Goal: Information Seeking & Learning: Check status

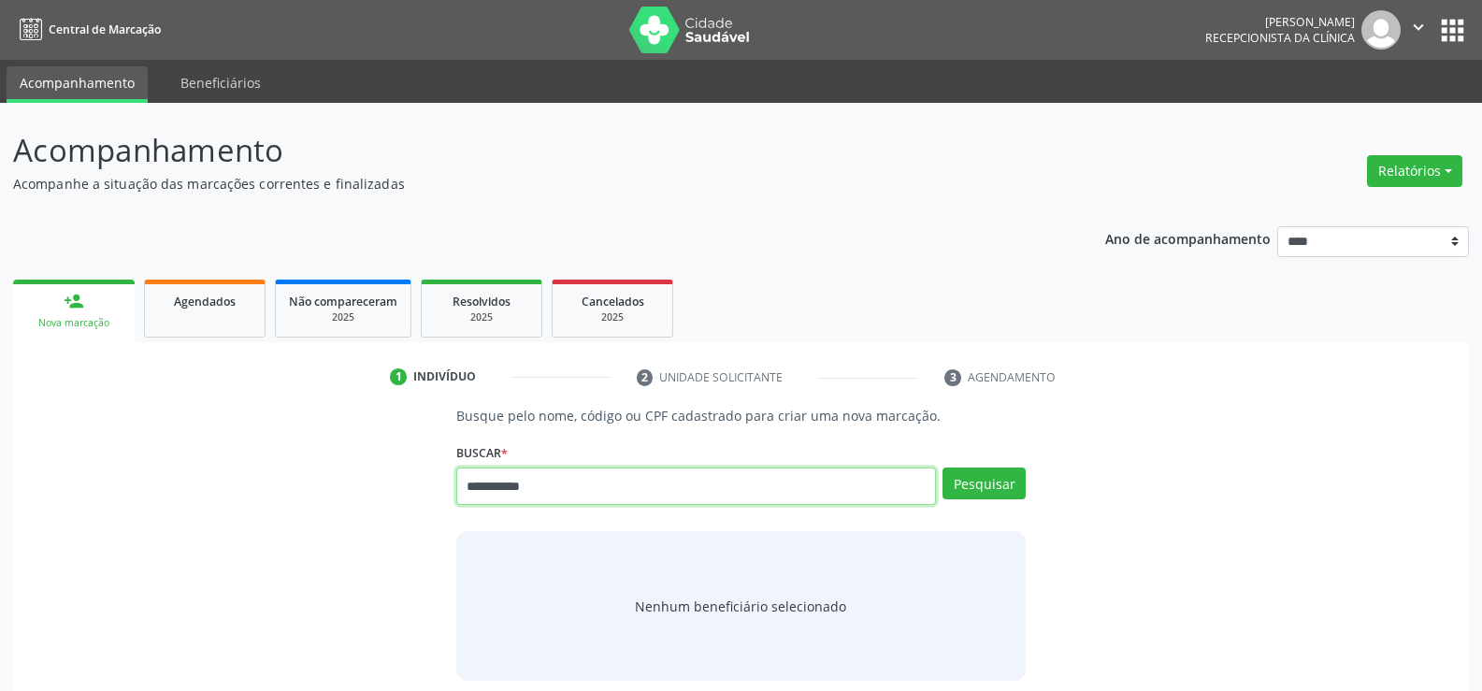
type input "**********"
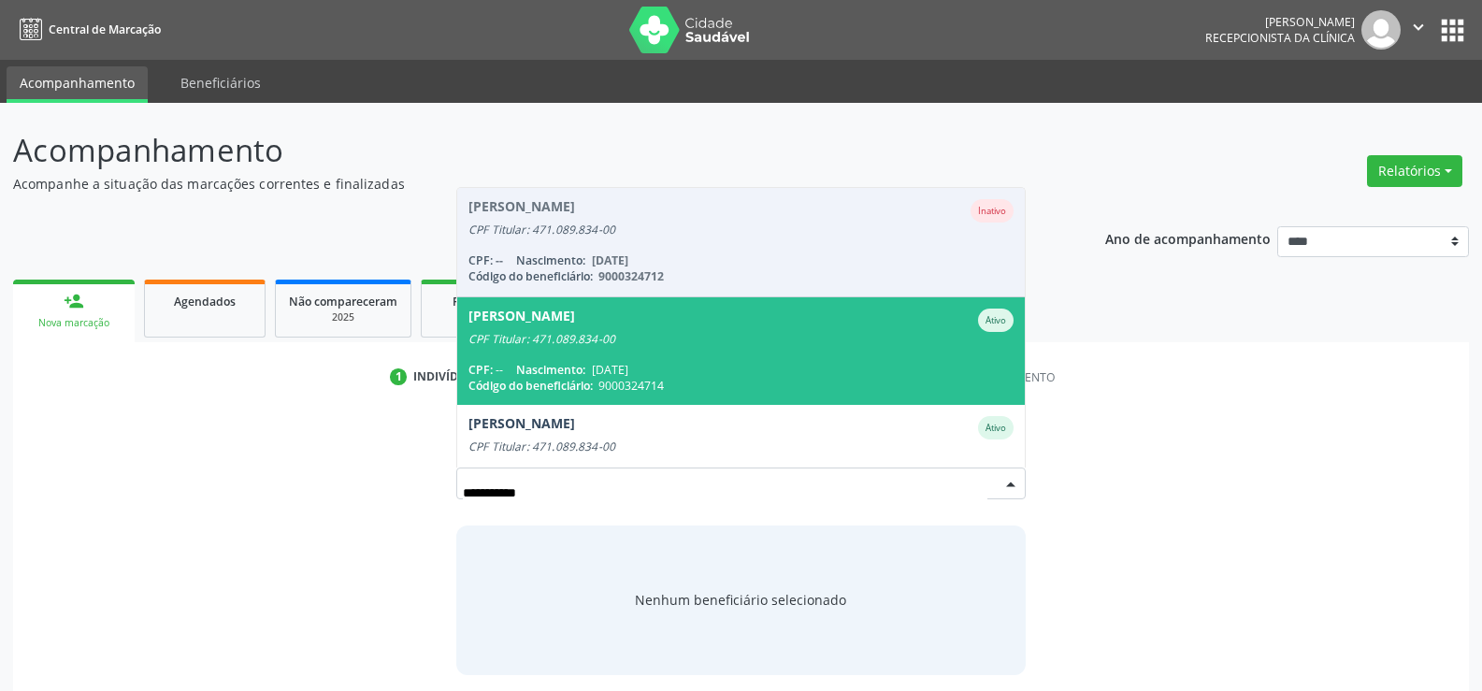
click at [667, 342] on div "CPF Titular: 471.089.834-00" at bounding box center [740, 339] width 545 height 15
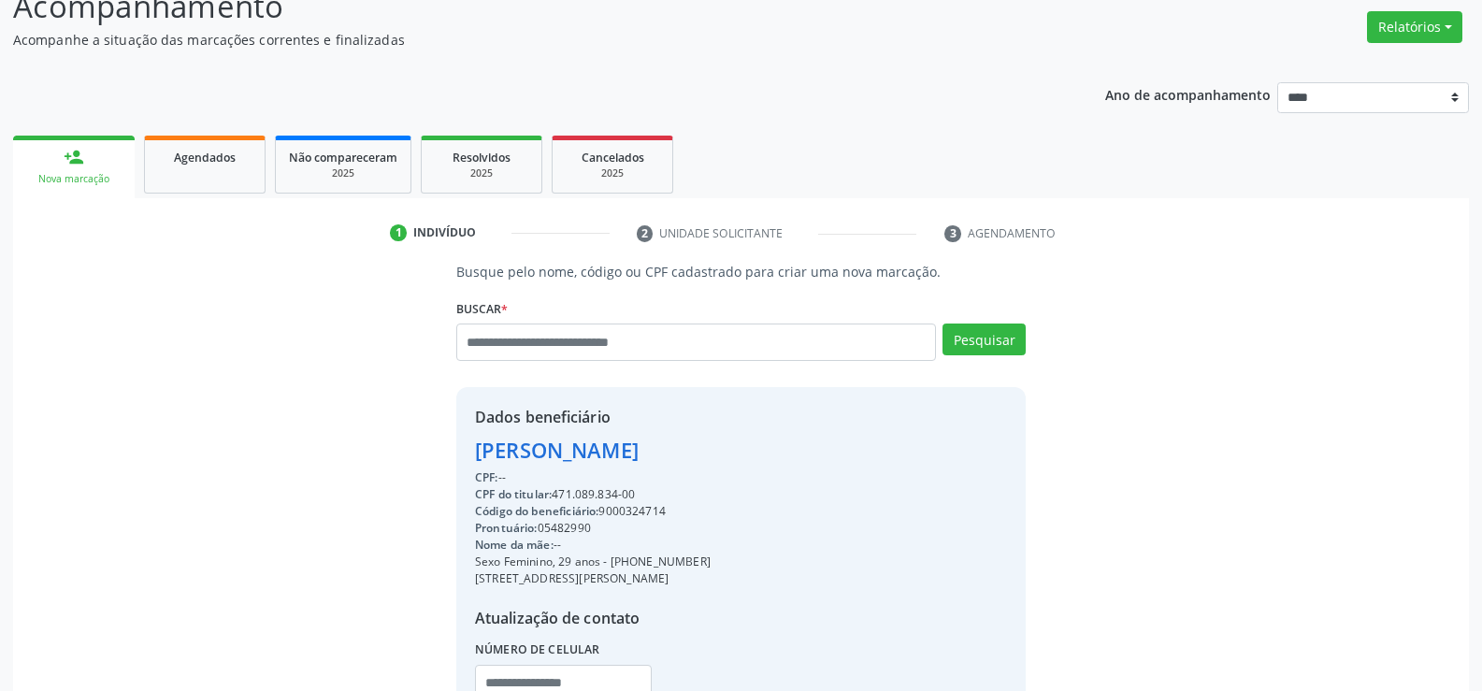
scroll to position [296, 0]
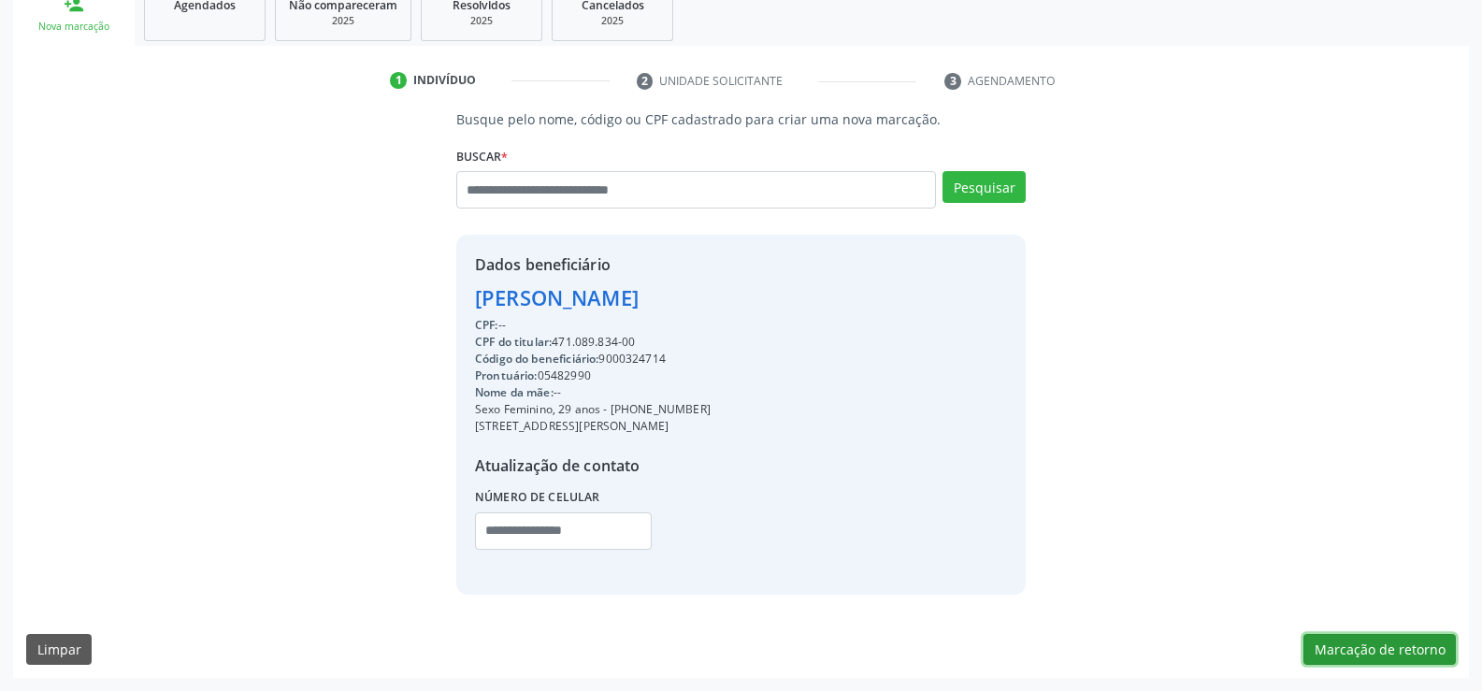
click at [1424, 644] on button "Marcação de retorno" at bounding box center [1379, 650] width 152 height 32
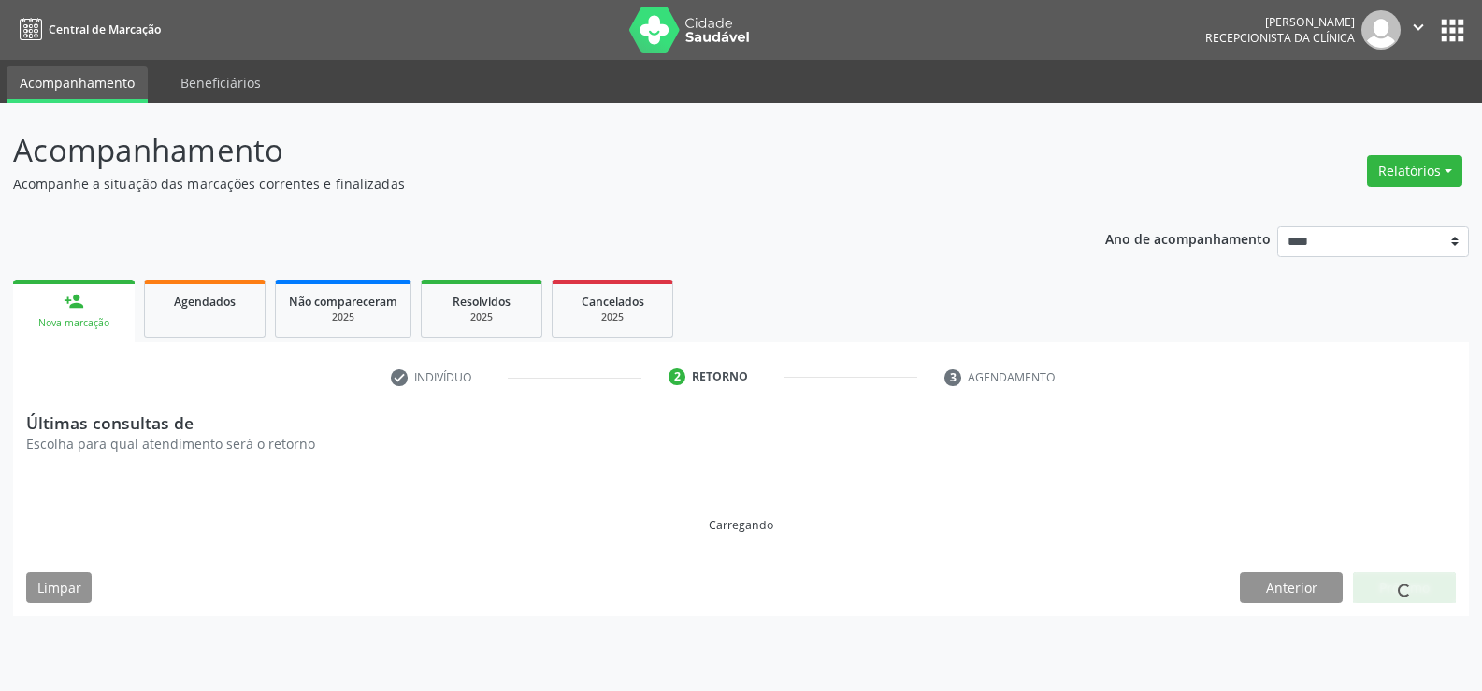
scroll to position [0, 0]
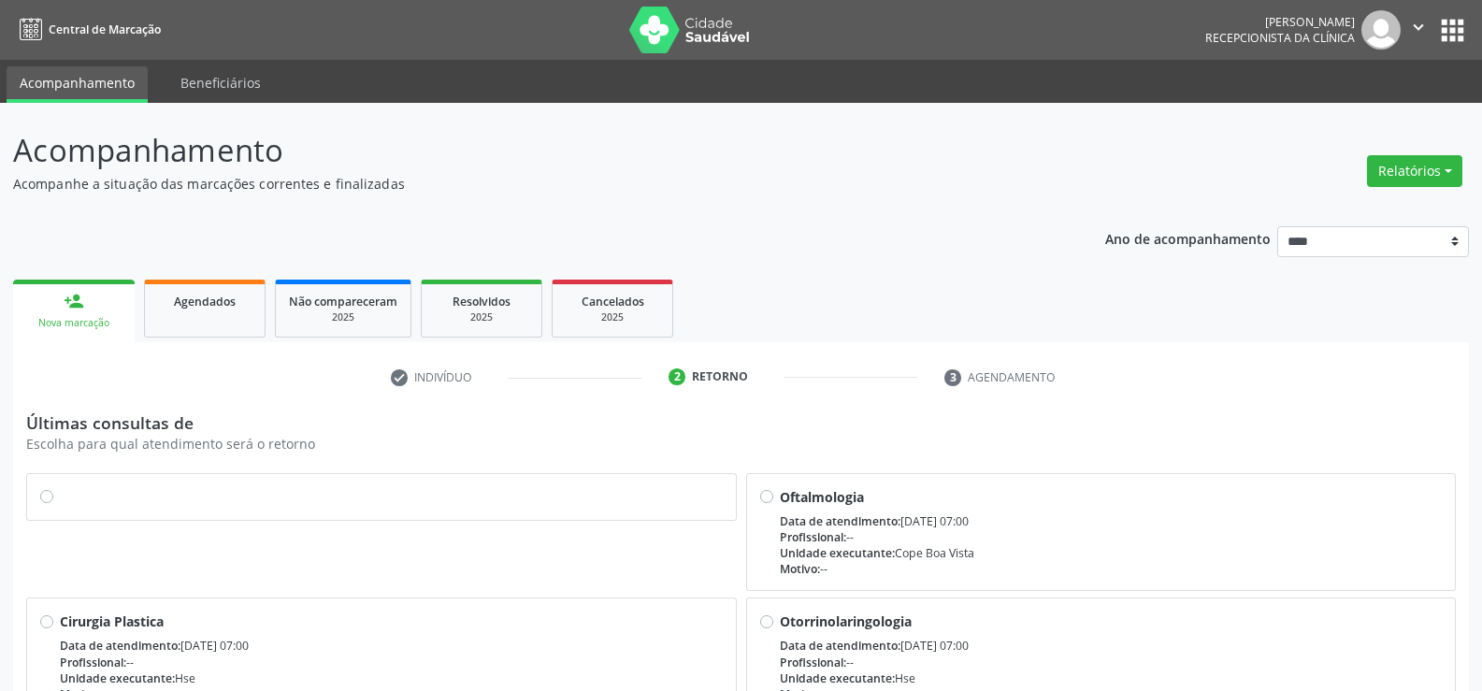
click at [60, 487] on label at bounding box center [391, 487] width 663 height 0
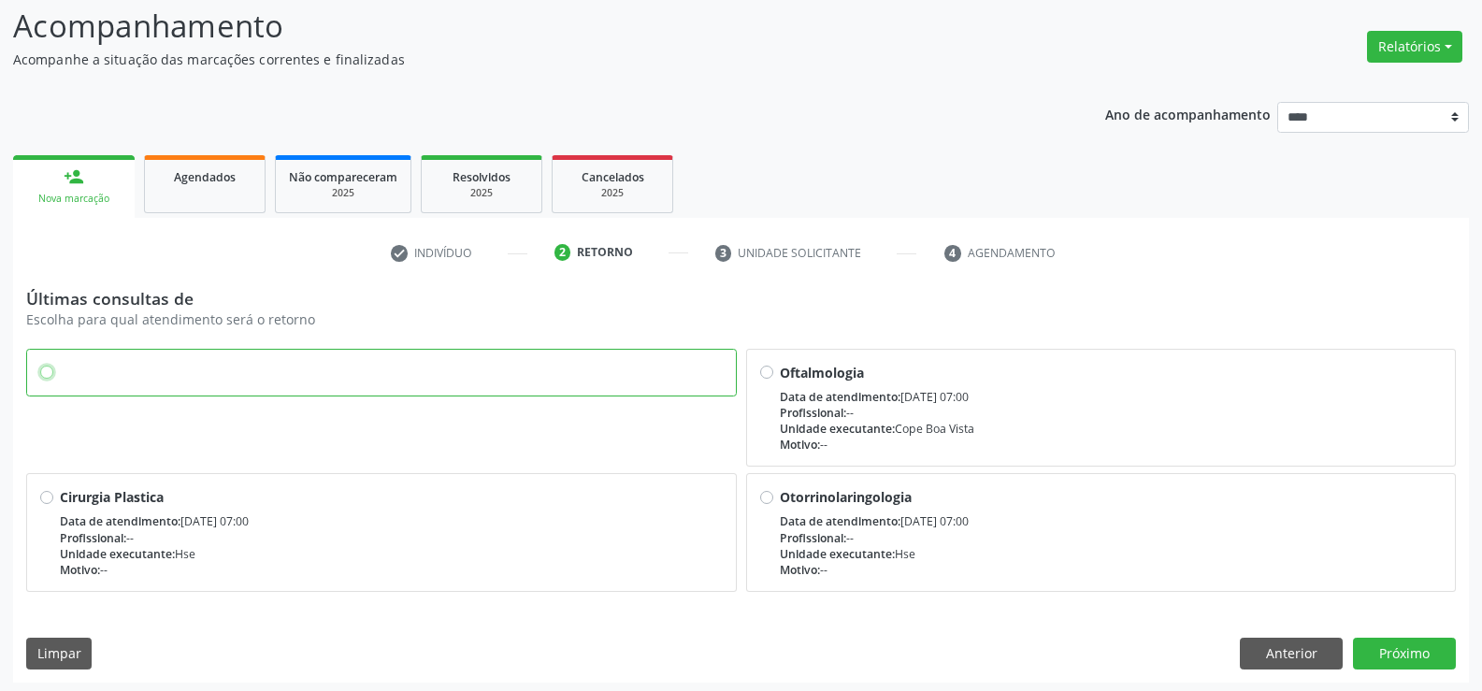
scroll to position [129, 0]
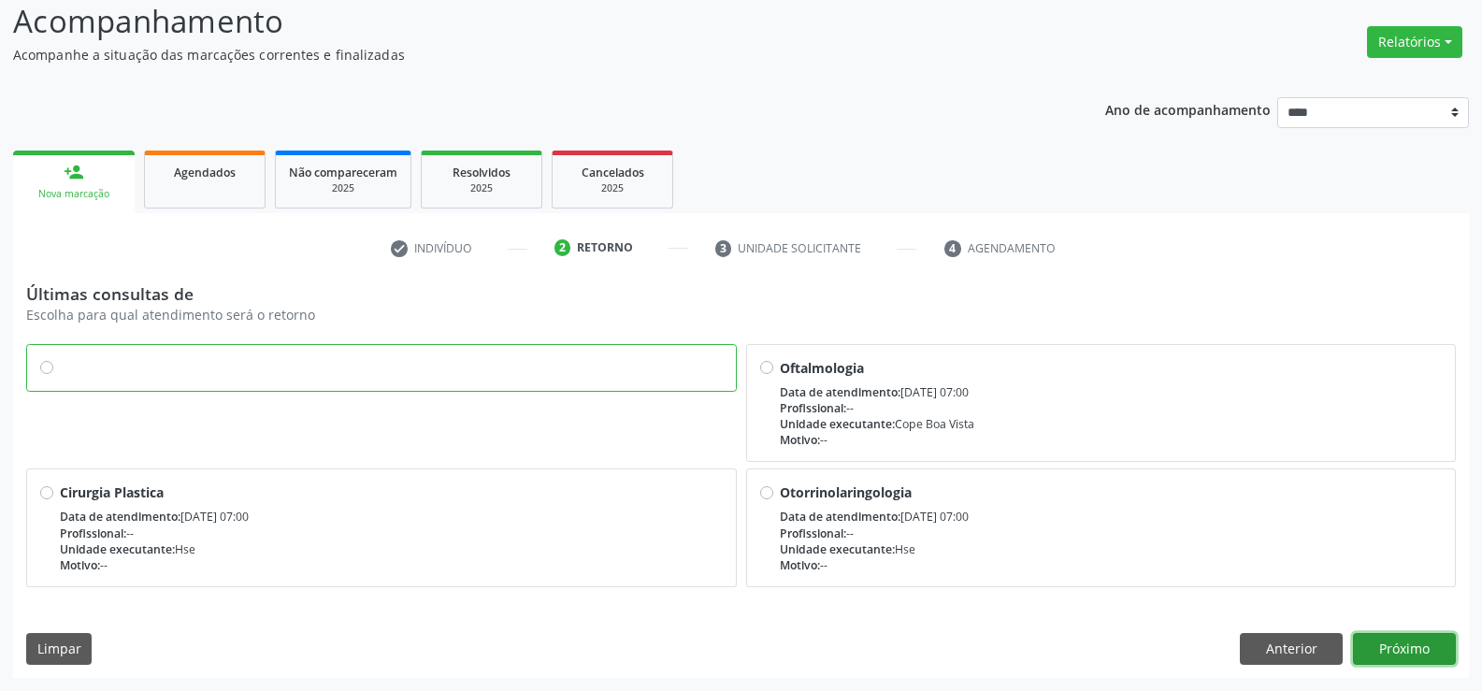
click at [1380, 647] on button "Próximo" at bounding box center [1404, 649] width 103 height 32
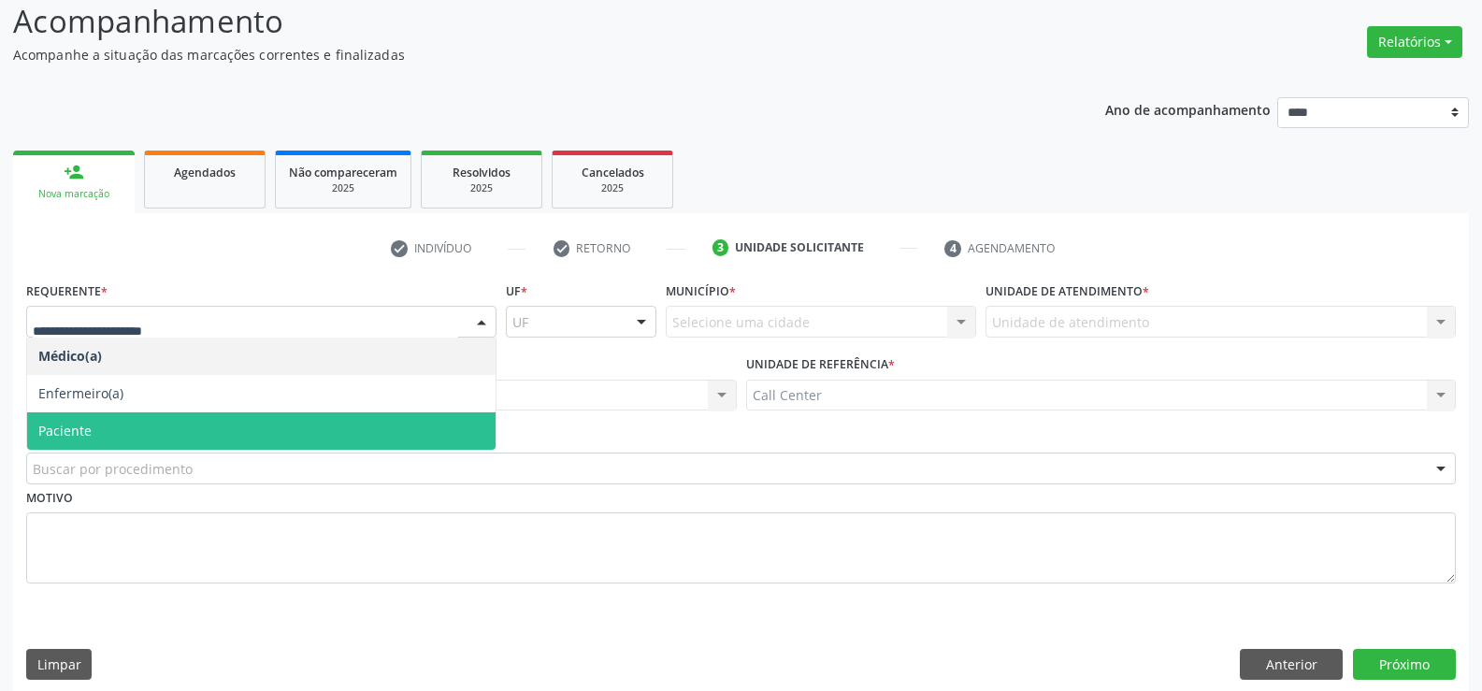
click at [98, 437] on span "Paciente" at bounding box center [261, 430] width 468 height 37
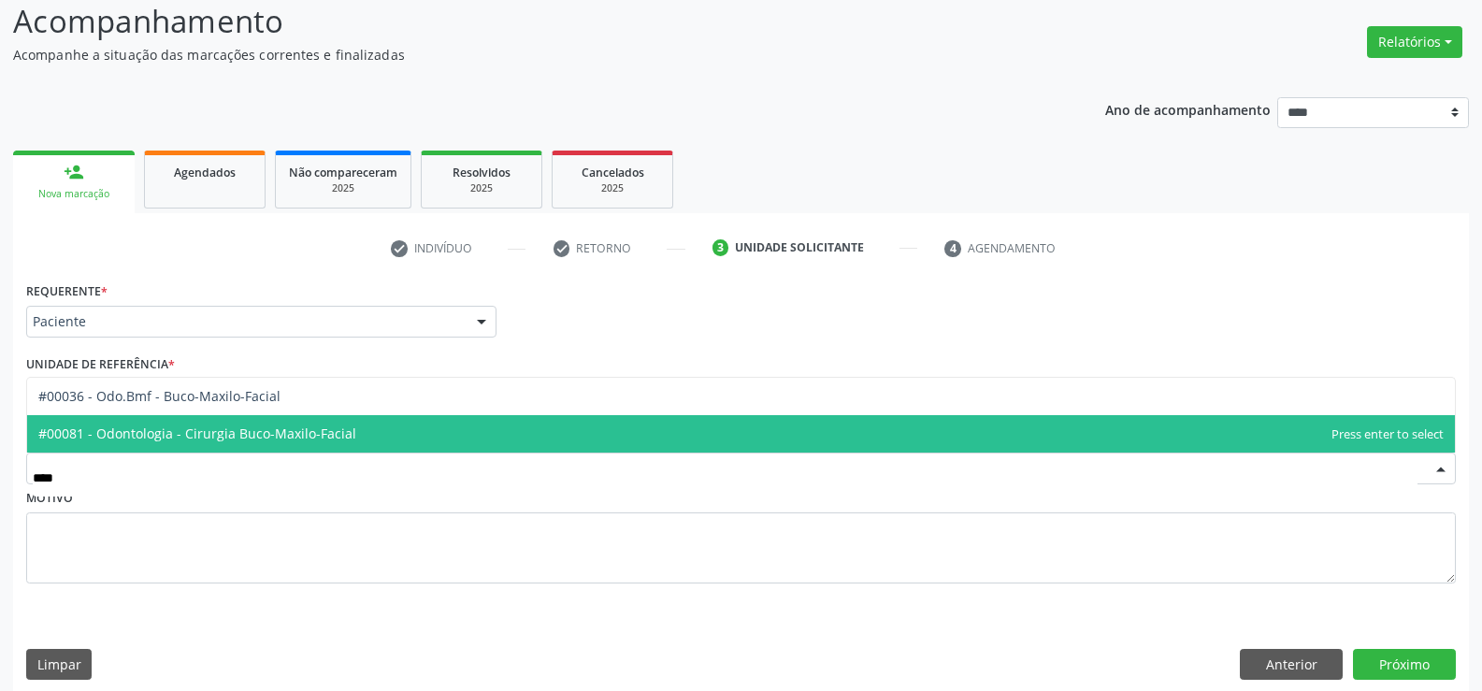
click at [108, 430] on span "#00081 - Odontologia - Cirurgia Buco-Maxilo-Facial" at bounding box center [197, 434] width 318 height 18
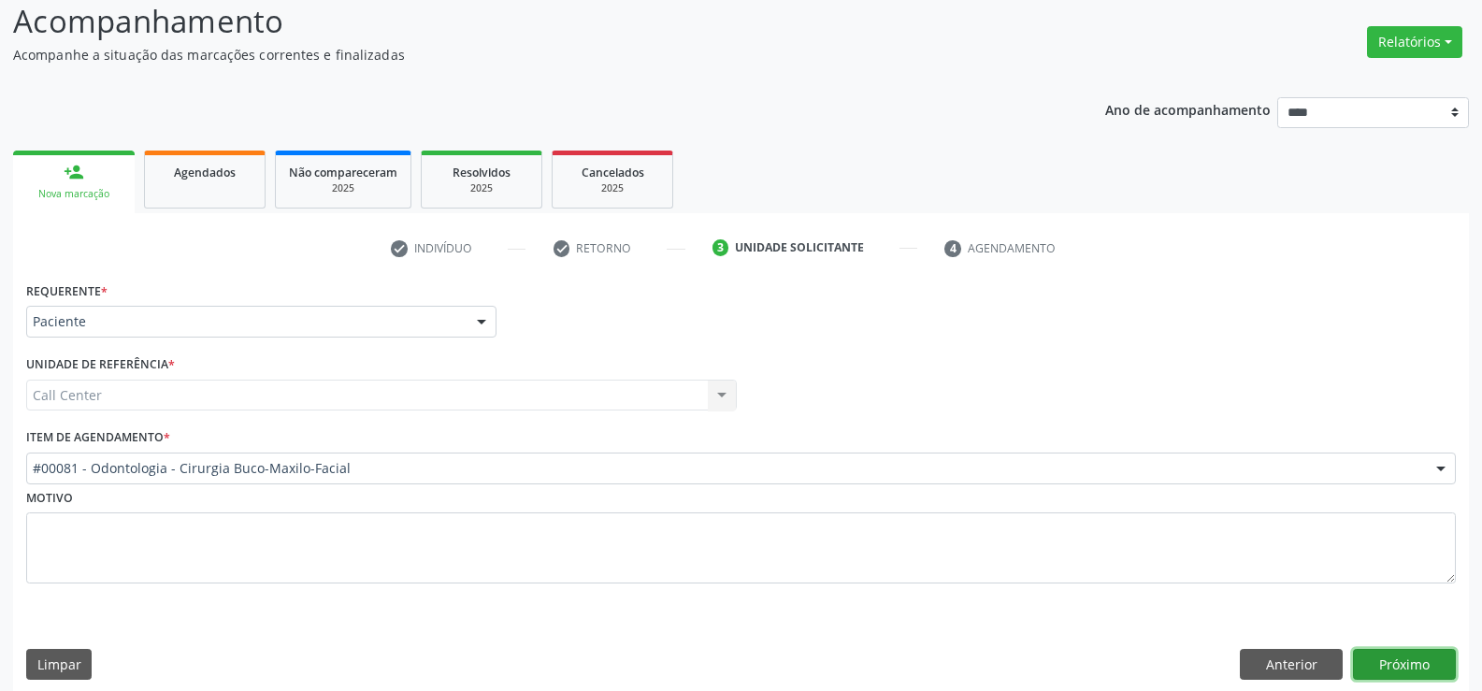
click at [1424, 666] on button "Próximo" at bounding box center [1404, 665] width 103 height 32
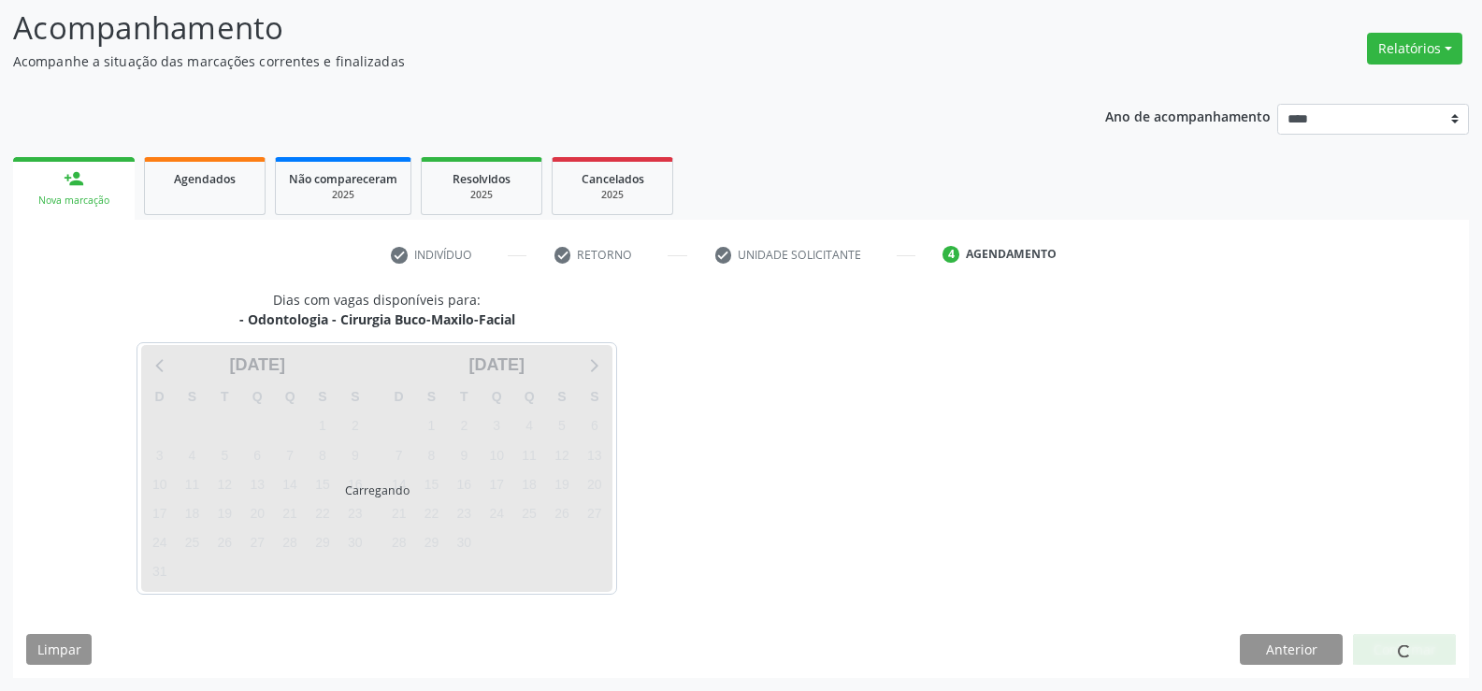
scroll to position [122, 0]
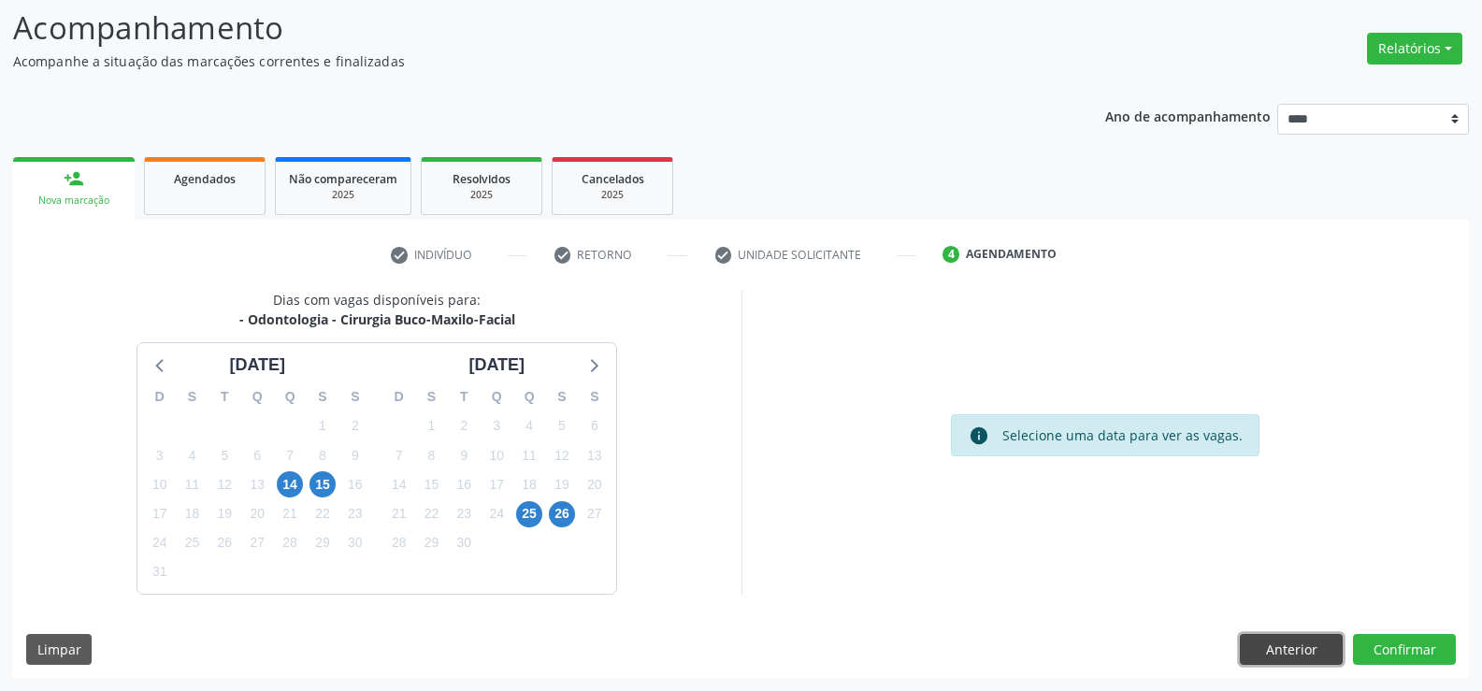
click at [1267, 653] on button "Anterior" at bounding box center [1291, 650] width 103 height 32
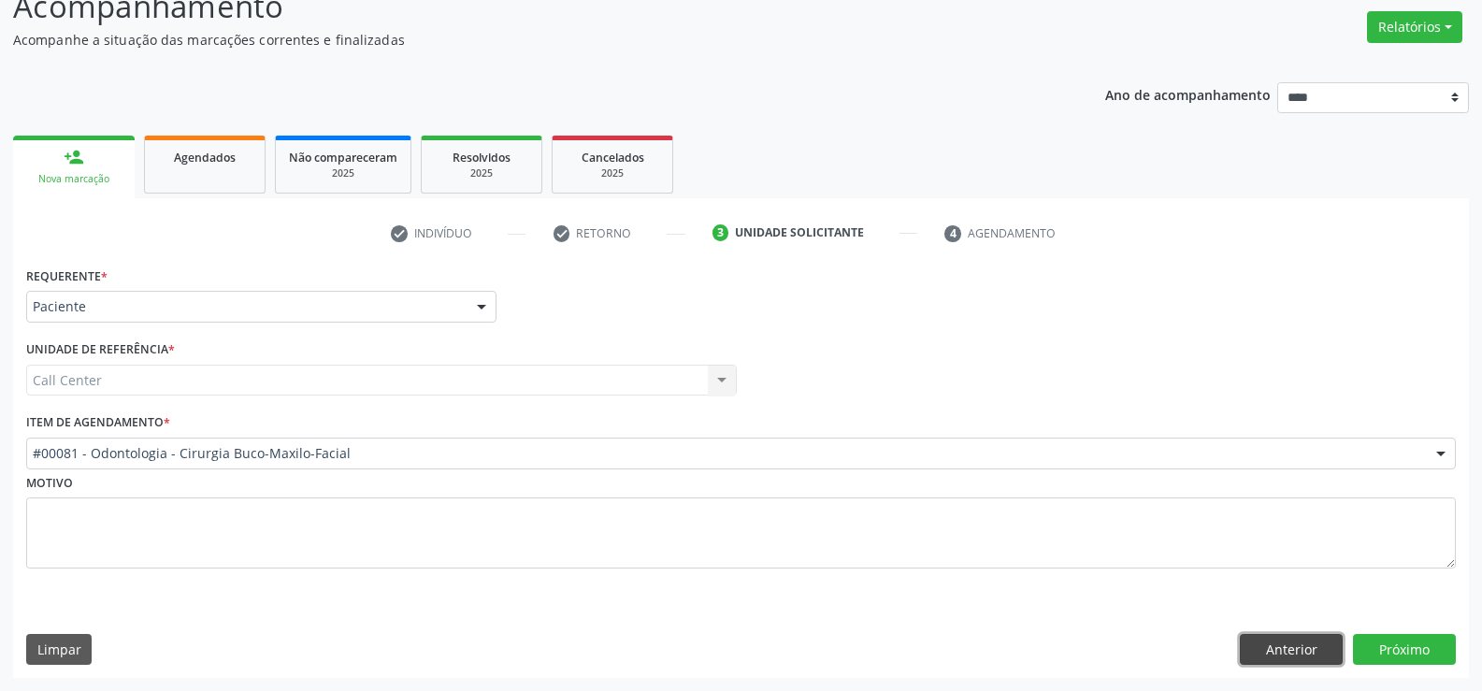
click at [1279, 659] on button "Anterior" at bounding box center [1291, 650] width 103 height 32
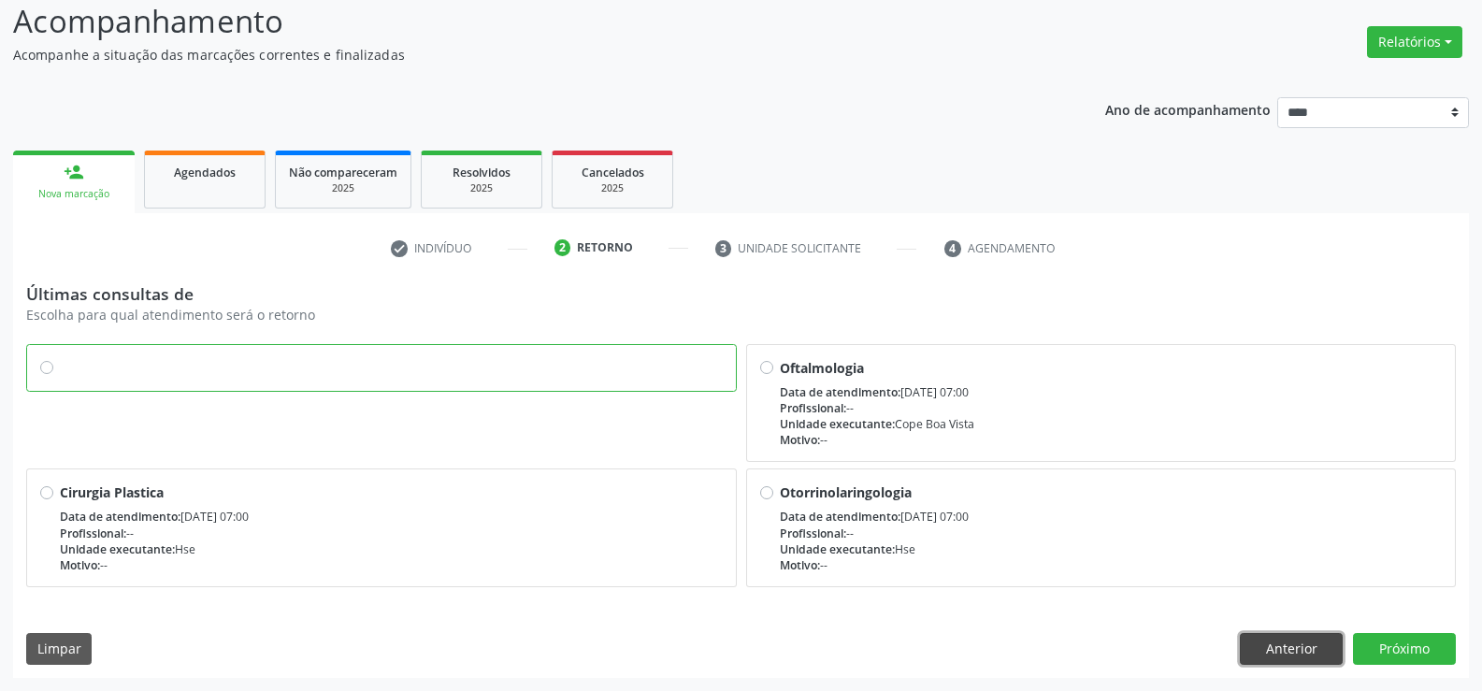
click at [1275, 663] on button "Anterior" at bounding box center [1291, 649] width 103 height 32
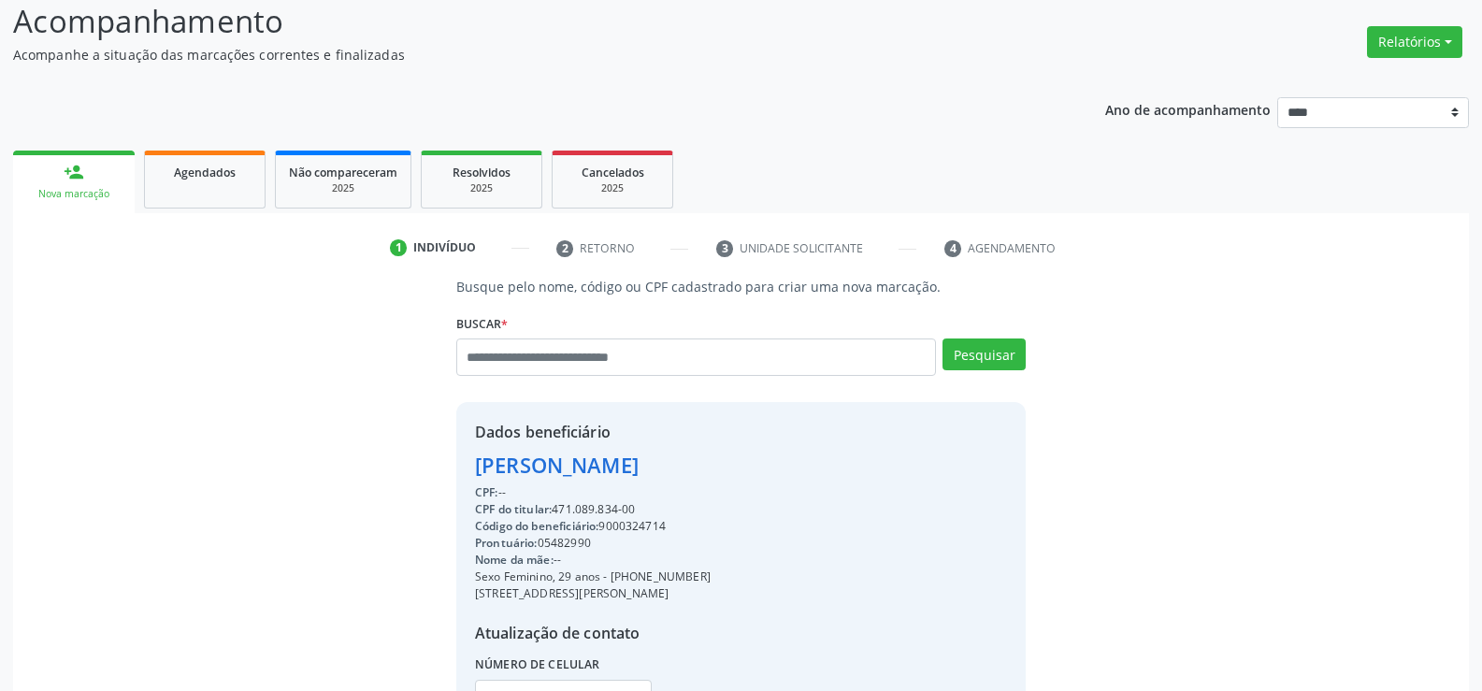
drag, startPoint x: 558, startPoint y: 508, endPoint x: 643, endPoint y: 501, distance: 85.3
click at [643, 501] on div "CPF do titular: 471.089.834-00" at bounding box center [593, 509] width 236 height 17
copy div "471.089.834-00"
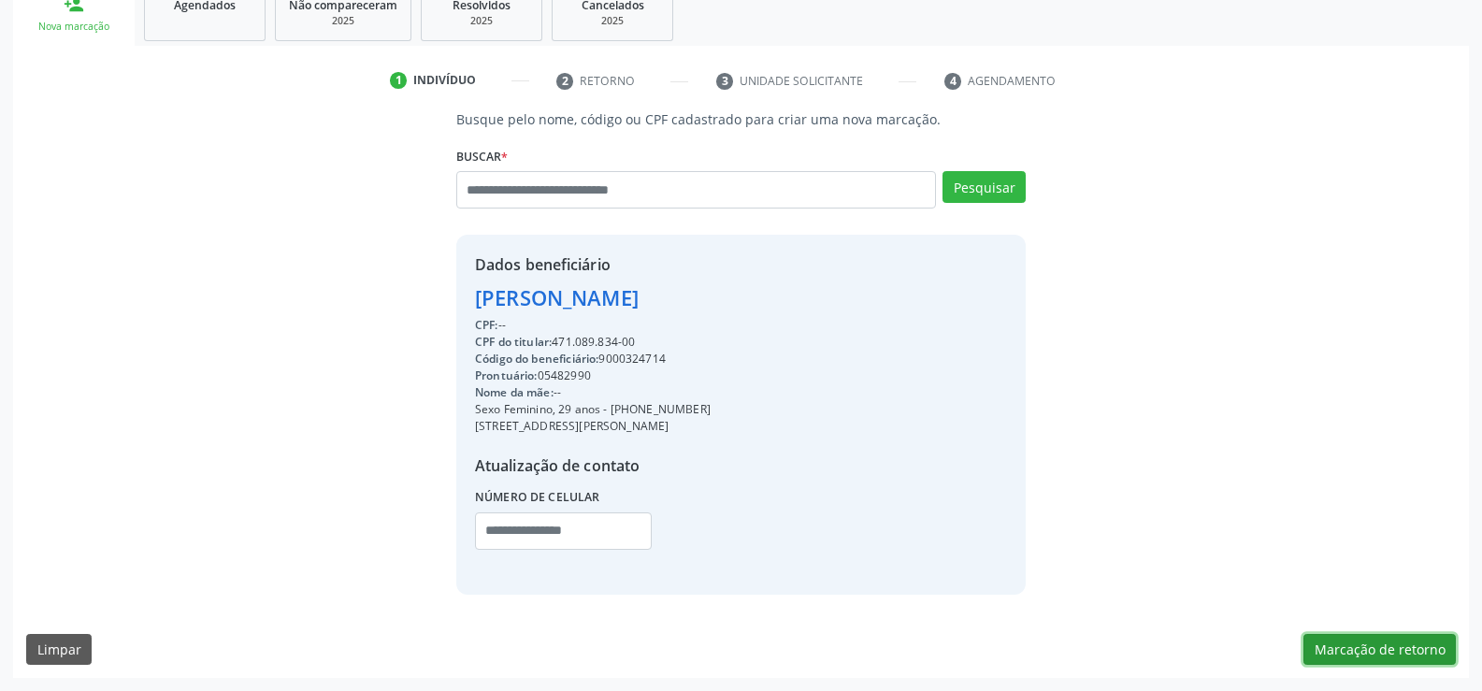
drag, startPoint x: 1388, startPoint y: 645, endPoint x: 1361, endPoint y: 645, distance: 27.1
click at [1388, 645] on button "Marcação de retorno" at bounding box center [1379, 650] width 152 height 32
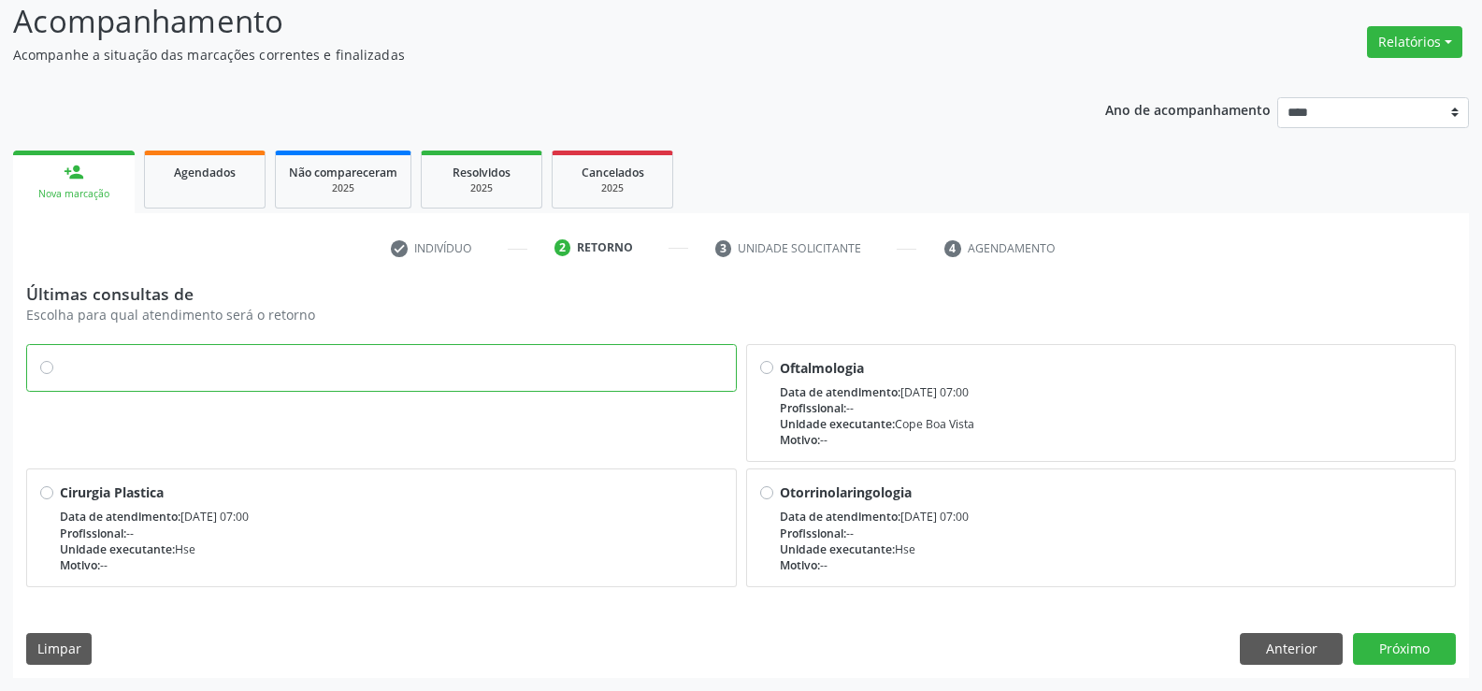
scroll to position [129, 0]
drag, startPoint x: 1375, startPoint y: 653, endPoint x: 1351, endPoint y: 654, distance: 23.4
click at [1375, 653] on button "Próximo" at bounding box center [1404, 649] width 103 height 32
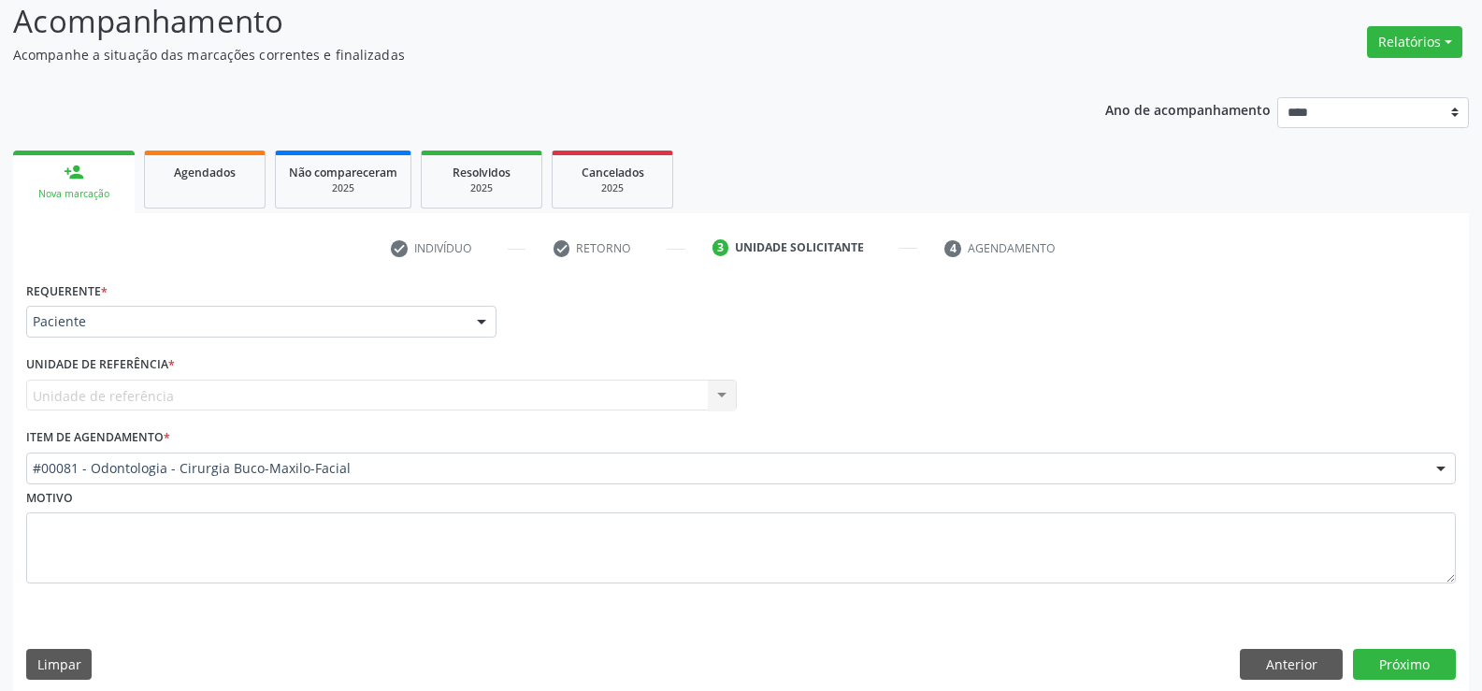
scroll to position [144, 0]
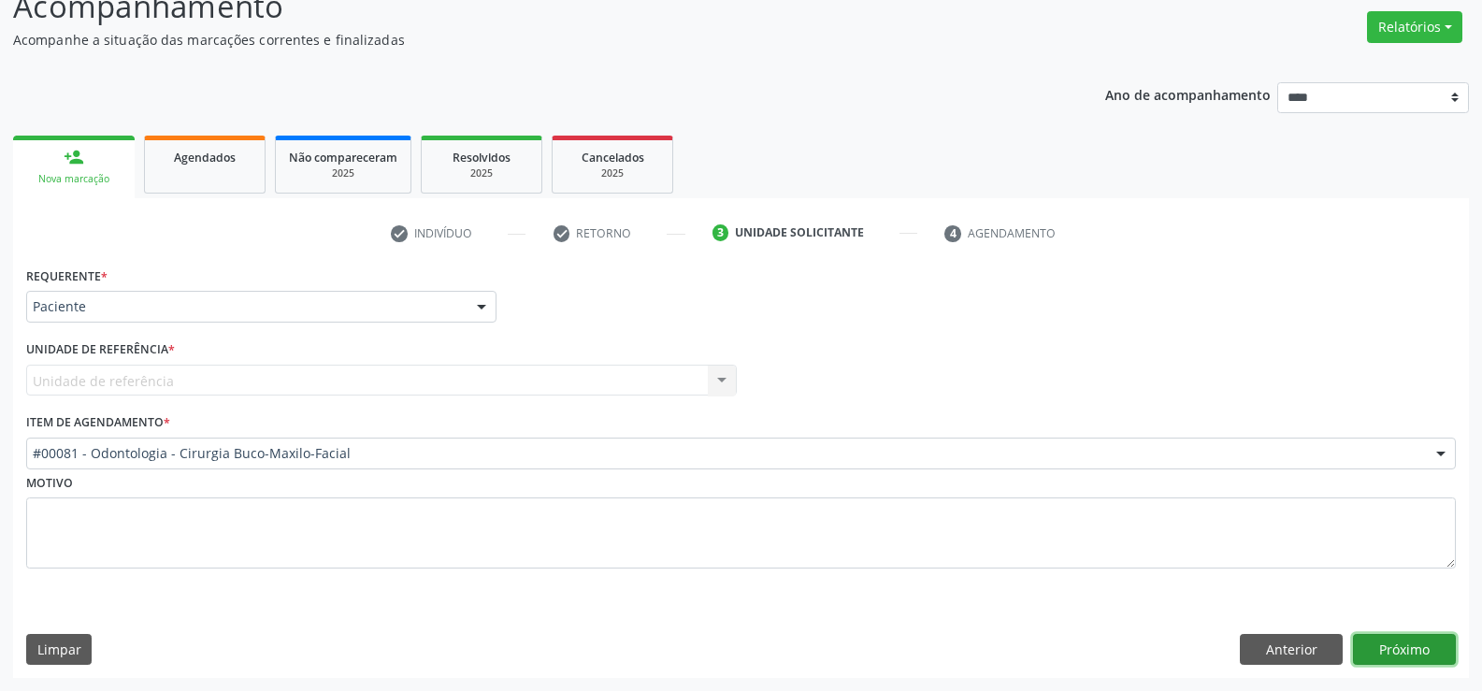
click at [1428, 658] on button "Próximo" at bounding box center [1404, 650] width 103 height 32
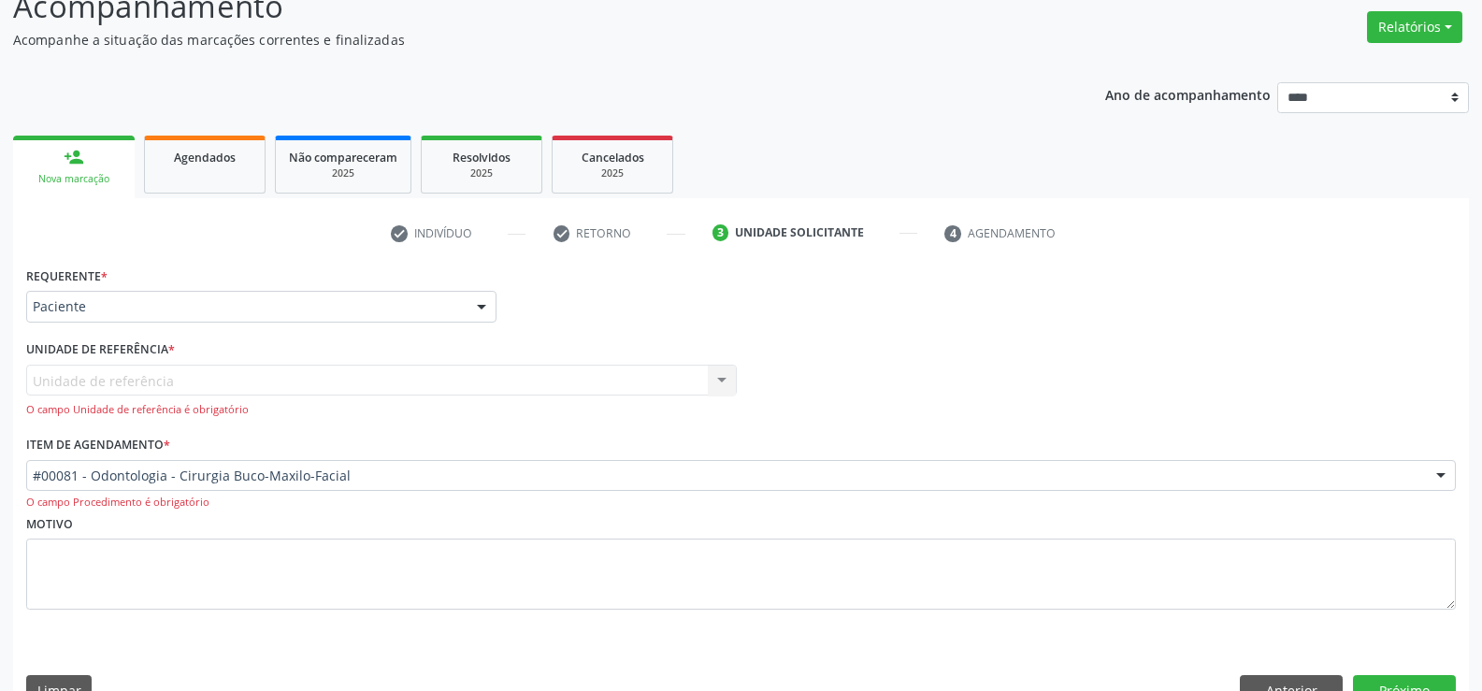
click at [115, 370] on div "Unidade de referência Call Center Nenhum resultado encontrado para: " " Não há …" at bounding box center [381, 391] width 711 height 53
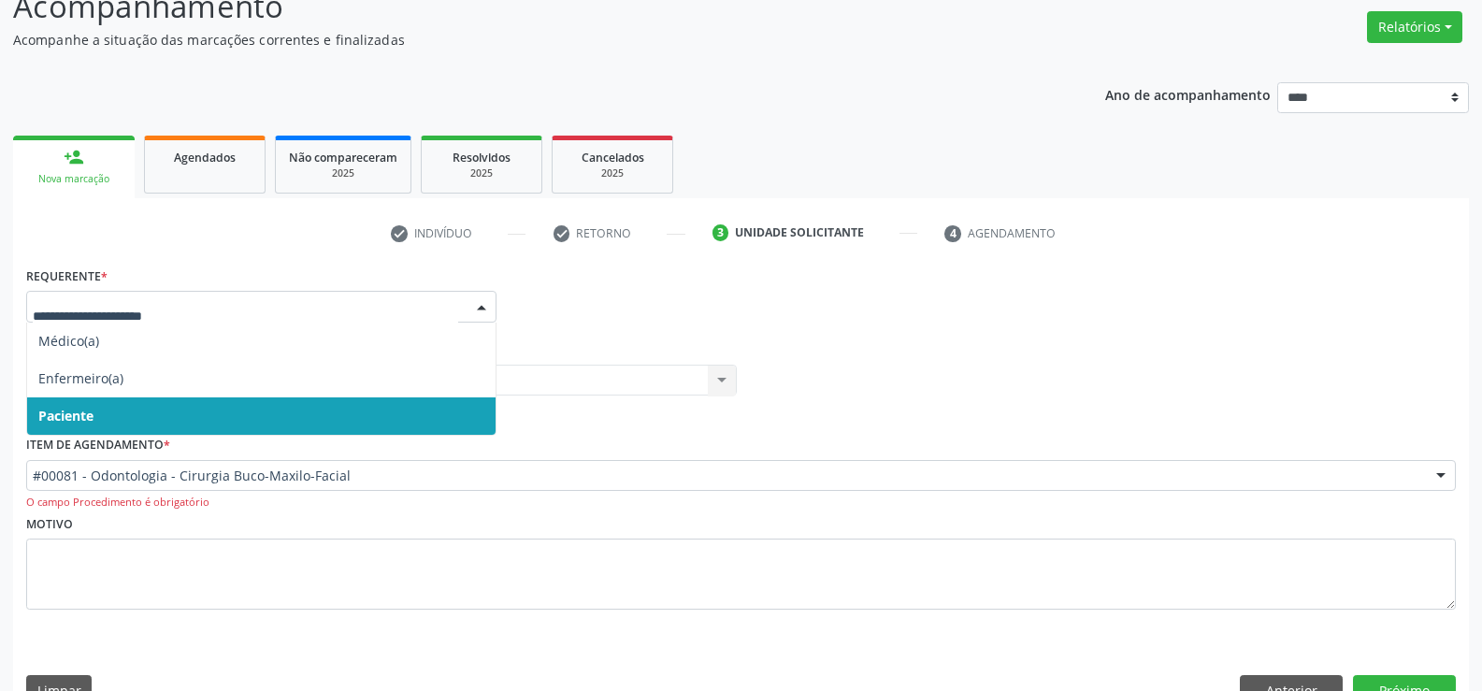
click at [120, 427] on span "Paciente" at bounding box center [261, 415] width 468 height 37
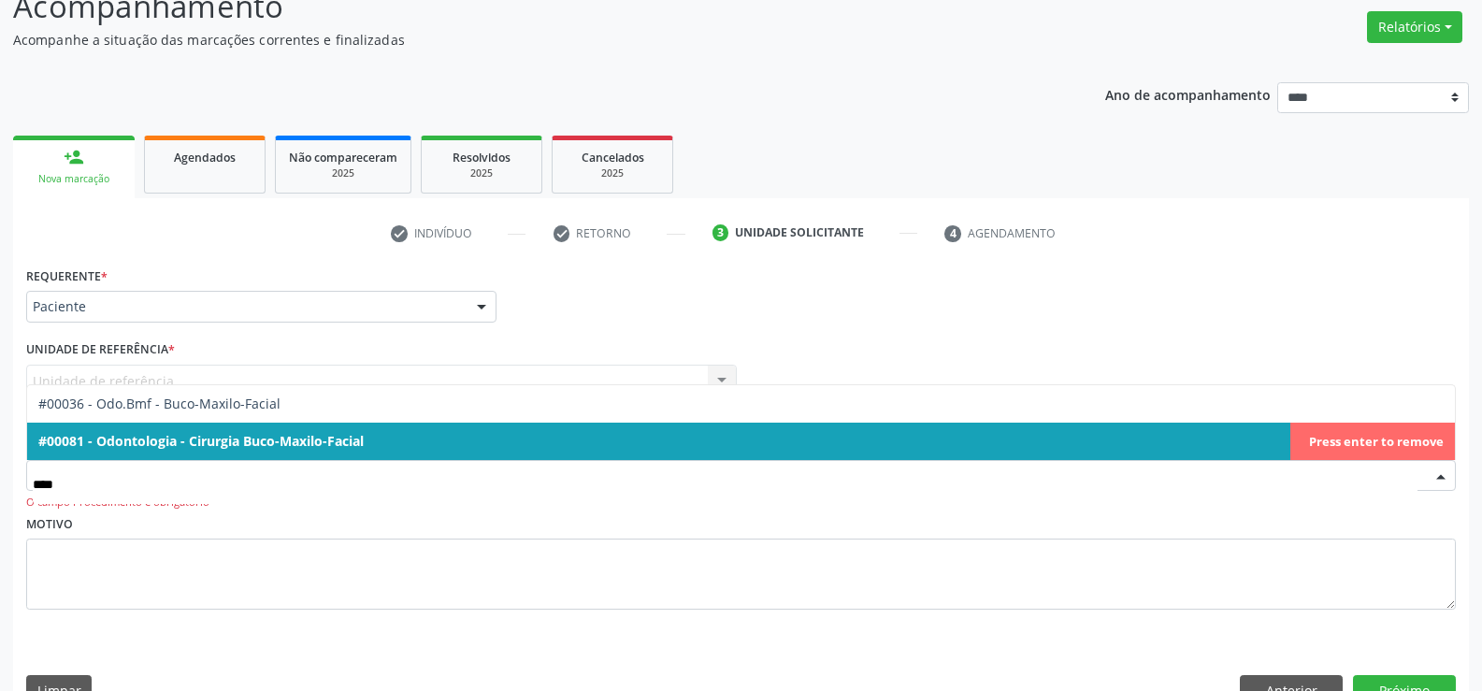
click at [636, 440] on span "#00081 - Odontologia - Cirurgia Buco-Maxilo-Facial" at bounding box center [741, 441] width 1428 height 37
type input "****"
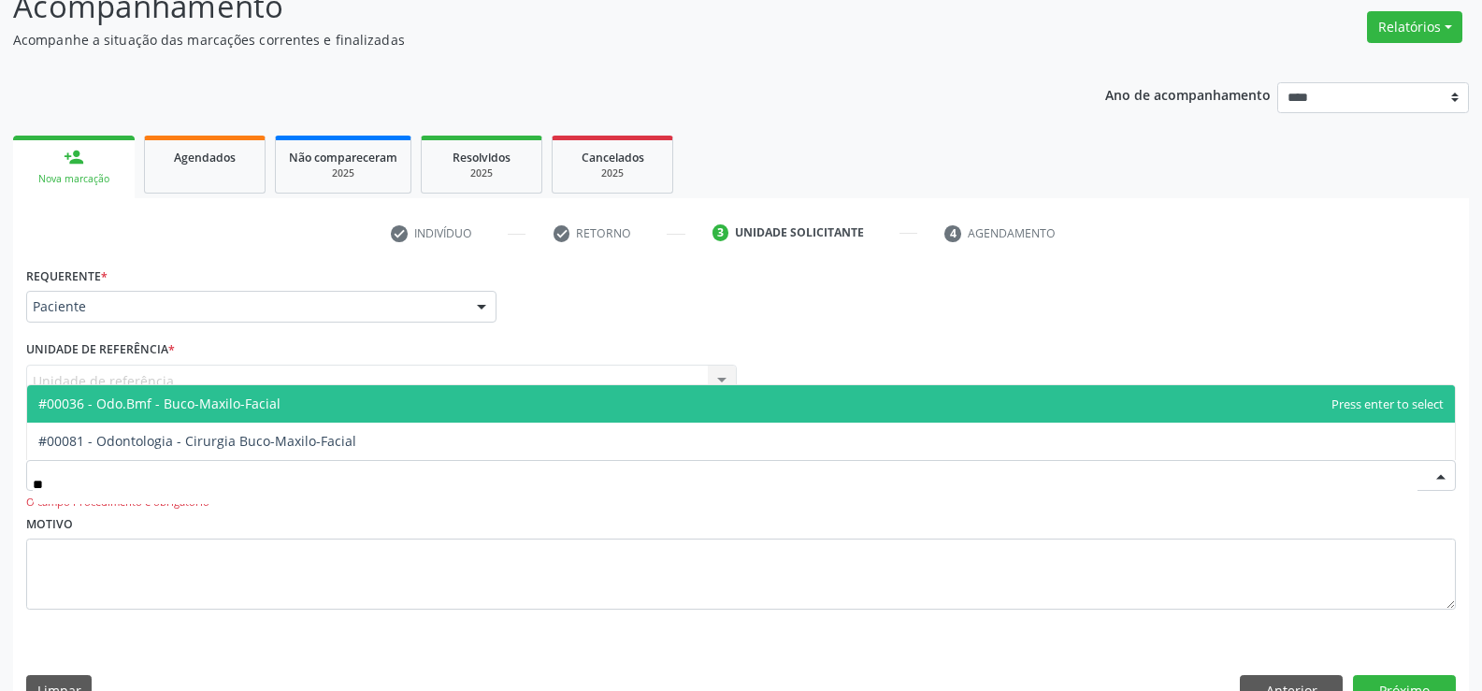
type input "***"
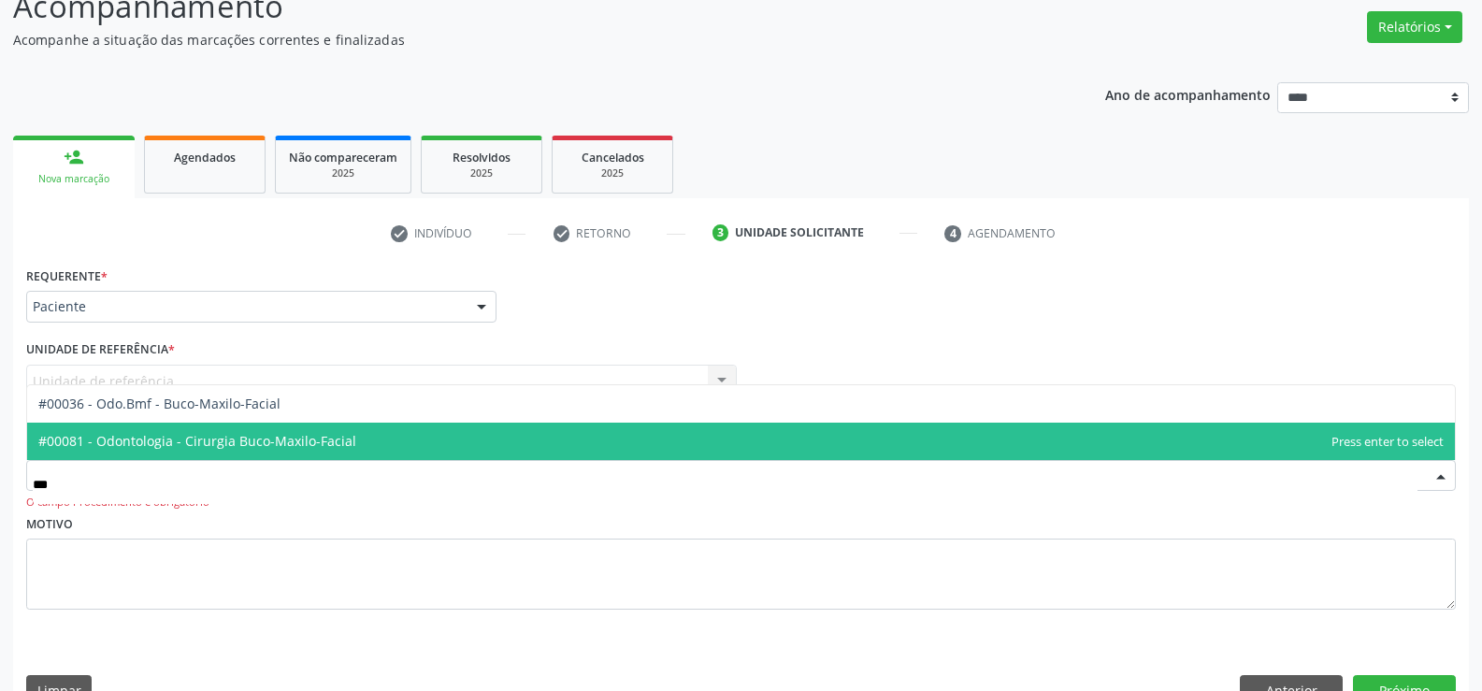
click at [187, 425] on span "#00081 - Odontologia - Cirurgia Buco-Maxilo-Facial" at bounding box center [741, 441] width 1428 height 37
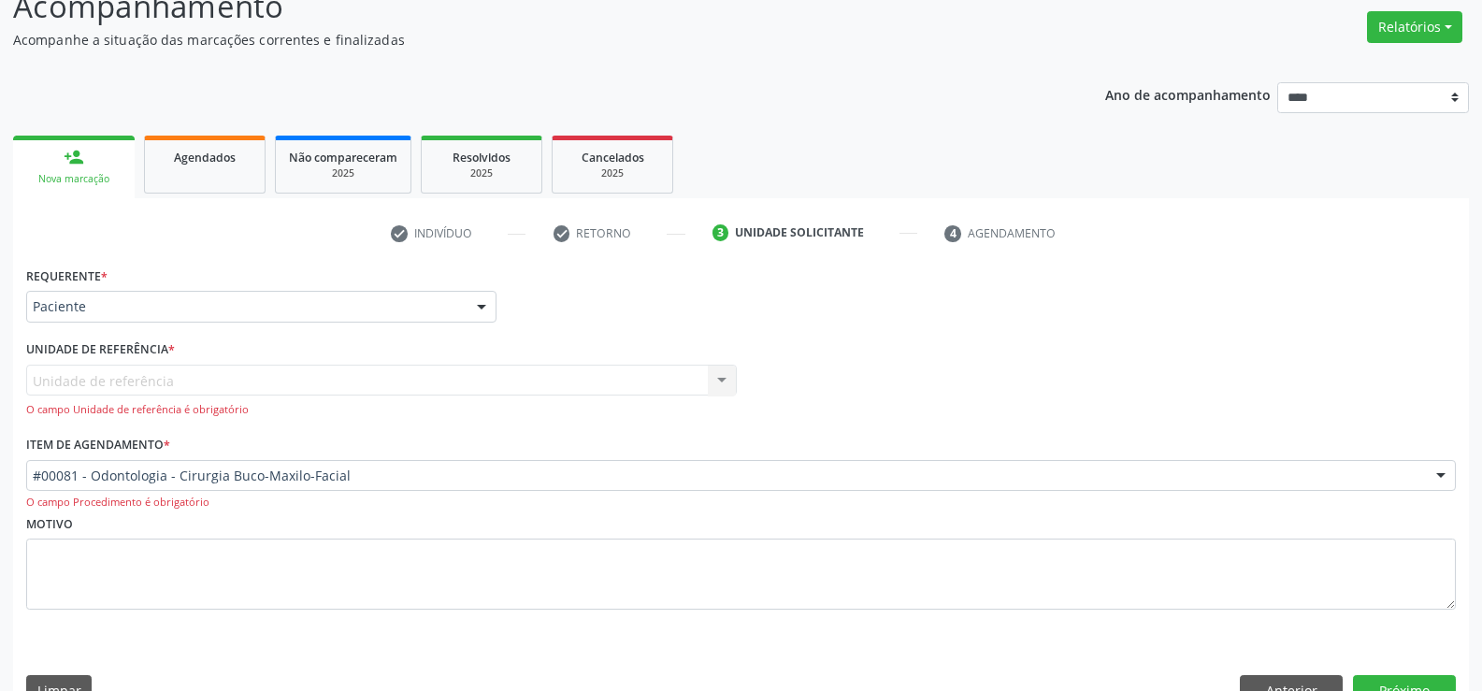
click at [1399, 672] on div "Requerente * Paciente Médico(a) Enfermeiro(a) Paciente Nenhum resultado encontr…" at bounding box center [741, 490] width 1456 height 457
click at [1398, 682] on button "Próximo" at bounding box center [1404, 691] width 103 height 32
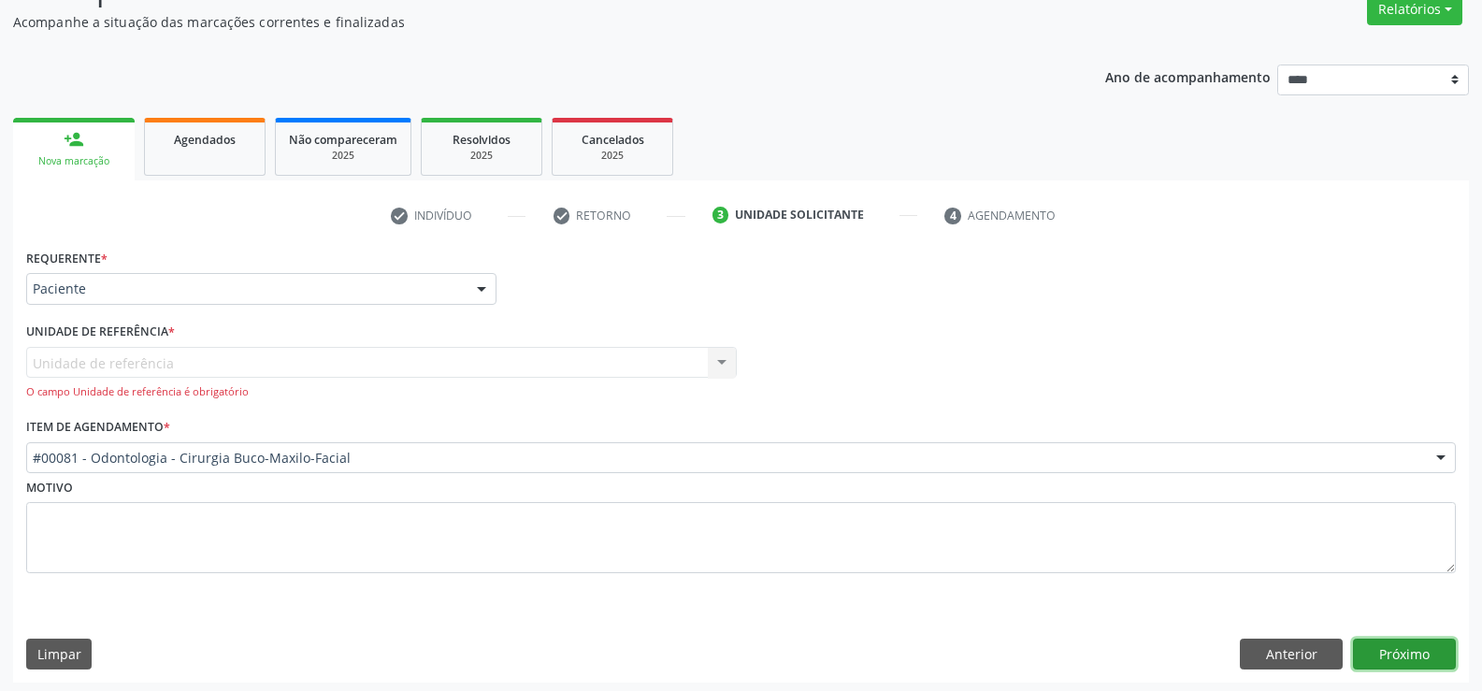
scroll to position [166, 0]
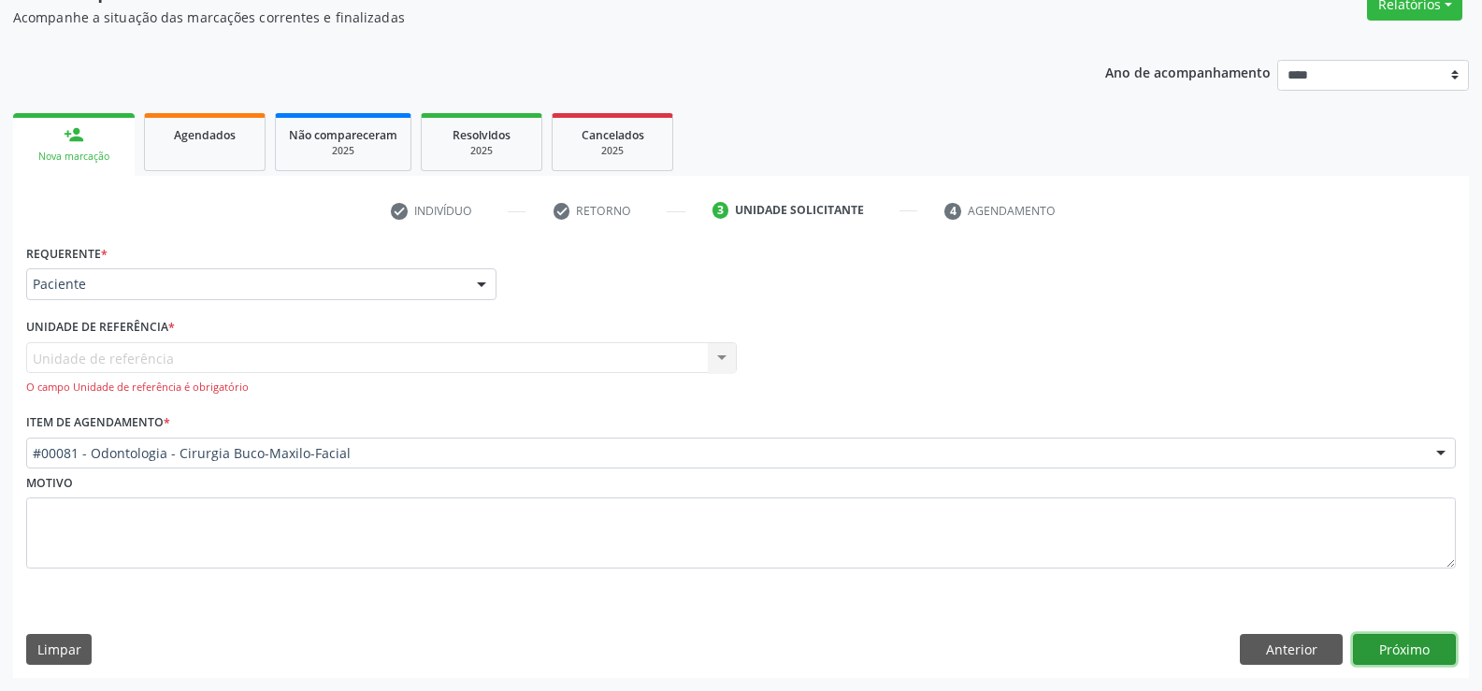
click at [1377, 645] on button "Próximo" at bounding box center [1404, 650] width 103 height 32
drag, startPoint x: 50, startPoint y: 375, endPoint x: 60, endPoint y: 364, distance: 15.2
click at [50, 375] on div "Unidade de referência Call Center Nenhum resultado encontrado para: " " Não há …" at bounding box center [381, 368] width 711 height 53
click at [63, 356] on div "Unidade de referência Call Center Nenhum resultado encontrado para: " " Não há …" at bounding box center [381, 368] width 711 height 53
click at [1288, 629] on div "Requerente * Paciente Médico(a) Enfermeiro(a) Paciente Nenhum resultado encontr…" at bounding box center [741, 458] width 1456 height 439
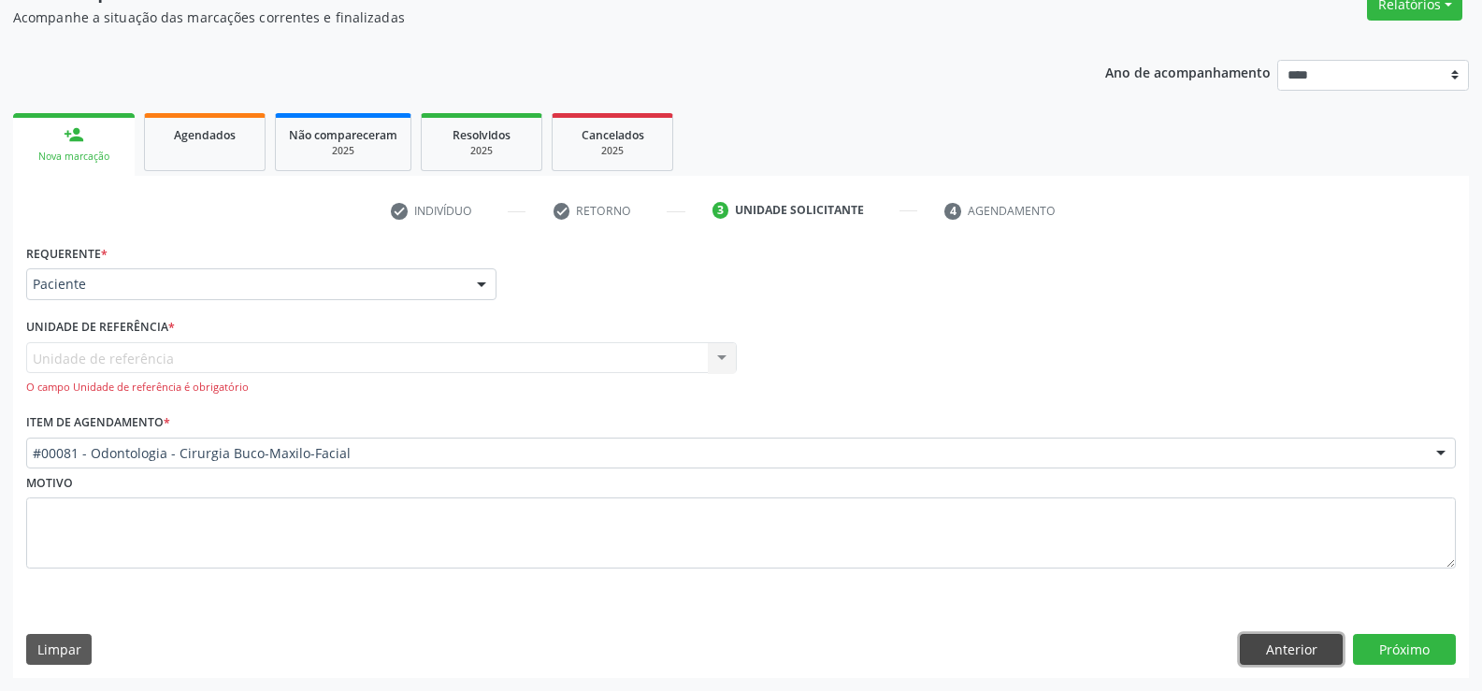
click at [1286, 646] on button "Anterior" at bounding box center [1291, 650] width 103 height 32
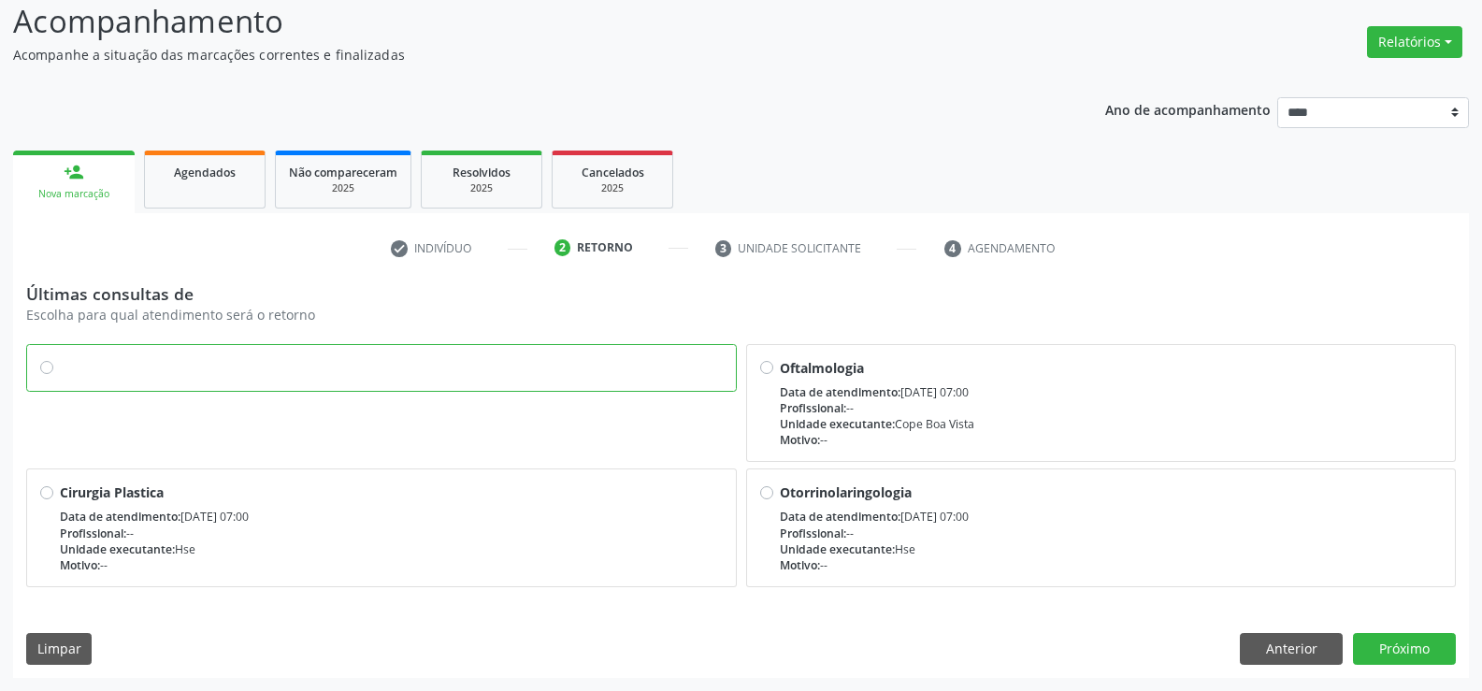
click at [119, 184] on link "person_add Nova marcação" at bounding box center [74, 182] width 122 height 63
click at [191, 183] on link "Agendados" at bounding box center [205, 180] width 122 height 58
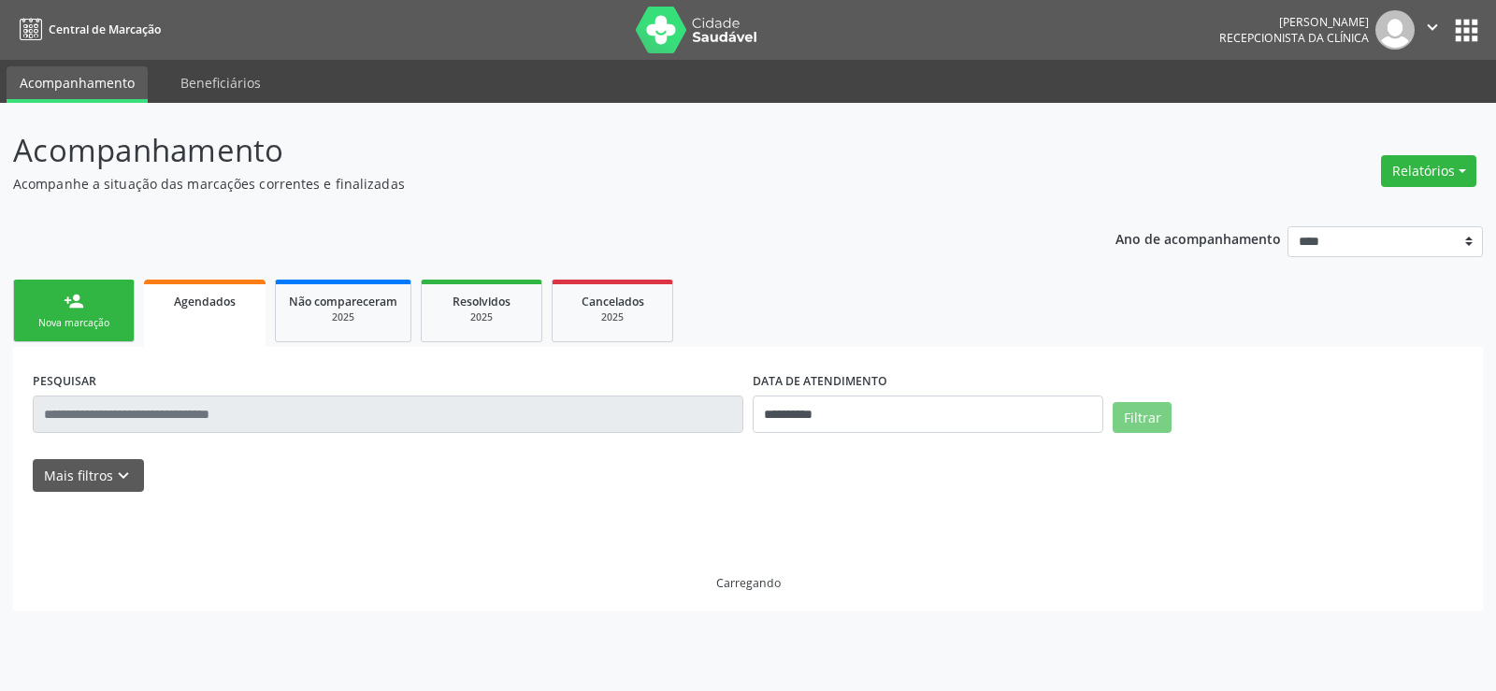
click at [93, 293] on link "person_add Nova marcação" at bounding box center [74, 311] width 122 height 63
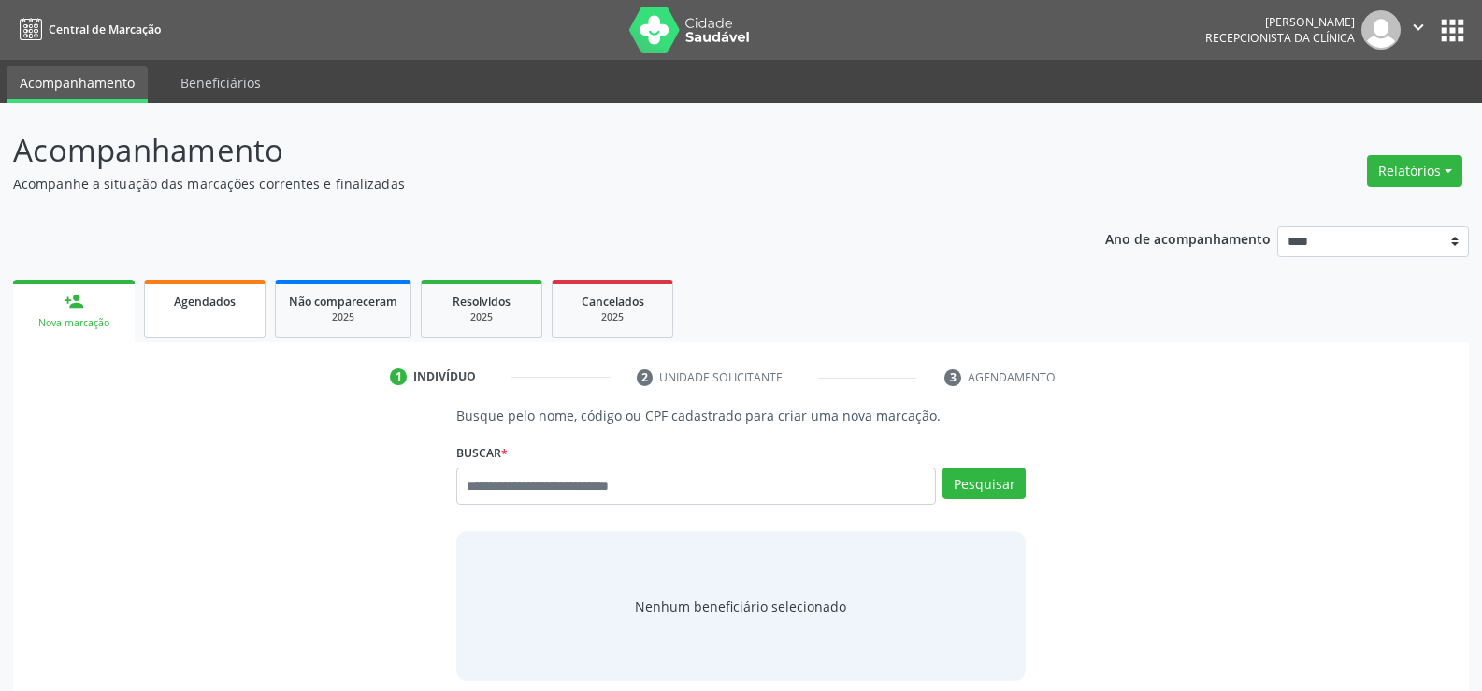
click at [224, 304] on span "Agendados" at bounding box center [205, 302] width 62 height 16
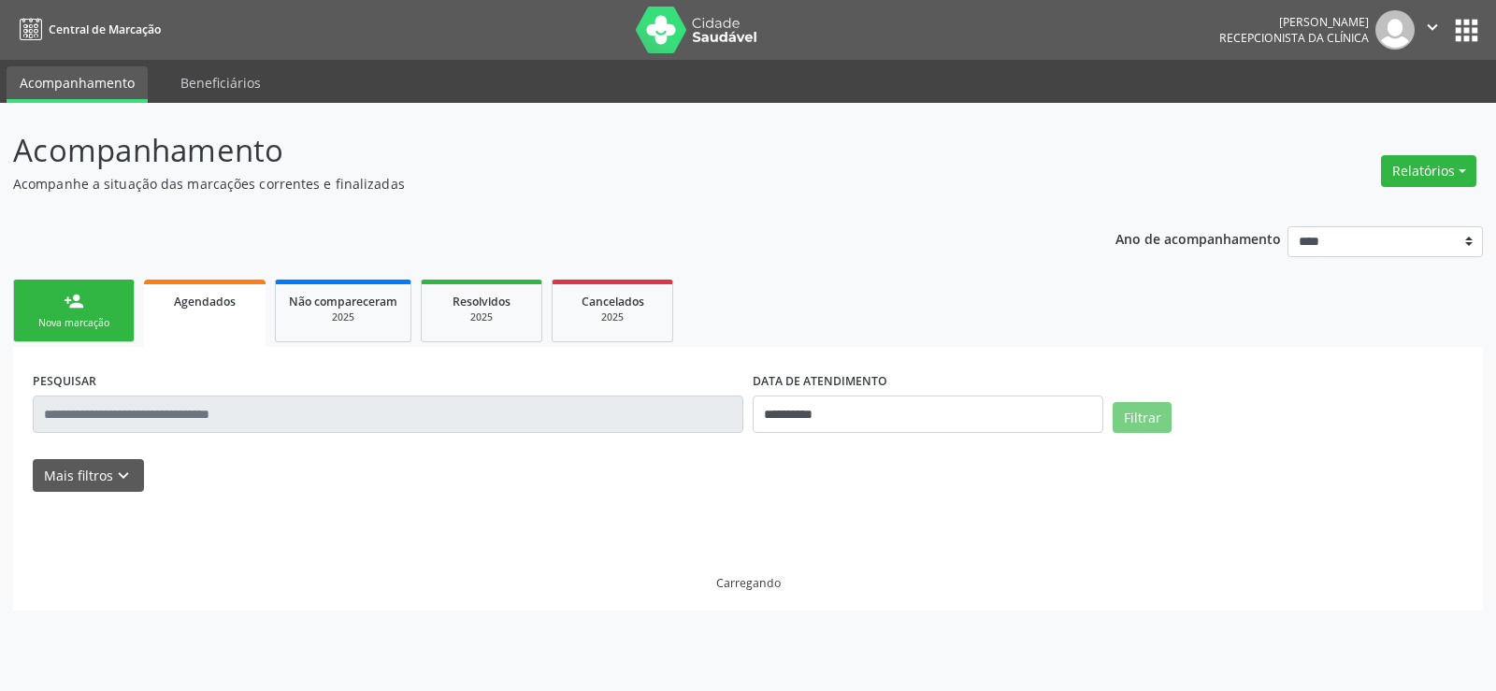
click at [108, 310] on link "person_add Nova marcação" at bounding box center [74, 311] width 122 height 63
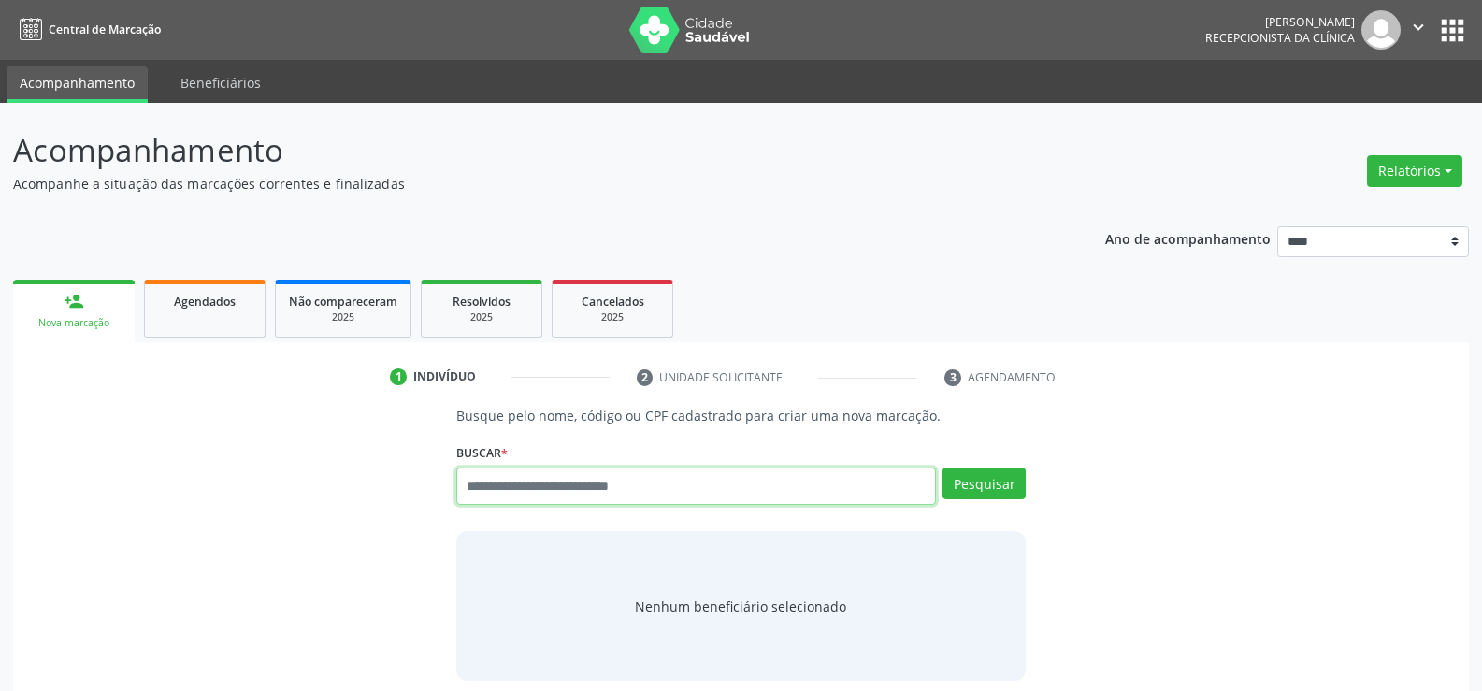
click at [493, 484] on input "text" at bounding box center [696, 486] width 480 height 37
paste input "**********"
type input "**********"
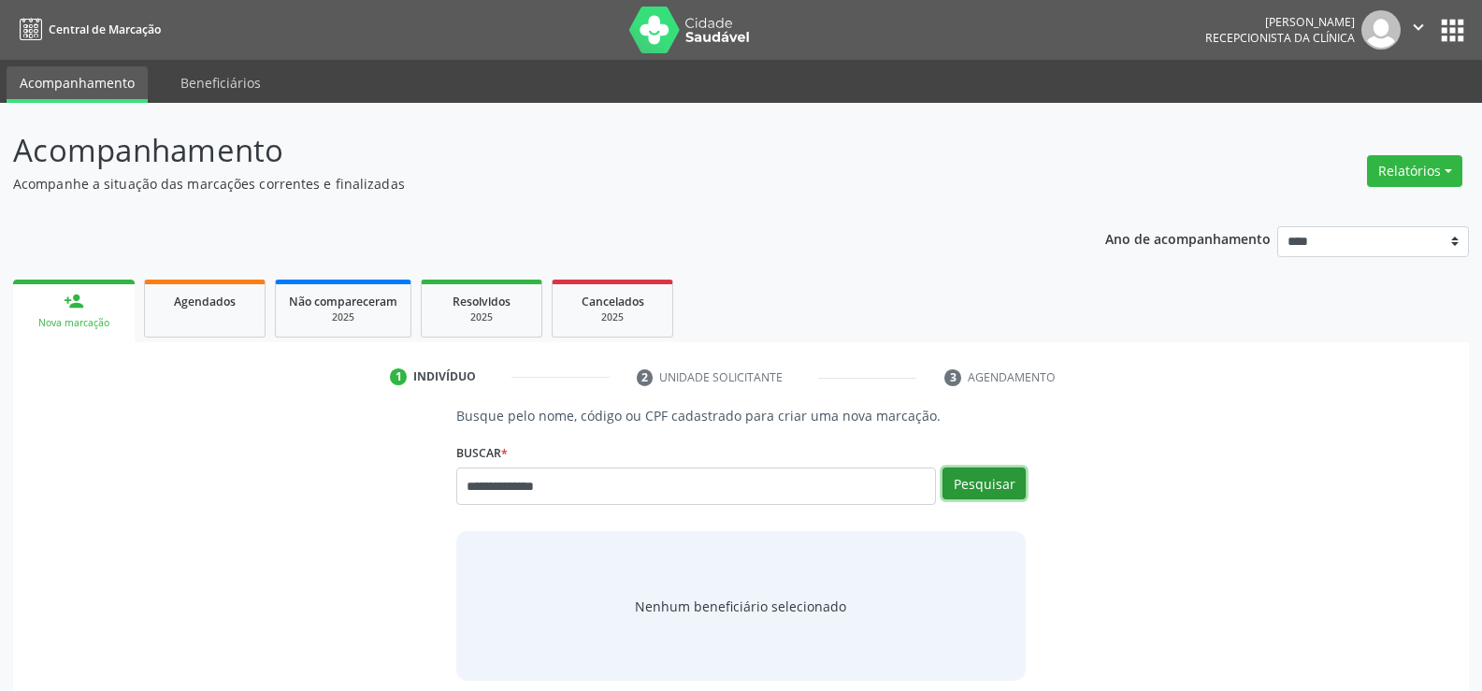
click at [987, 484] on button "Pesquisar" at bounding box center [984, 484] width 83 height 32
type input "**********"
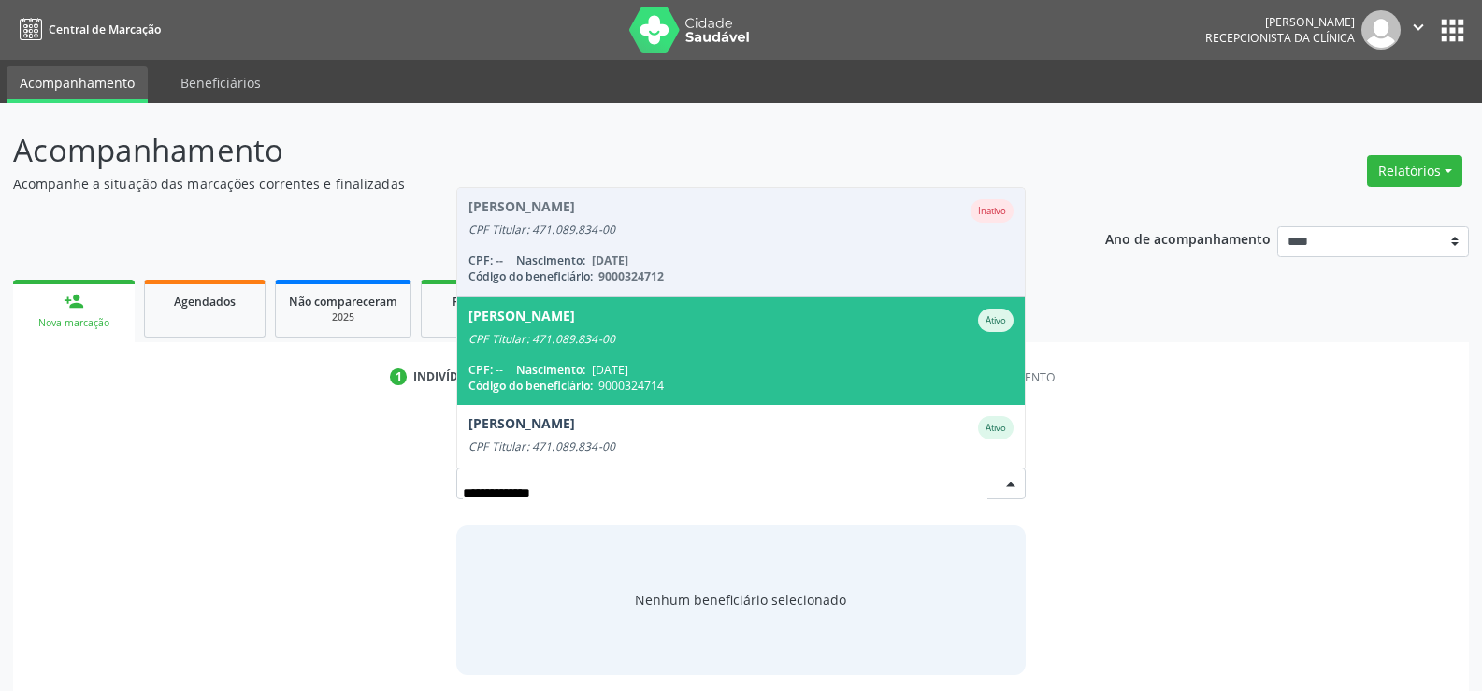
click at [655, 344] on div "CPF Titular: 471.089.834-00" at bounding box center [740, 339] width 545 height 15
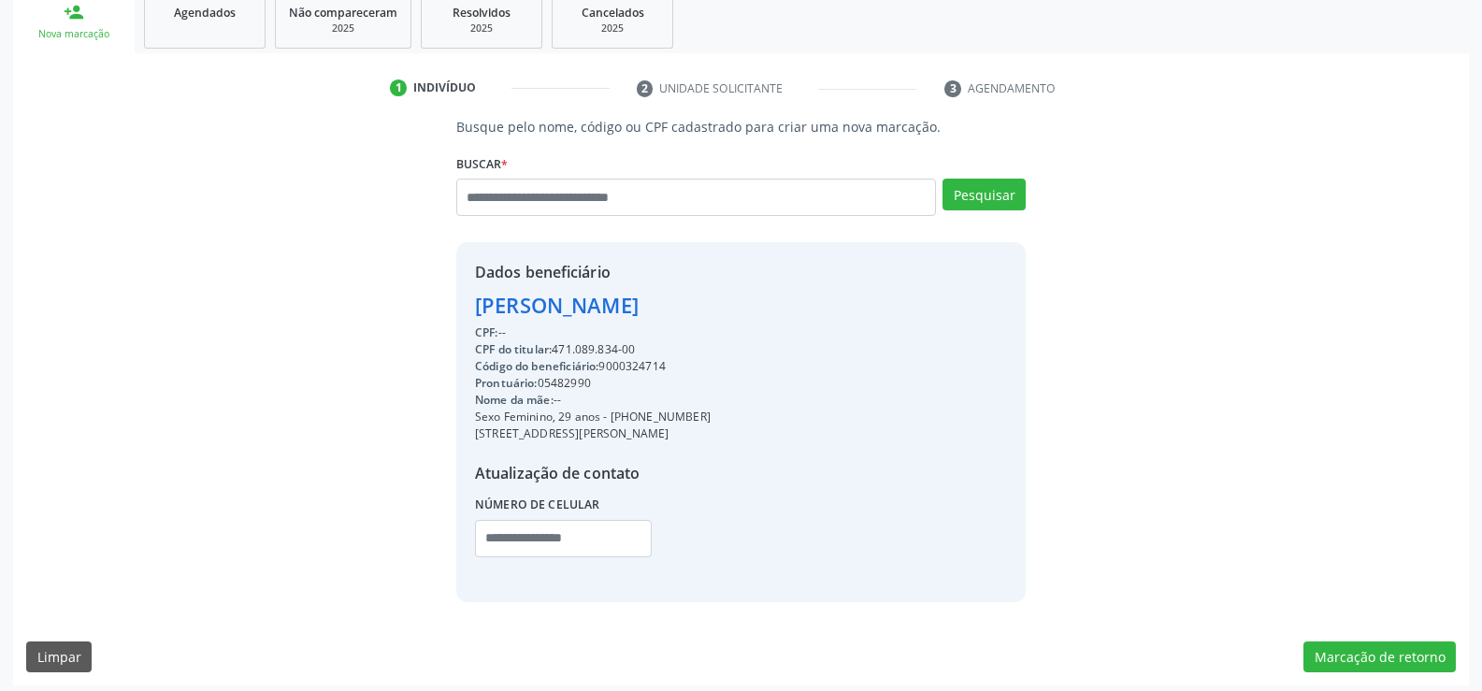
scroll to position [296, 0]
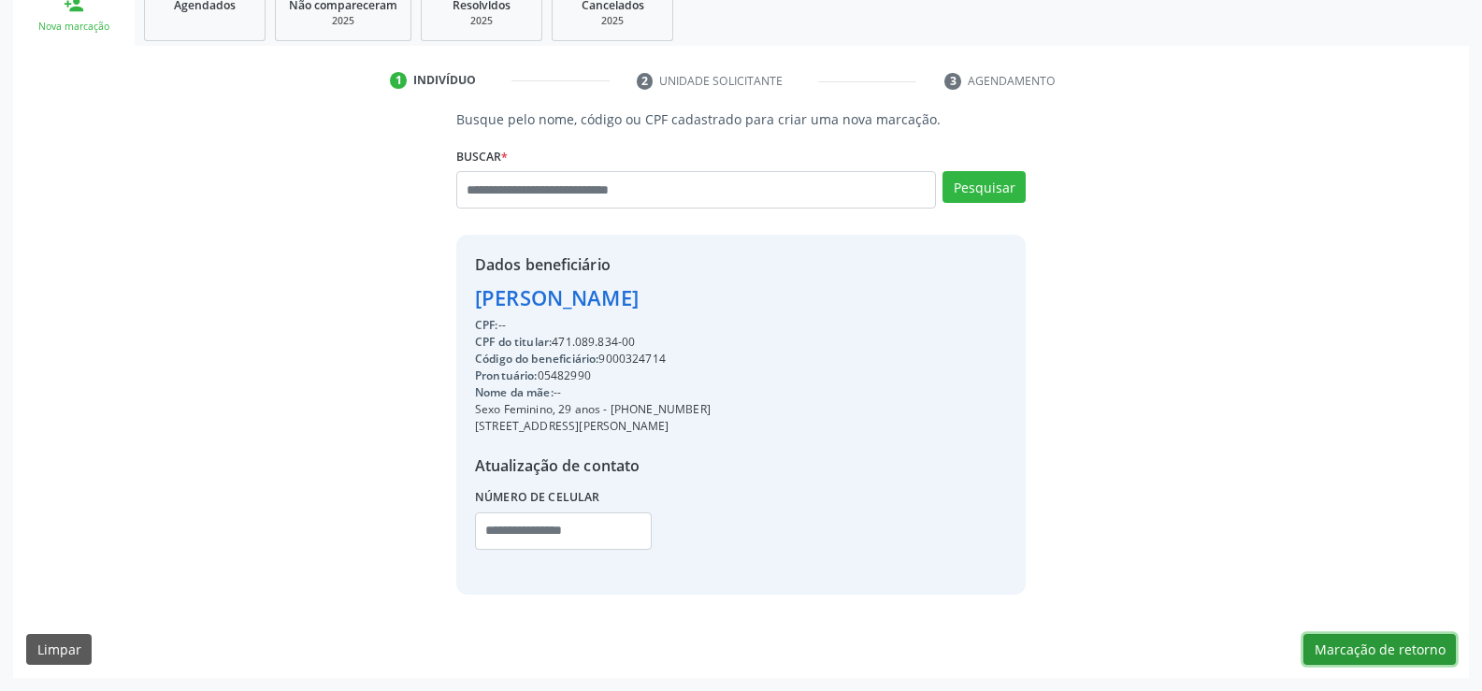
click at [1395, 657] on button "Marcação de retorno" at bounding box center [1379, 650] width 152 height 32
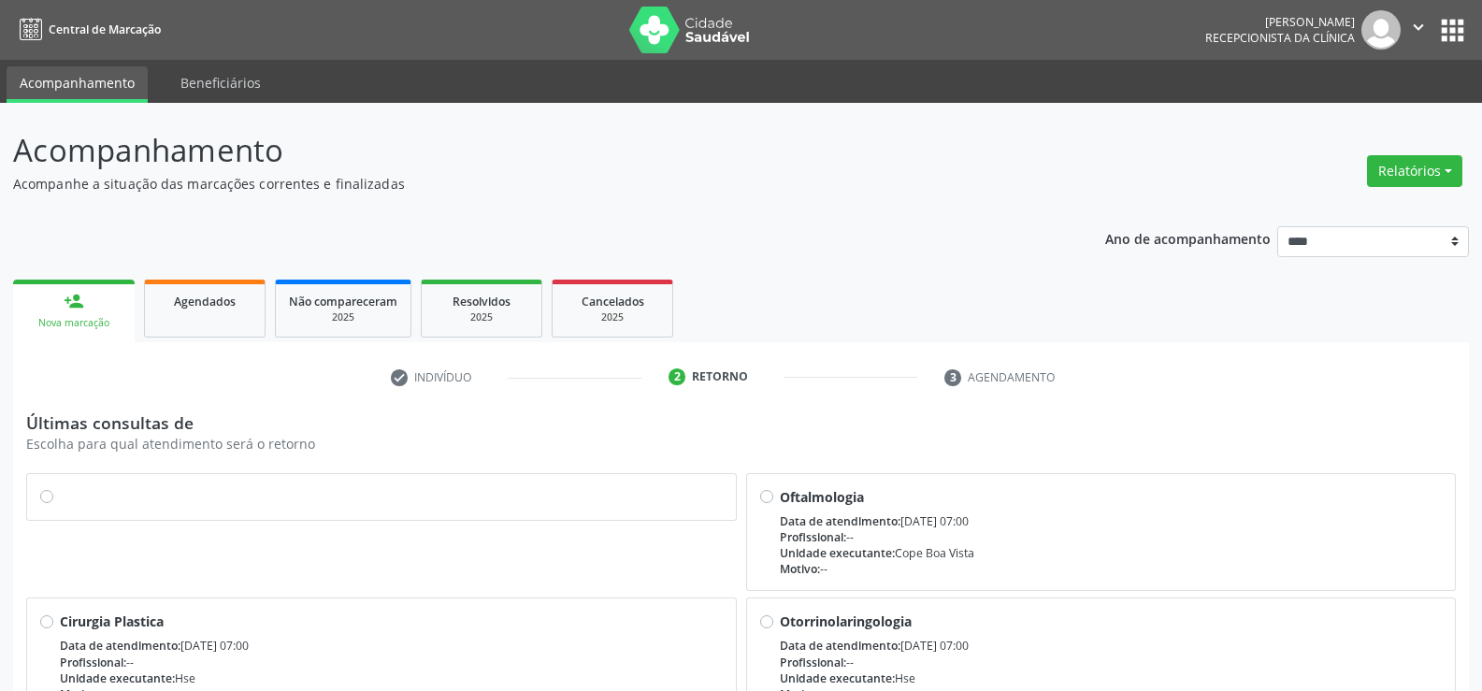
drag, startPoint x: 42, startPoint y: 500, endPoint x: 78, endPoint y: 501, distance: 35.5
click at [60, 487] on label at bounding box center [391, 487] width 663 height 0
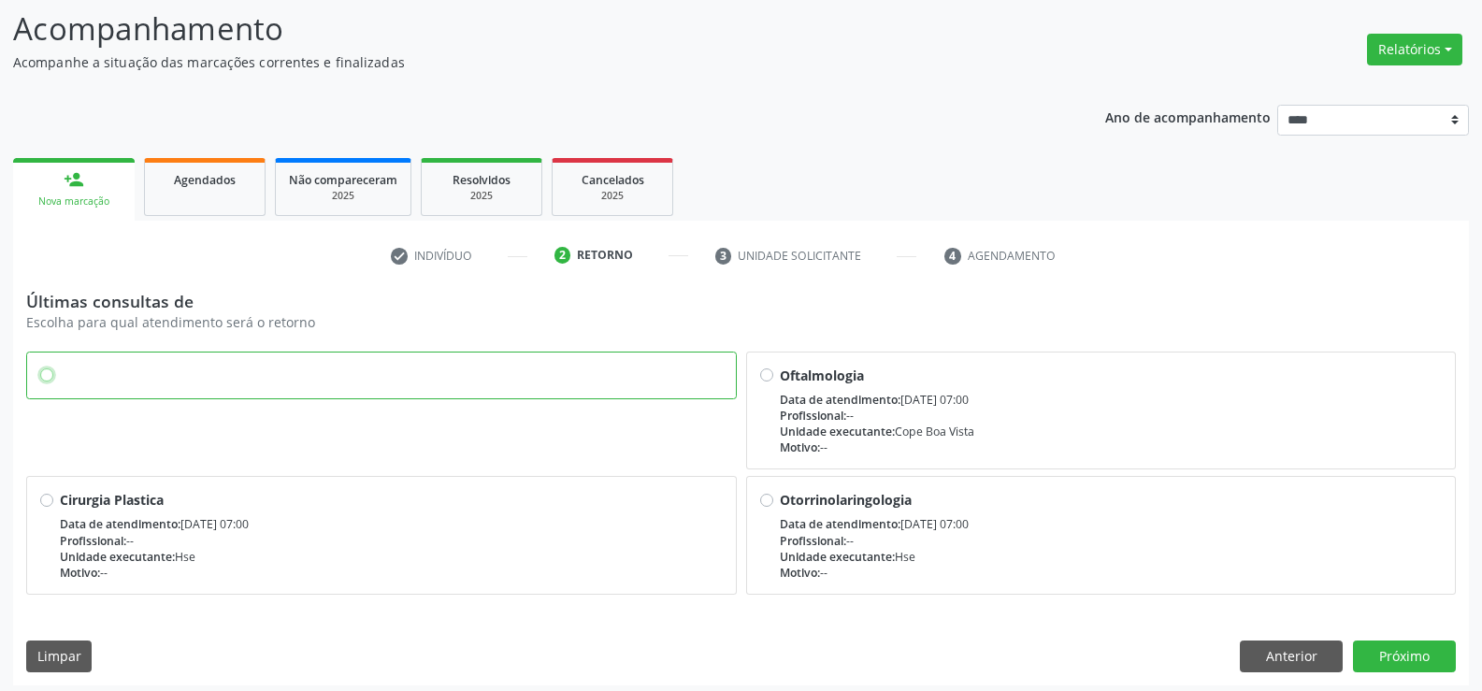
scroll to position [129, 0]
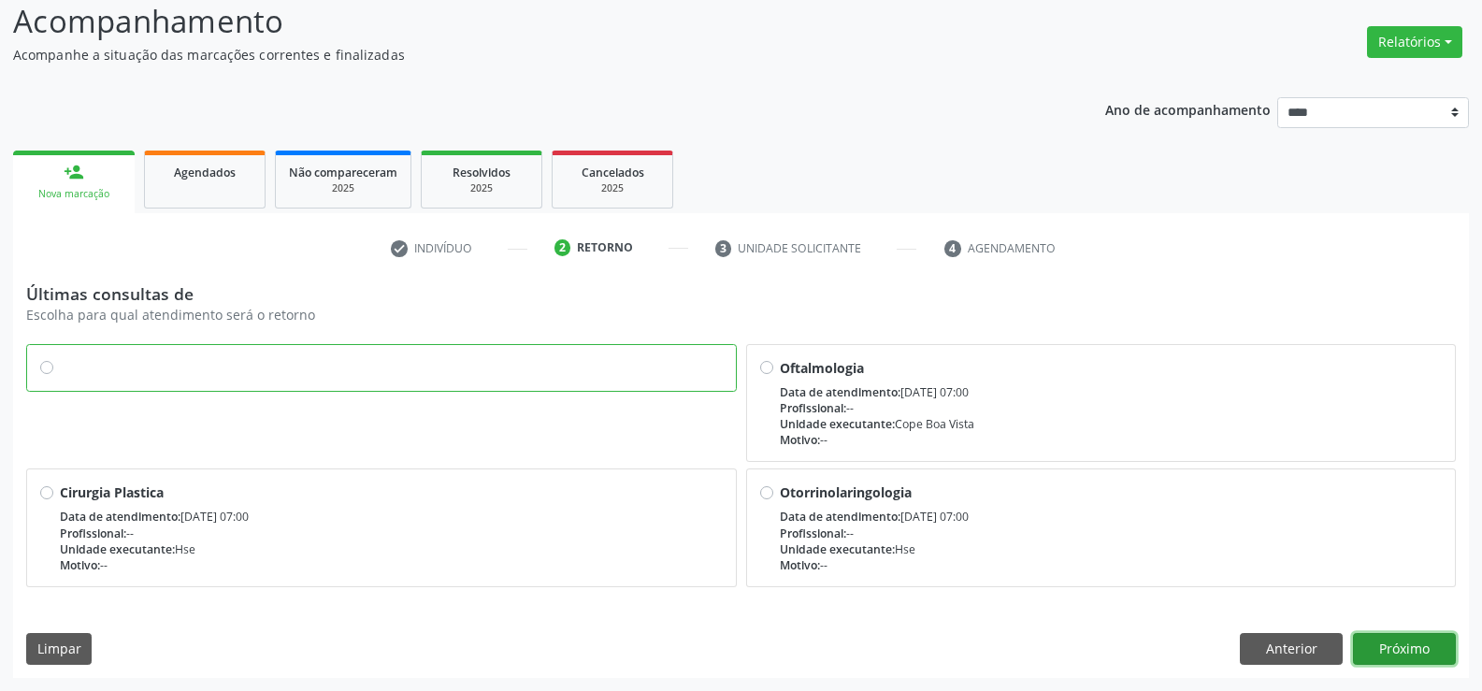
click at [1417, 663] on button "Próximo" at bounding box center [1404, 649] width 103 height 32
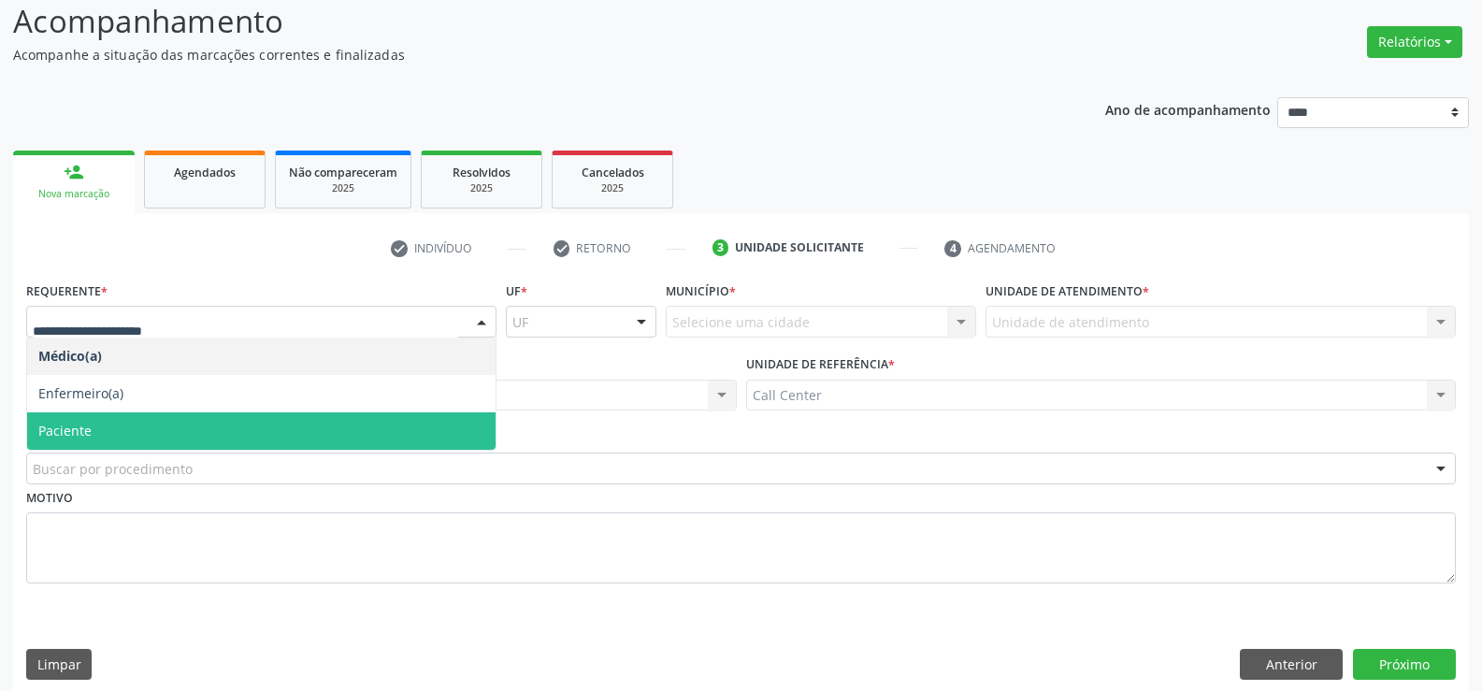
click at [74, 423] on span "Paciente" at bounding box center [64, 431] width 53 height 18
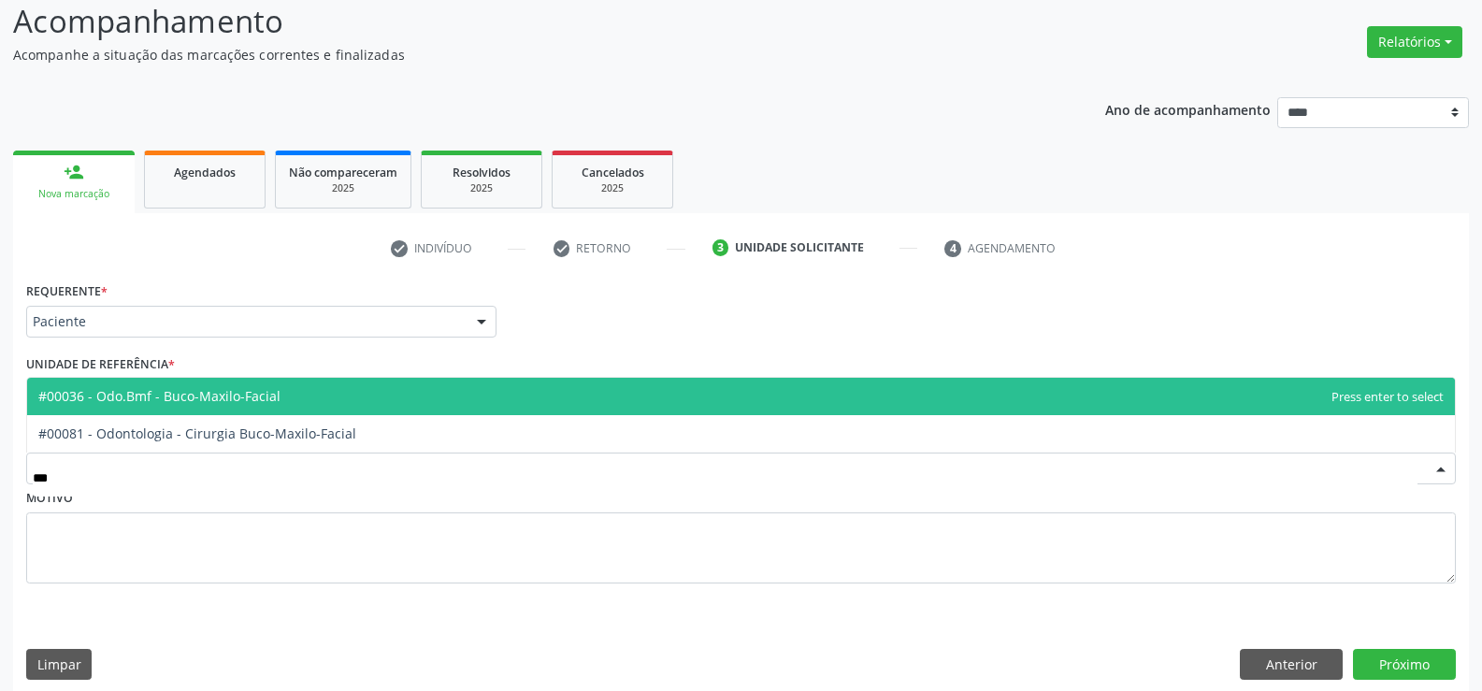
type input "****"
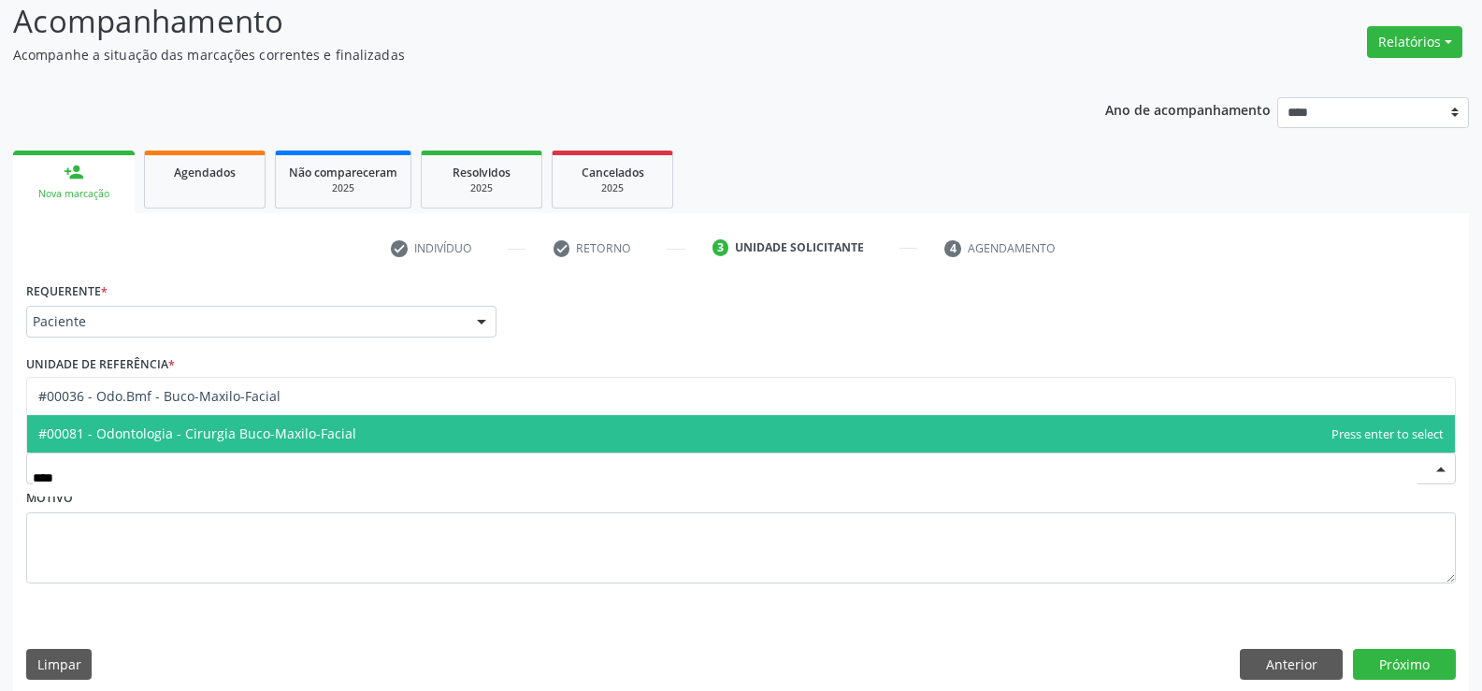
click at [112, 437] on span "#00081 - Odontologia - Cirurgia Buco-Maxilo-Facial" at bounding box center [197, 434] width 318 height 18
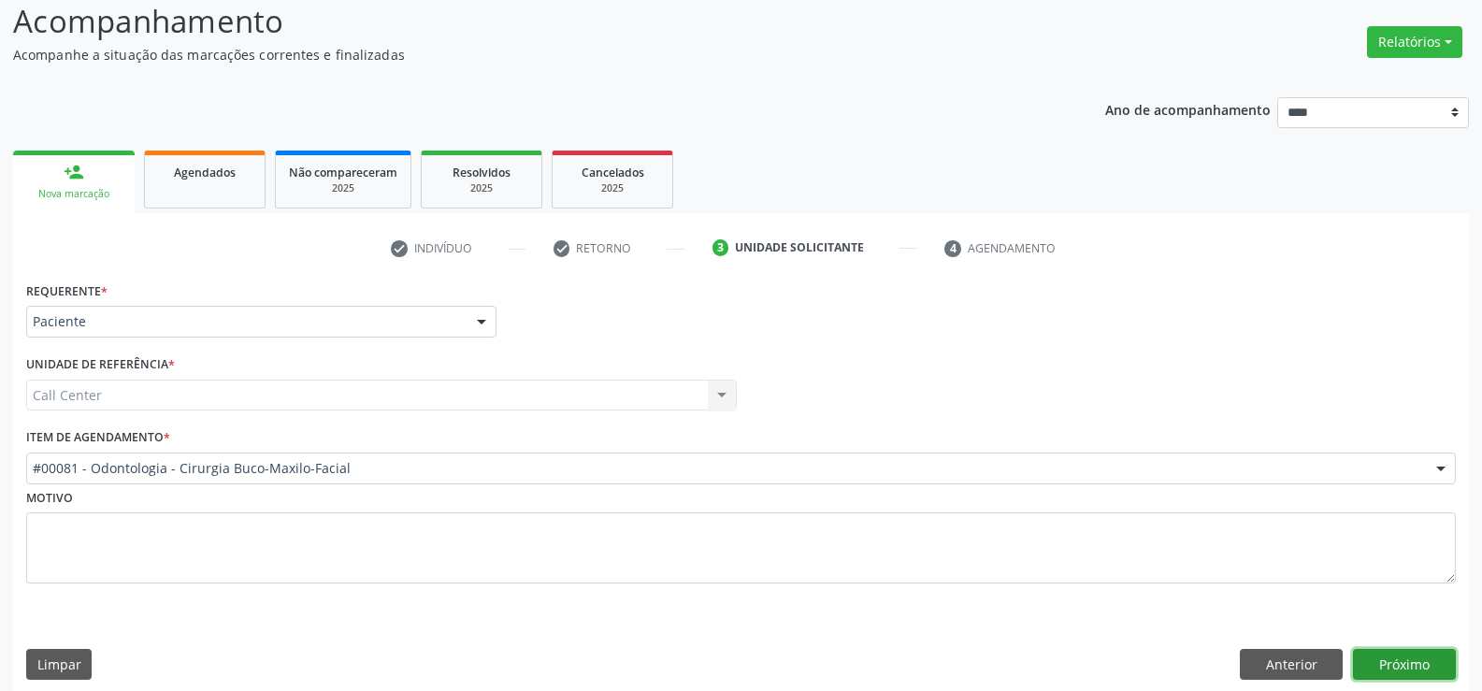
click at [1385, 667] on button "Próximo" at bounding box center [1404, 665] width 103 height 32
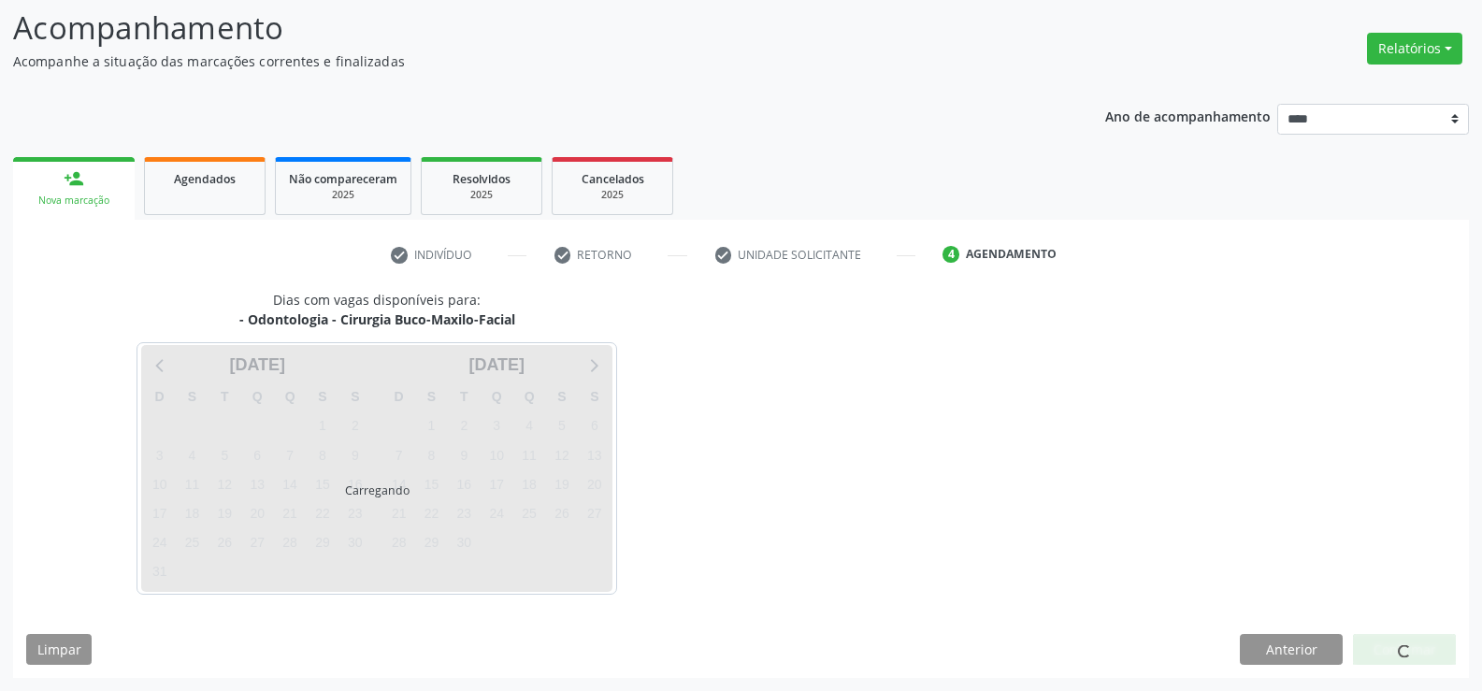
scroll to position [122, 0]
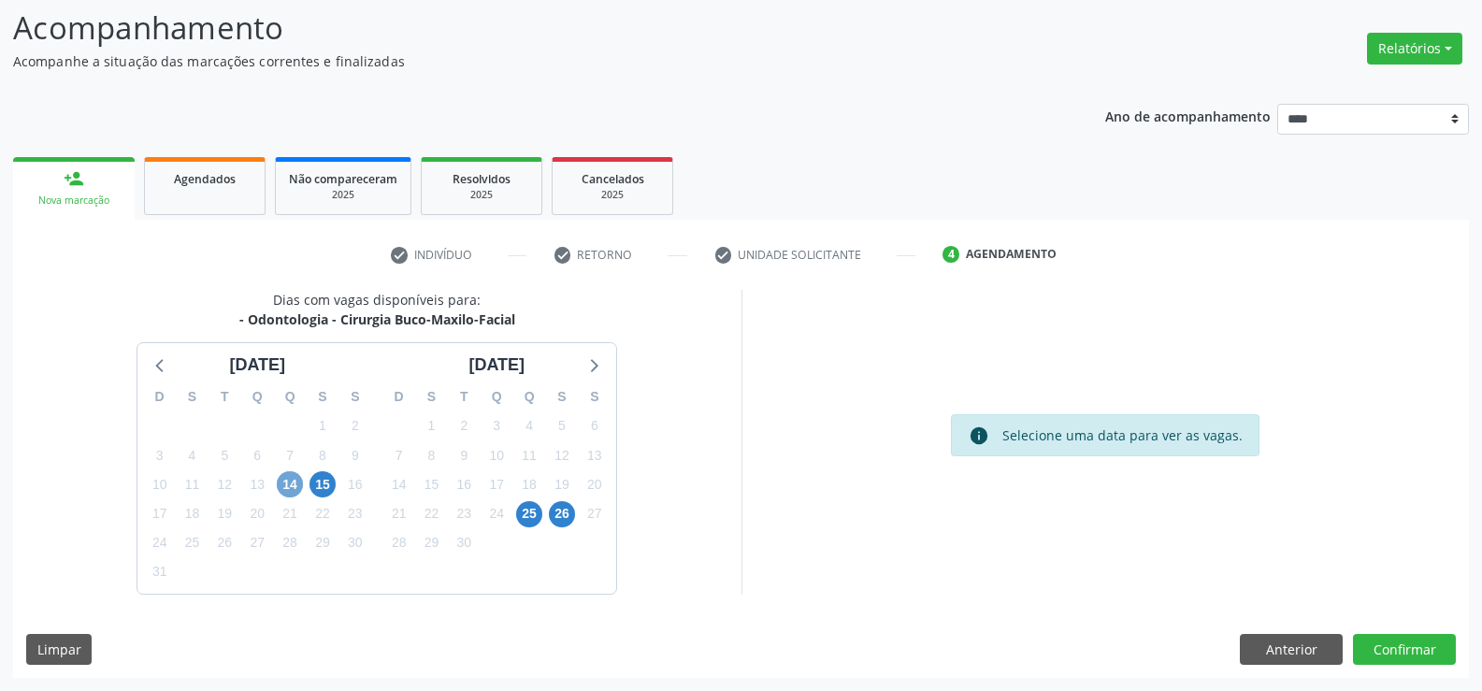
click at [295, 479] on span "14" at bounding box center [290, 484] width 26 height 26
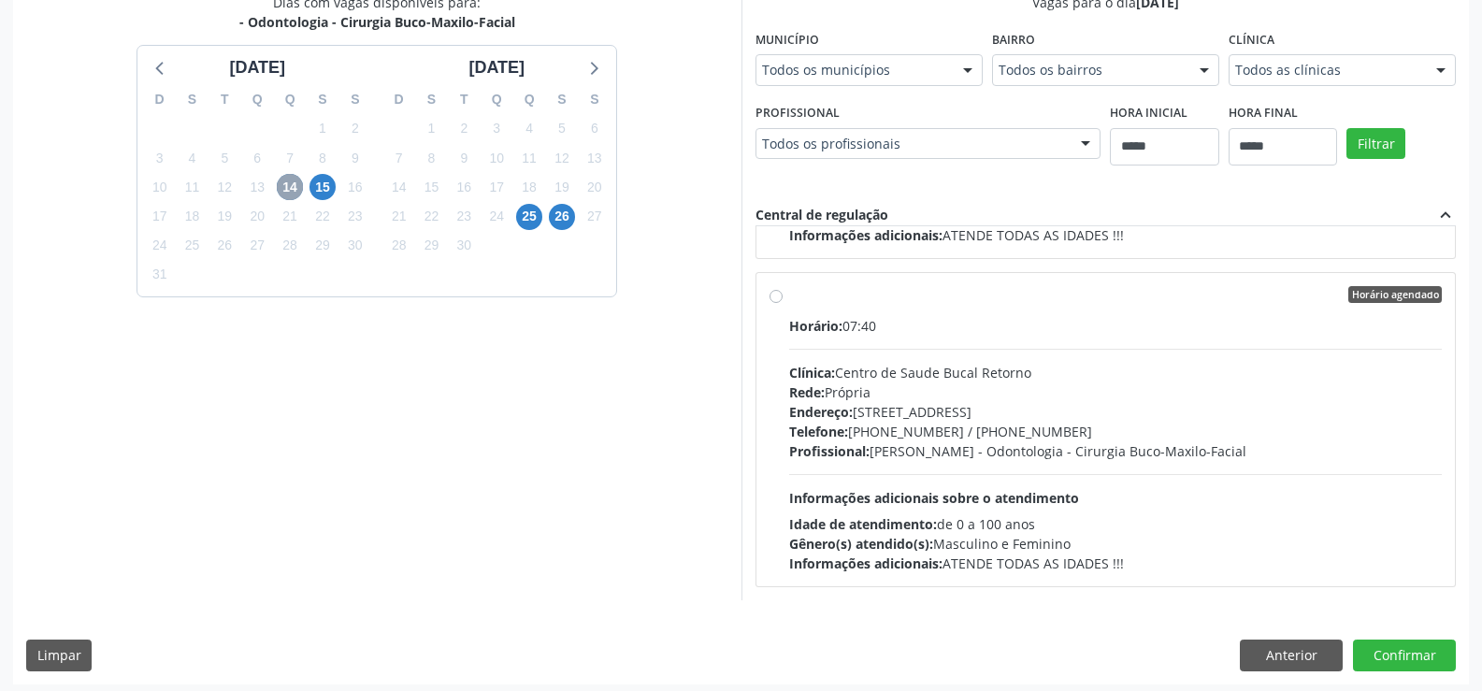
scroll to position [426, 0]
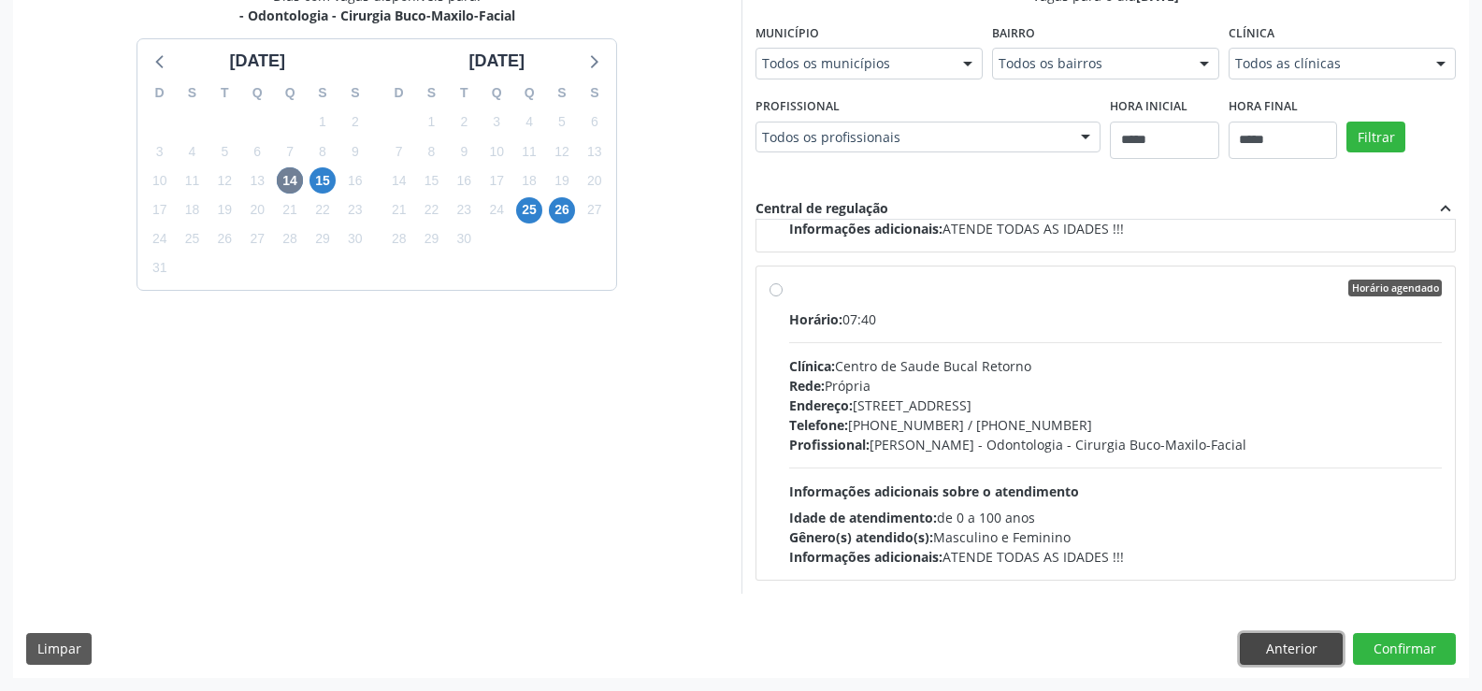
click at [1299, 658] on button "Anterior" at bounding box center [1291, 649] width 103 height 32
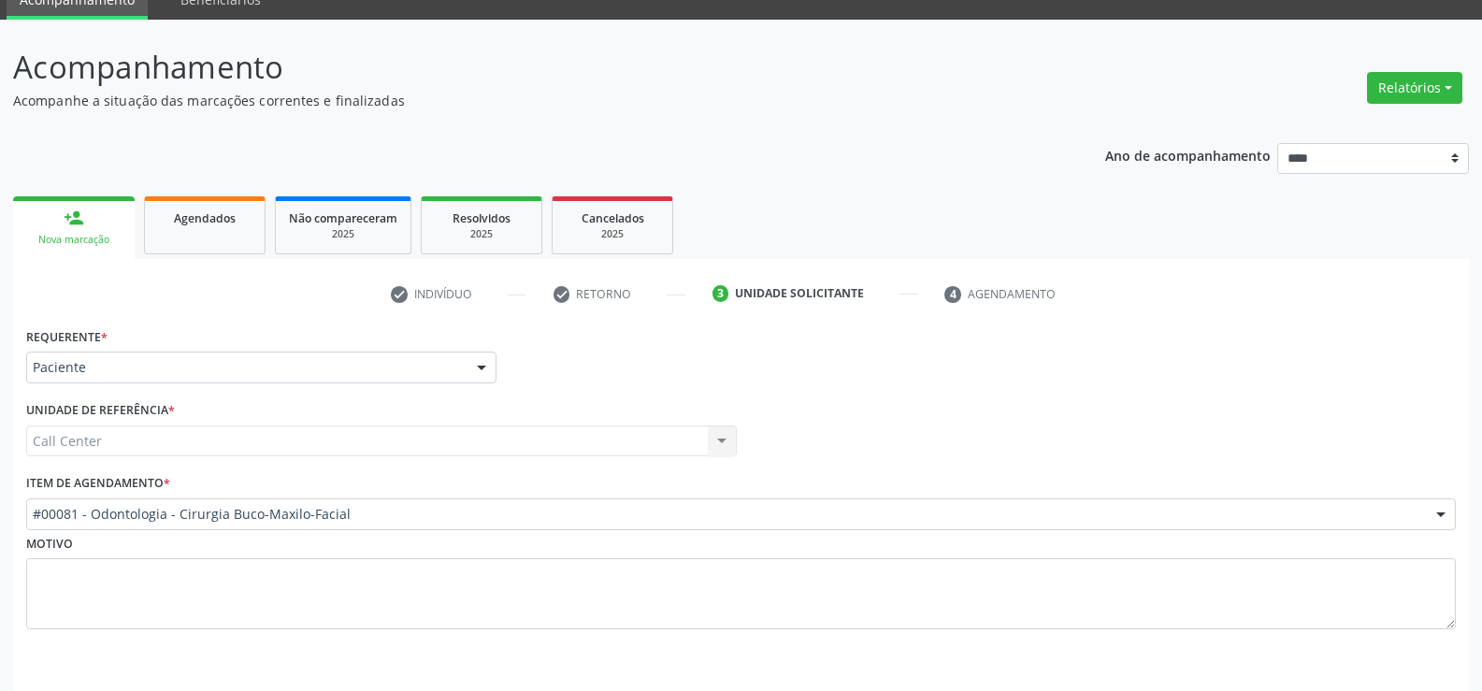
scroll to position [144, 0]
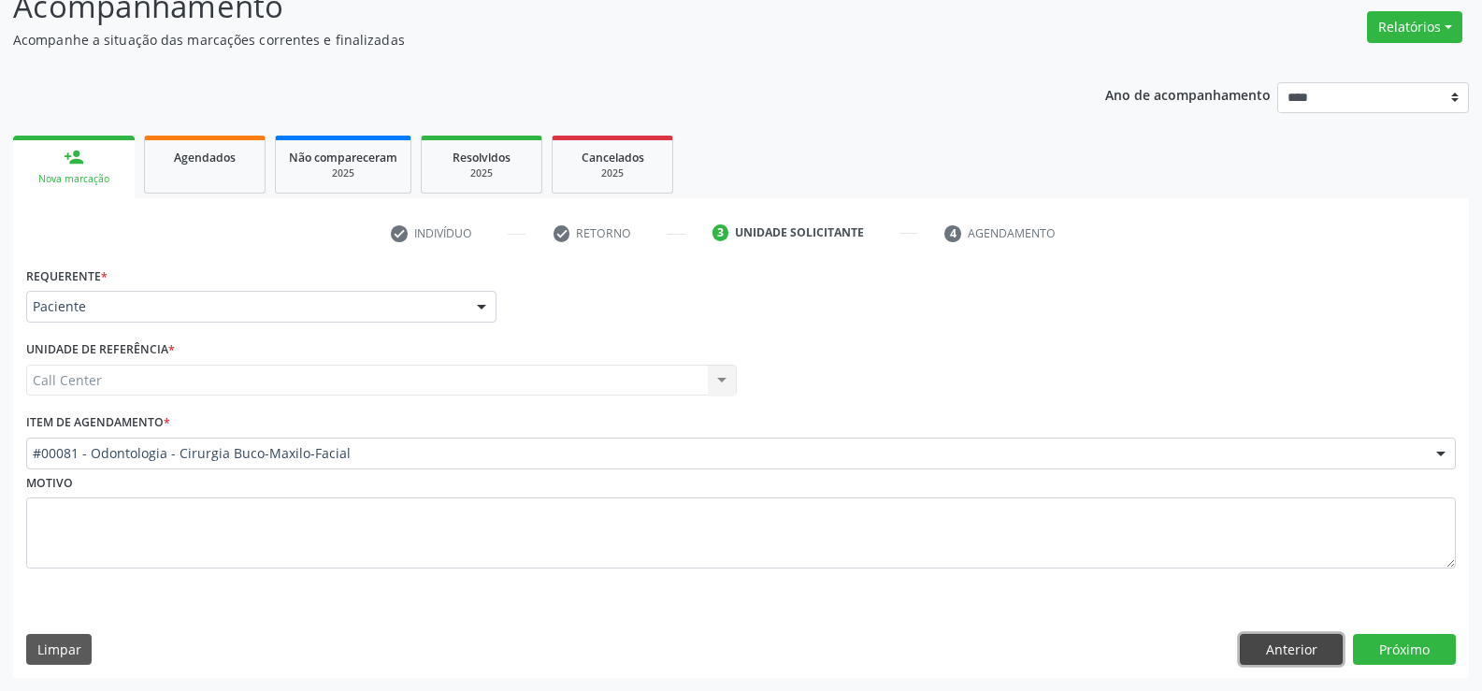
click at [1287, 664] on button "Anterior" at bounding box center [1291, 650] width 103 height 32
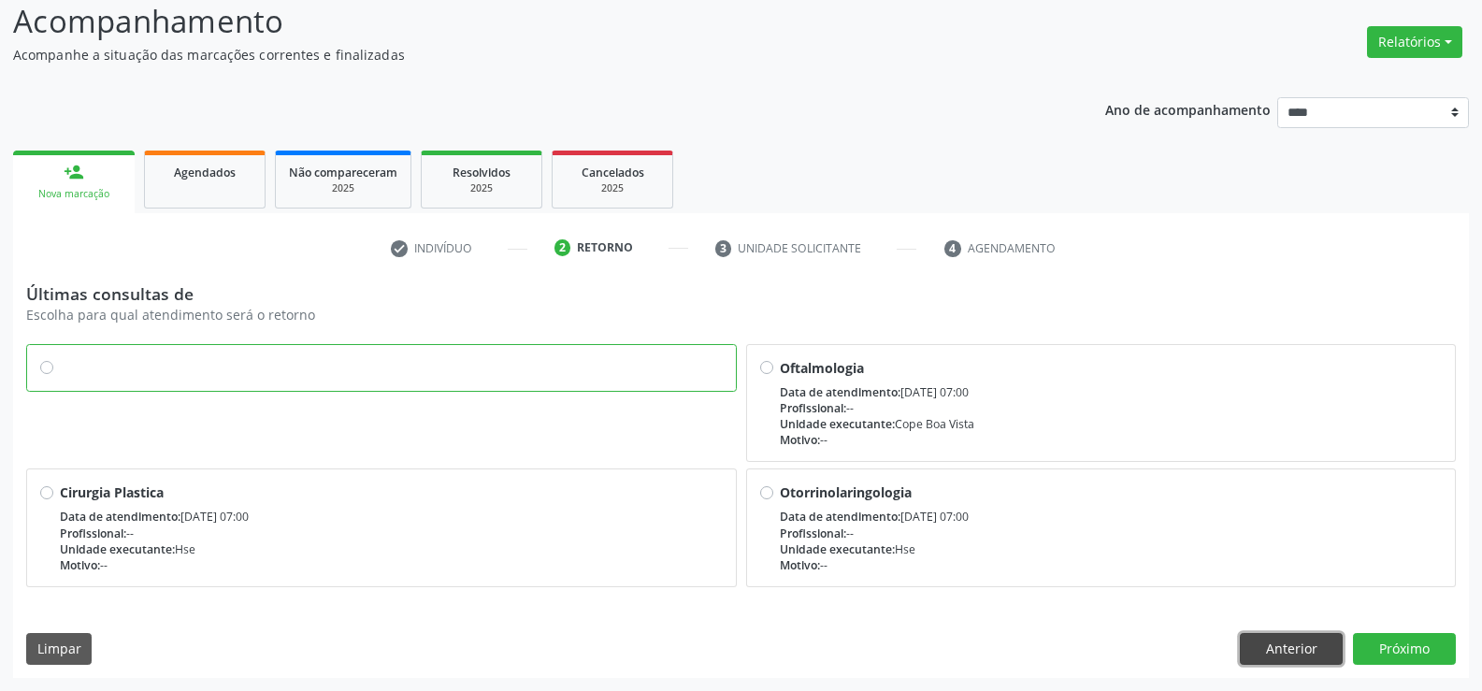
click at [1301, 651] on button "Anterior" at bounding box center [1291, 649] width 103 height 32
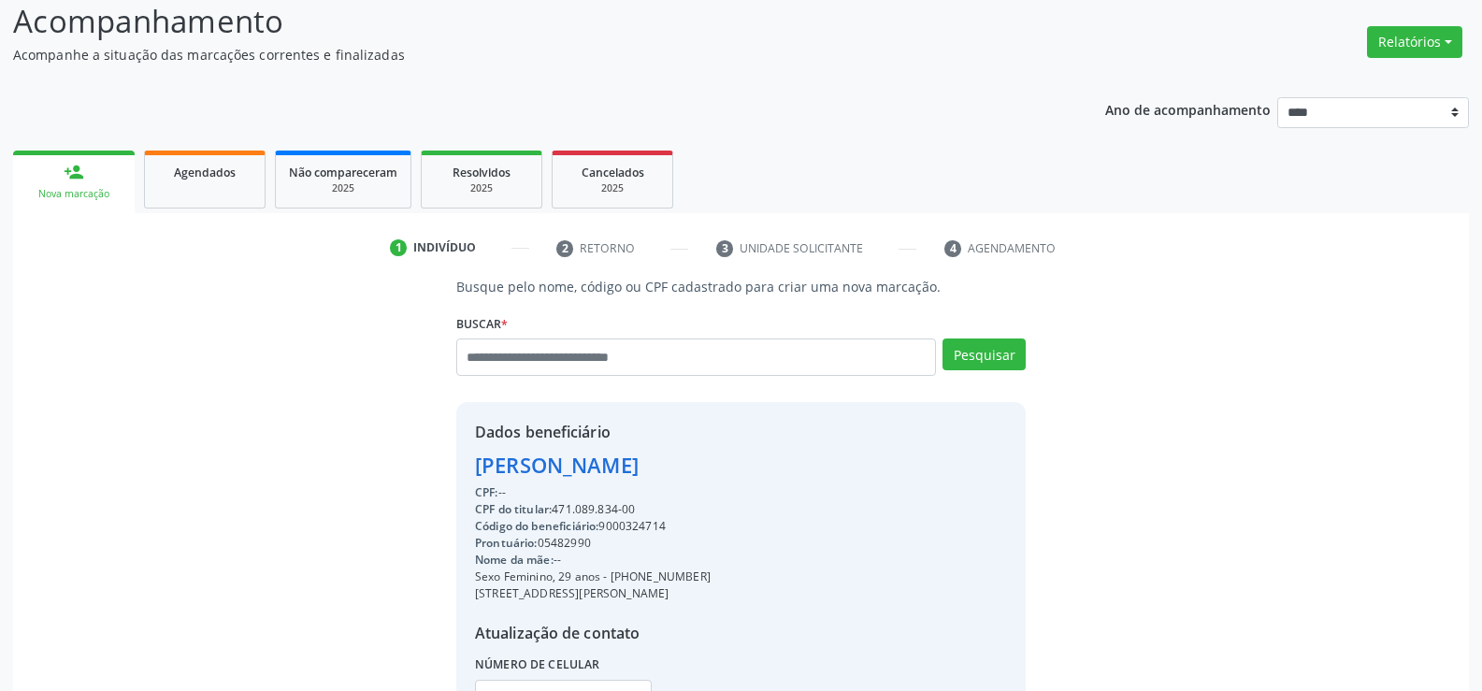
drag, startPoint x: 477, startPoint y: 463, endPoint x: 837, endPoint y: 455, distance: 360.1
click at [711, 455] on div "Francisca Janaiza Pereira dos Santos" at bounding box center [593, 465] width 236 height 31
copy div "Francisca Janaiza Pereira dos Santos"
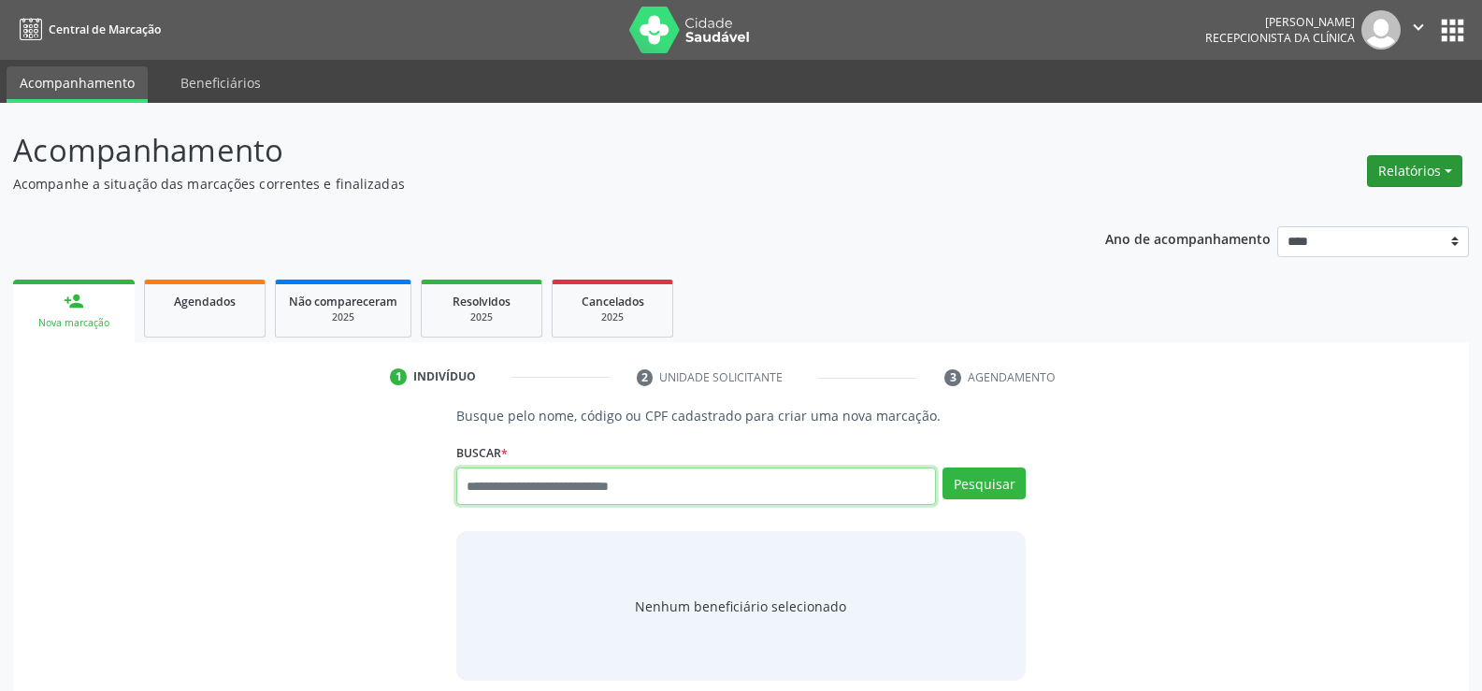
click at [1442, 168] on button "Relatórios" at bounding box center [1414, 171] width 95 height 32
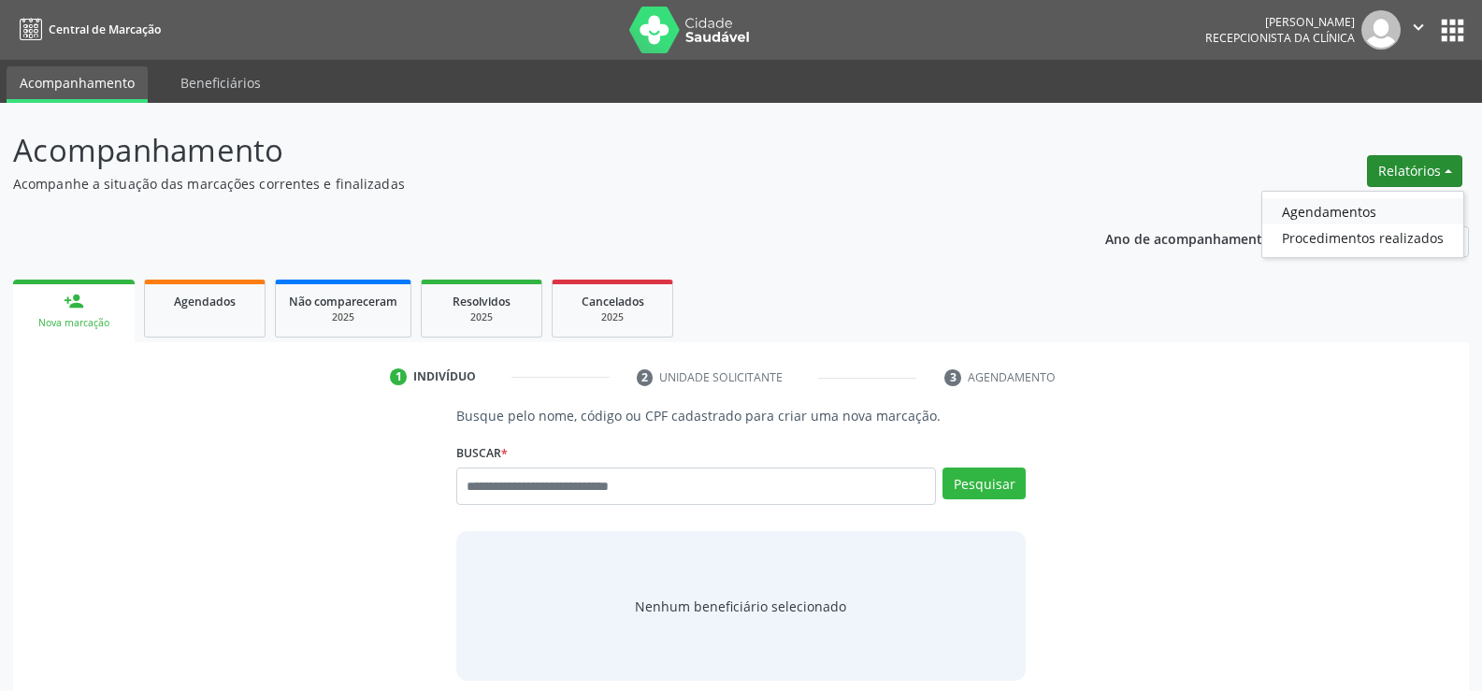
click at [1344, 210] on link "Agendamentos" at bounding box center [1362, 211] width 201 height 26
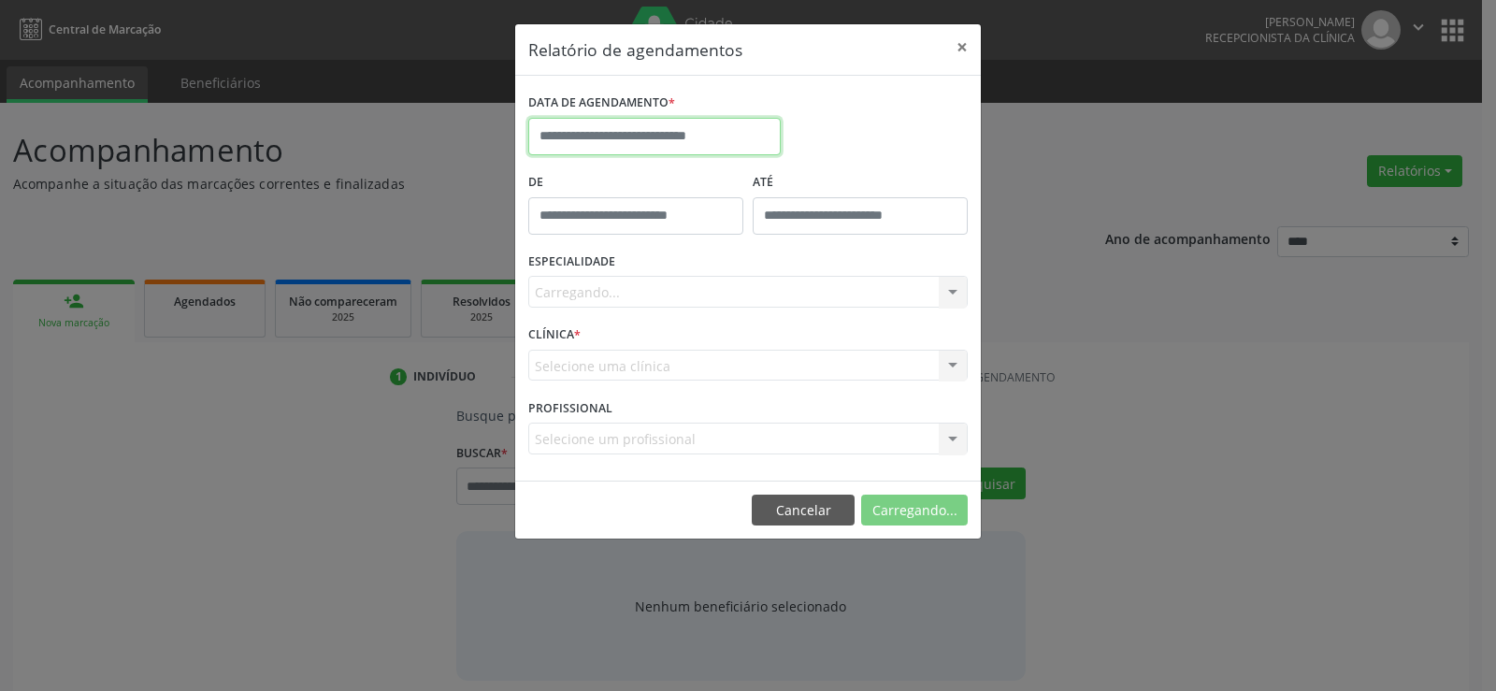
click at [616, 142] on input "text" at bounding box center [654, 136] width 252 height 37
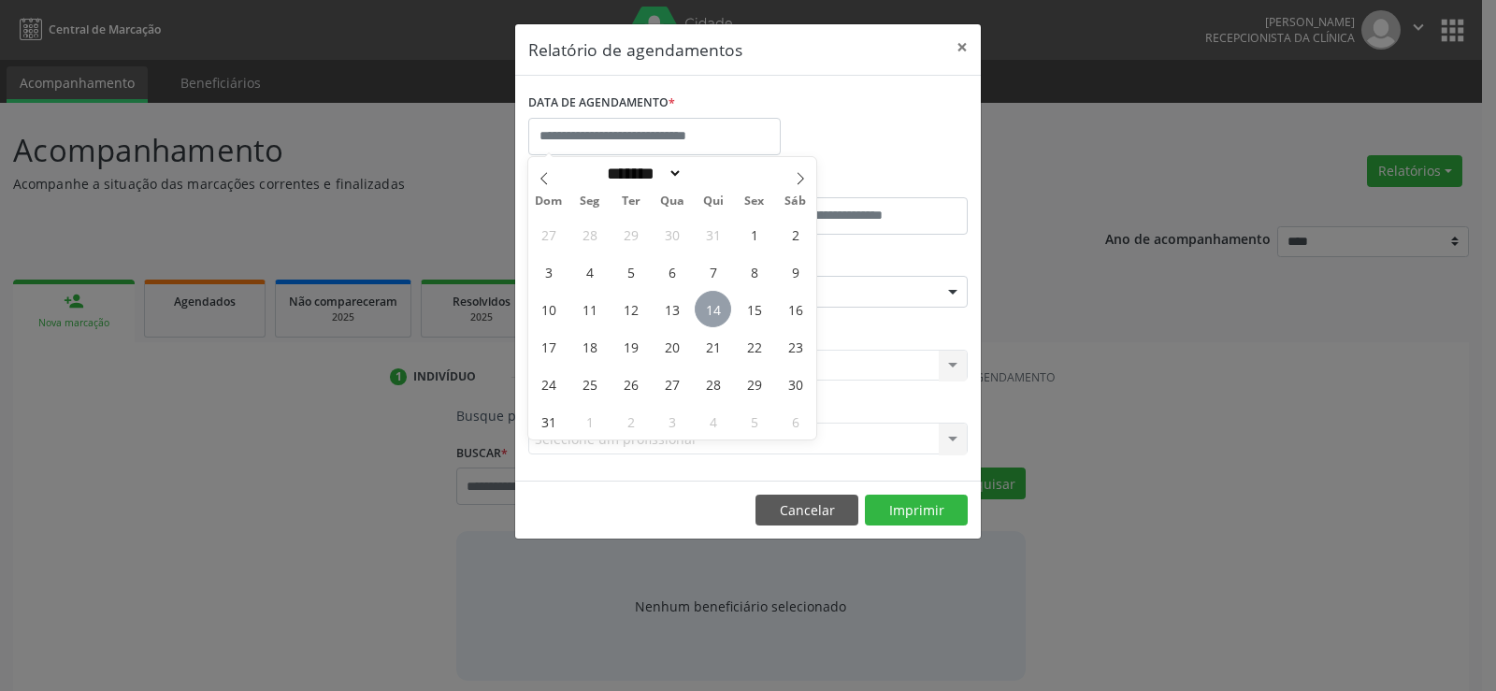
click at [716, 306] on span "14" at bounding box center [713, 309] width 36 height 36
type input "**********"
click at [716, 306] on span "14" at bounding box center [713, 309] width 36 height 36
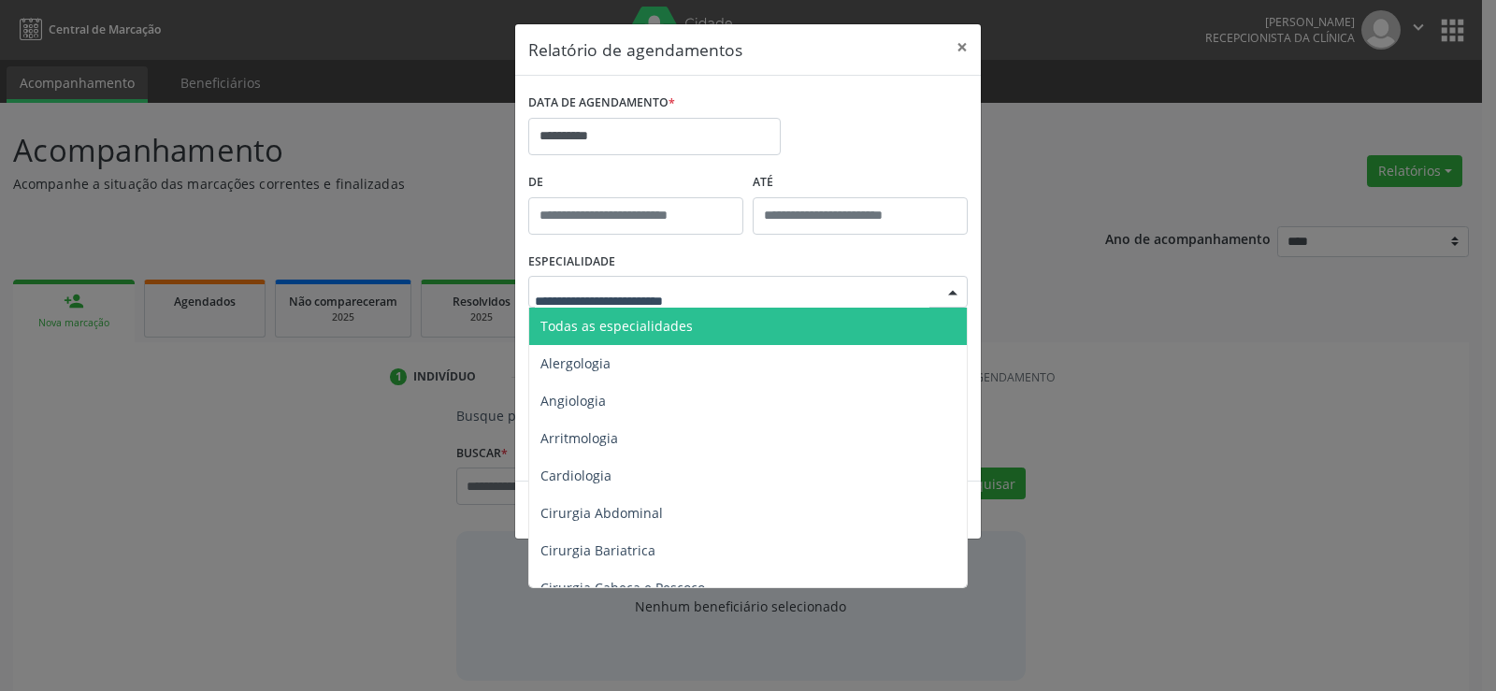
click at [714, 299] on div at bounding box center [747, 292] width 439 height 32
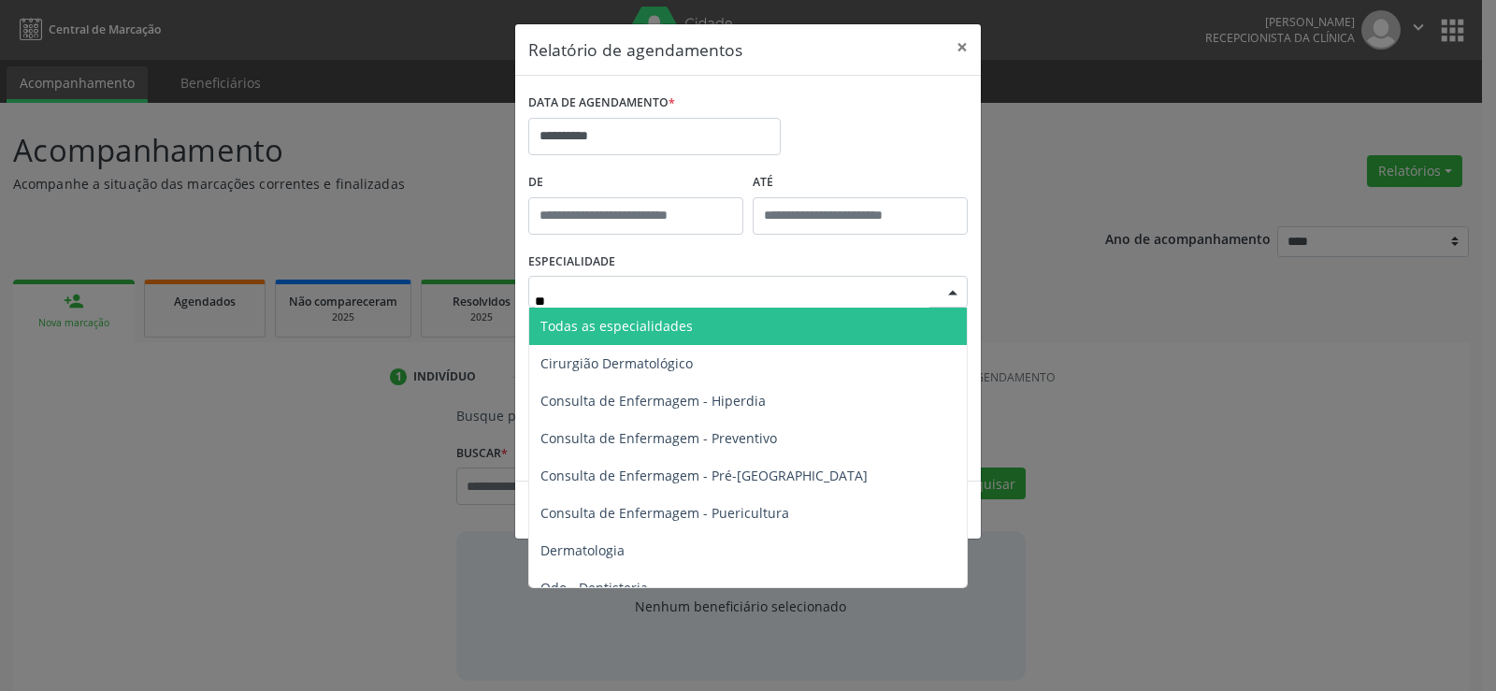
type input "***"
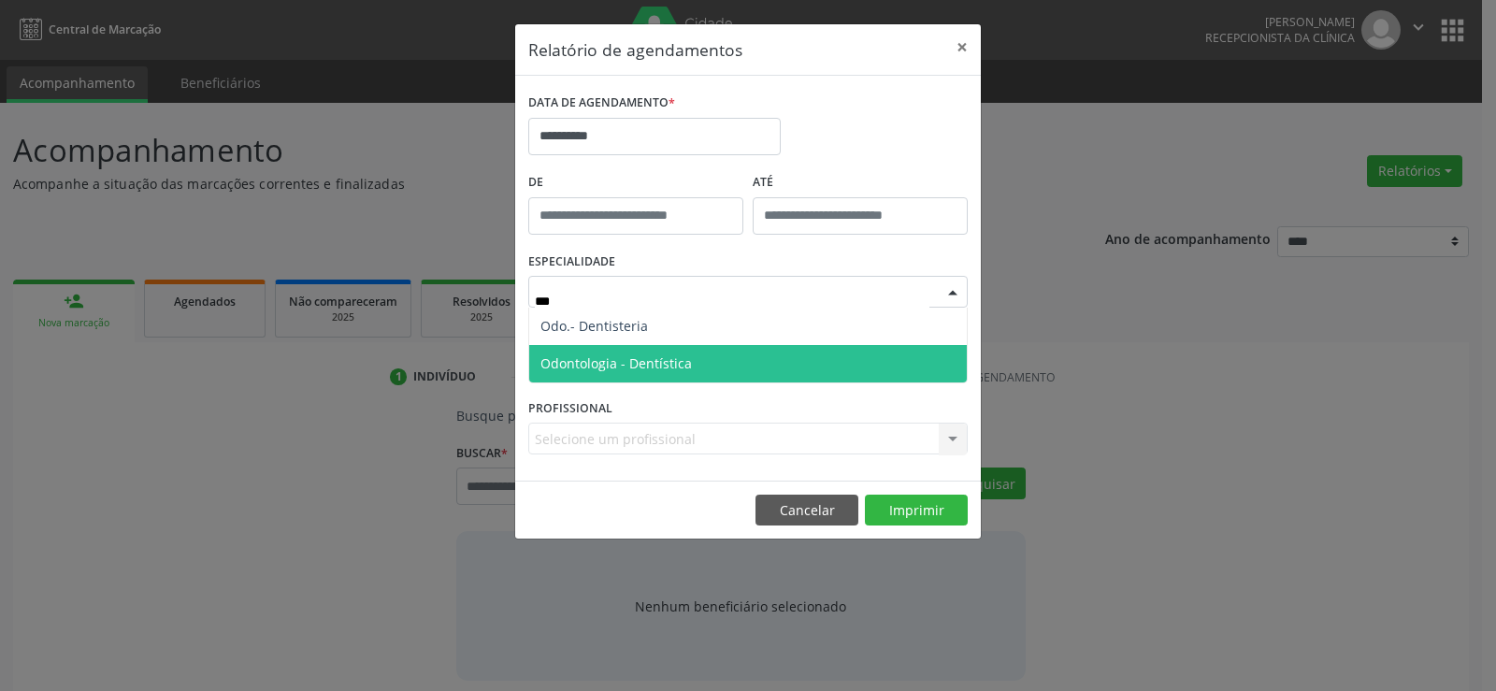
click at [707, 348] on span "Odontologia - Dentística" at bounding box center [748, 363] width 438 height 37
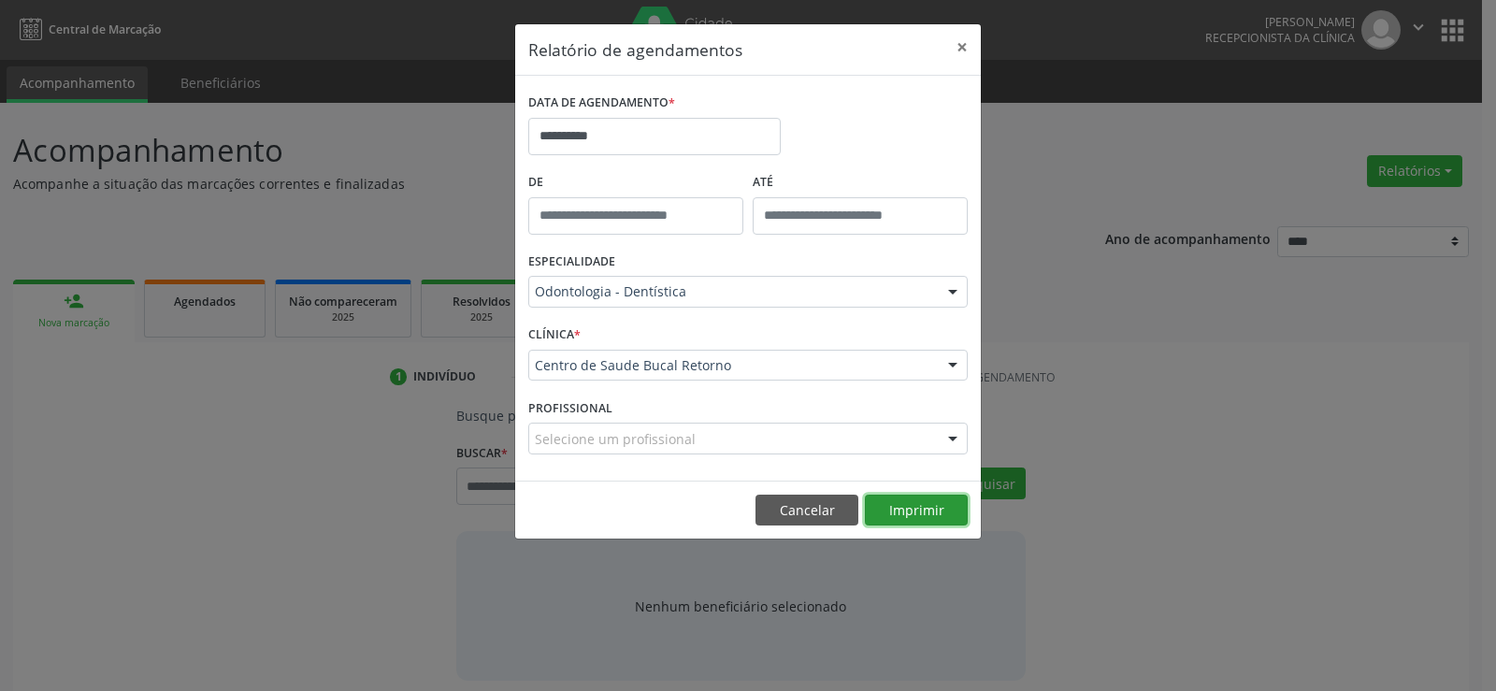
click at [944, 511] on button "Imprimir" at bounding box center [916, 511] width 103 height 32
click at [799, 510] on button "Cancelar" at bounding box center [807, 511] width 103 height 32
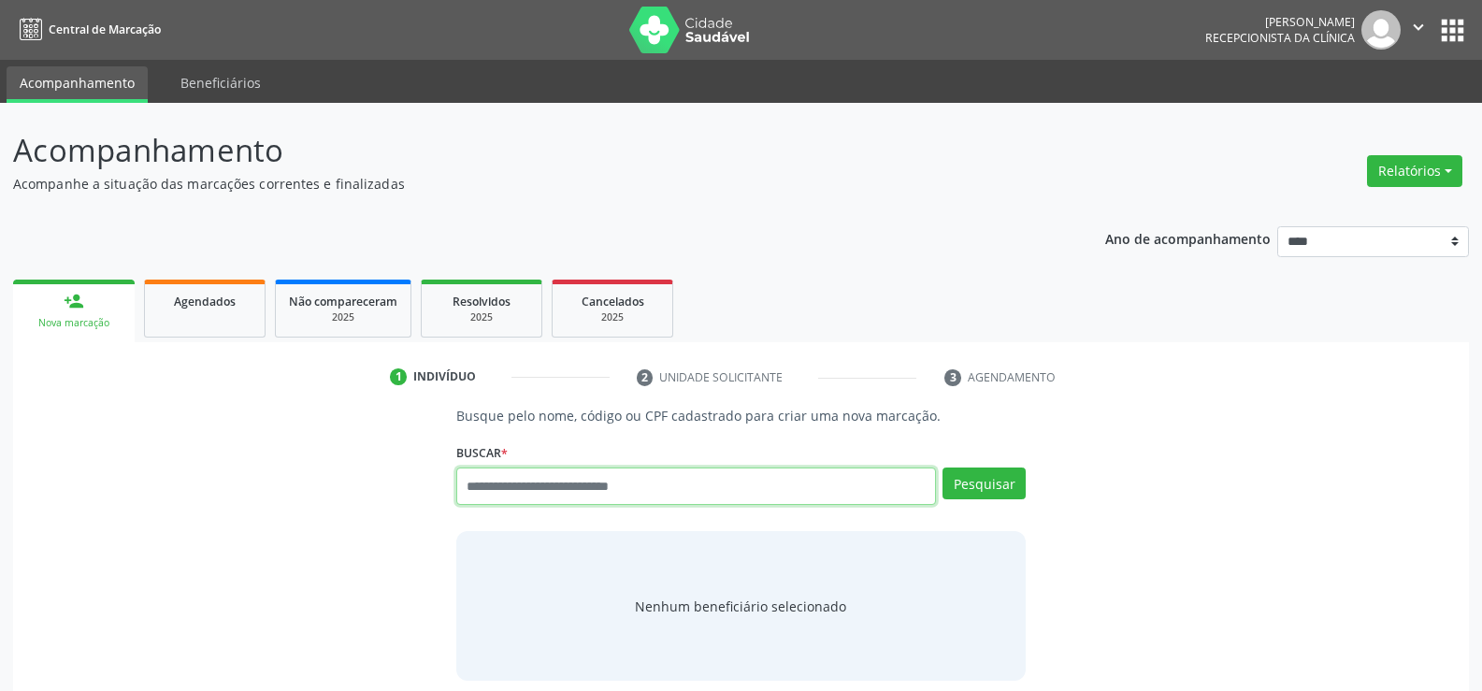
click at [540, 494] on input "text" at bounding box center [696, 486] width 480 height 37
type input "**********"
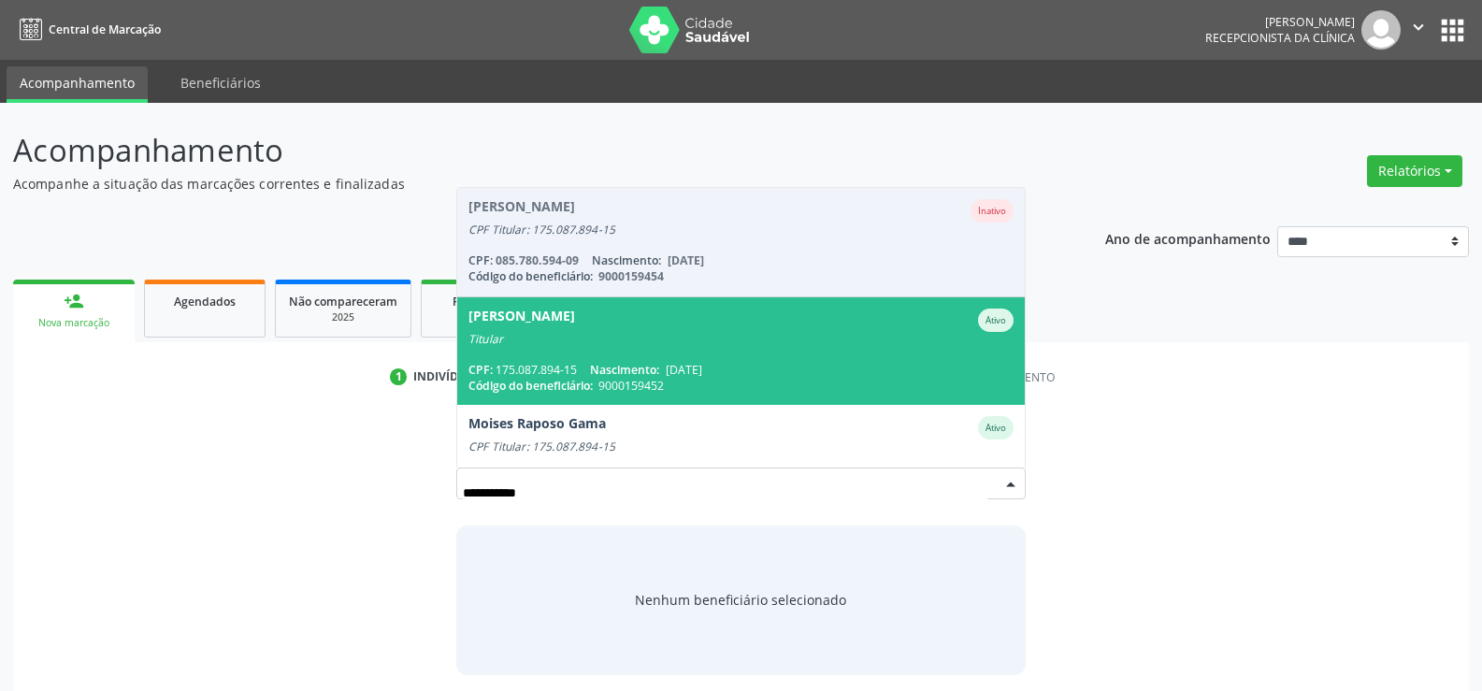
click at [676, 370] on span "04/05/1954" at bounding box center [684, 370] width 36 height 16
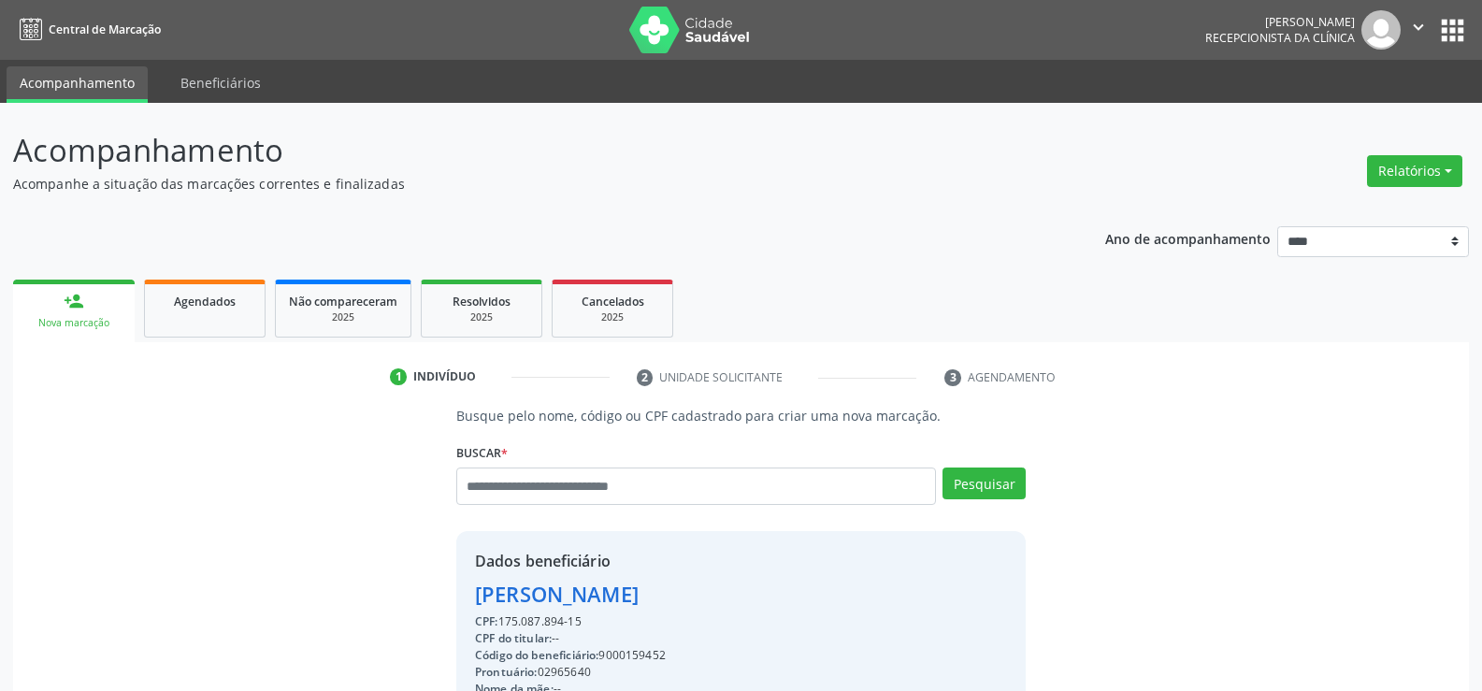
drag, startPoint x: 590, startPoint y: 628, endPoint x: 427, endPoint y: 598, distance: 165.6
click at [427, 598] on div "Busque pelo nome, código ou CPF cadastrado para criar uma nova marcação. Buscar…" at bounding box center [741, 648] width 1430 height 484
copy div "Maria da Conceicao Rocha Gama CPF: 175.087.894-15"
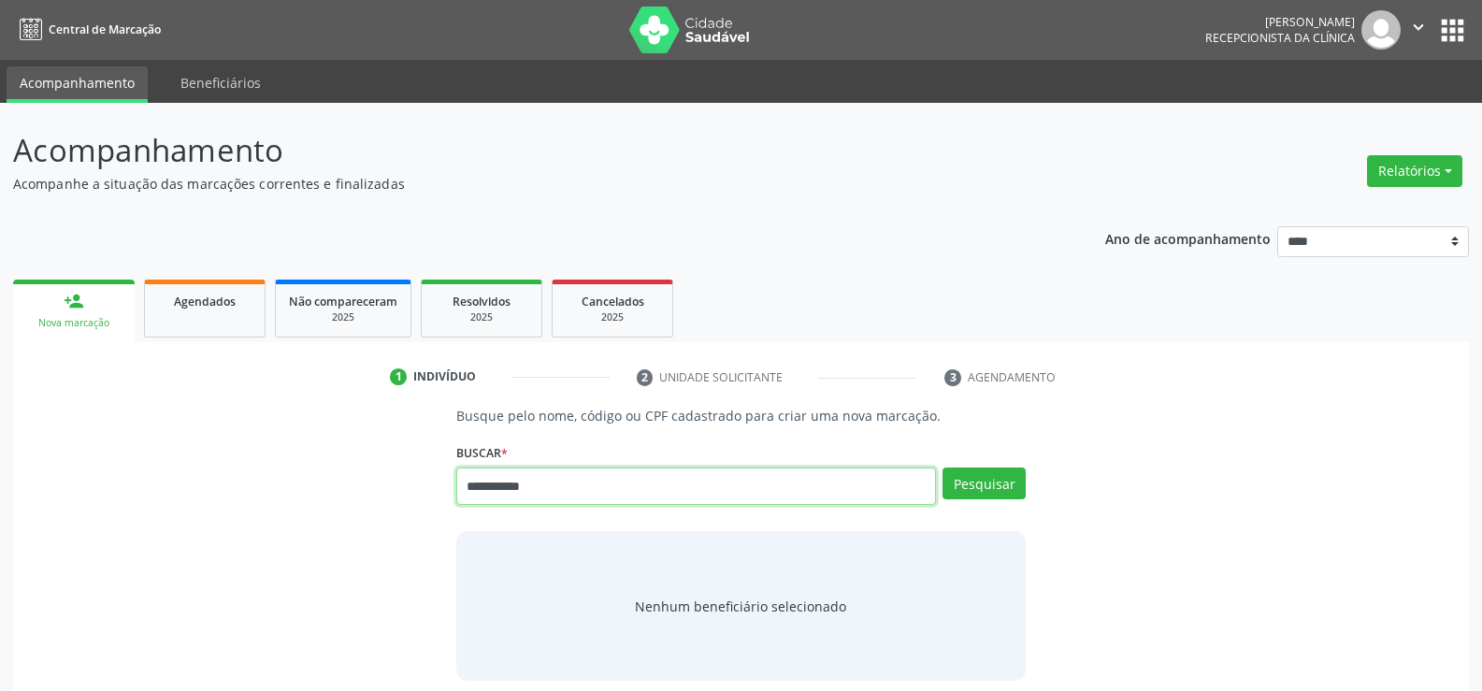
type input "**********"
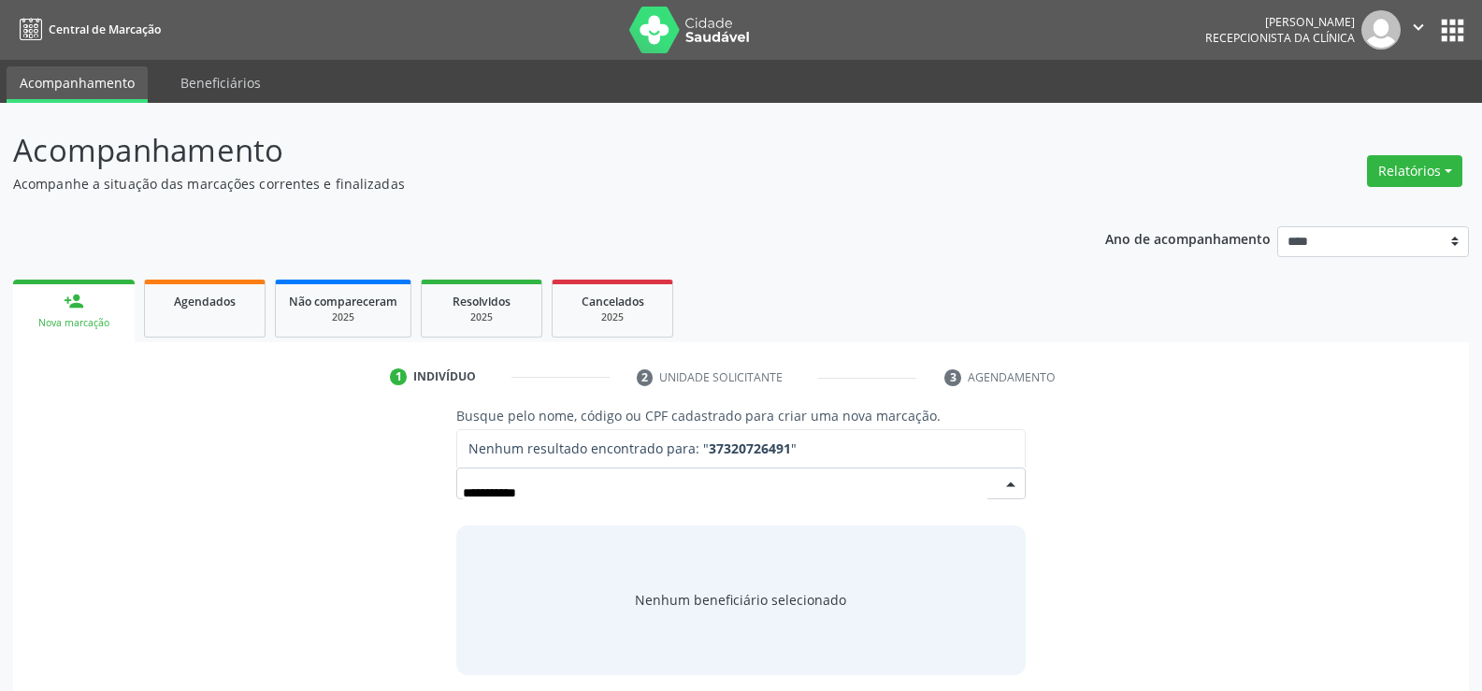
drag, startPoint x: 583, startPoint y: 494, endPoint x: 462, endPoint y: 494, distance: 121.6
click at [463, 494] on input "**********" at bounding box center [725, 492] width 525 height 37
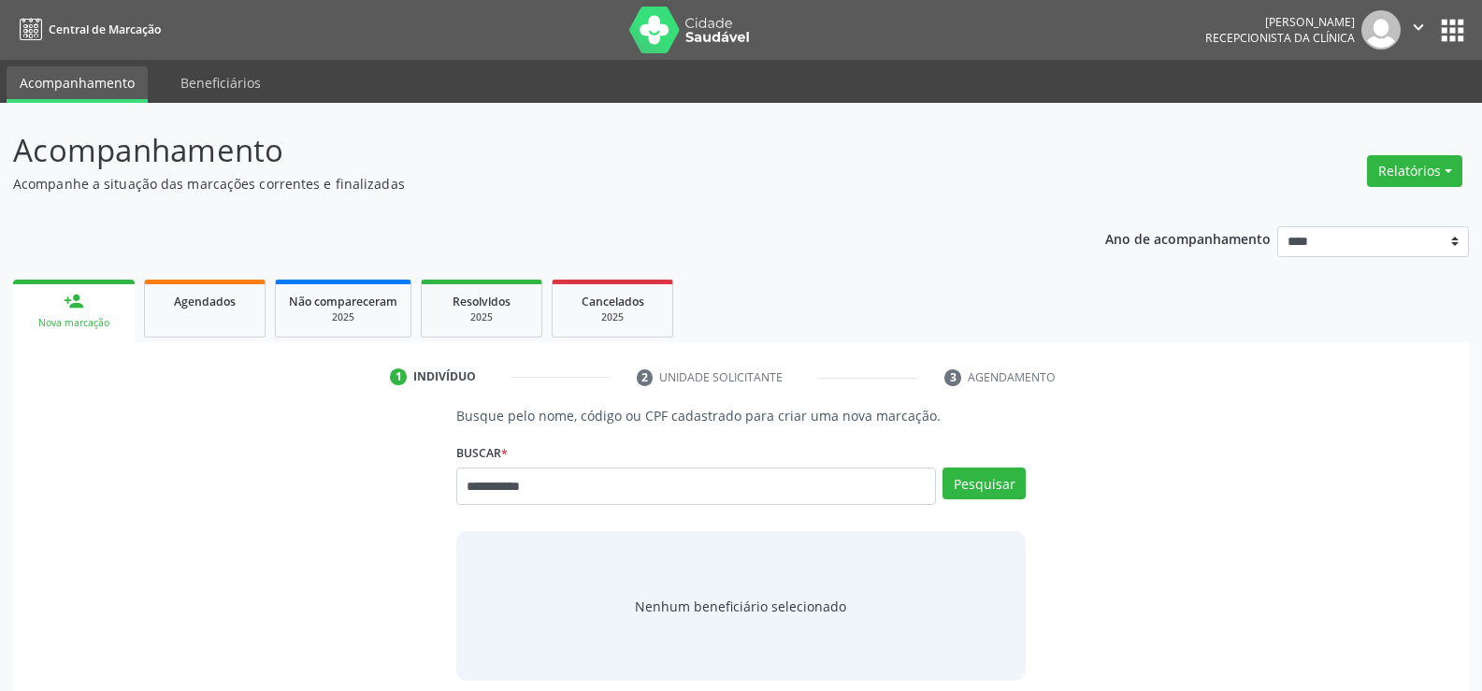
type input "**********"
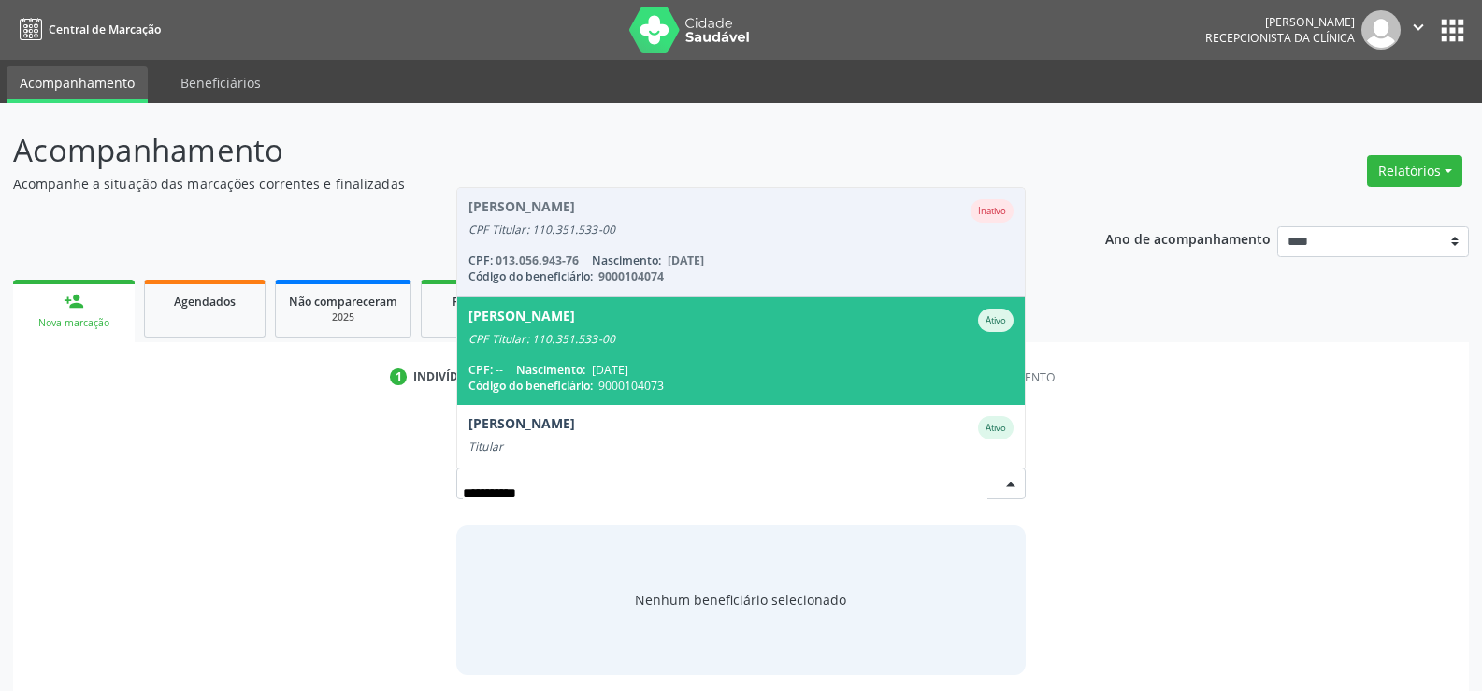
click at [639, 356] on span "Maria do Socorro Gomes da Fonseca Ativo CPF Titular: 110.351.533-00 CPF: -- Nas…" at bounding box center [741, 351] width 568 height 108
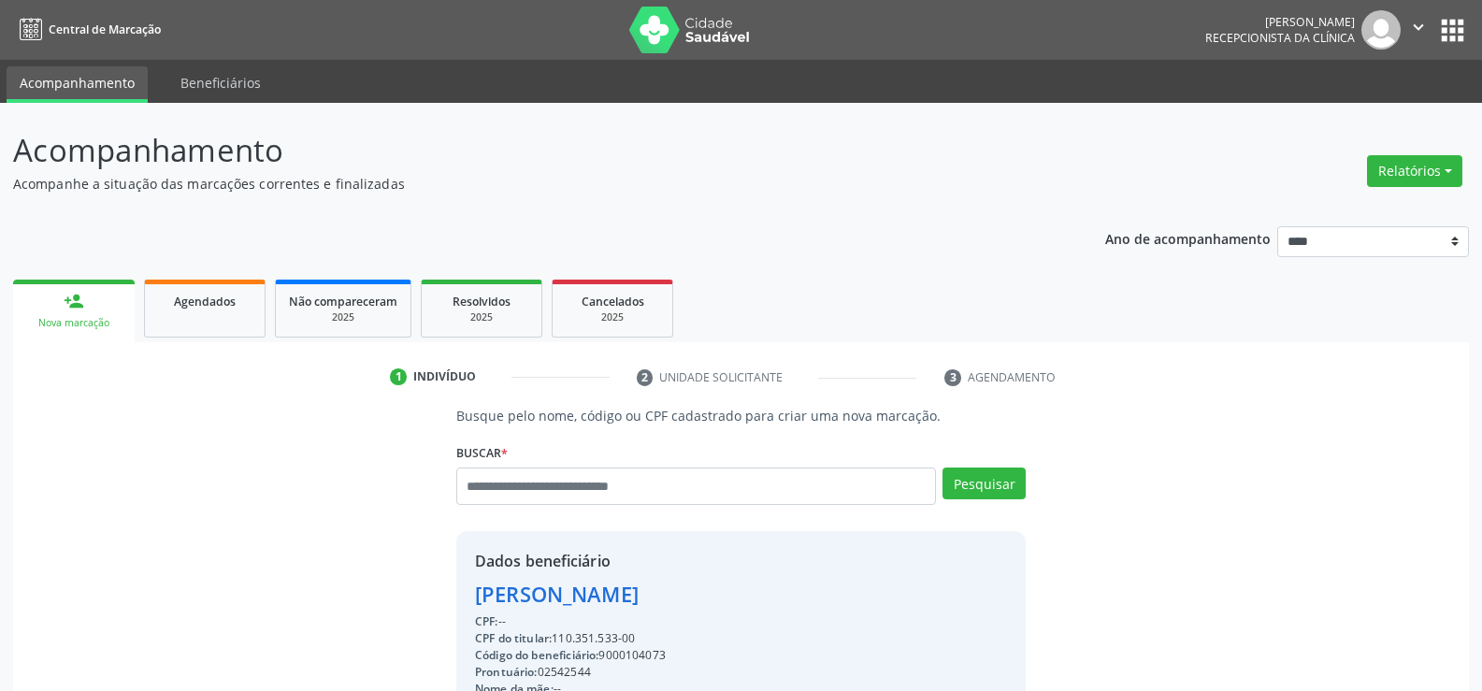
drag, startPoint x: 642, startPoint y: 649, endPoint x: 524, endPoint y: 619, distance: 122.5
drag, startPoint x: 586, startPoint y: 627, endPoint x: 597, endPoint y: 633, distance: 11.7
click at [586, 627] on div "CPF: --" at bounding box center [593, 621] width 236 height 17
drag, startPoint x: 640, startPoint y: 638, endPoint x: 434, endPoint y: 599, distance: 209.3
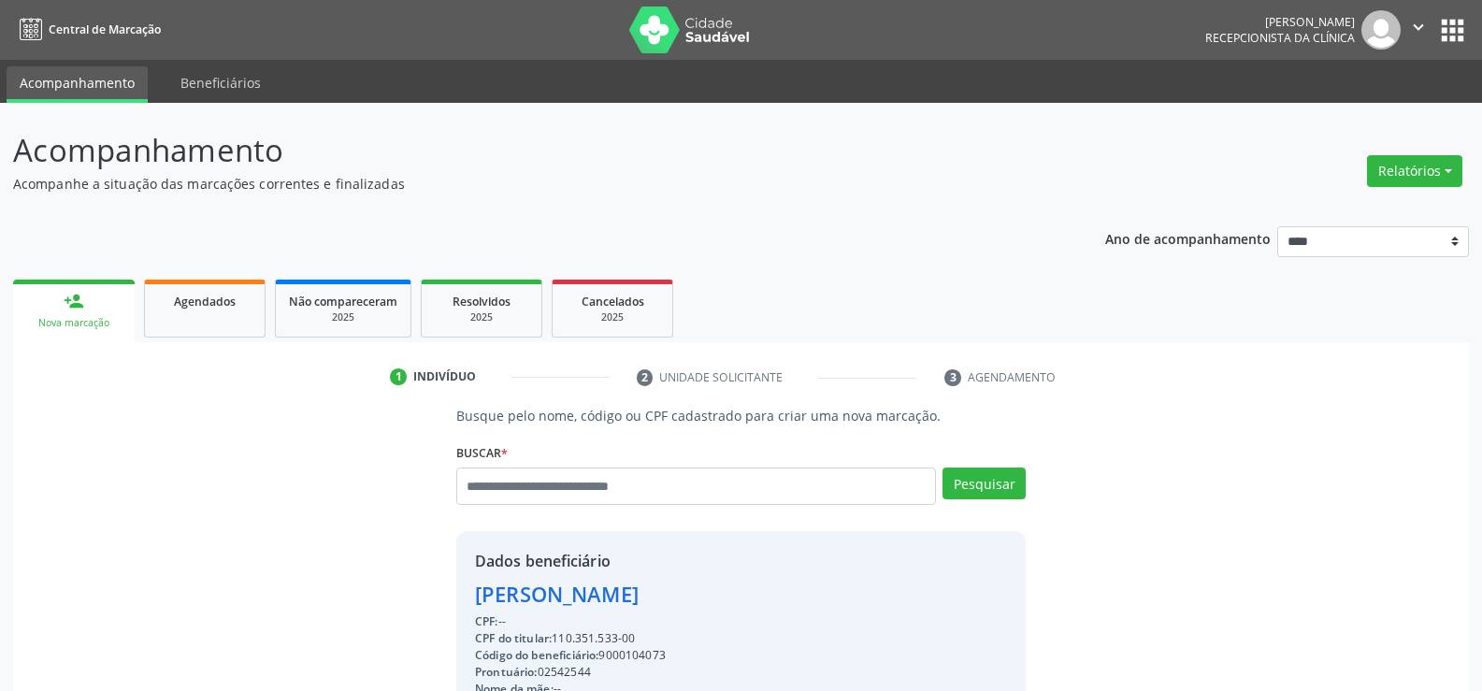
click at [434, 599] on div "Busque pelo nome, código ou CPF cadastrado para criar uma nova marcação. Buscar…" at bounding box center [741, 648] width 1430 height 484
copy div "Maria do Socorro Gomes da Fonseca CPF: -- CPF do titular: 110.351.533-00"
click at [517, 496] on input "text" at bounding box center [696, 486] width 480 height 37
type input "**********"
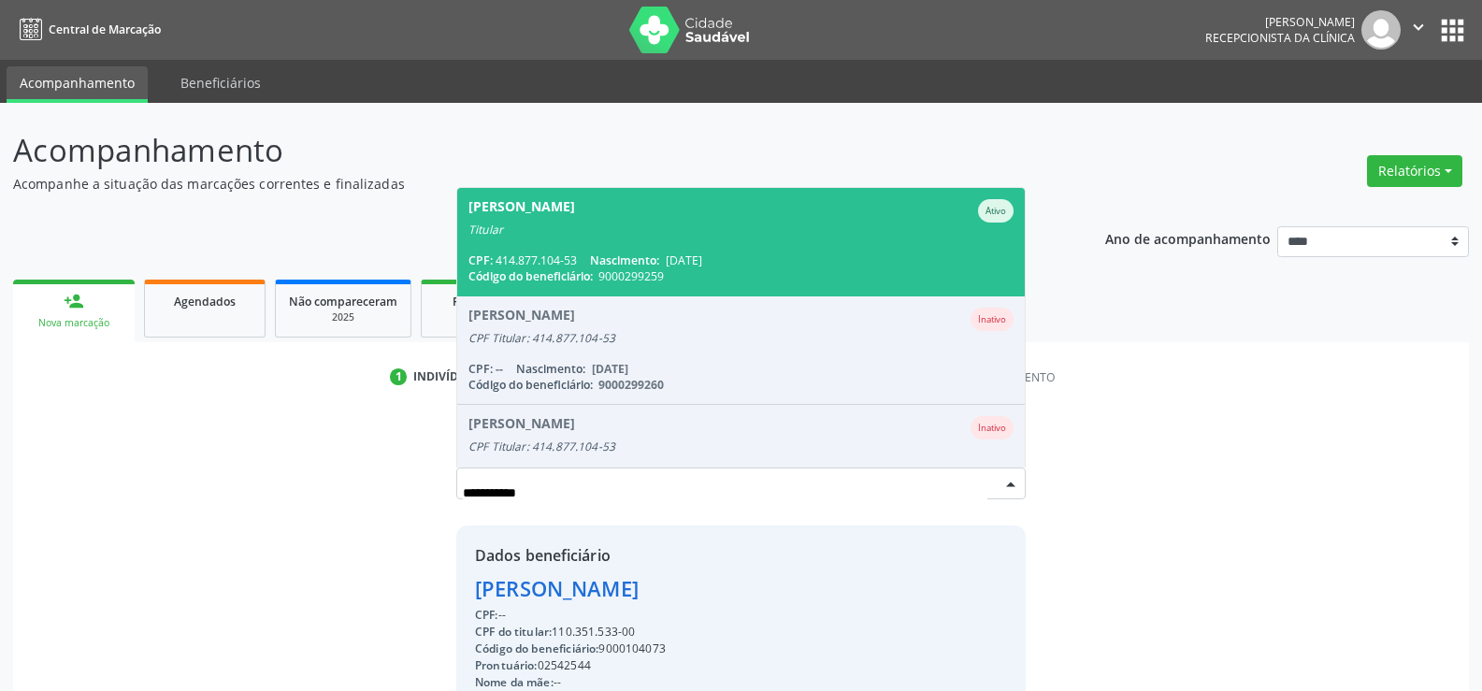
click at [619, 237] on div "Titular" at bounding box center [740, 230] width 545 height 15
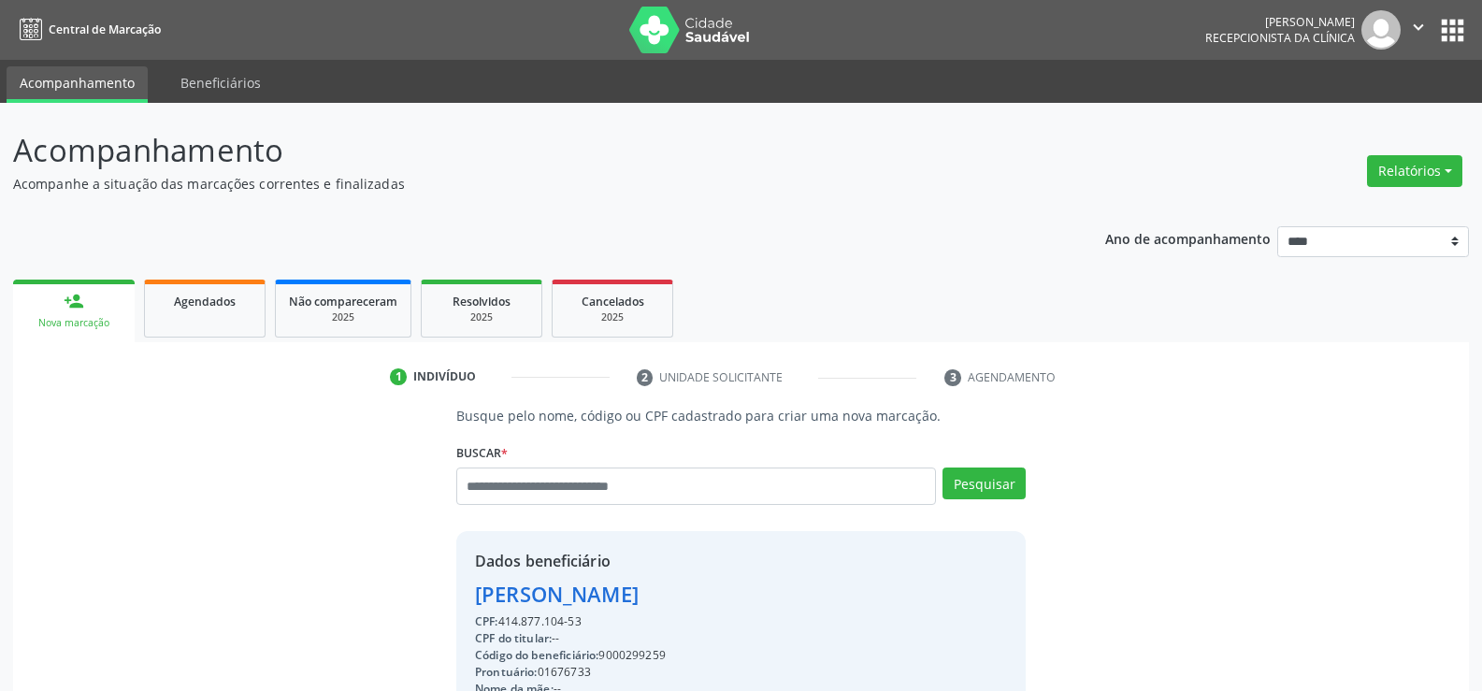
drag, startPoint x: 594, startPoint y: 626, endPoint x: 476, endPoint y: 593, distance: 122.3
copy div "Eliane Alves da Silva CPF: 414.877.104-53"
click at [1426, 174] on button "Relatórios" at bounding box center [1414, 171] width 95 height 32
click at [1332, 201] on link "Agendamentos" at bounding box center [1362, 211] width 201 height 26
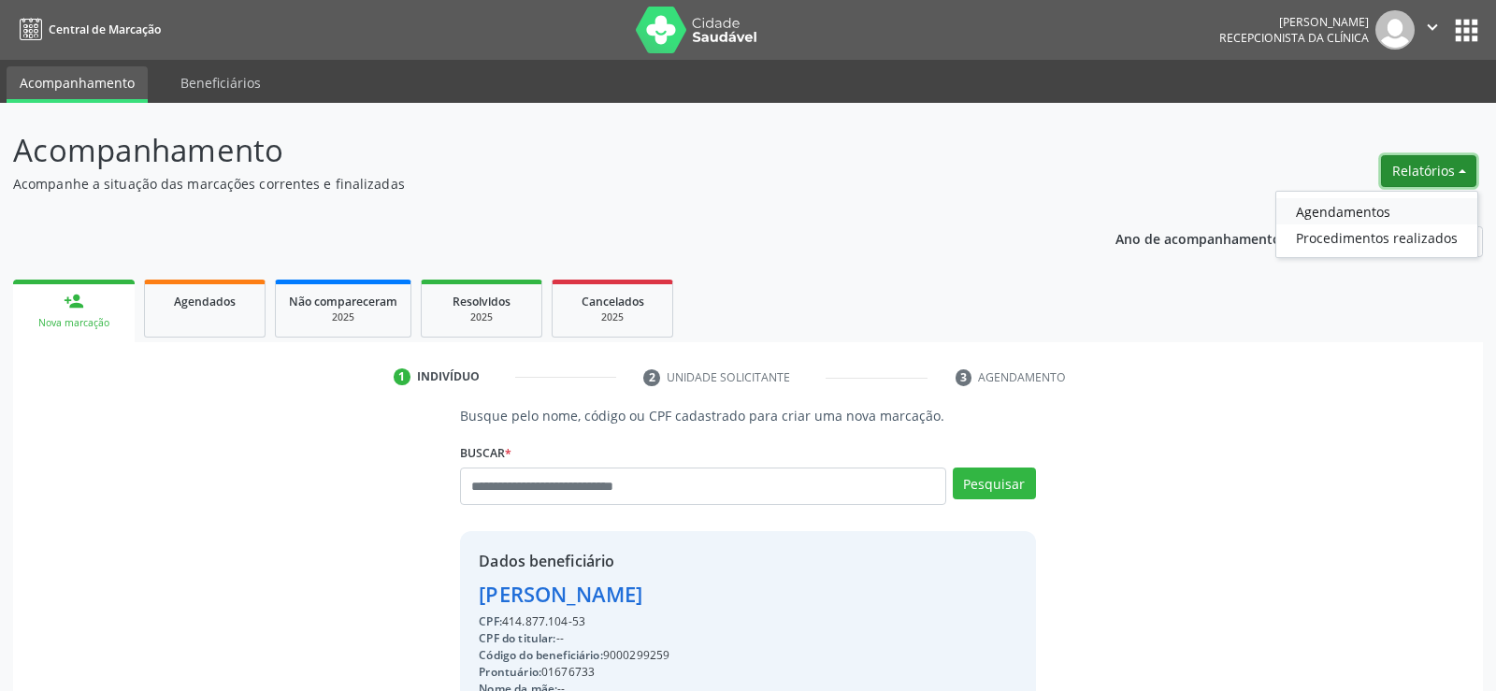
select select "*"
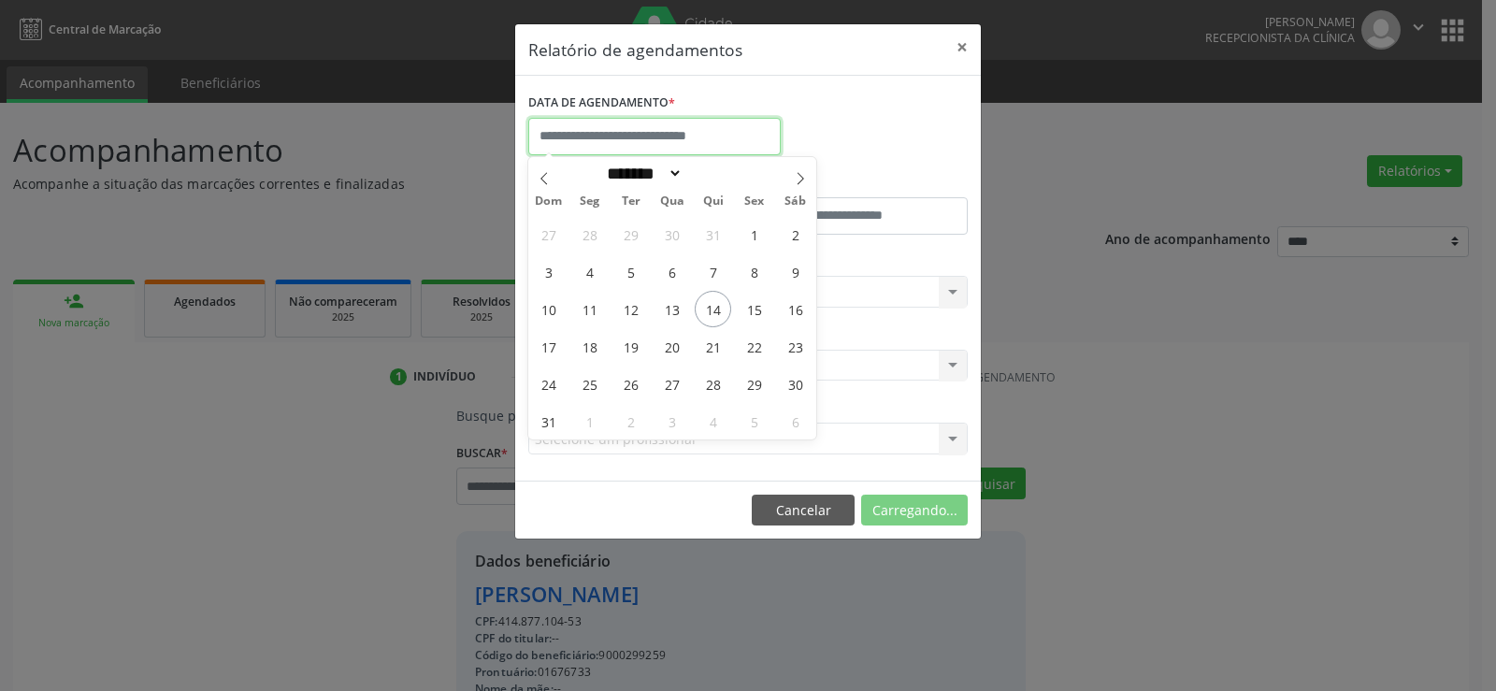
click at [647, 139] on input "text" at bounding box center [654, 136] width 252 height 37
click at [751, 307] on span "15" at bounding box center [754, 309] width 36 height 36
type input "**********"
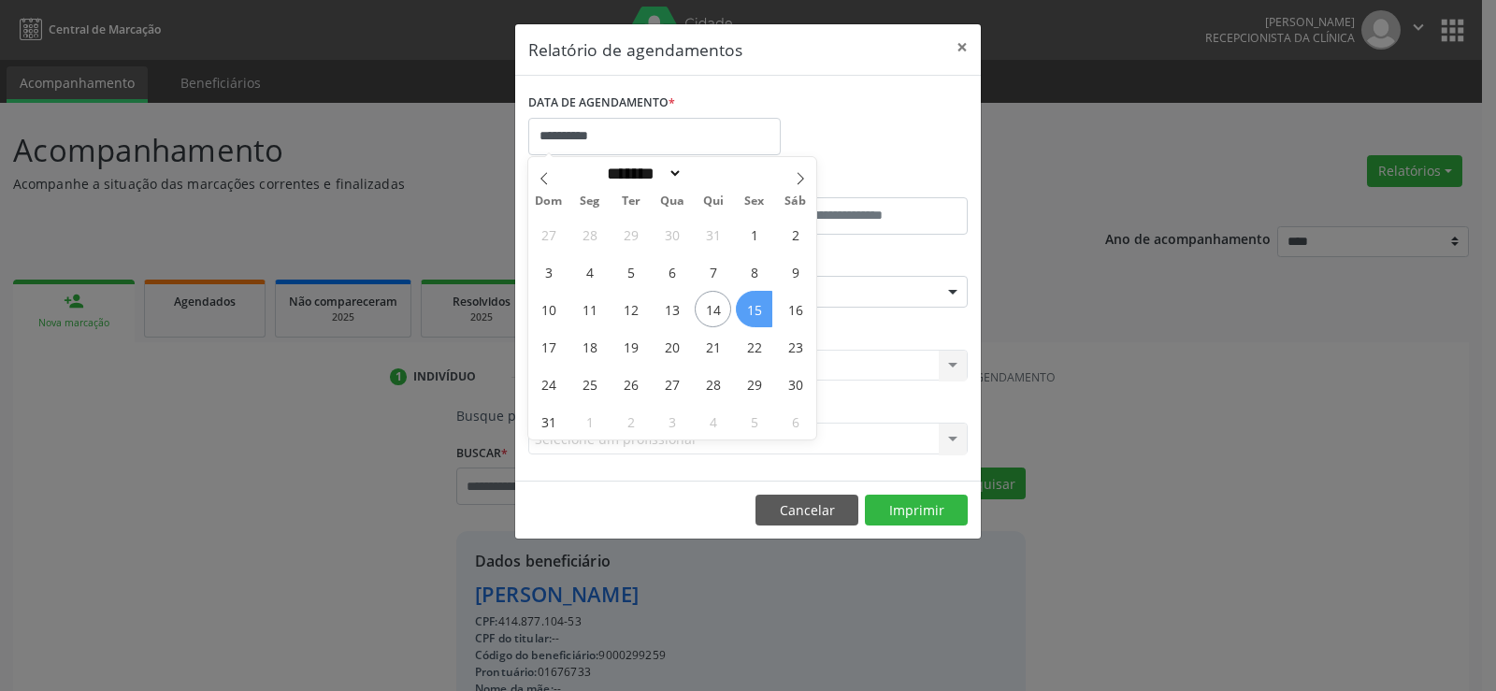
click at [751, 307] on span "15" at bounding box center [754, 309] width 36 height 36
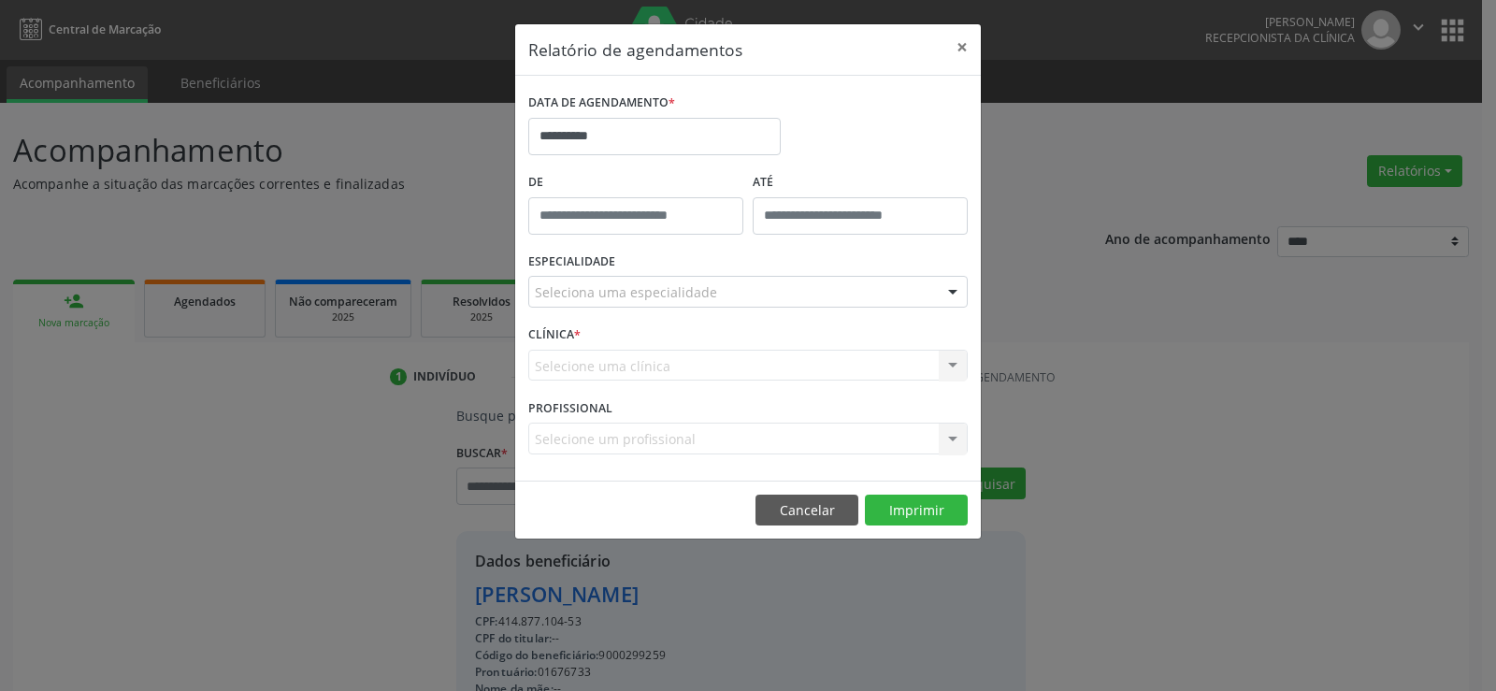
click at [756, 292] on div "Seleciona uma especialidade" at bounding box center [747, 292] width 439 height 32
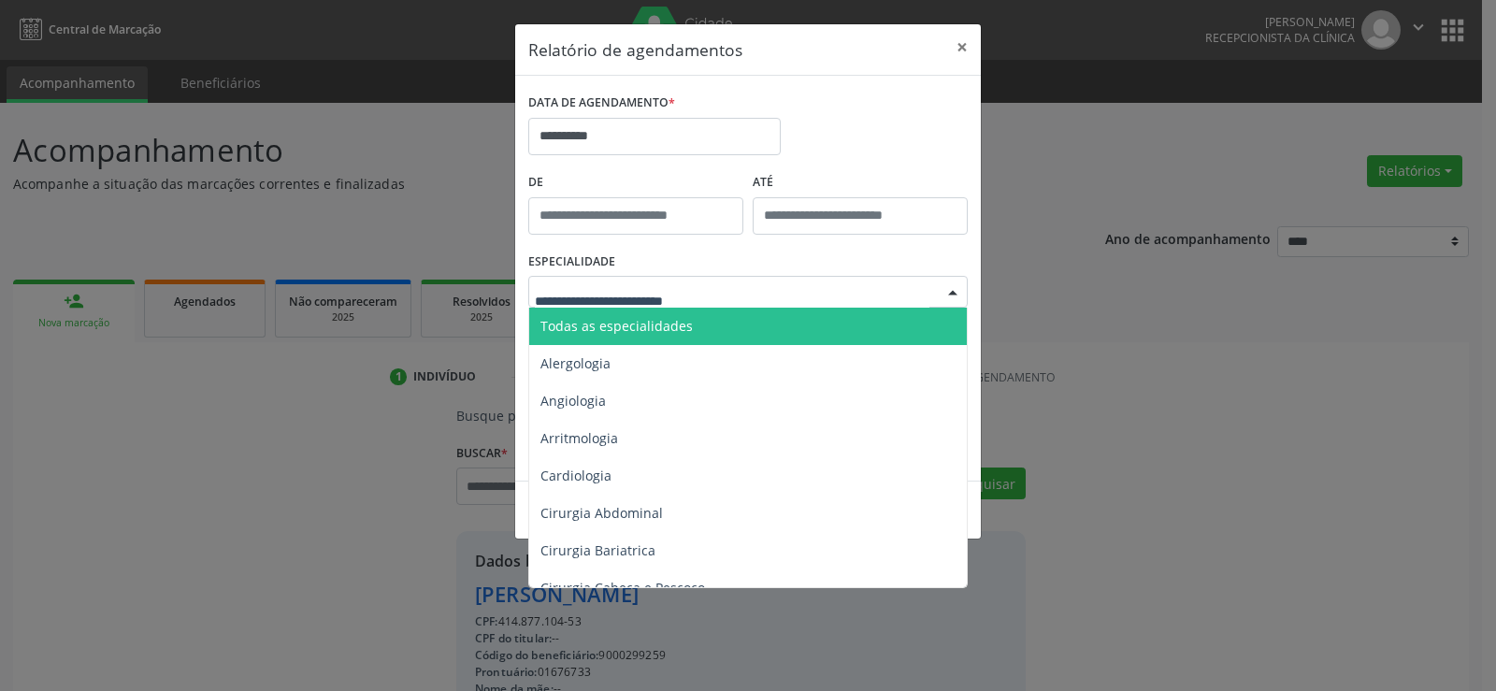
click at [742, 326] on span "Todas as especialidades" at bounding box center [749, 326] width 440 height 37
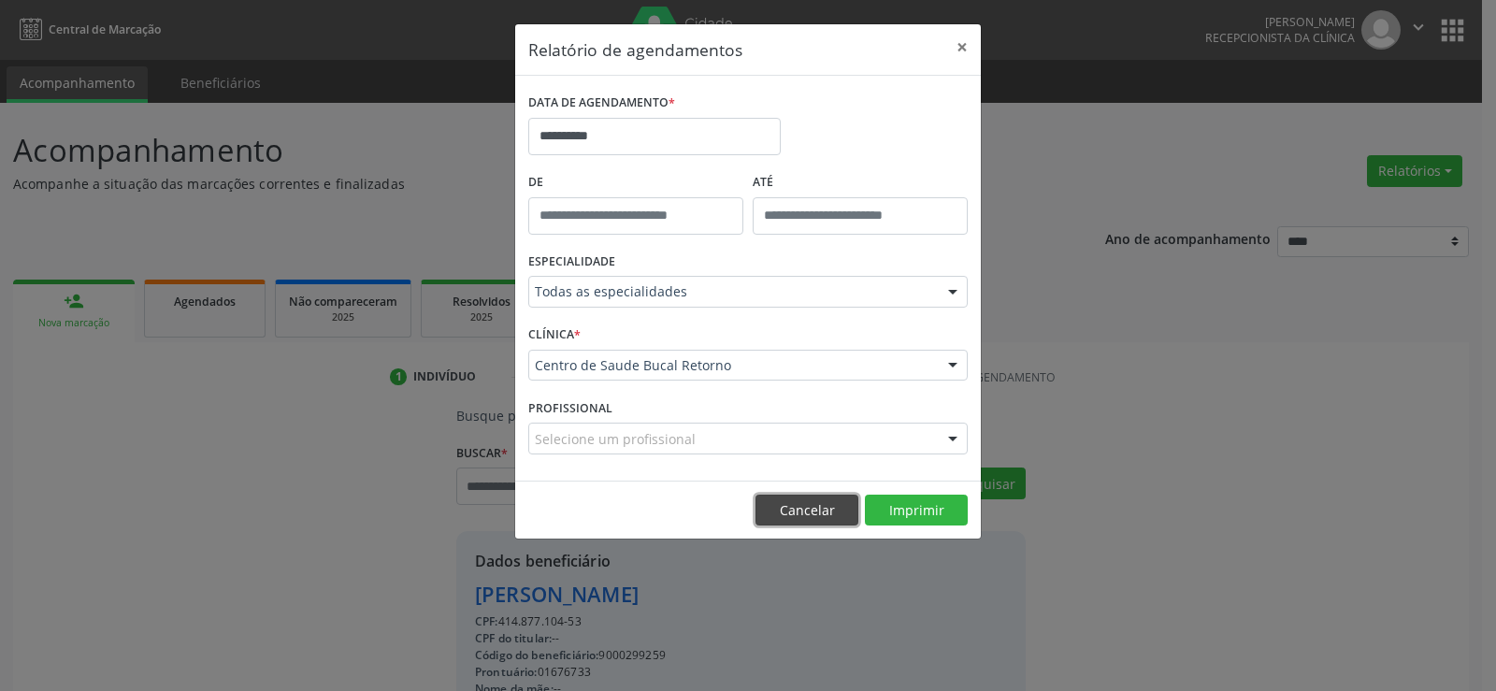
click at [791, 507] on button "Cancelar" at bounding box center [807, 511] width 103 height 32
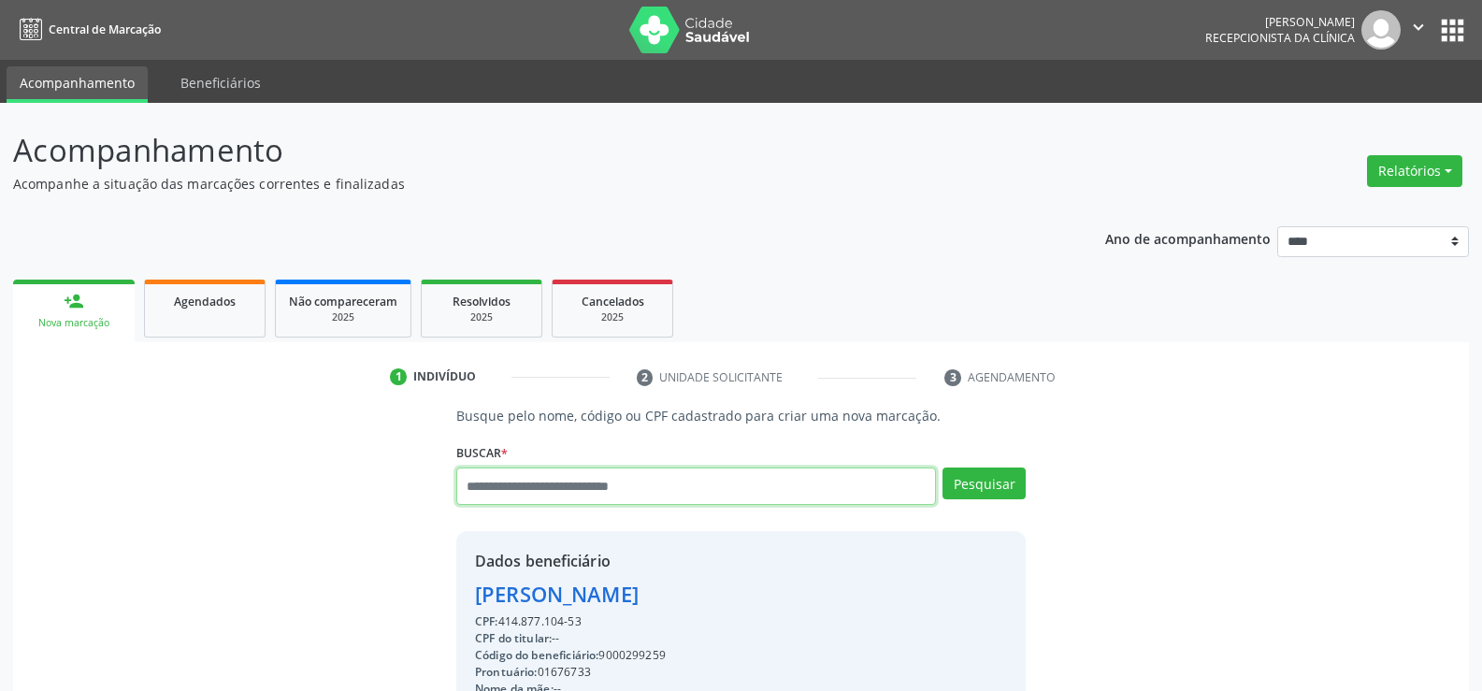
click at [572, 503] on input "text" at bounding box center [696, 486] width 480 height 37
type input "**********"
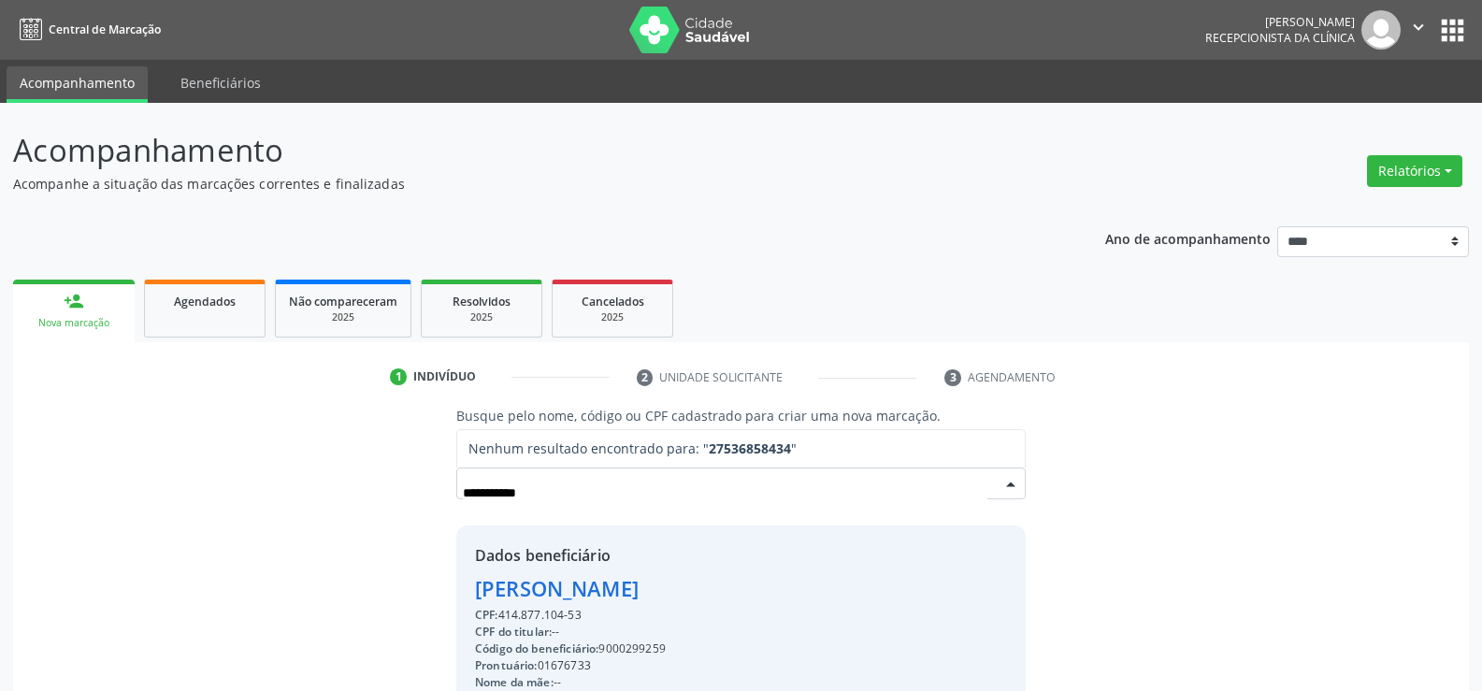
drag, startPoint x: 577, startPoint y: 497, endPoint x: 447, endPoint y: 498, distance: 130.0
click at [447, 498] on div "**********" at bounding box center [741, 645] width 596 height 479
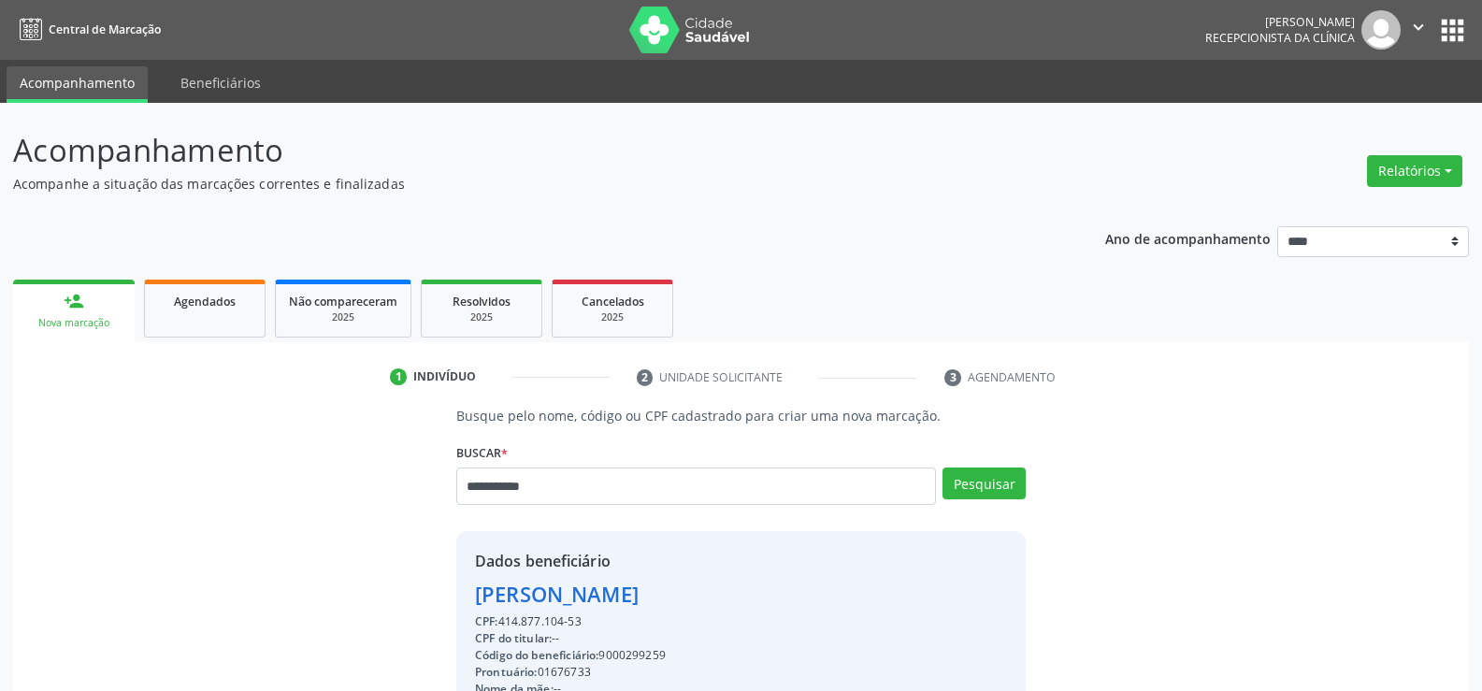
type input "**********"
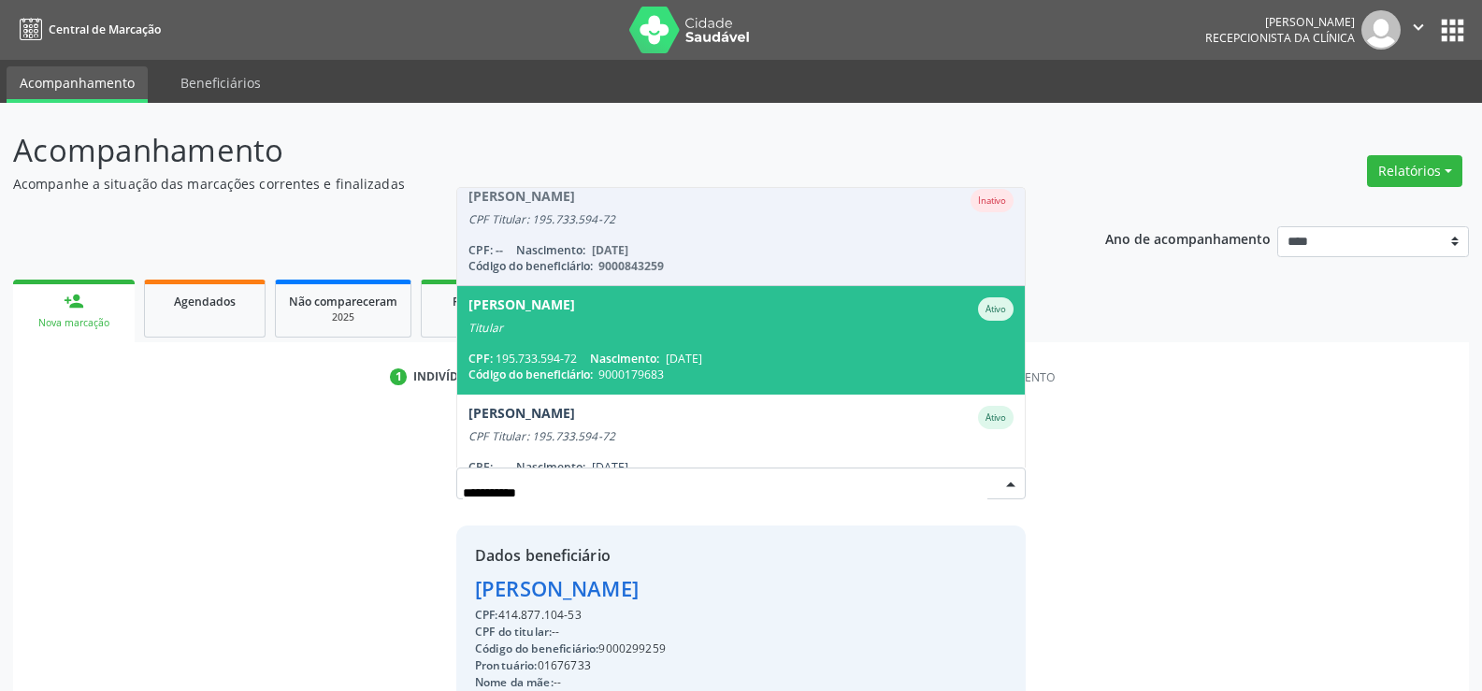
scroll to position [262, 0]
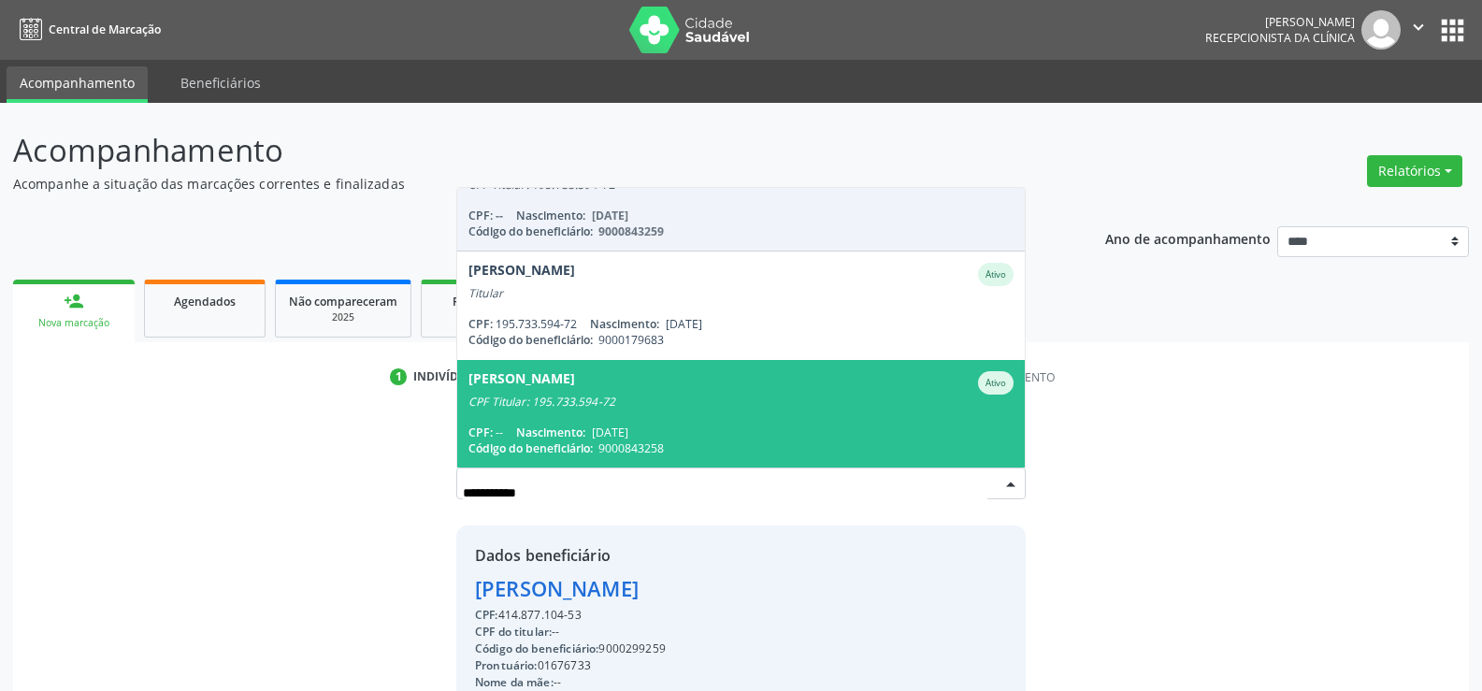
click at [583, 417] on span "Nelson Jose Cabral Ativo CPF Titular: 195.733.594-72 CPF: -- Nascimento: 15/07/…" at bounding box center [741, 414] width 568 height 108
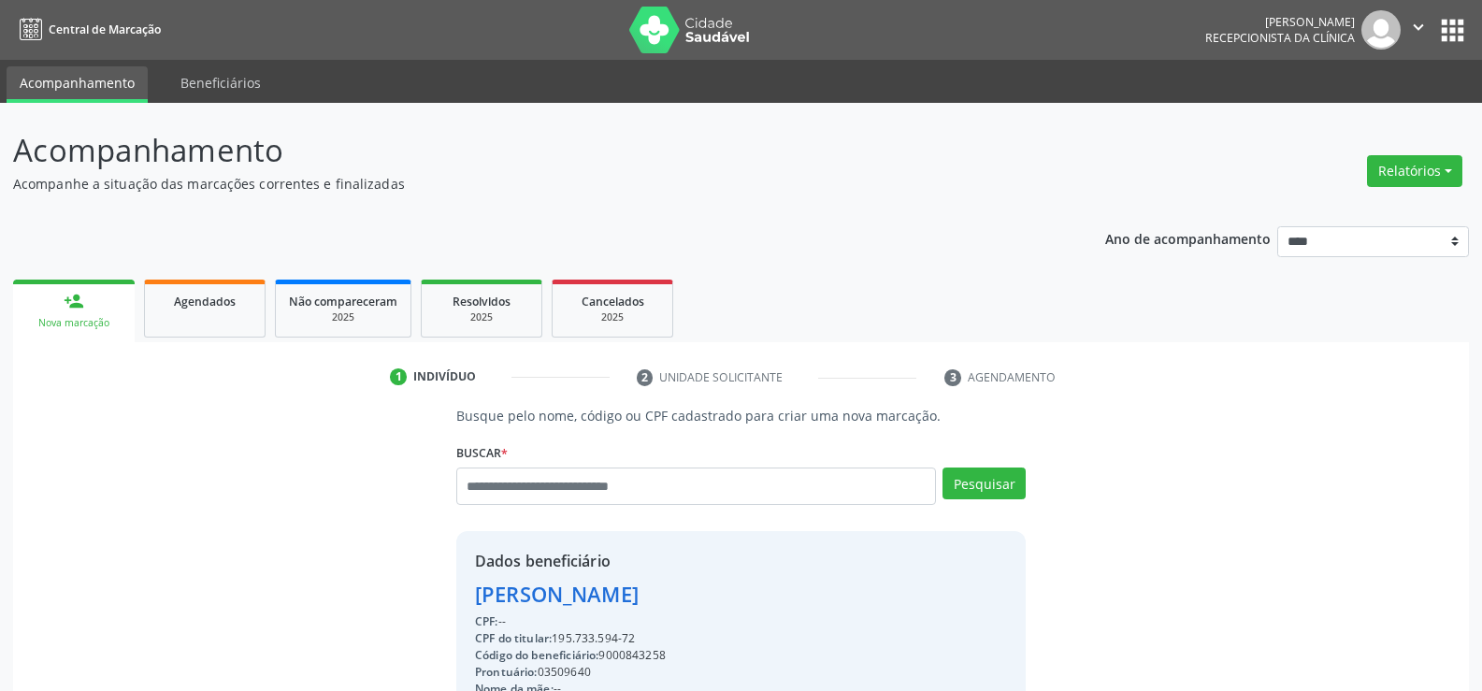
drag, startPoint x: 644, startPoint y: 641, endPoint x: 446, endPoint y: 598, distance: 202.8
click at [446, 598] on div "Busque pelo nome, código ou CPF cadastrado para criar uma nova marcação. Buscar…" at bounding box center [741, 648] width 596 height 484
copy div "Nelson Jose Cabral CPF: -- CPF do titular: 195.733.594-72"
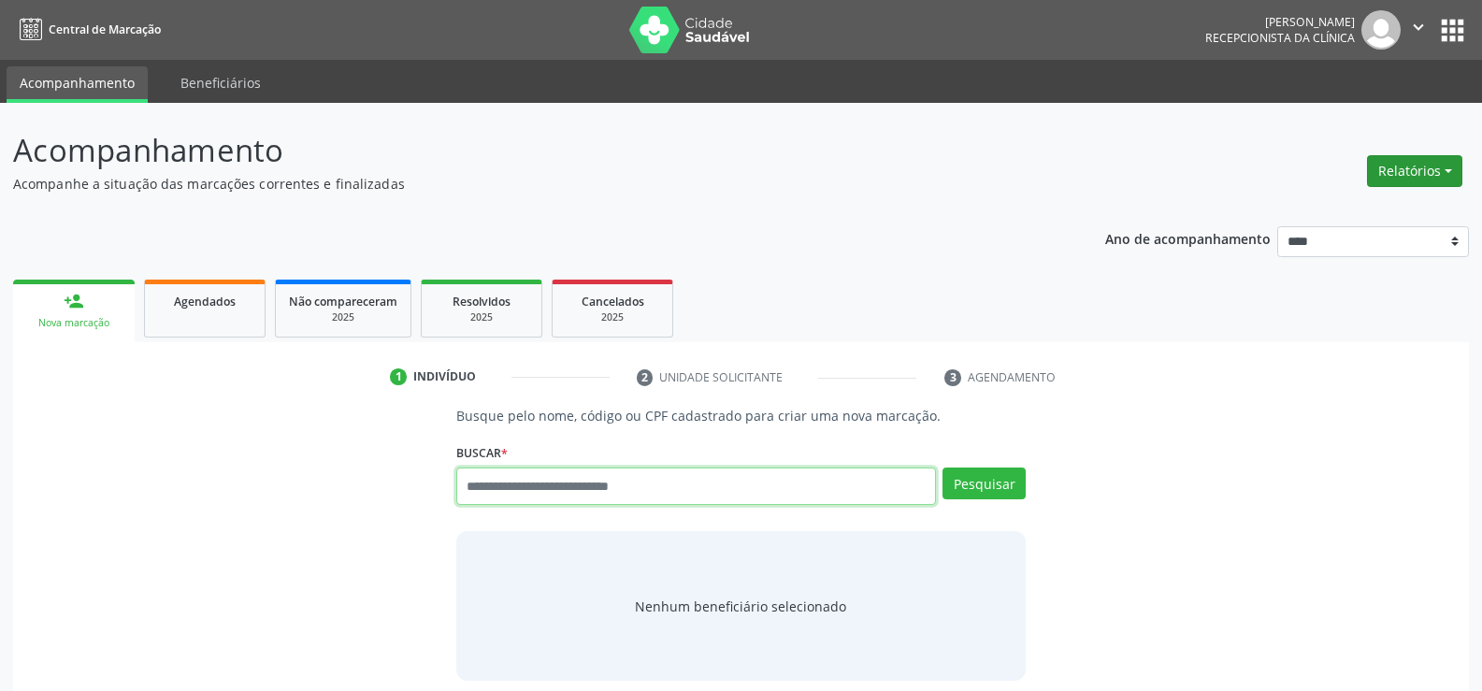
click at [1372, 161] on button "Relatórios" at bounding box center [1414, 171] width 95 height 32
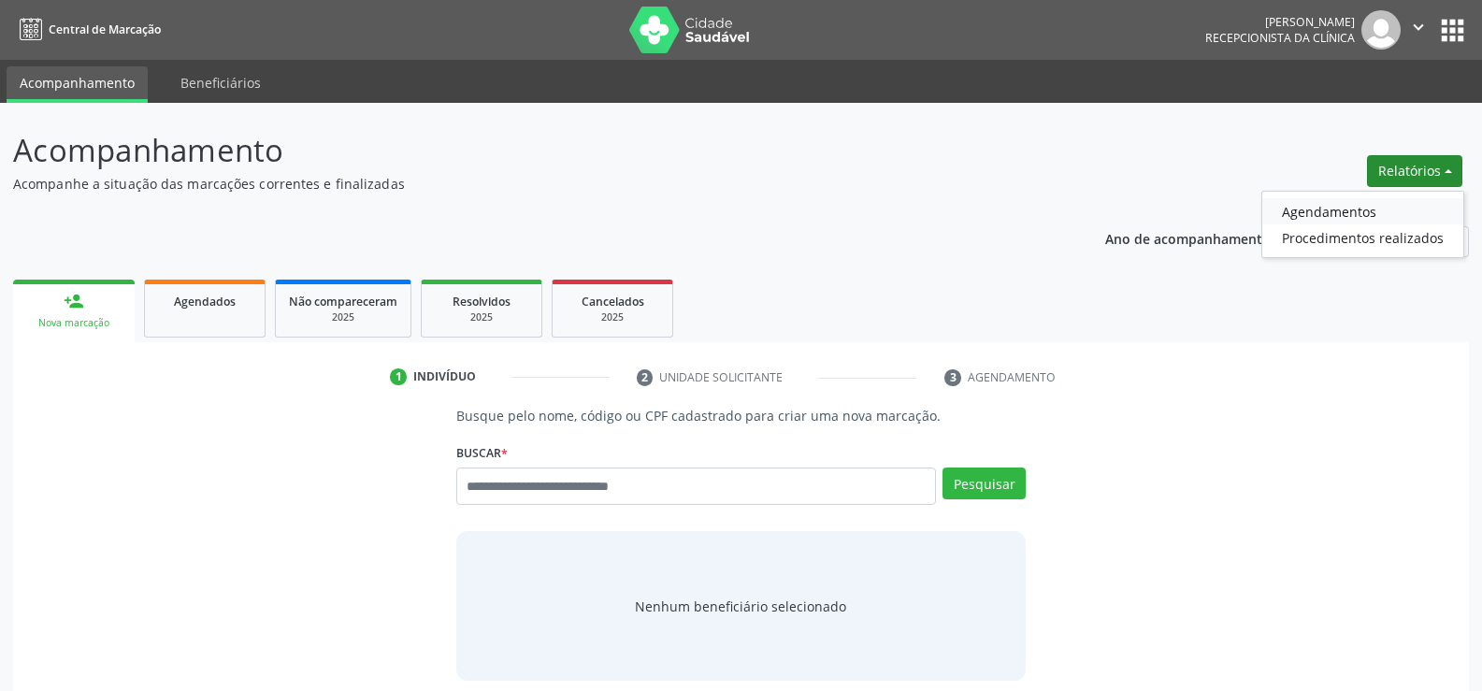
drag, startPoint x: 1375, startPoint y: 192, endPoint x: 1361, endPoint y: 204, distance: 19.3
click at [1375, 194] on ul "Agendamentos Procedimentos realizados" at bounding box center [1362, 224] width 203 height 67
click at [1358, 210] on link "Agendamentos" at bounding box center [1362, 211] width 201 height 26
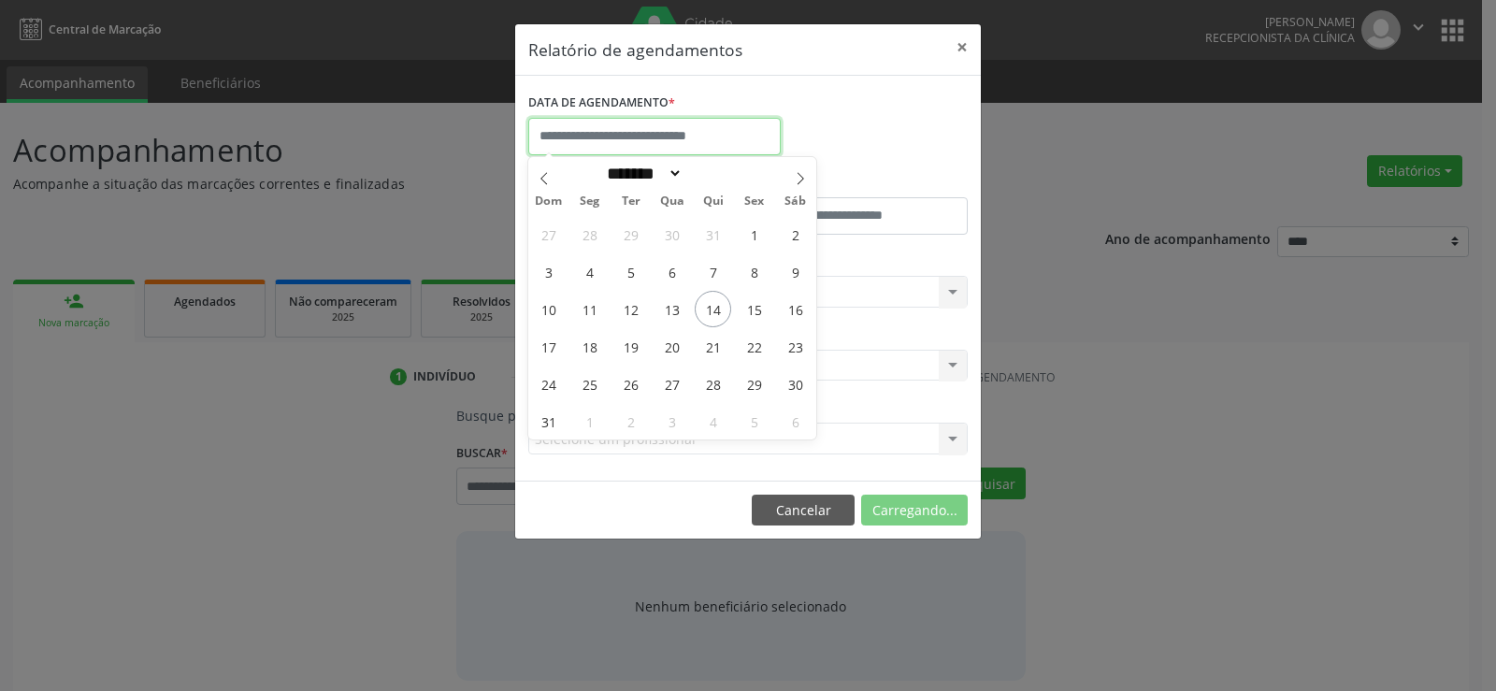
click at [608, 133] on input "text" at bounding box center [654, 136] width 252 height 37
click at [756, 312] on span "15" at bounding box center [754, 309] width 36 height 36
type input "**********"
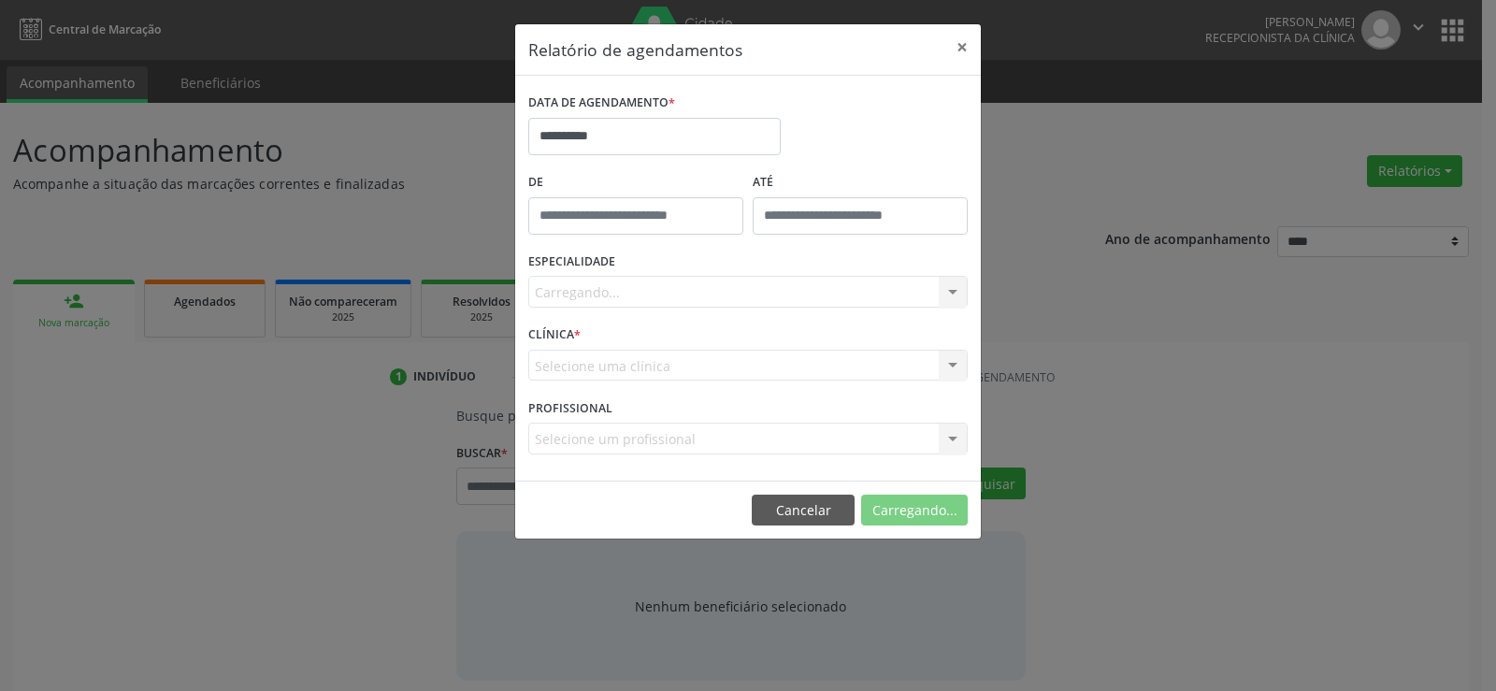
click at [756, 304] on div "Carregando... Nenhum resultado encontrado para: " " Não há nenhuma opção para s…" at bounding box center [747, 292] width 439 height 32
click at [757, 291] on div "Carregando... Nenhum resultado encontrado para: " " Não há nenhuma opção para s…" at bounding box center [747, 292] width 439 height 32
click at [756, 292] on div "Carregando... Nenhum resultado encontrado para: " " Não há nenhuma opção para s…" at bounding box center [747, 292] width 439 height 32
click at [756, 292] on div "Seleciona uma especialidade" at bounding box center [747, 292] width 439 height 32
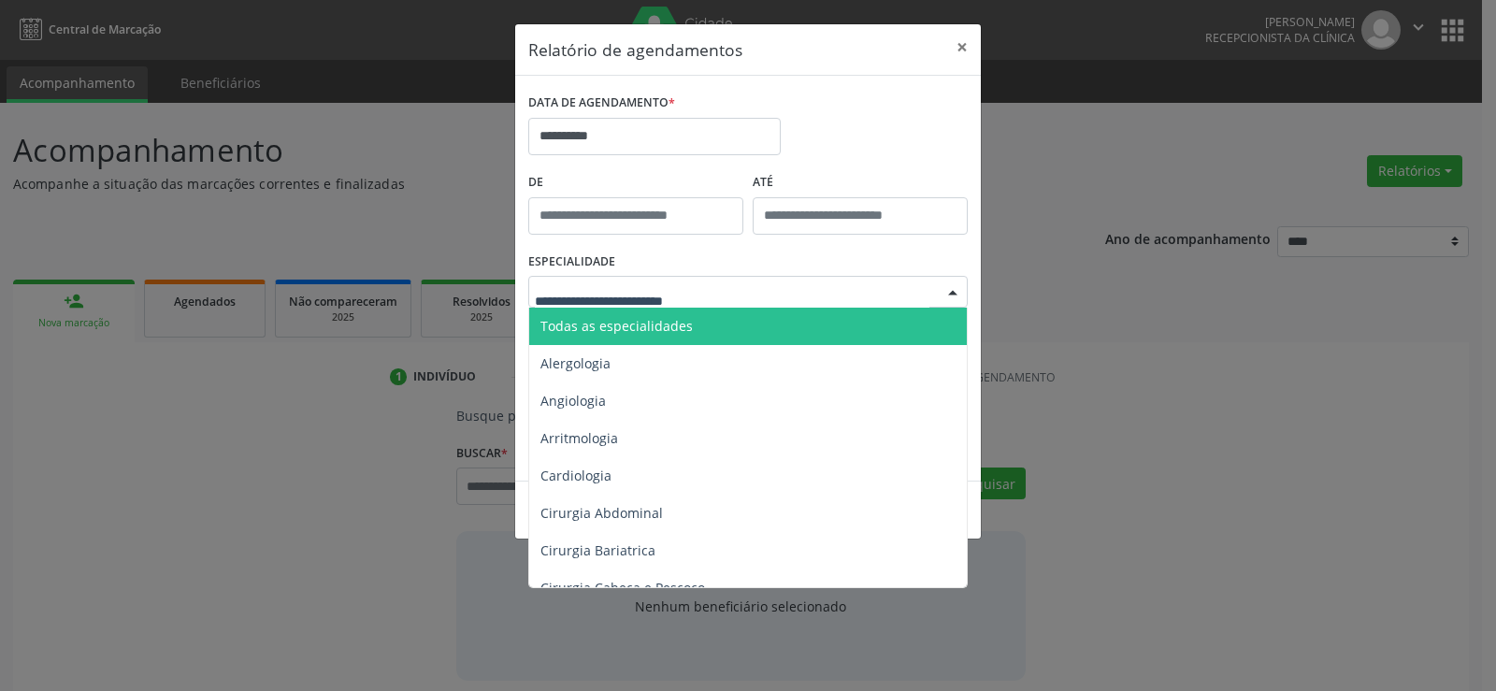
click at [649, 315] on span "Todas as especialidades" at bounding box center [749, 326] width 440 height 37
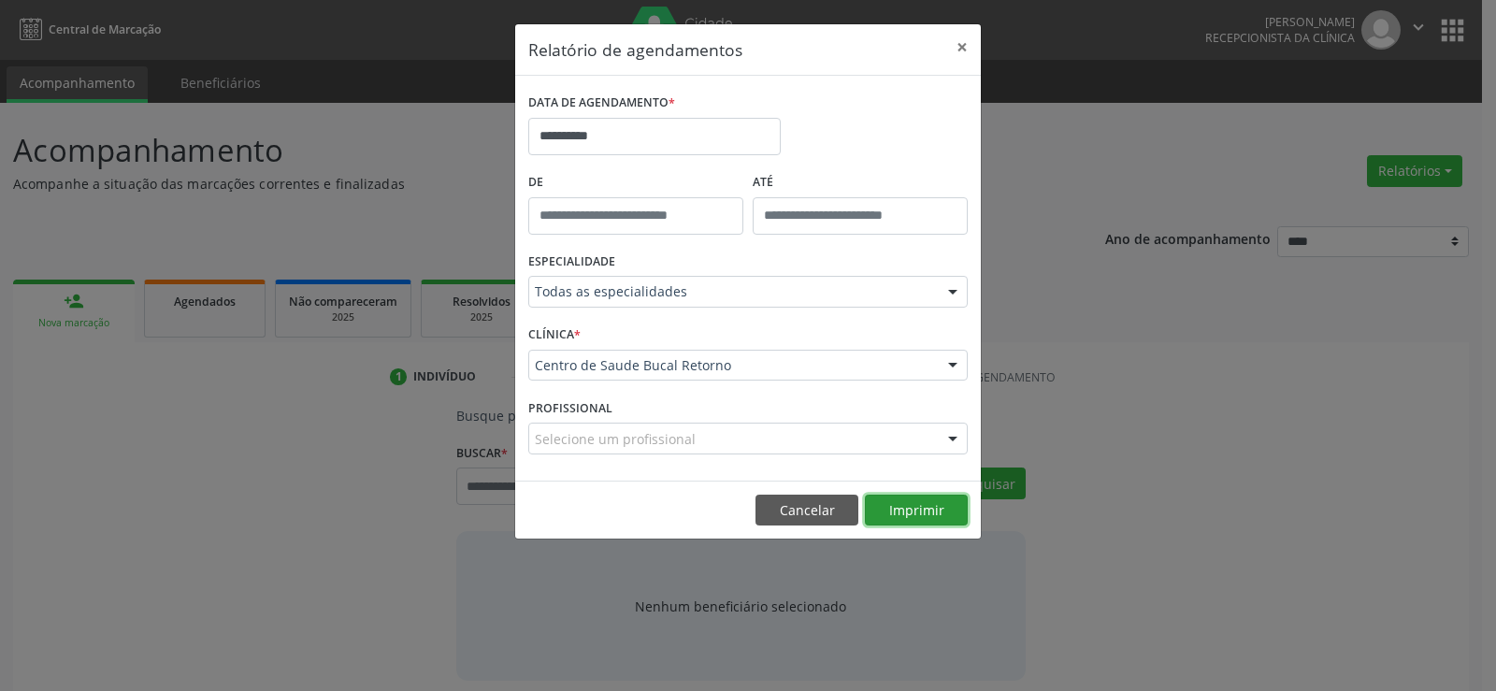
click at [927, 522] on button "Imprimir" at bounding box center [916, 511] width 103 height 32
click at [814, 504] on button "Cancelar" at bounding box center [807, 511] width 103 height 32
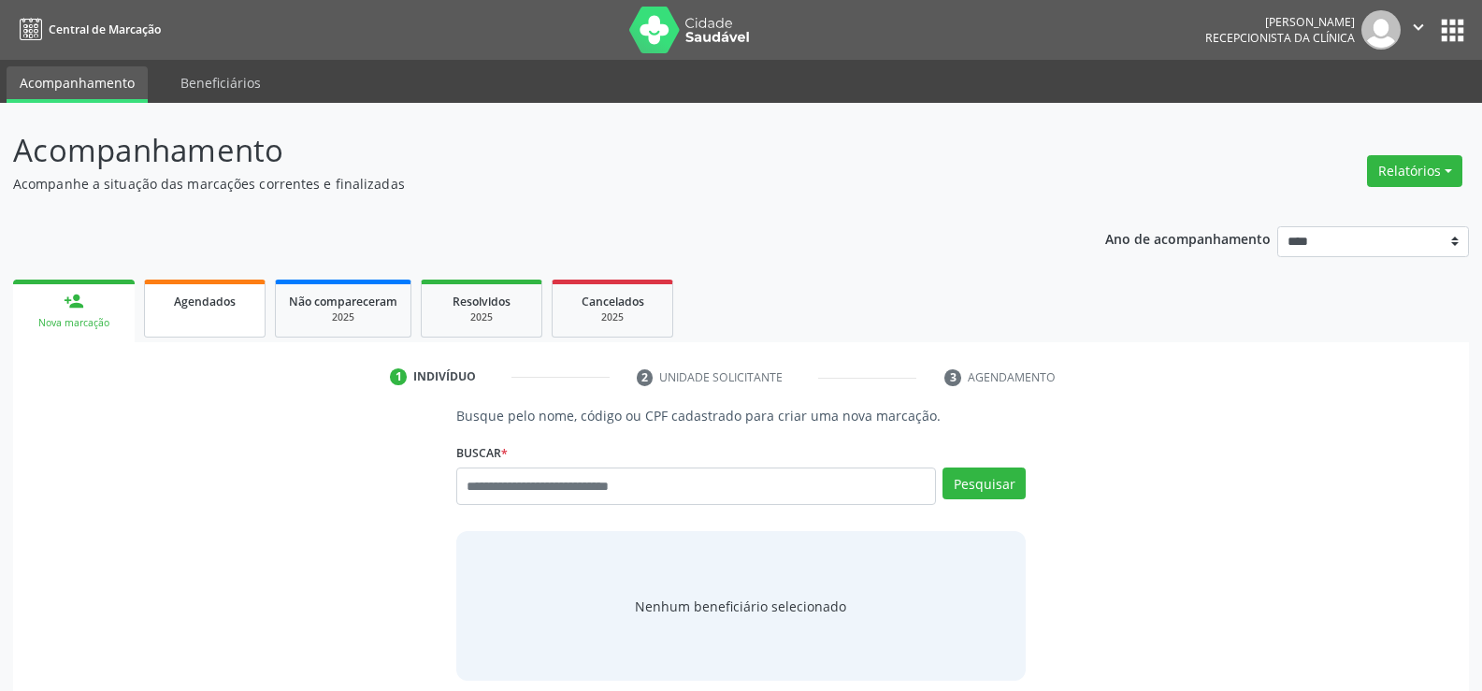
click at [231, 309] on span "Agendados" at bounding box center [205, 302] width 62 height 16
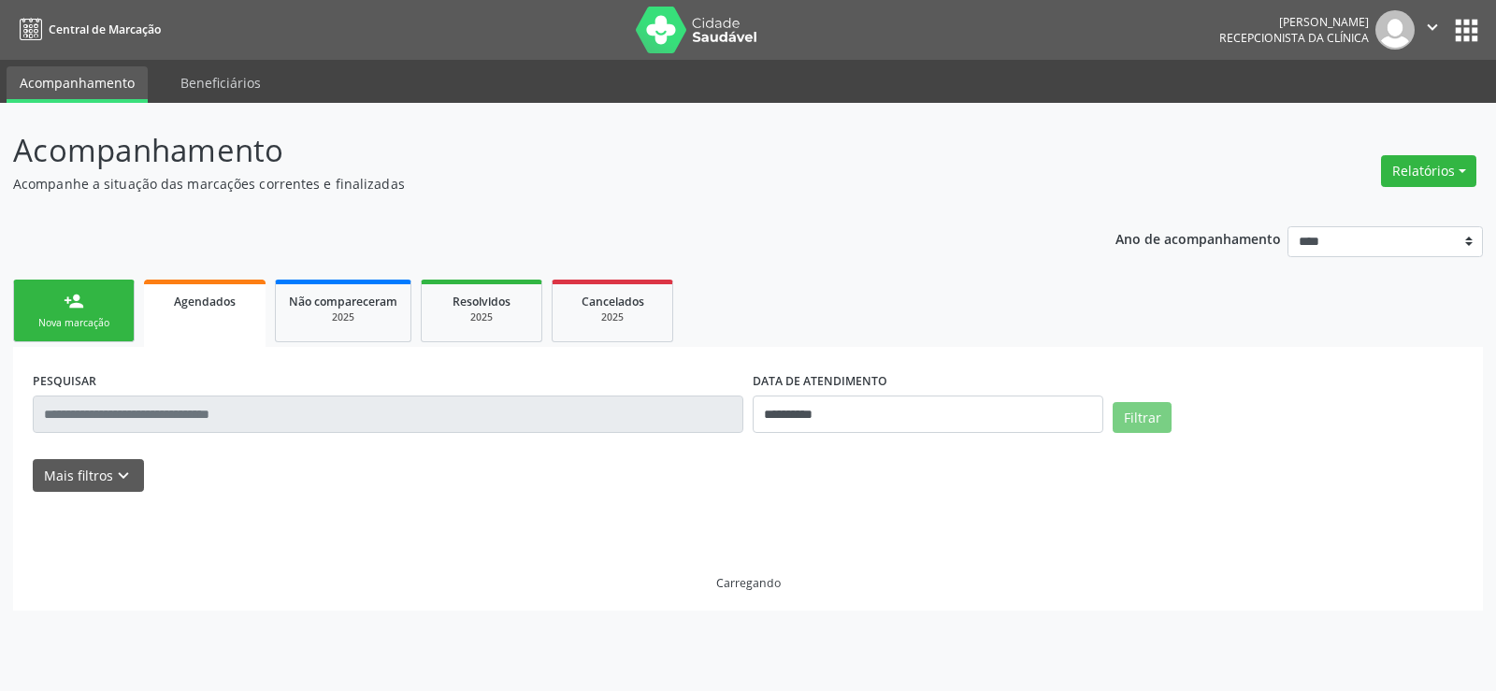
click at [94, 285] on link "person_add Nova marcação" at bounding box center [74, 311] width 122 height 63
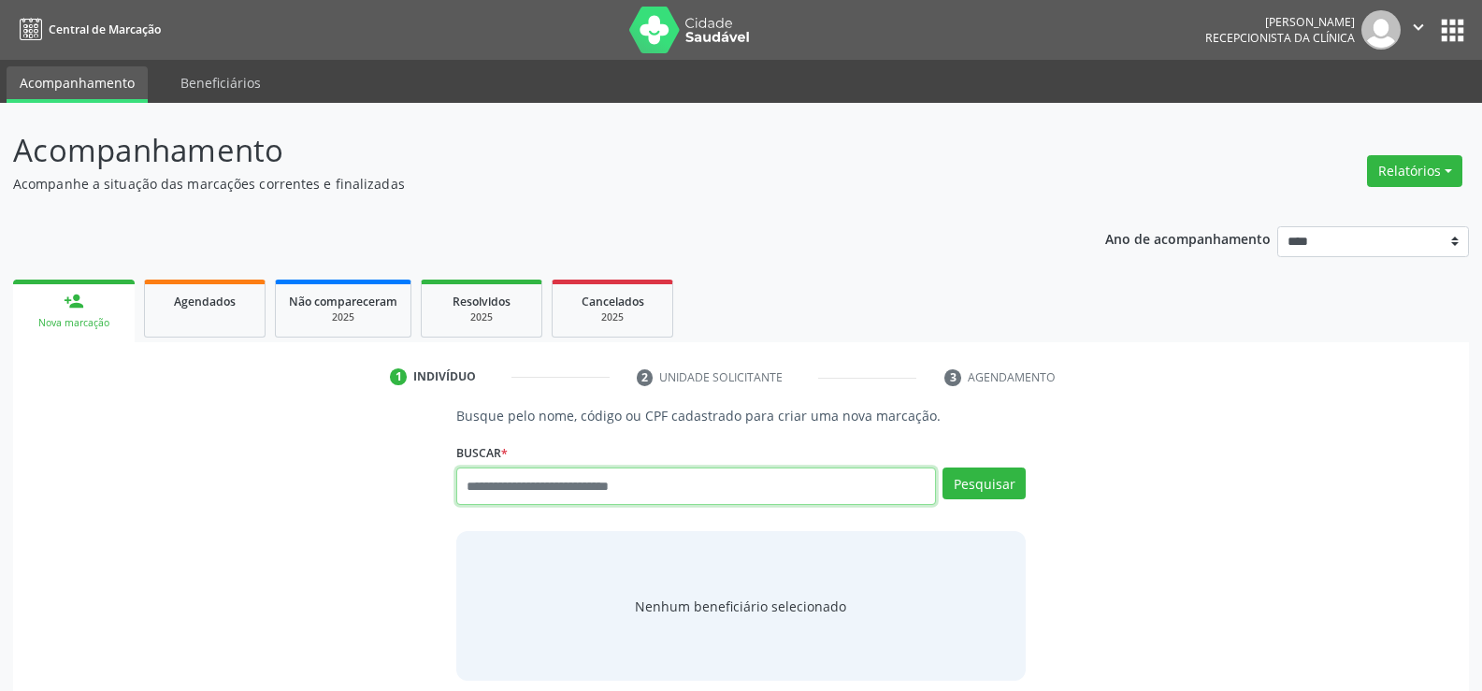
click at [547, 489] on input "text" at bounding box center [696, 486] width 480 height 37
type input "**********"
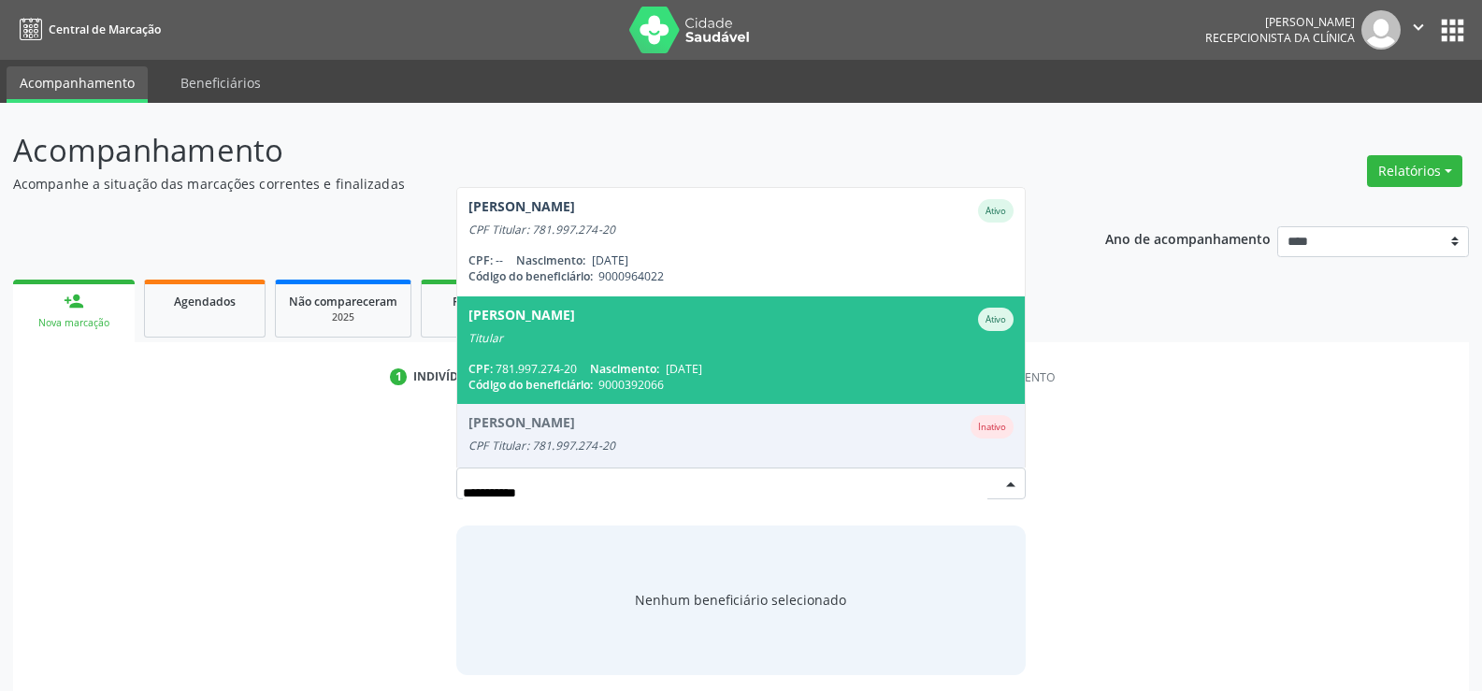
click at [540, 390] on span "Código do beneficiário:" at bounding box center [530, 385] width 124 height 16
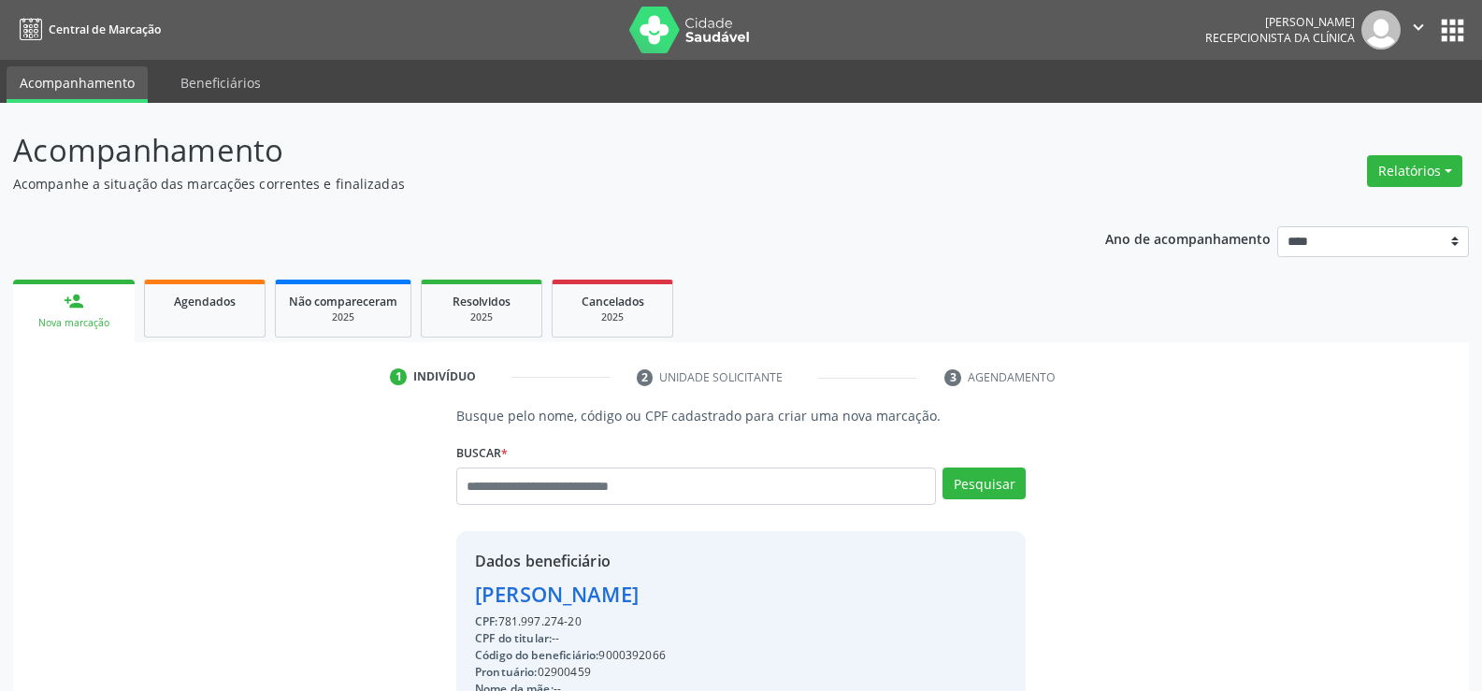
drag, startPoint x: 477, startPoint y: 598, endPoint x: 785, endPoint y: 597, distance: 308.6
copy div "Edclea Marques da Silva Vieira"
click at [632, 317] on div "2025" at bounding box center [613, 317] width 94 height 14
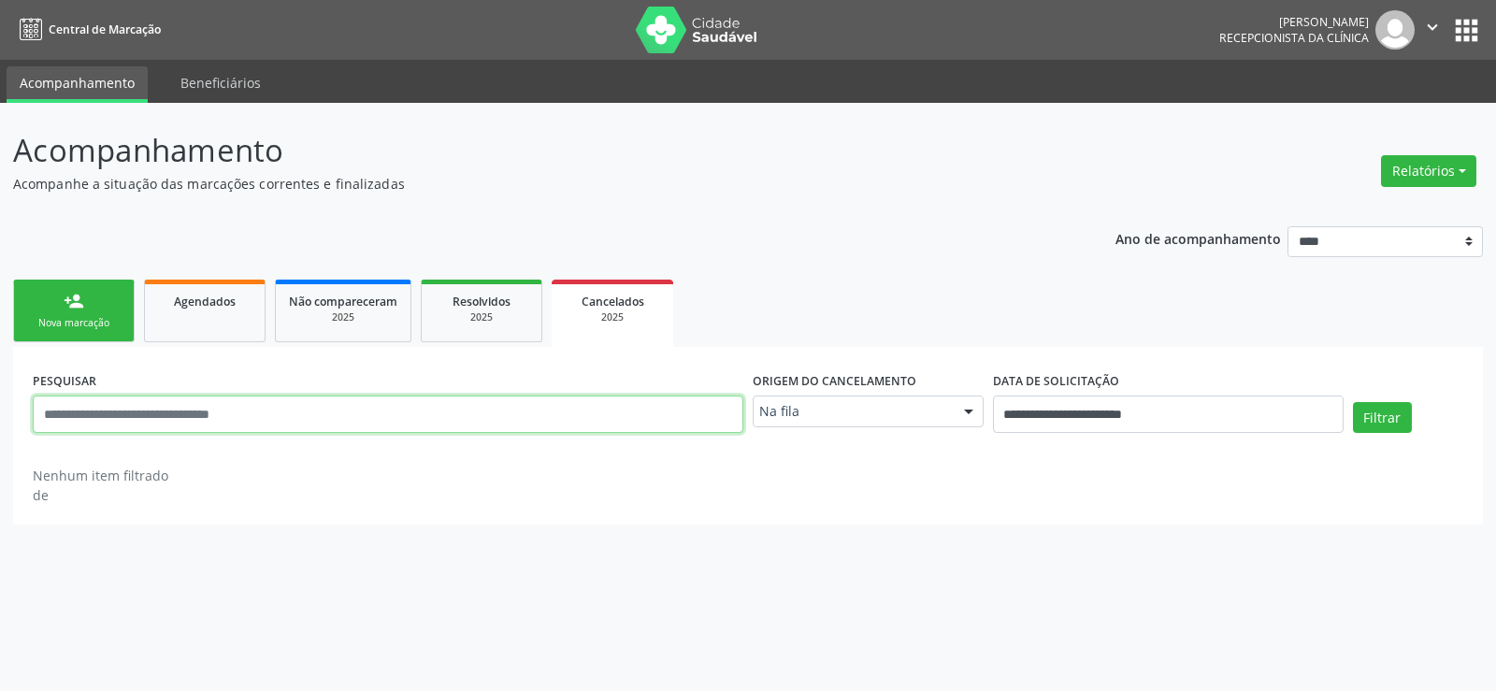
click at [264, 421] on input "text" at bounding box center [388, 414] width 711 height 37
click at [1227, 50] on nav "Central de Marcação Andressa Karina do Nascimento Gerra Recepcionista da clínic…" at bounding box center [748, 30] width 1496 height 60
click at [970, 276] on ul "person_add Nova marcação Agendados Não compareceram 2025 Resolvidos 2025 Cancel…" at bounding box center [748, 311] width 1470 height 72
click at [1248, 586] on div "**********" at bounding box center [748, 397] width 1496 height 588
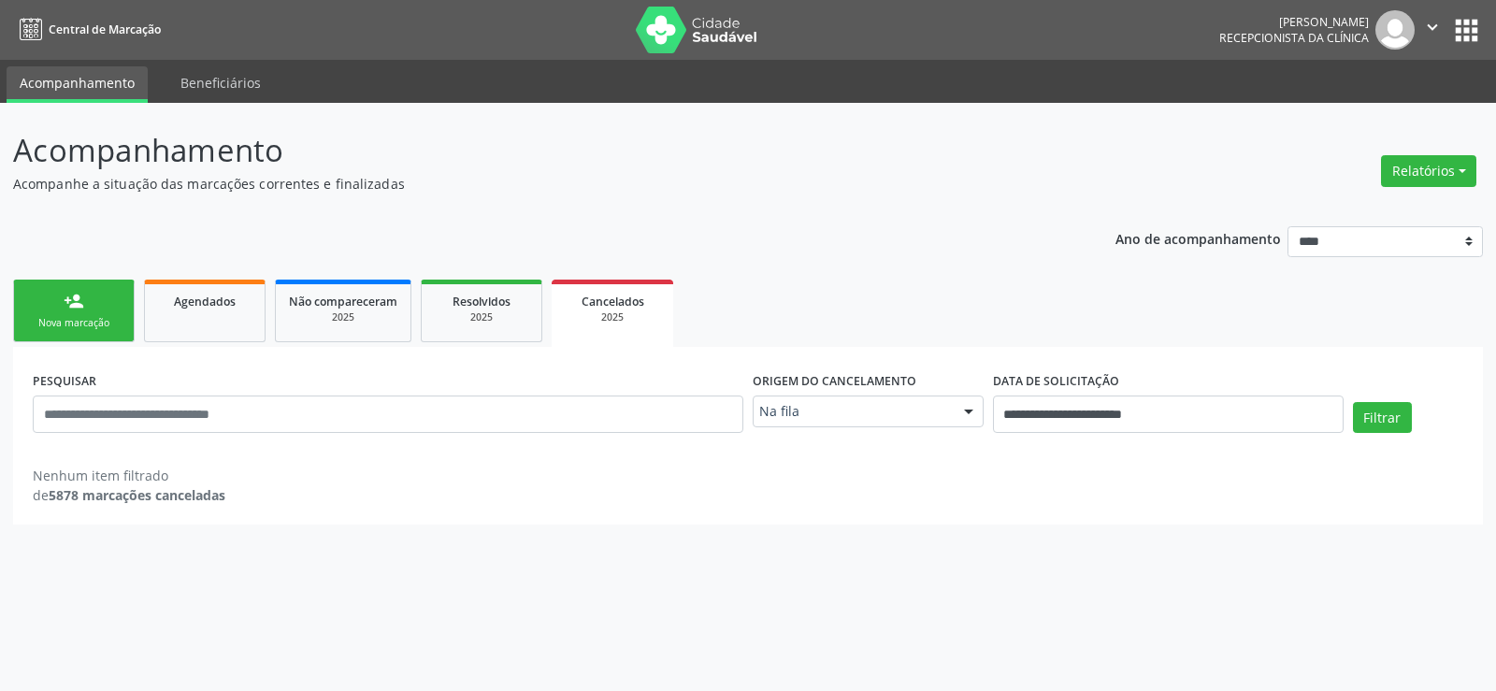
click at [1214, 598] on div "**********" at bounding box center [748, 397] width 1496 height 588
click at [293, 407] on input "text" at bounding box center [388, 414] width 711 height 37
paste input "**********"
type input "**********"
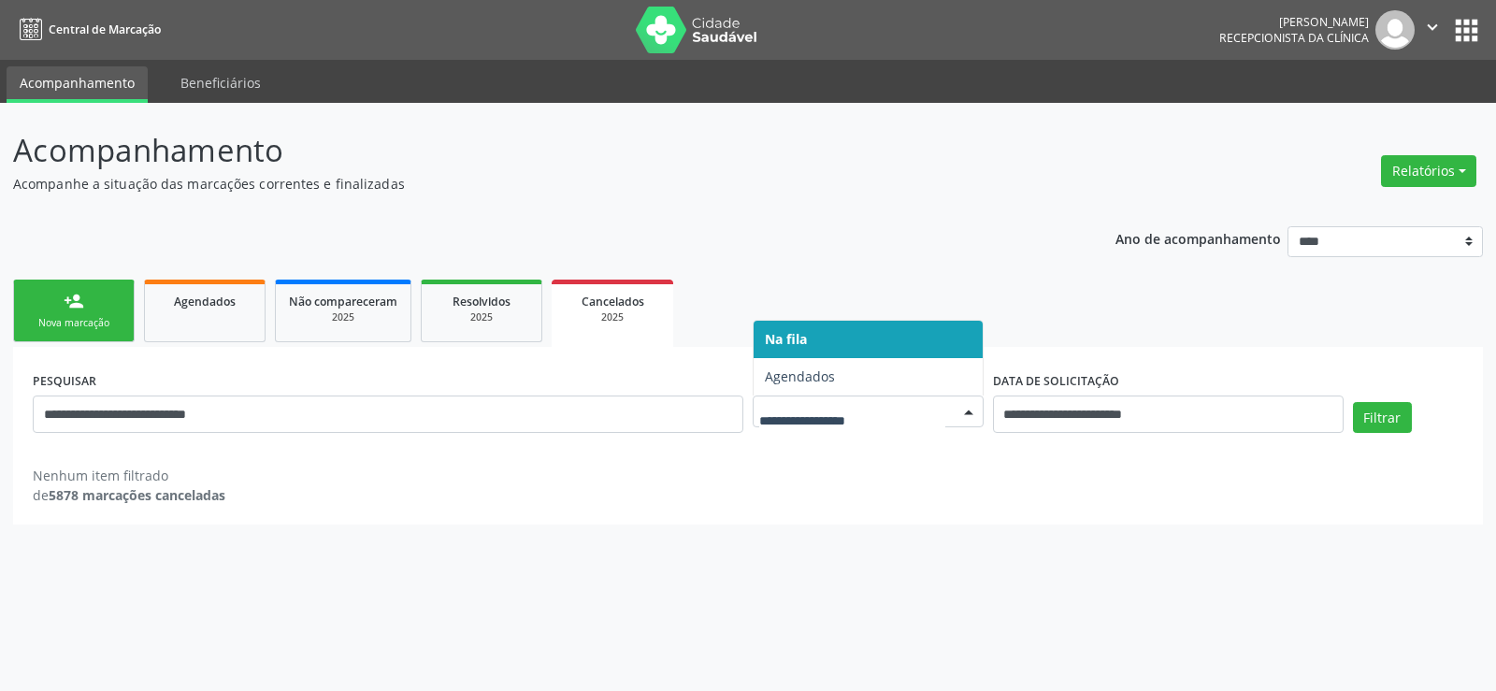
click at [804, 426] on div at bounding box center [868, 412] width 231 height 32
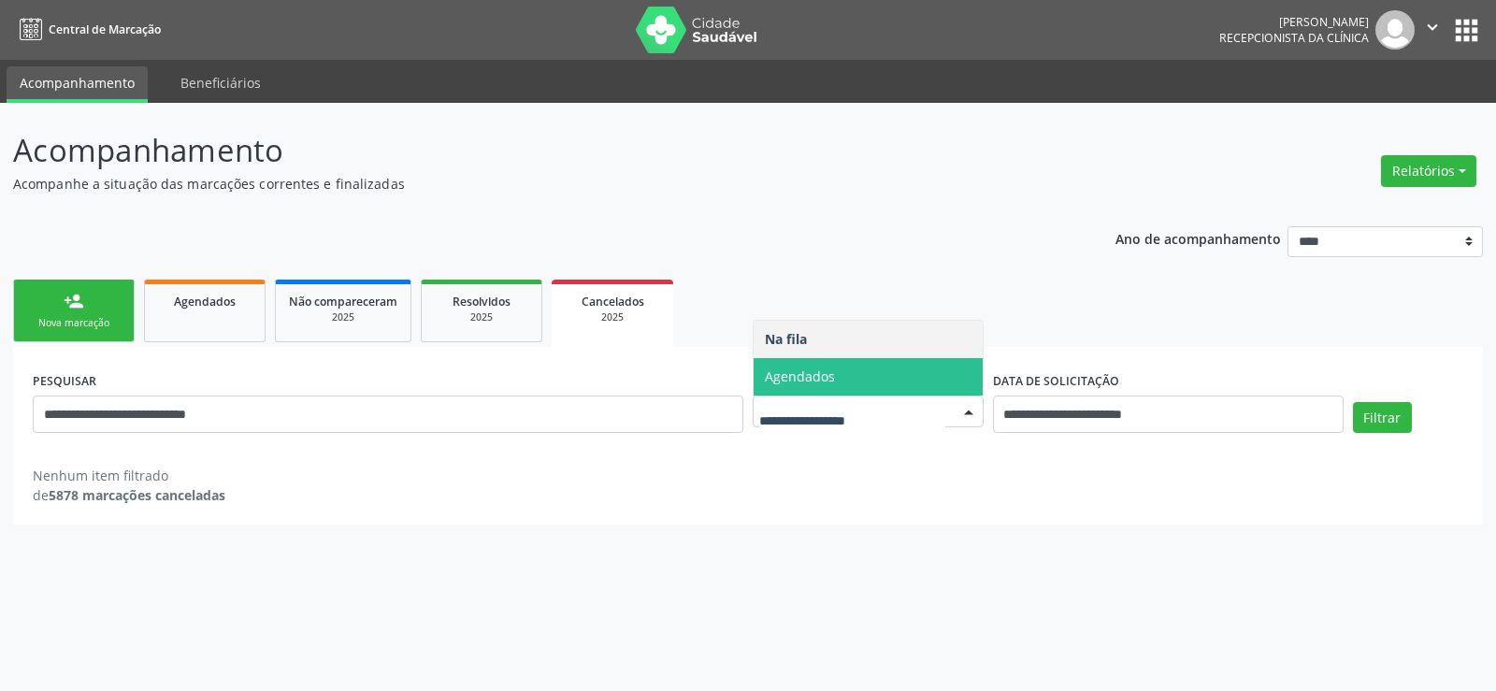
click at [801, 385] on span "Agendados" at bounding box center [800, 376] width 70 height 18
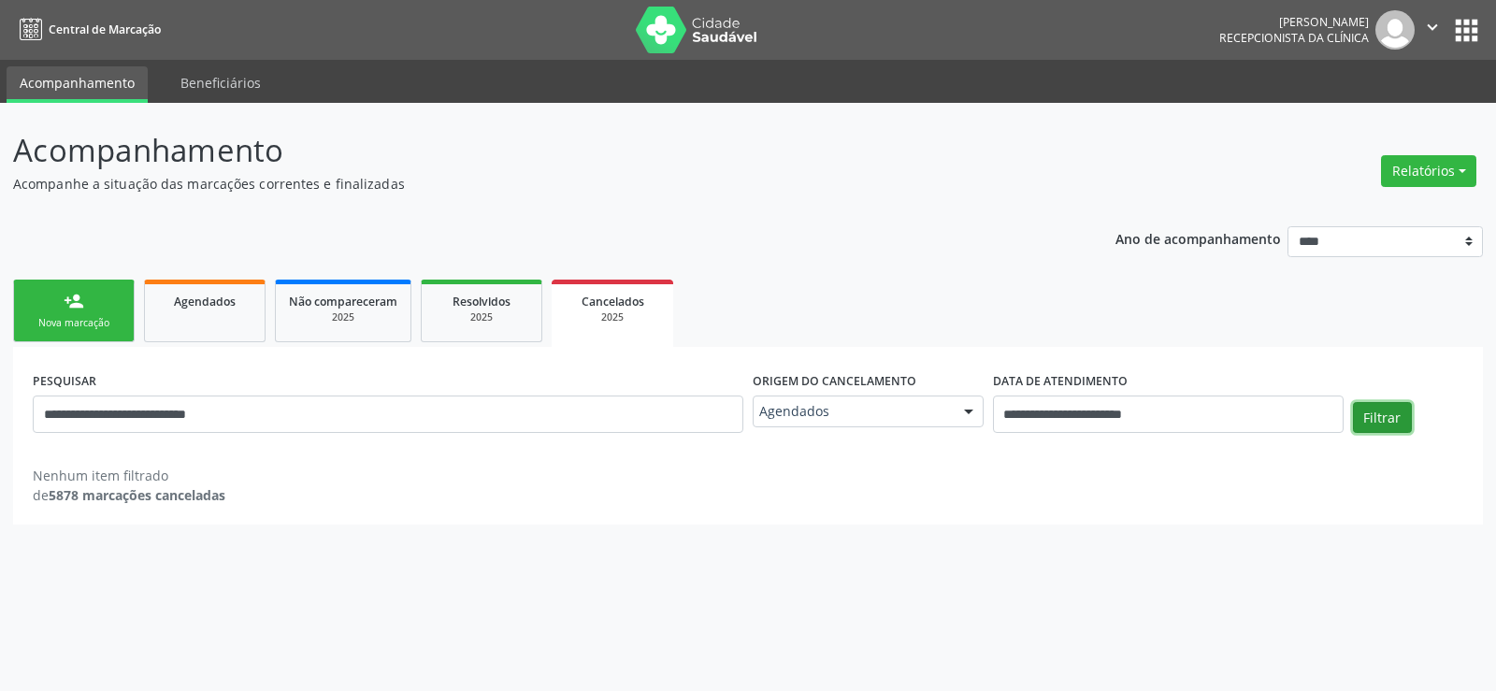
click at [1362, 410] on button "Filtrar" at bounding box center [1382, 418] width 59 height 32
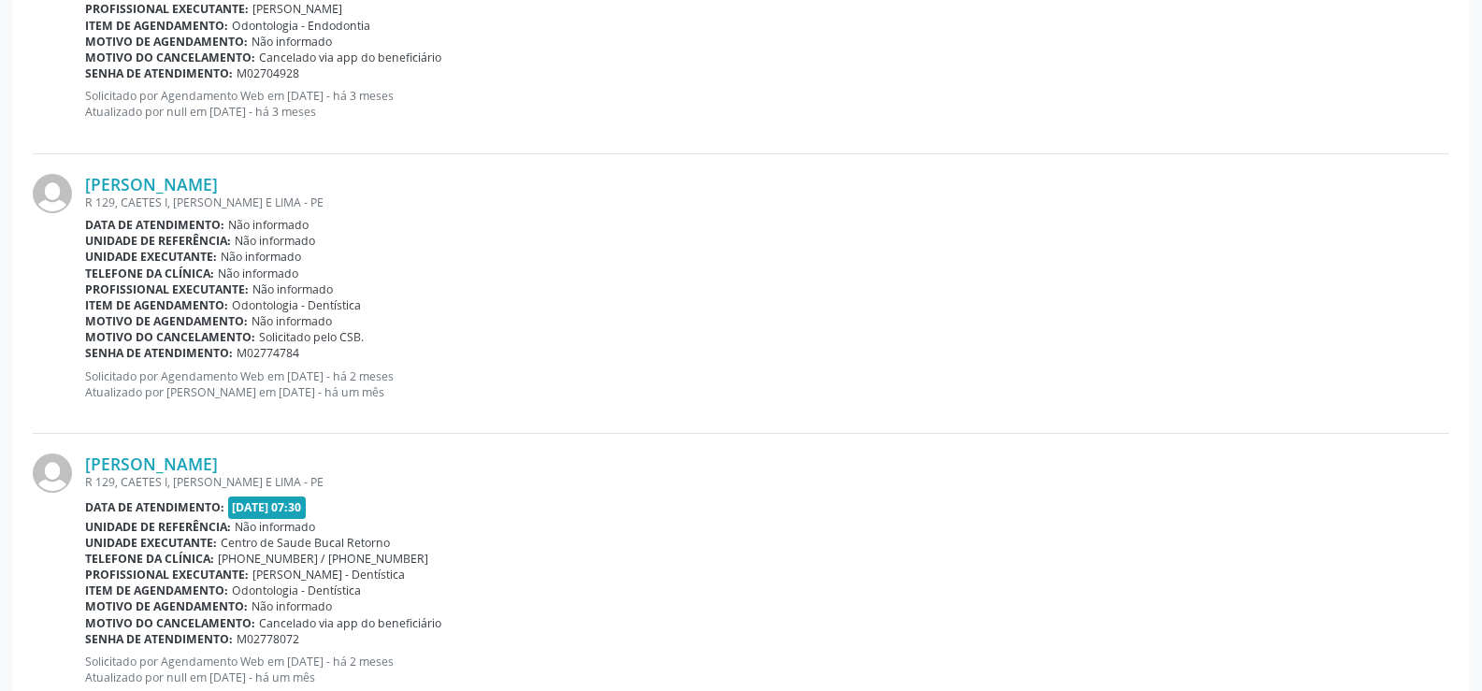
scroll to position [1563, 0]
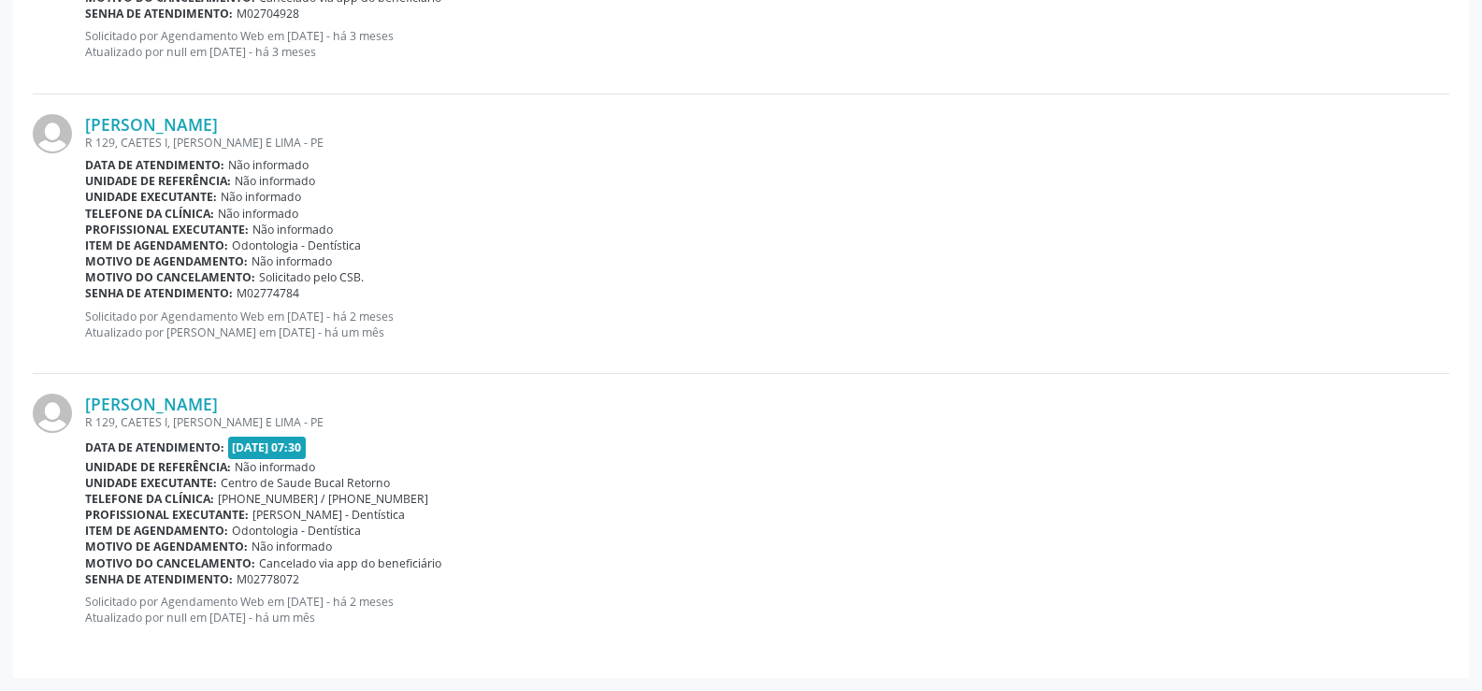
drag, startPoint x: 381, startPoint y: 563, endPoint x: 465, endPoint y: 560, distance: 84.2
click at [465, 560] on div "Motivo do cancelamento: Cancelado via app do beneficiário" at bounding box center [767, 563] width 1364 height 16
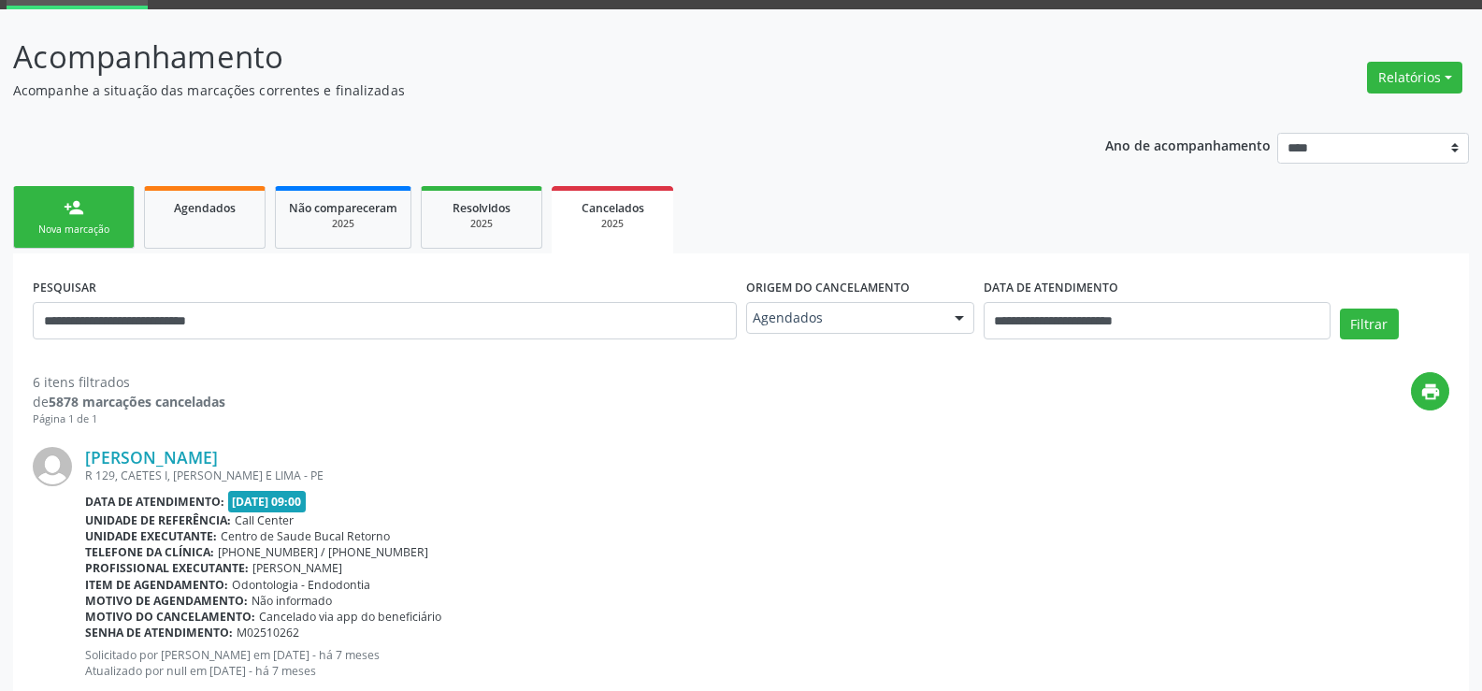
scroll to position [67, 0]
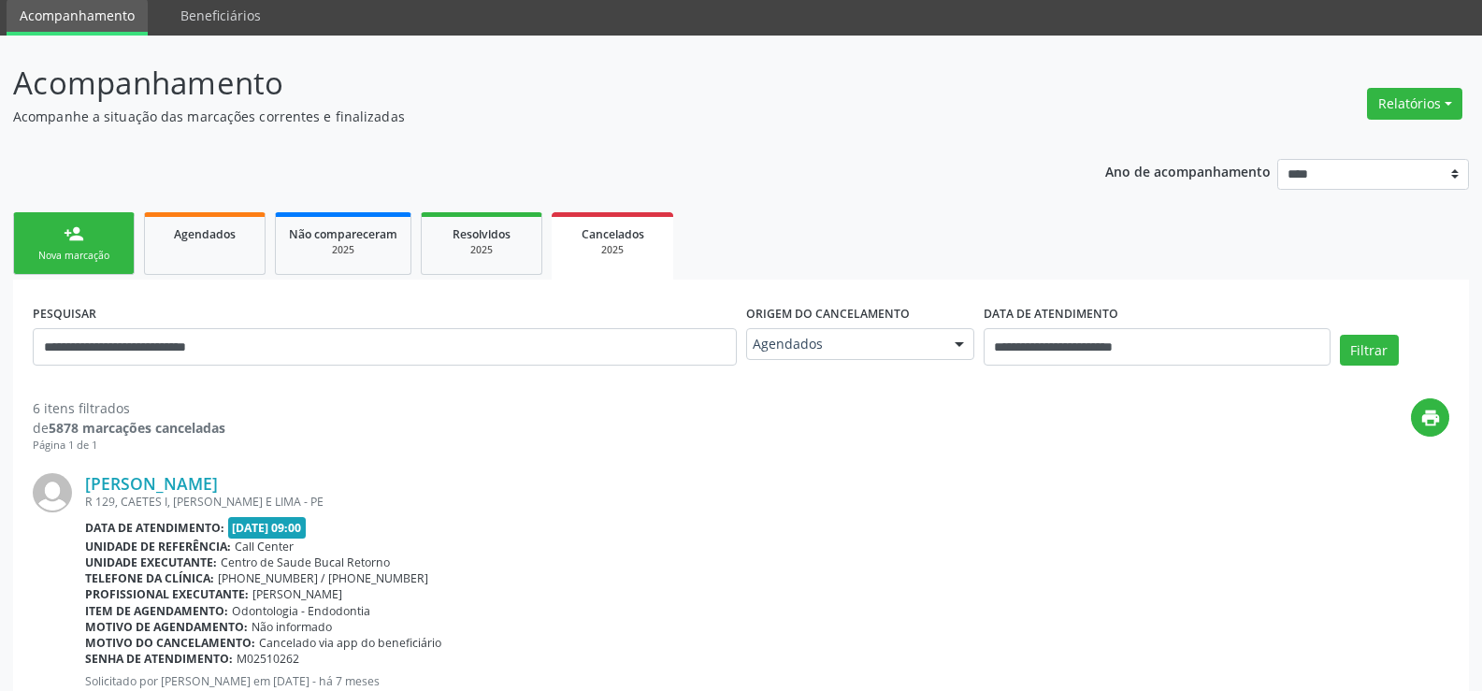
click at [79, 233] on div "person_add" at bounding box center [74, 233] width 21 height 21
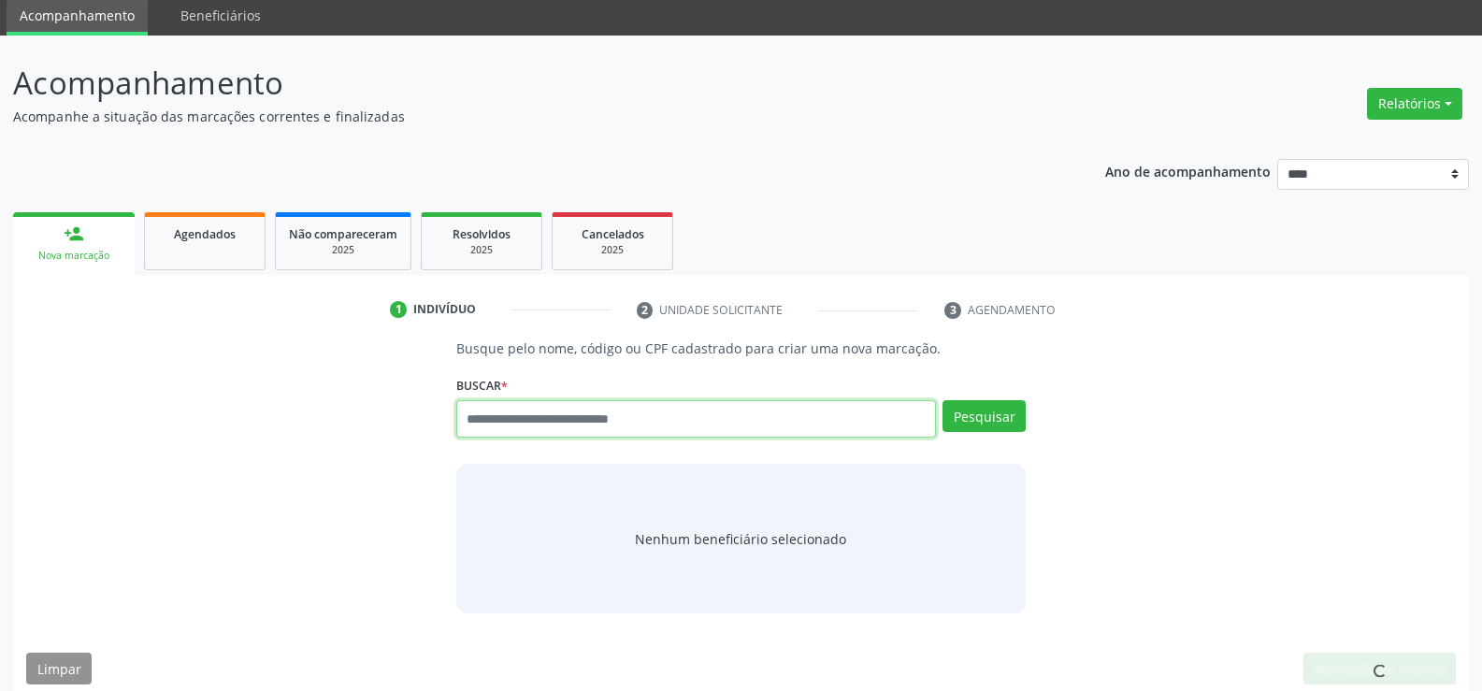
click at [501, 412] on input "text" at bounding box center [696, 418] width 480 height 37
type input "**********"
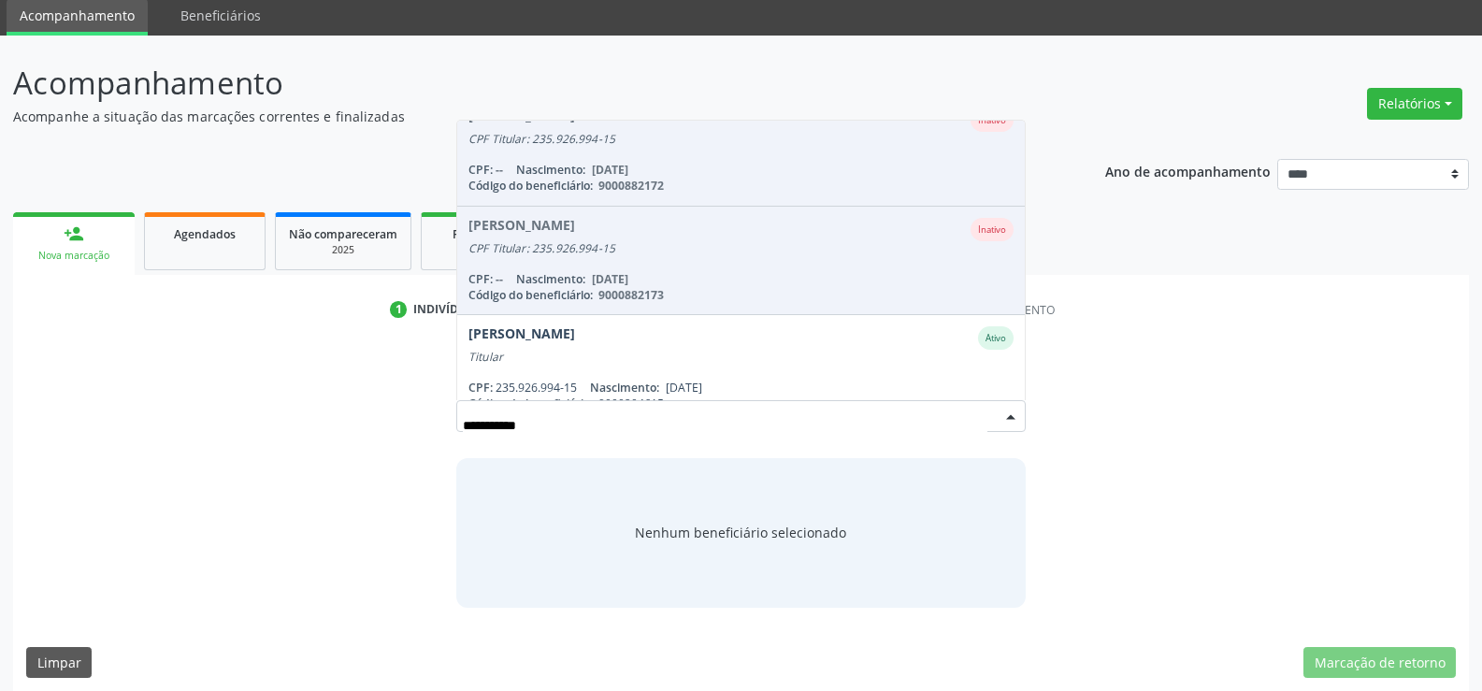
scroll to position [372, 0]
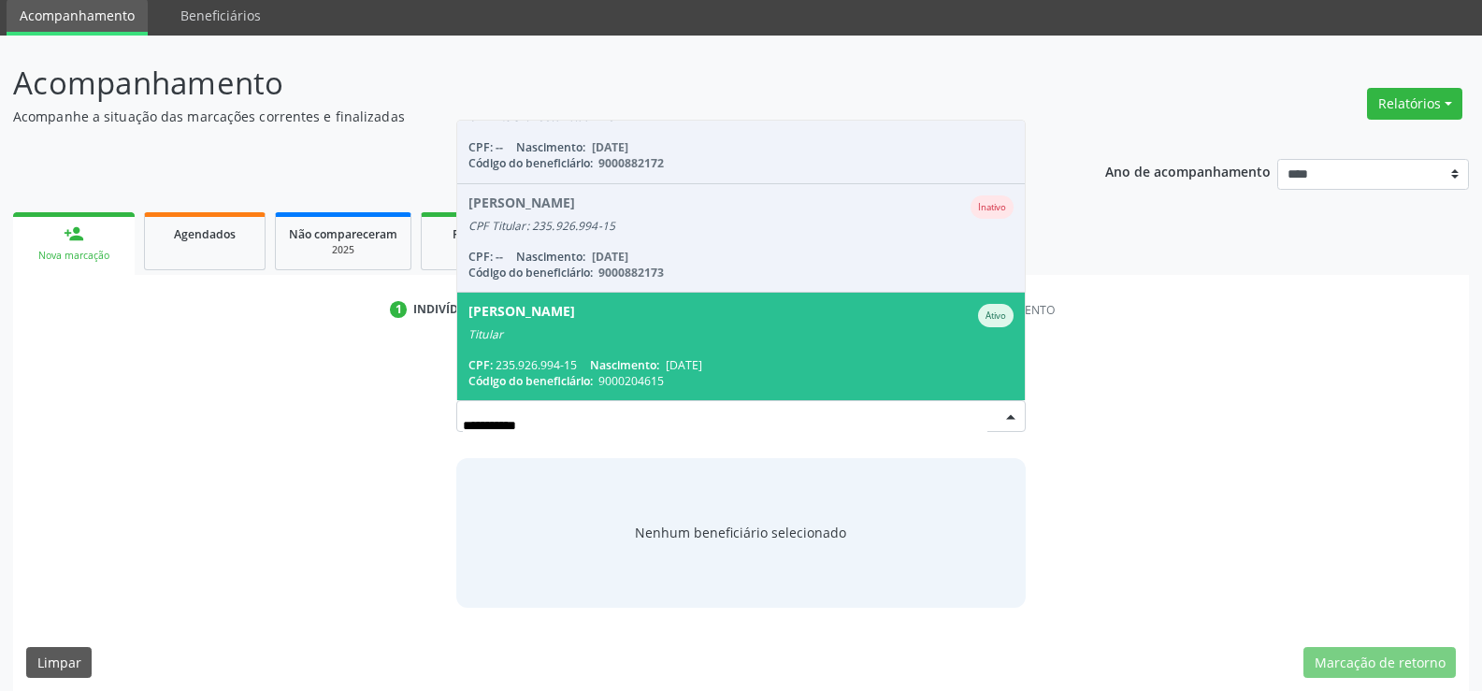
click at [532, 343] on span "Elisabete Carlos Teixeira Arruda Ativo Titular CPF: 235.926.994-15 Nascimento: …" at bounding box center [741, 347] width 568 height 108
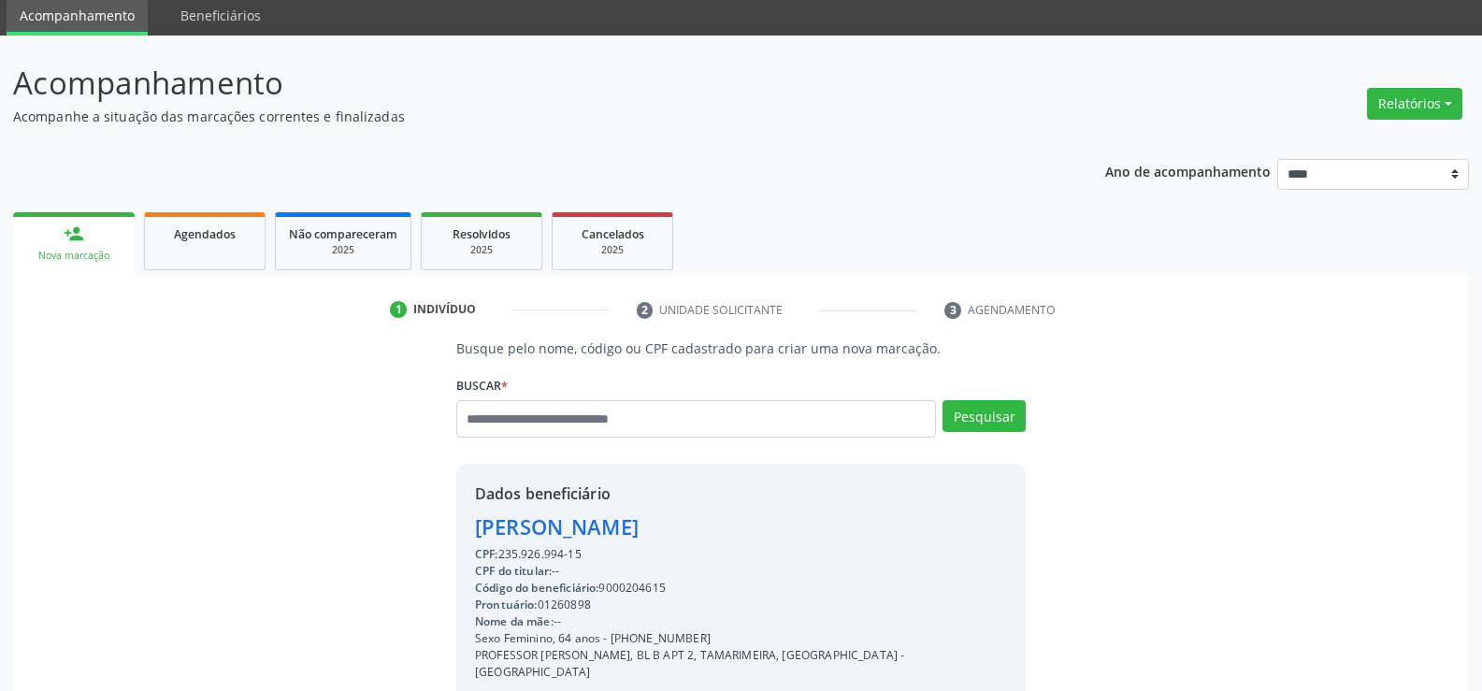
drag, startPoint x: 572, startPoint y: 557, endPoint x: 432, endPoint y: 535, distance: 142.0
click at [432, 535] on div "Busque pelo nome, código ou CPF cadastrado para criar uma nova marcação. Buscar…" at bounding box center [741, 588] width 1430 height 501
copy div "Elisabete Carlos Teixeira Arruda CPF: 235.926.994-15"
click at [388, 258] on link "Não compareceram 2025" at bounding box center [343, 241] width 137 height 58
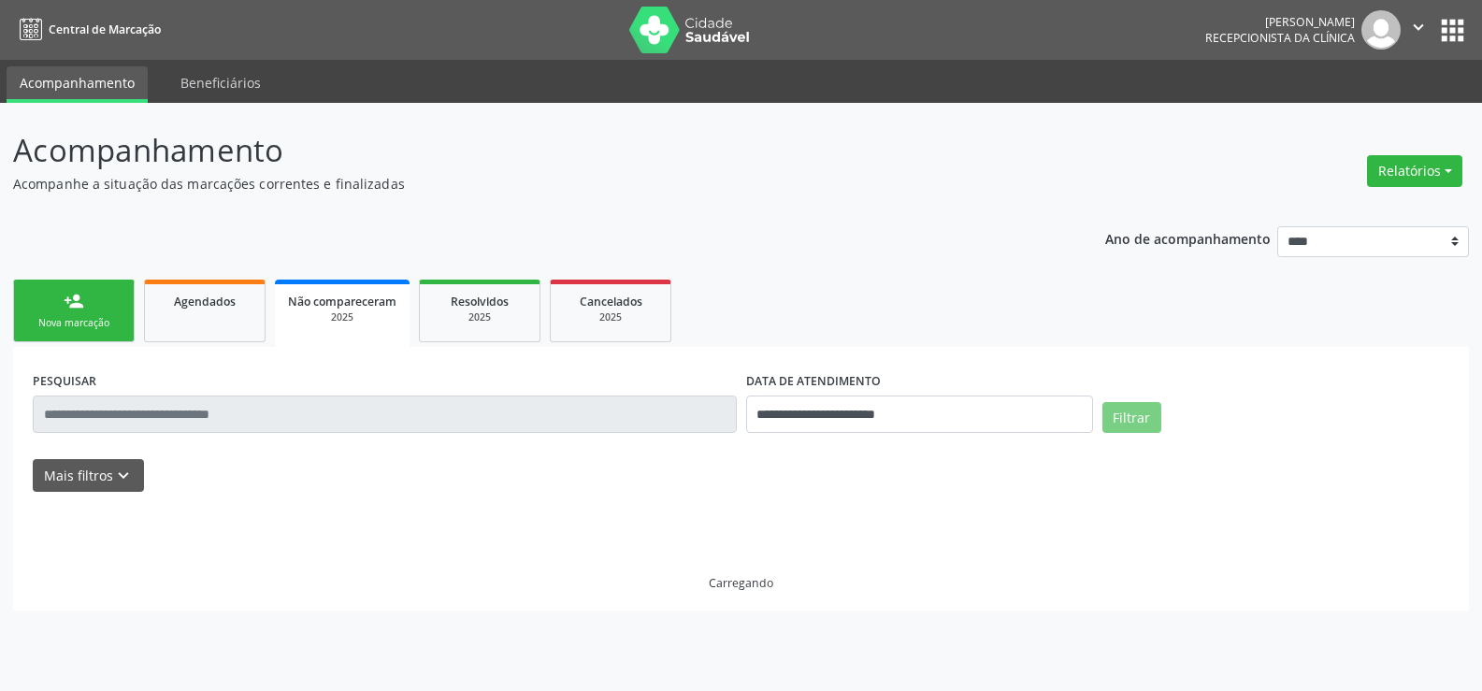
scroll to position [0, 0]
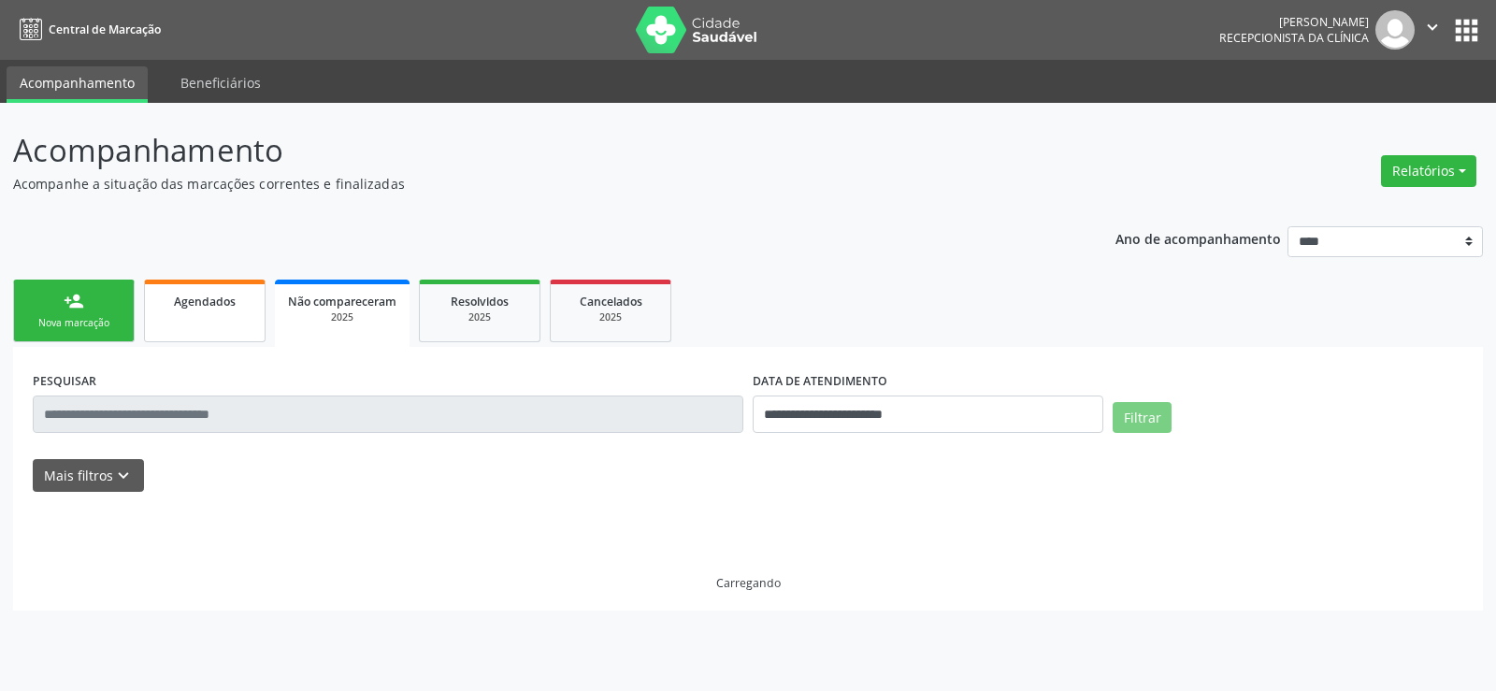
click at [188, 304] on span "Agendados" at bounding box center [205, 302] width 62 height 16
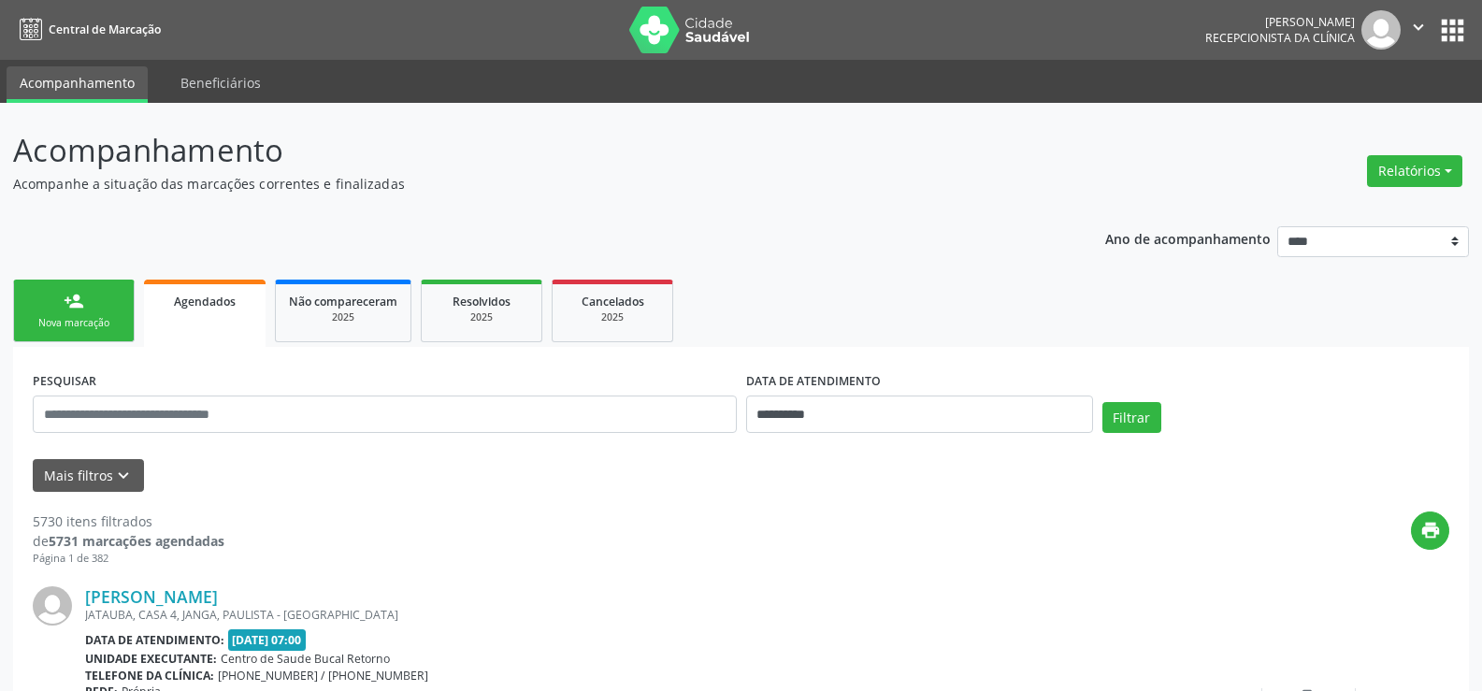
click at [70, 288] on link "person_add Nova marcação" at bounding box center [74, 311] width 122 height 63
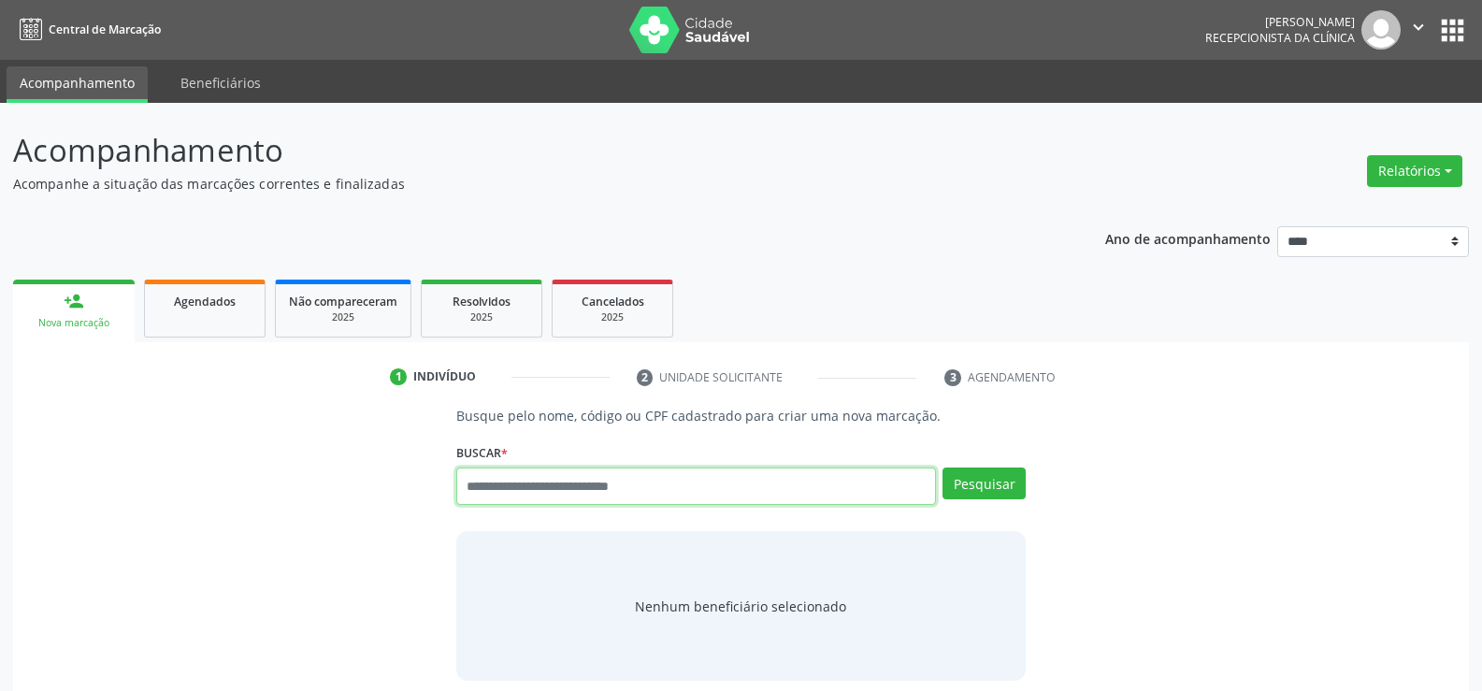
click at [476, 496] on input "text" at bounding box center [696, 486] width 480 height 37
type input "**********"
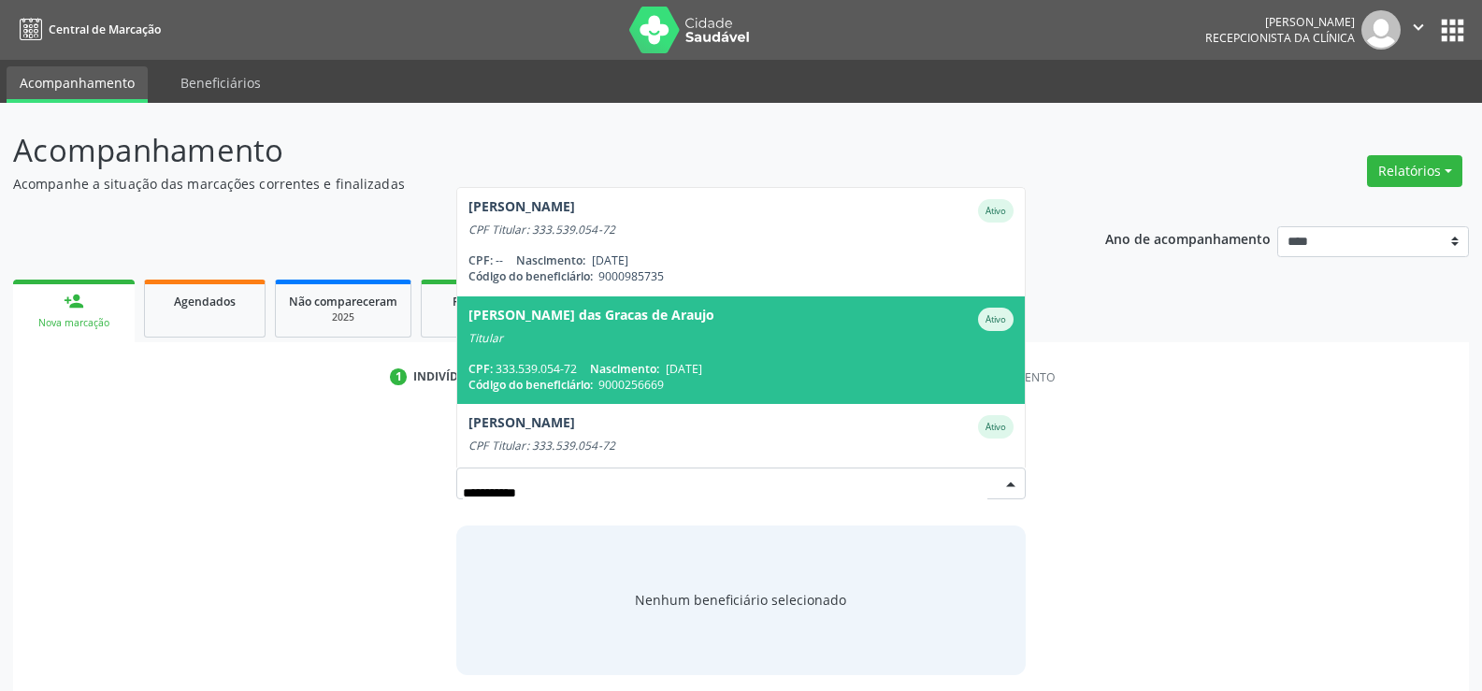
click at [529, 359] on span "Maria das Gracas de Araujo Ativo Titular CPF: 333.539.054-72 Nascimento: 03/08/…" at bounding box center [741, 350] width 568 height 108
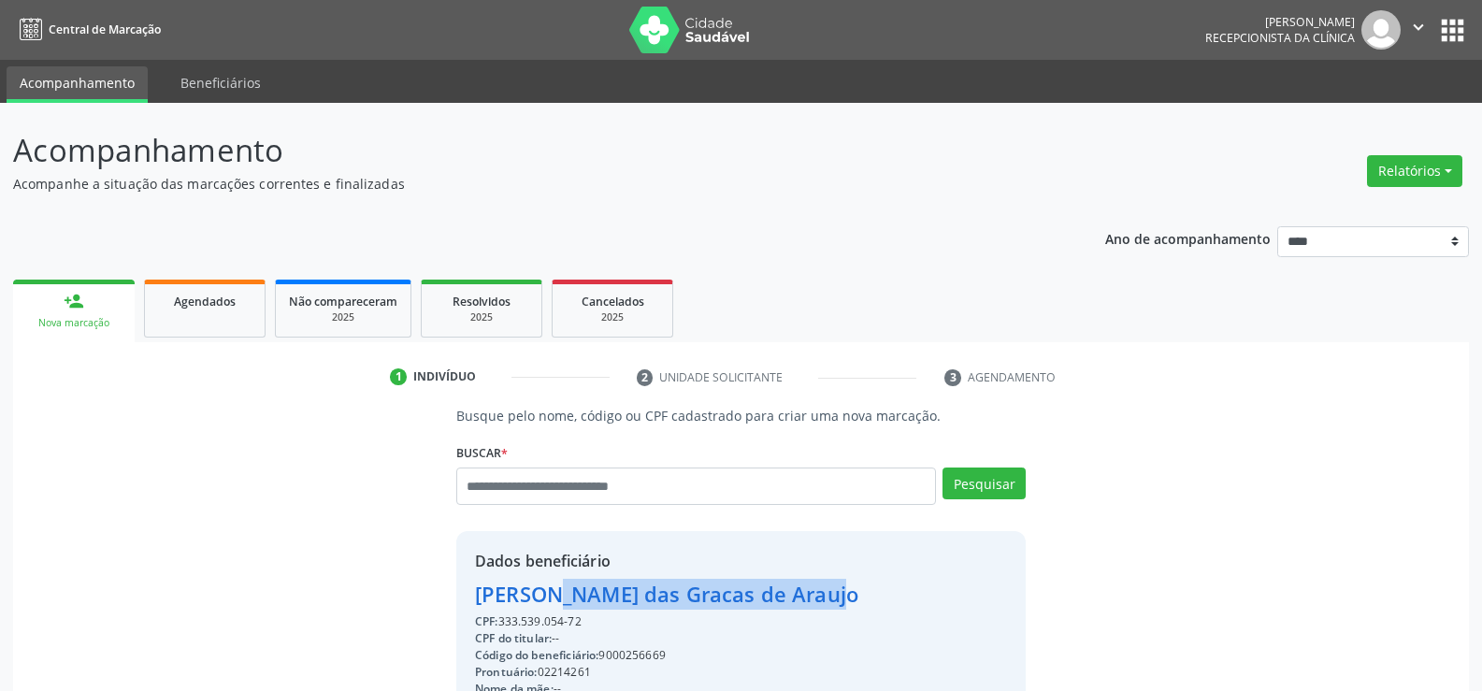
drag, startPoint x: 482, startPoint y: 596, endPoint x: 750, endPoint y: 588, distance: 267.5
click at [750, 588] on div "Maria das Gracas de Araujo" at bounding box center [666, 594] width 383 height 31
drag, startPoint x: 621, startPoint y: 623, endPoint x: 476, endPoint y: 586, distance: 149.5
copy div "Maria das Gracas de Araujo CPF: 333.539.054-72"
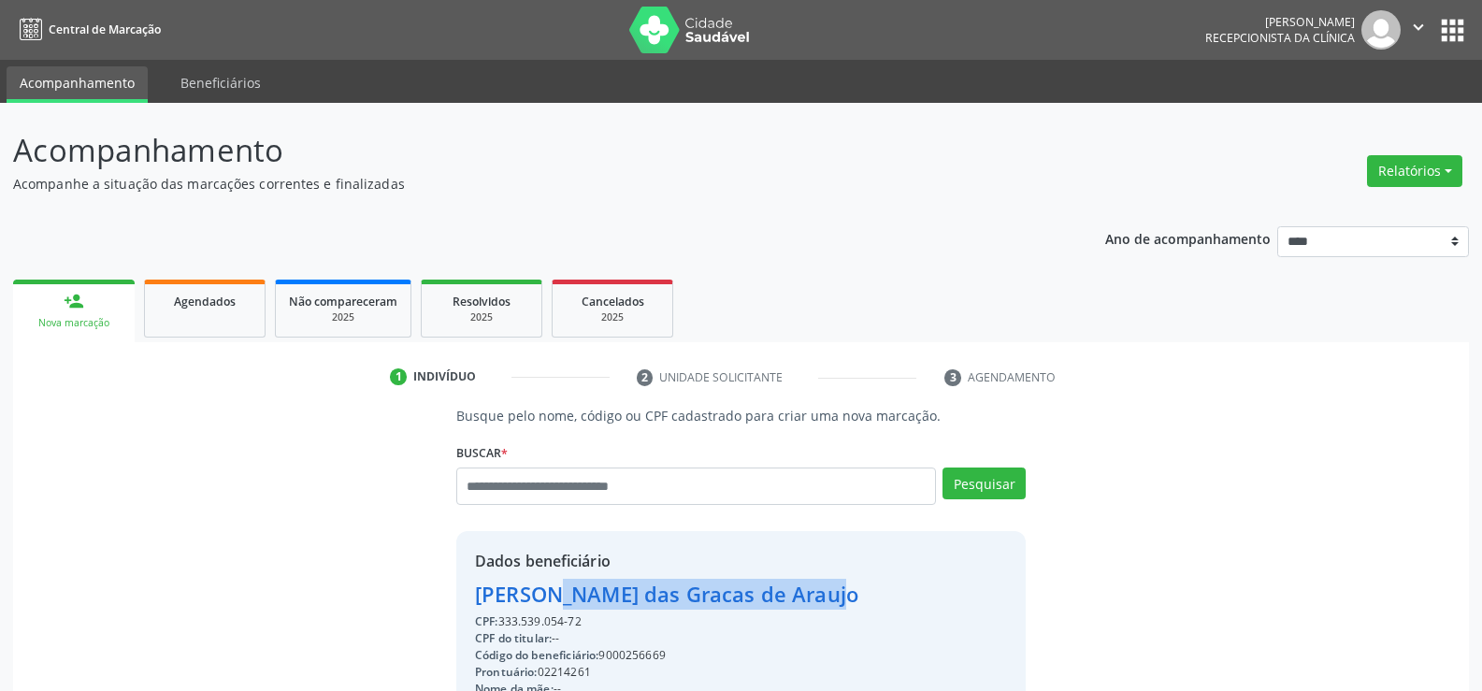
click at [489, 620] on span "CPF:" at bounding box center [486, 621] width 23 height 16
drag, startPoint x: 480, startPoint y: 590, endPoint x: 748, endPoint y: 596, distance: 268.4
copy div "Maria das Gracas de Araujo"
click at [482, 321] on div "2025" at bounding box center [482, 317] width 94 height 14
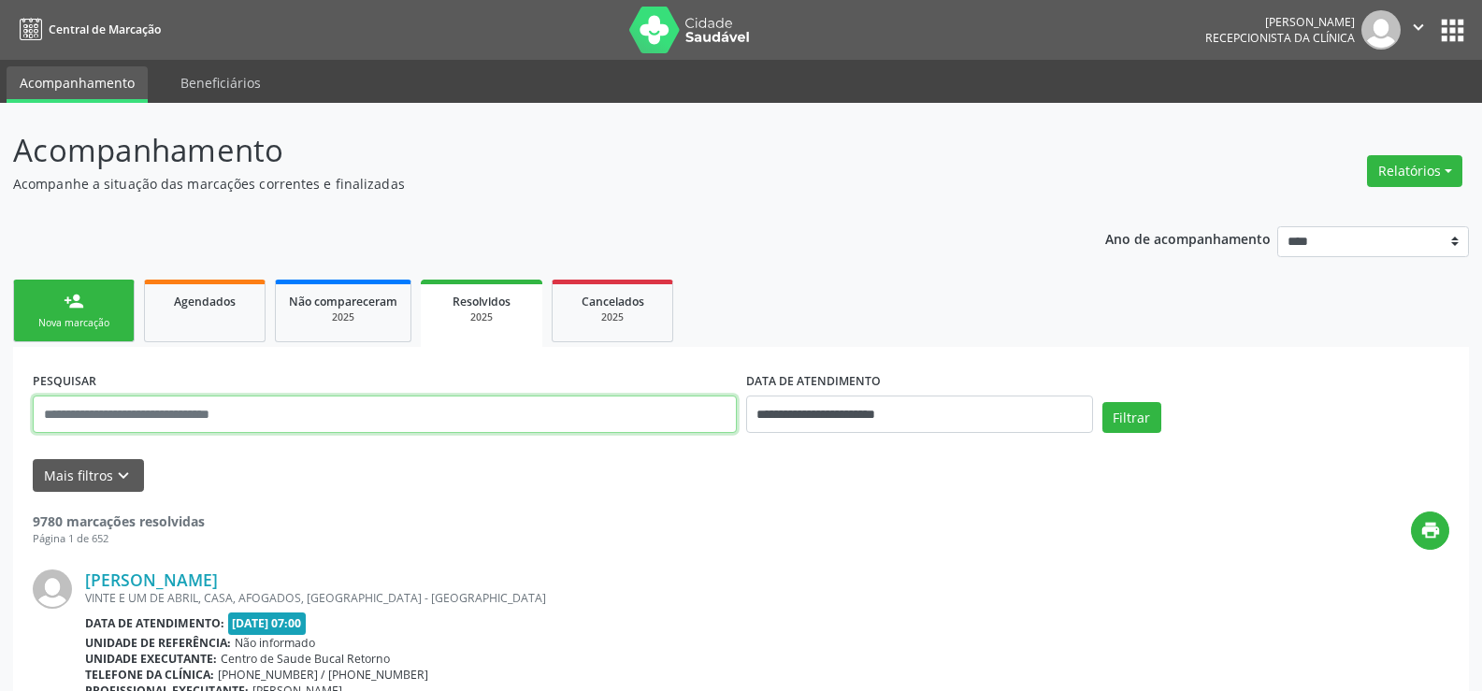
click at [277, 411] on input "text" at bounding box center [385, 414] width 704 height 37
paste input "**********"
type input "**********"
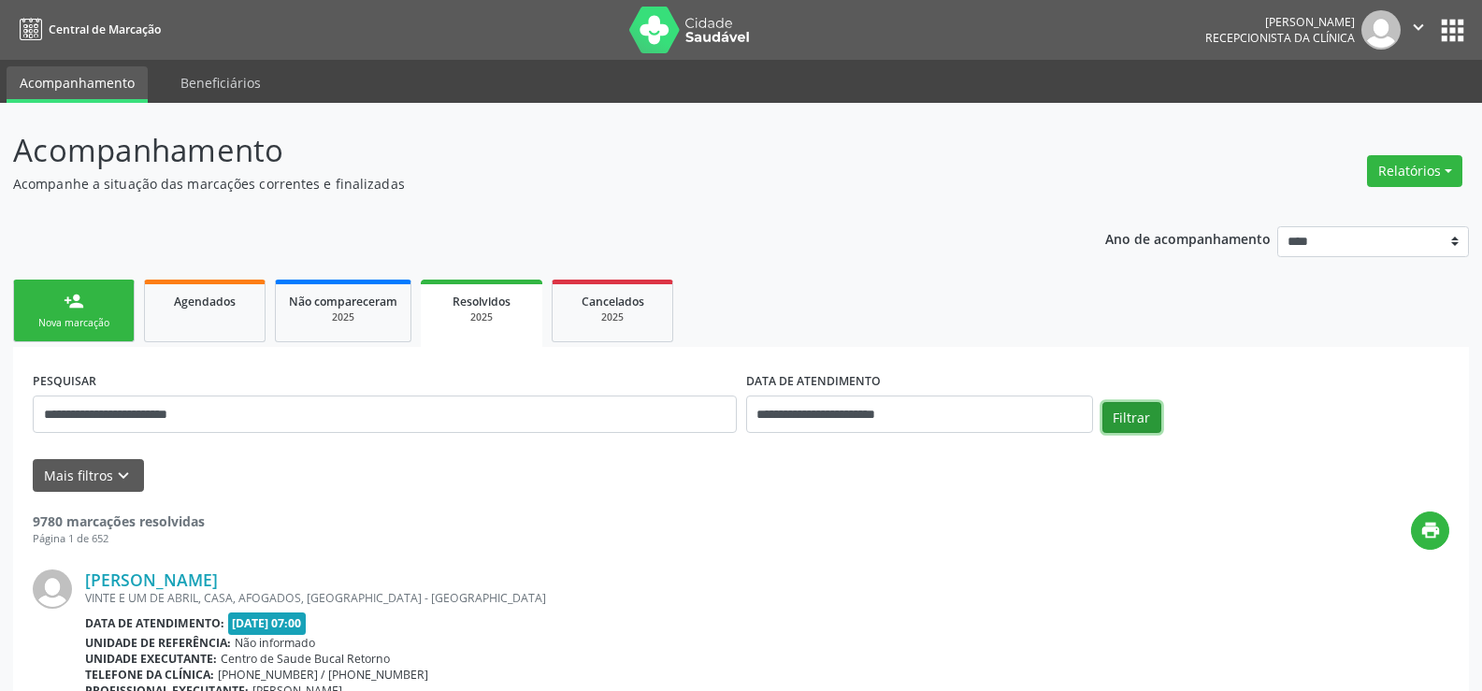
click at [1129, 423] on button "Filtrar" at bounding box center [1131, 418] width 59 height 32
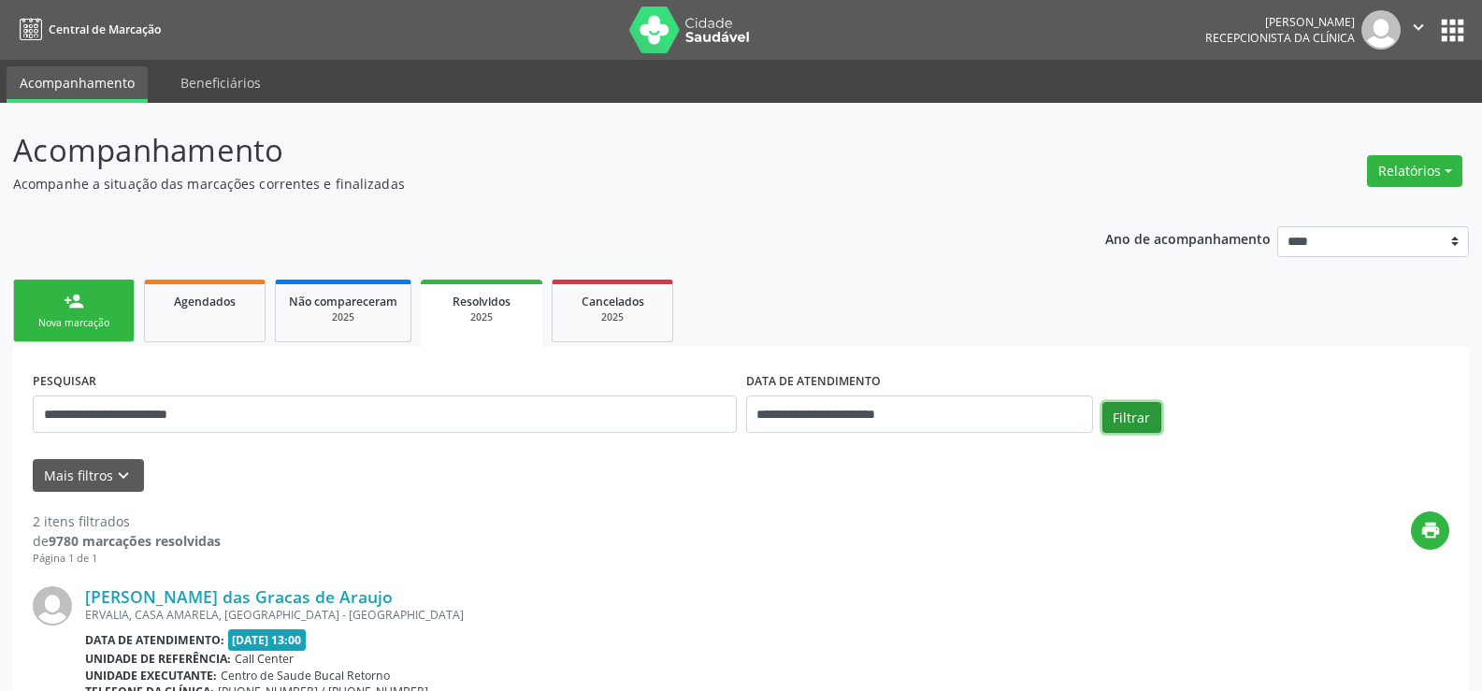
click at [1130, 423] on button "Filtrar" at bounding box center [1131, 418] width 59 height 32
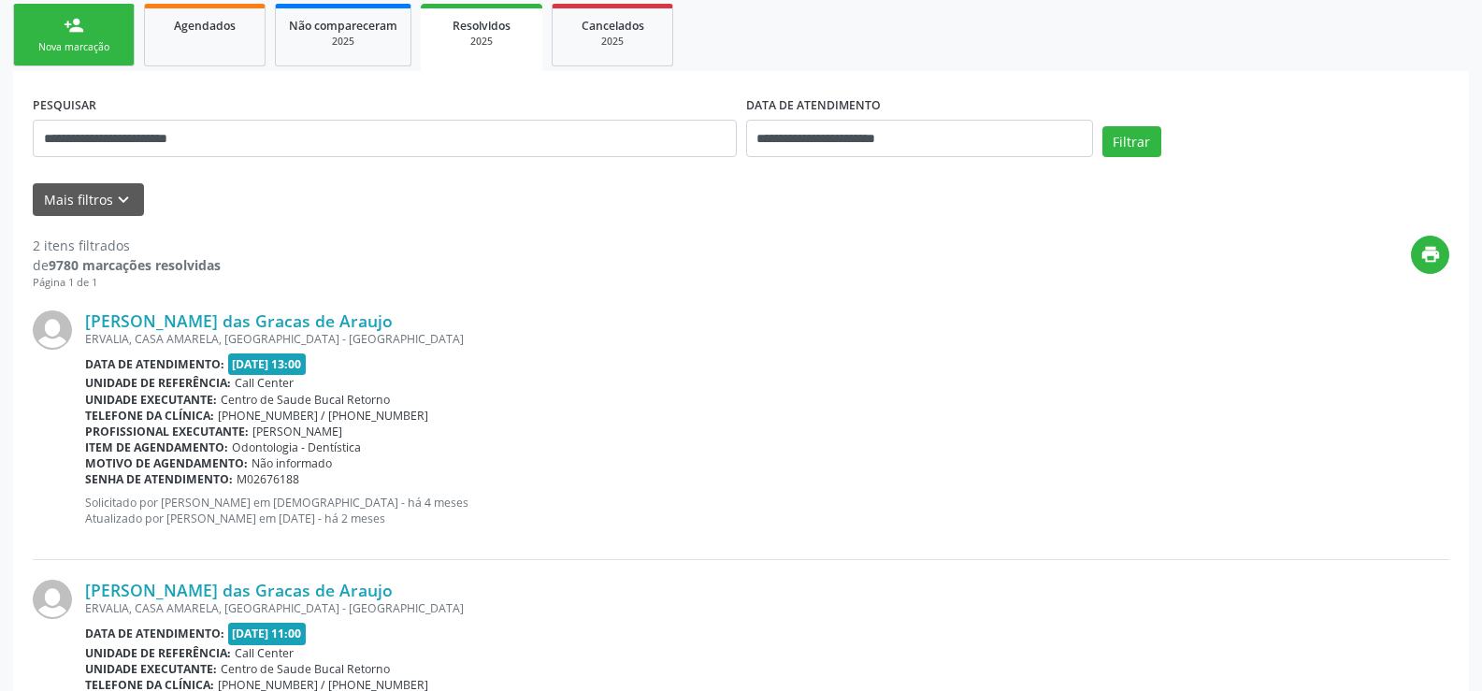
scroll to position [259, 0]
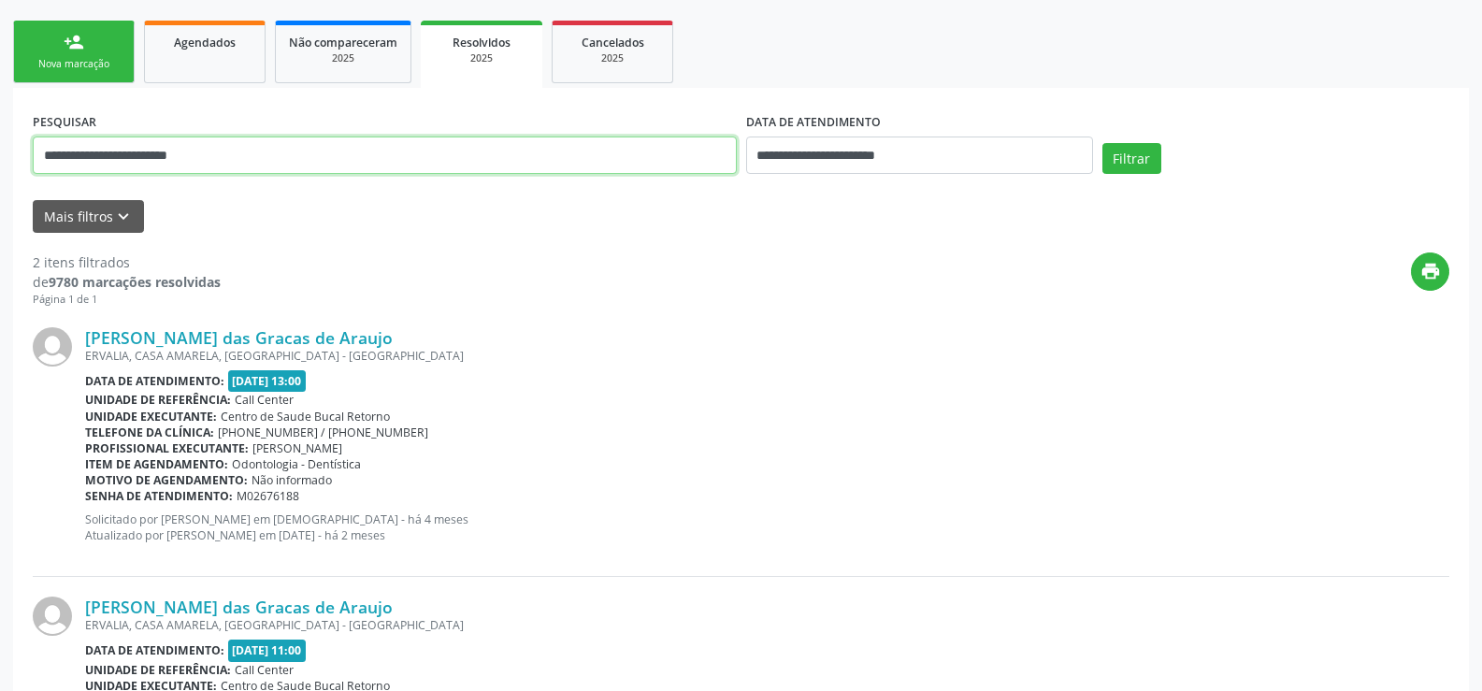
drag, startPoint x: 238, startPoint y: 158, endPoint x: 38, endPoint y: 182, distance: 201.6
click at [38, 182] on div "**********" at bounding box center [384, 147] width 713 height 79
click at [231, 54] on link "Agendados" at bounding box center [205, 52] width 122 height 63
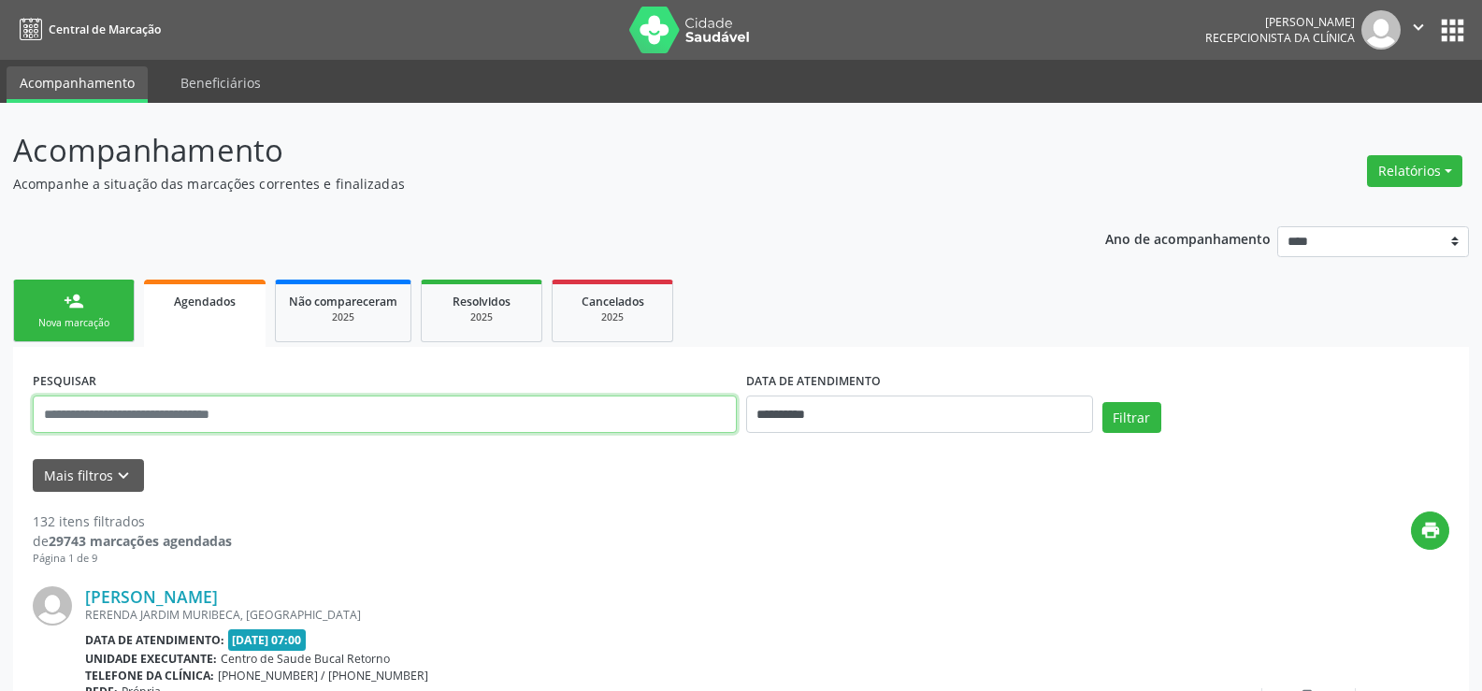
paste input "**********"
type input "**********"
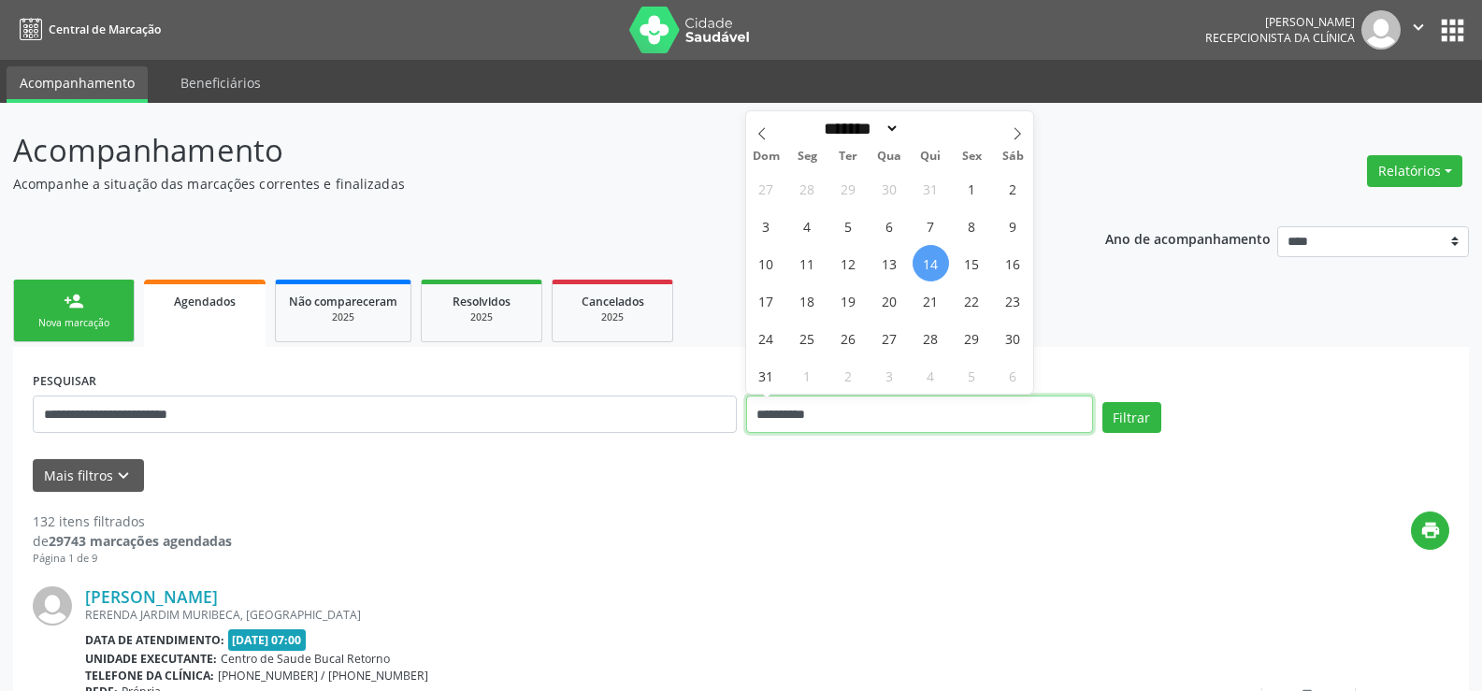
drag, startPoint x: 835, startPoint y: 414, endPoint x: 730, endPoint y: 414, distance: 104.7
click at [730, 414] on div "**********" at bounding box center [741, 406] width 1426 height 79
click at [1108, 416] on button "Filtrar" at bounding box center [1131, 418] width 59 height 32
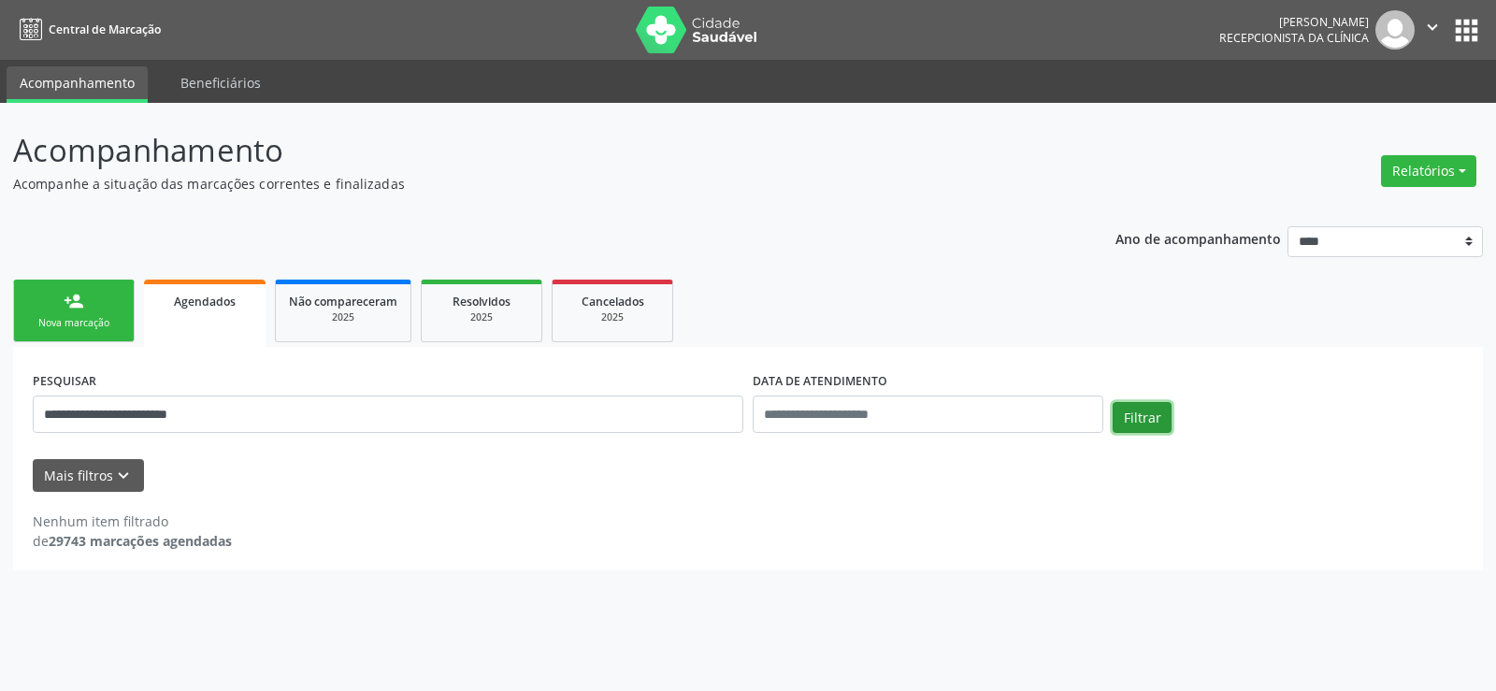
click at [1131, 424] on button "Filtrar" at bounding box center [1142, 418] width 59 height 32
click at [1131, 425] on button "Filtrar" at bounding box center [1142, 418] width 59 height 32
click at [598, 310] on div "2025" at bounding box center [613, 317] width 94 height 14
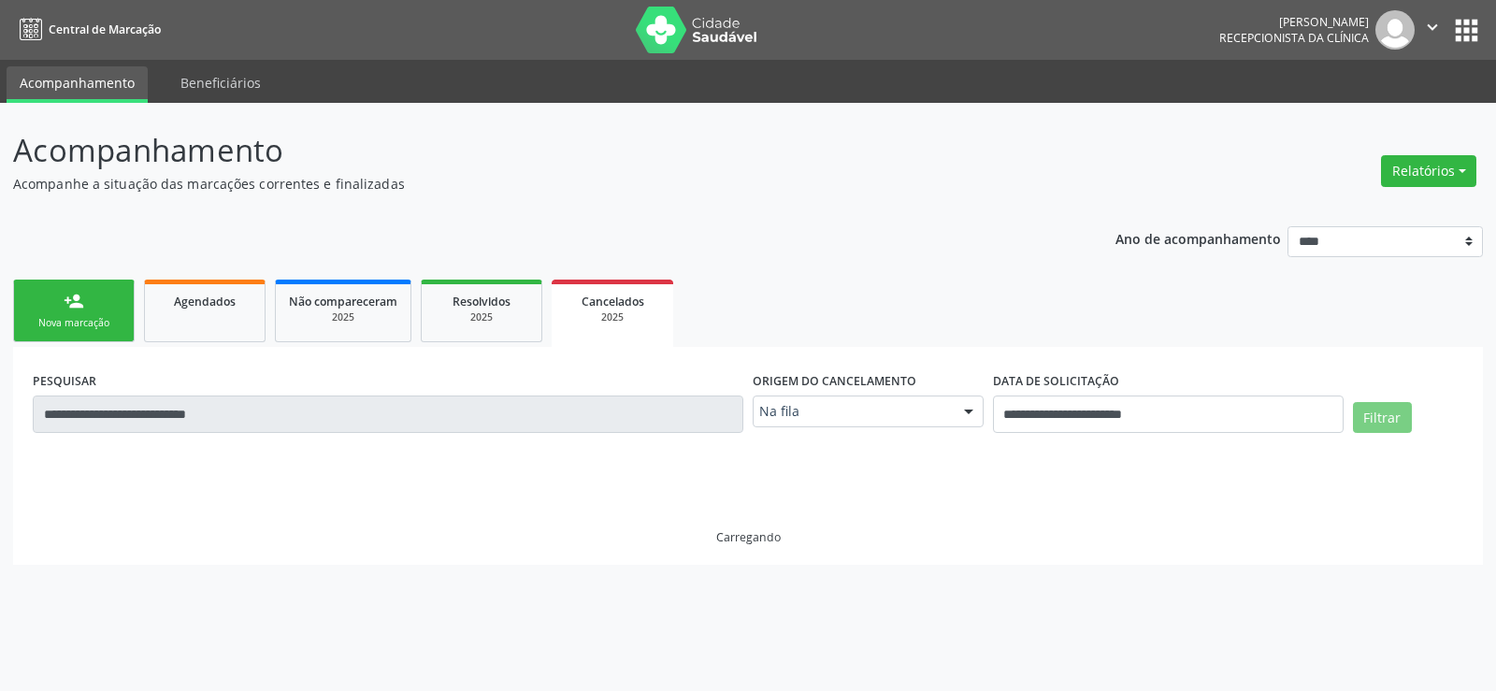
click at [0, 416] on div "**********" at bounding box center [748, 397] width 1496 height 588
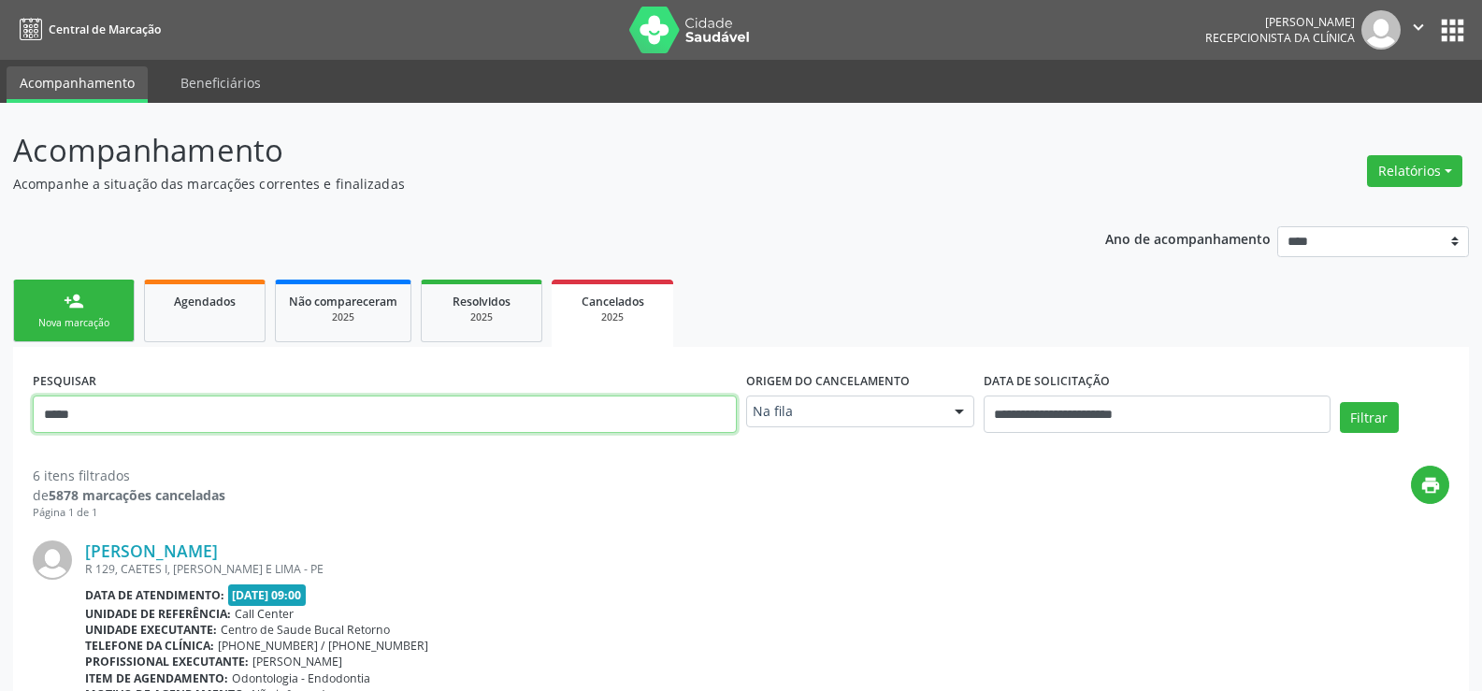
type input "**********"
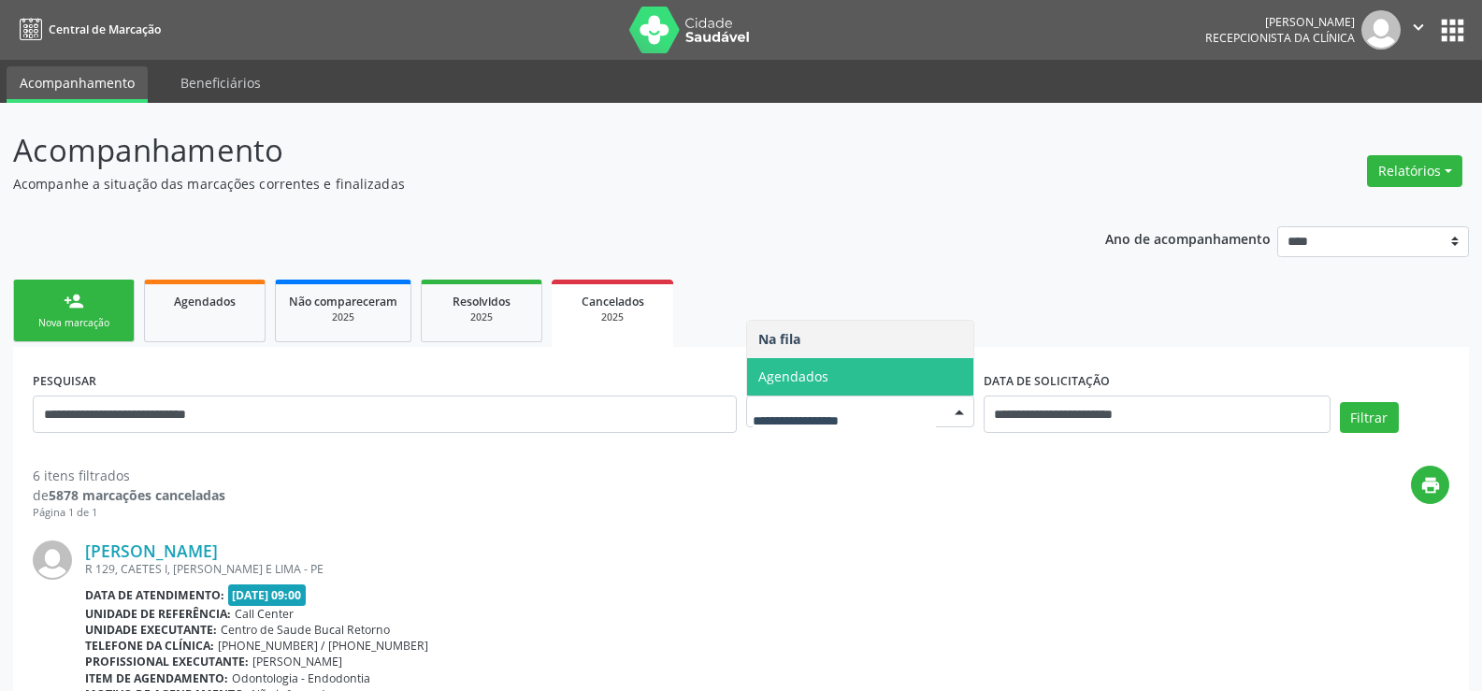
click at [843, 383] on span "Agendados" at bounding box center [860, 376] width 226 height 37
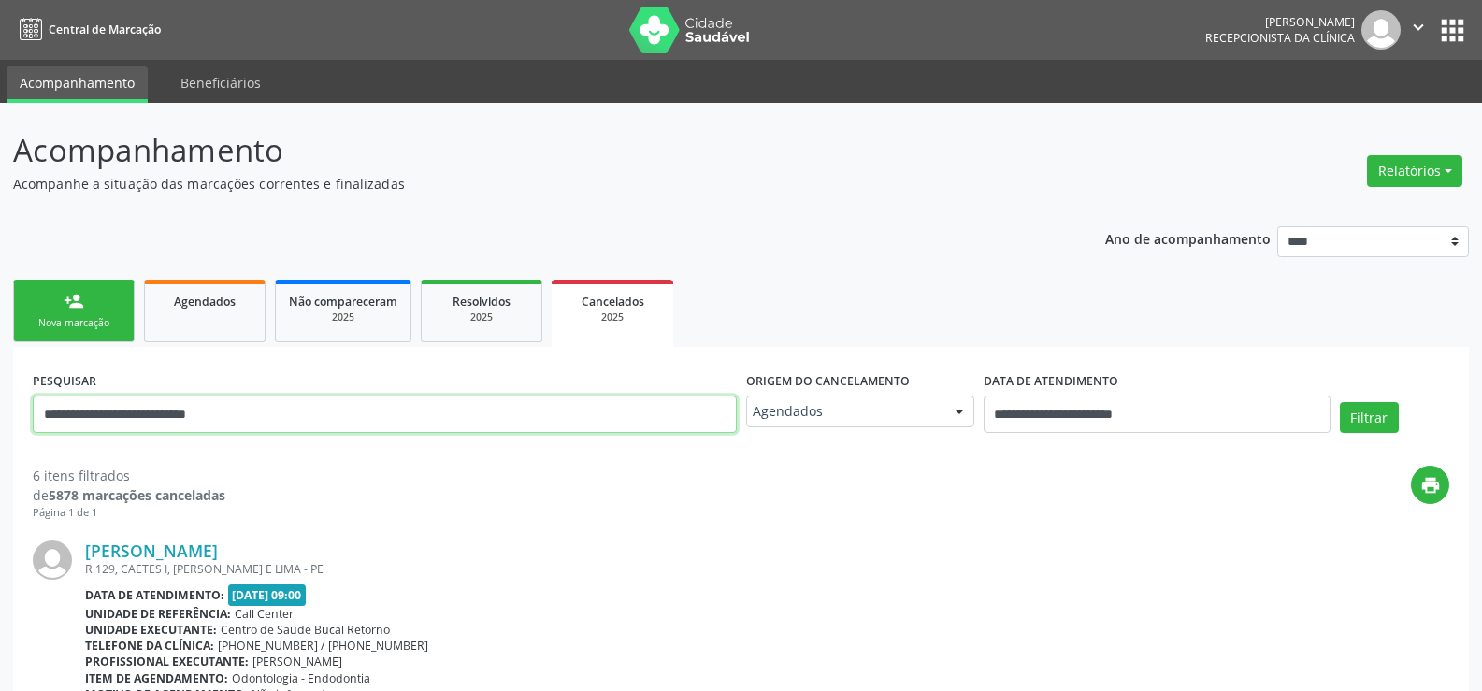
drag, startPoint x: 279, startPoint y: 410, endPoint x: 24, endPoint y: 406, distance: 254.4
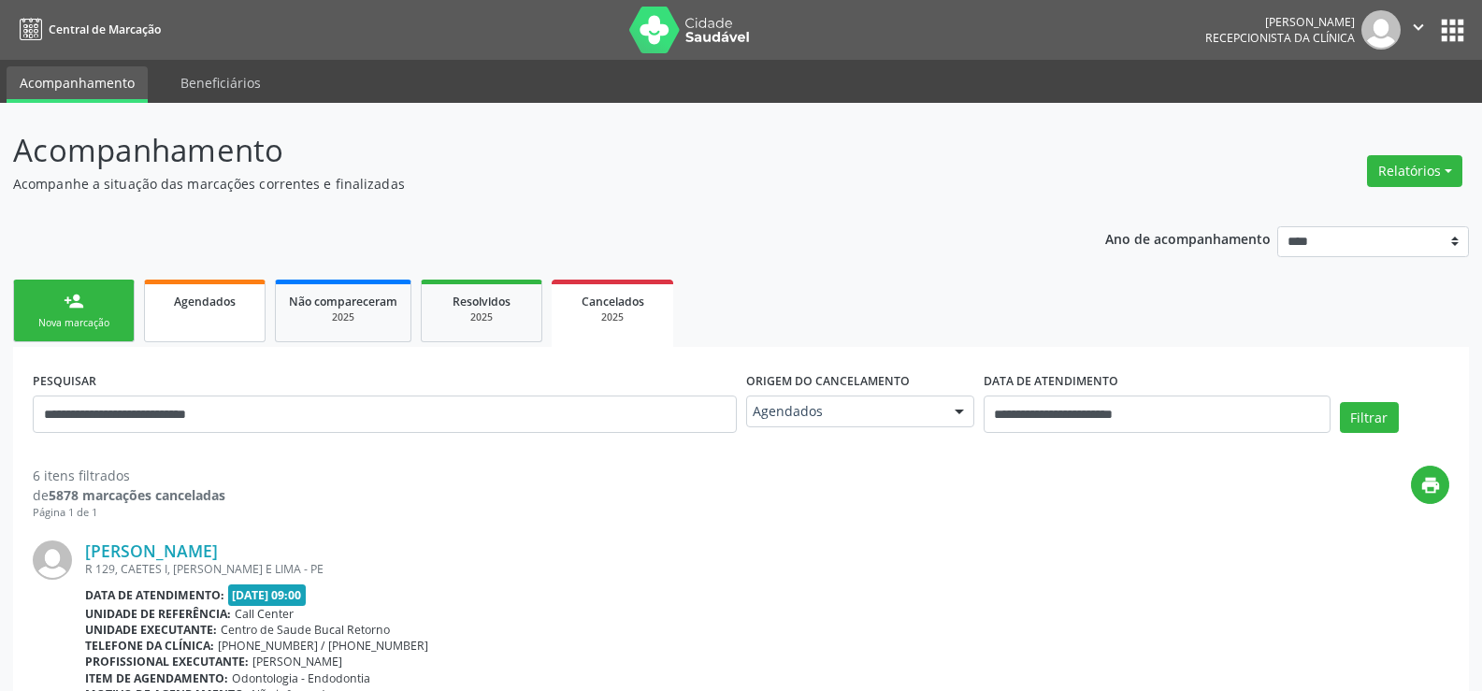
click at [204, 304] on span "Agendados" at bounding box center [205, 302] width 62 height 16
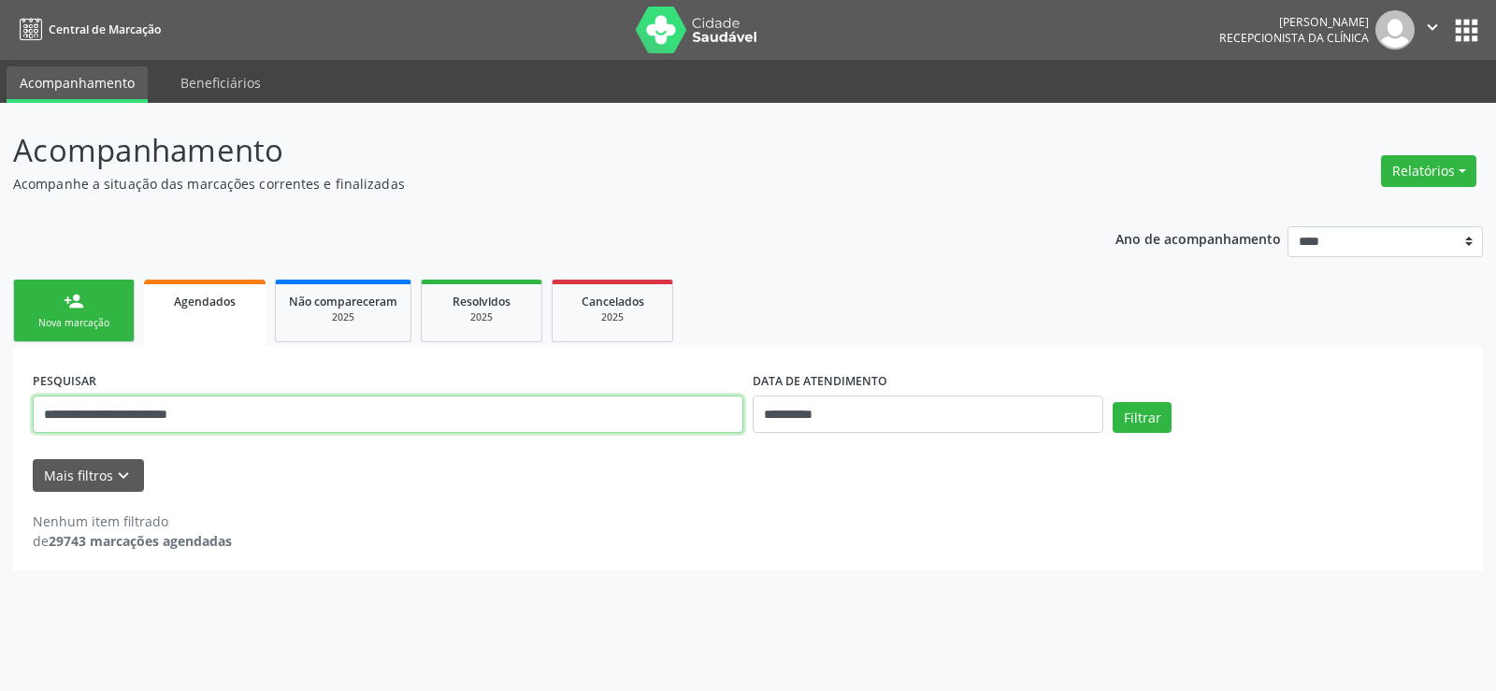
click at [279, 417] on input "**********" at bounding box center [388, 414] width 711 height 37
drag, startPoint x: 279, startPoint y: 417, endPoint x: 5, endPoint y: 413, distance: 274.0
click at [5, 413] on div "**********" at bounding box center [748, 397] width 1496 height 588
paste input "****"
type input "**********"
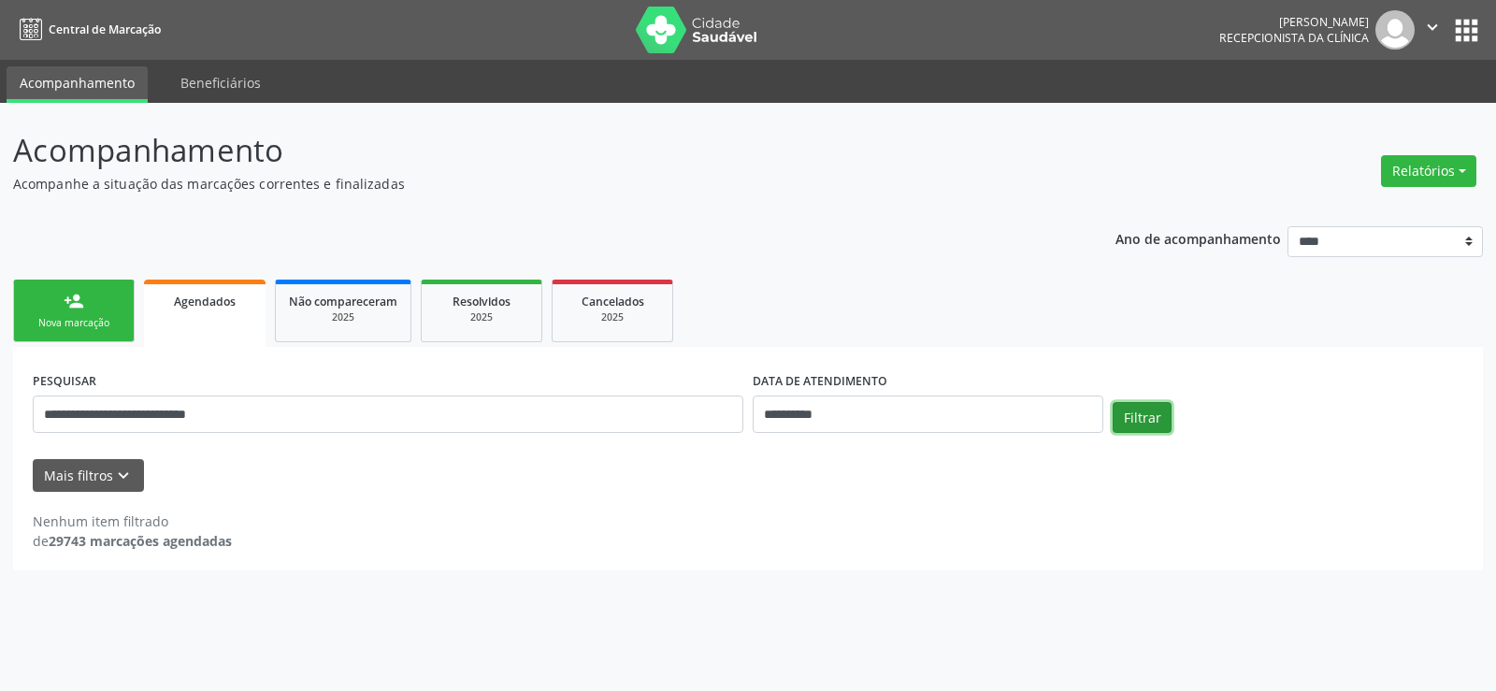
click at [1142, 429] on button "Filtrar" at bounding box center [1142, 418] width 59 height 32
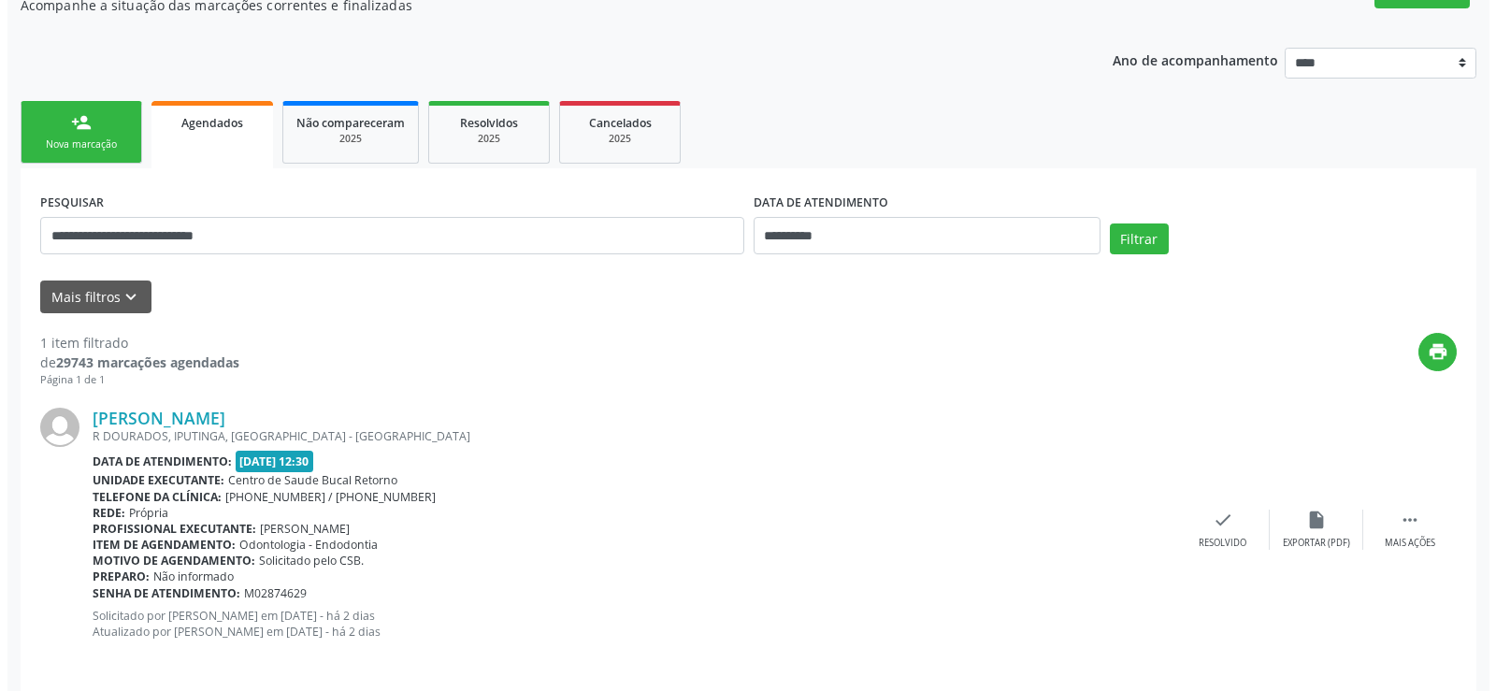
scroll to position [187, 0]
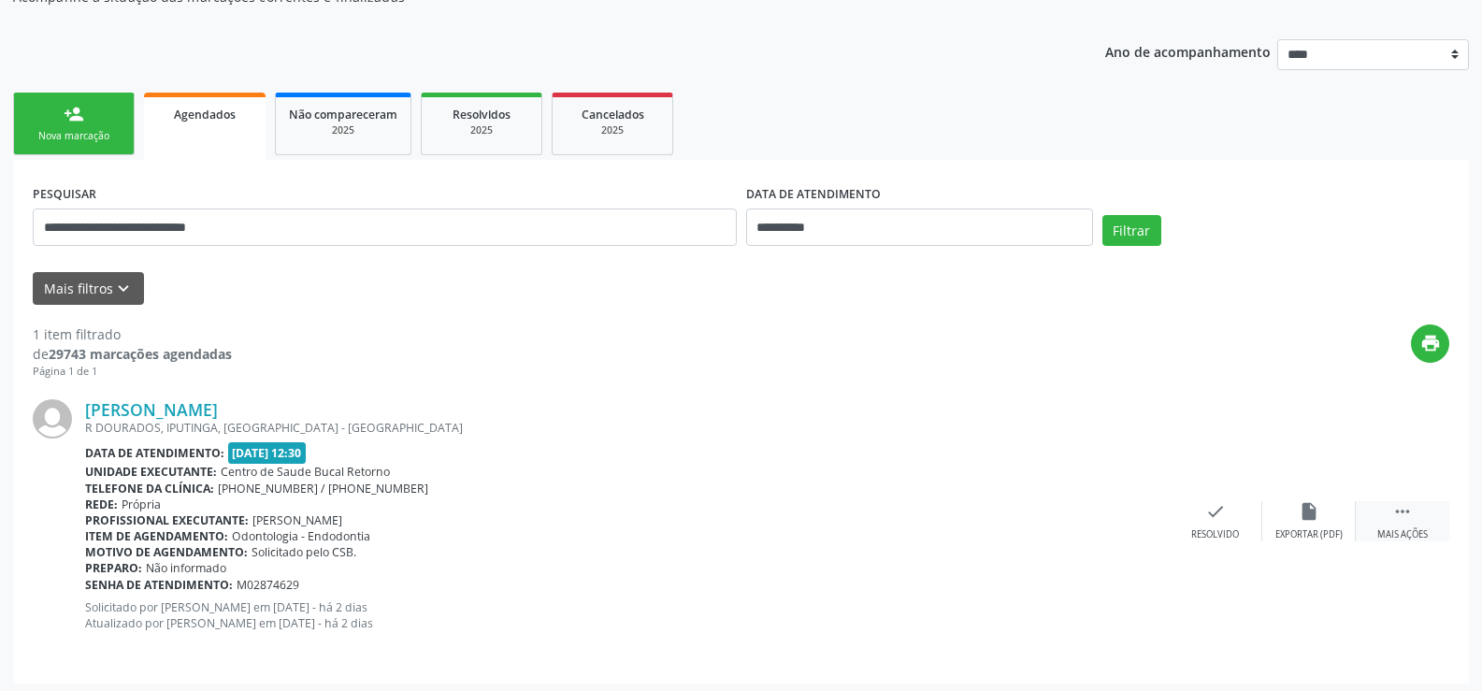
click at [1378, 513] on div " Mais ações" at bounding box center [1403, 521] width 94 height 40
click at [1222, 526] on div "cancel Cancelar" at bounding box center [1216, 521] width 94 height 40
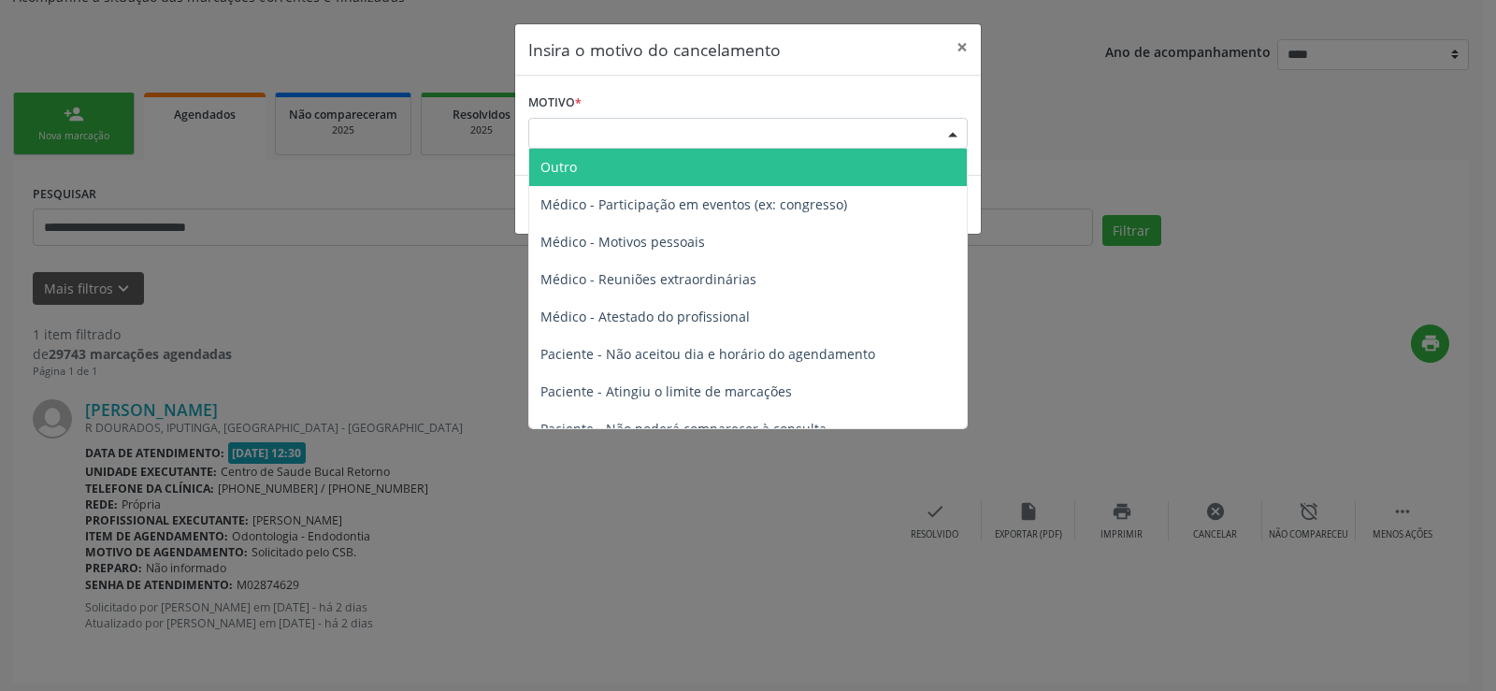
click at [667, 126] on div "Escolha o motivo" at bounding box center [747, 134] width 439 height 32
click at [629, 168] on span "Outro" at bounding box center [748, 167] width 438 height 37
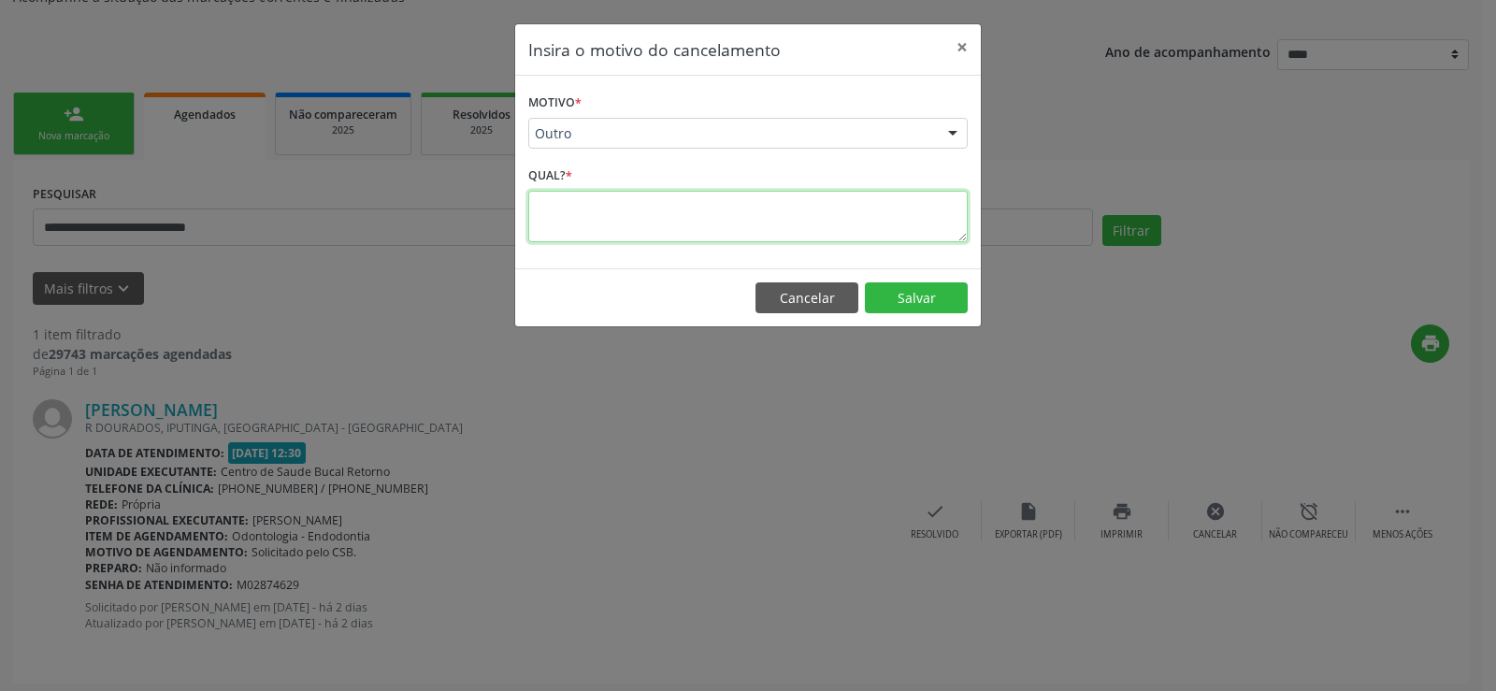
click at [617, 216] on textarea at bounding box center [747, 216] width 439 height 51
type textarea "*"
click at [618, 127] on span "Outro" at bounding box center [732, 133] width 395 height 19
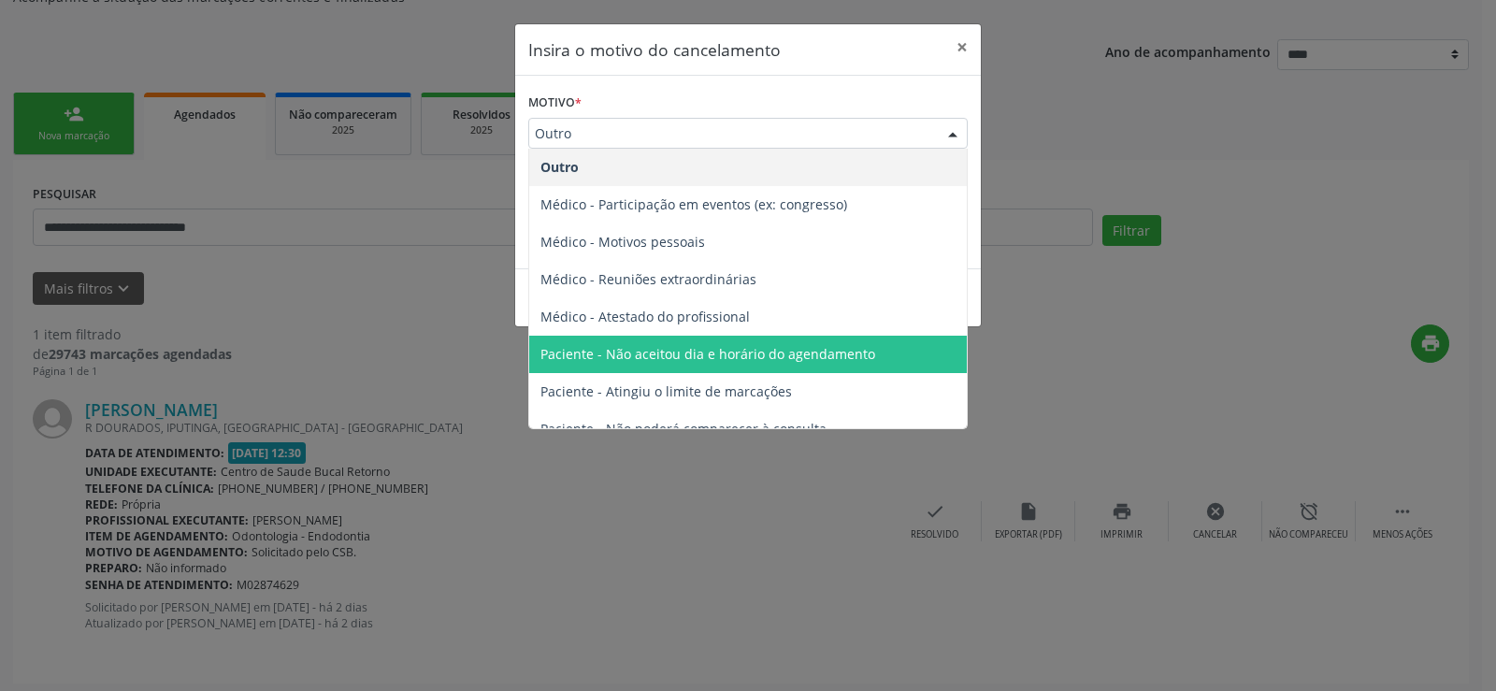
scroll to position [94, 0]
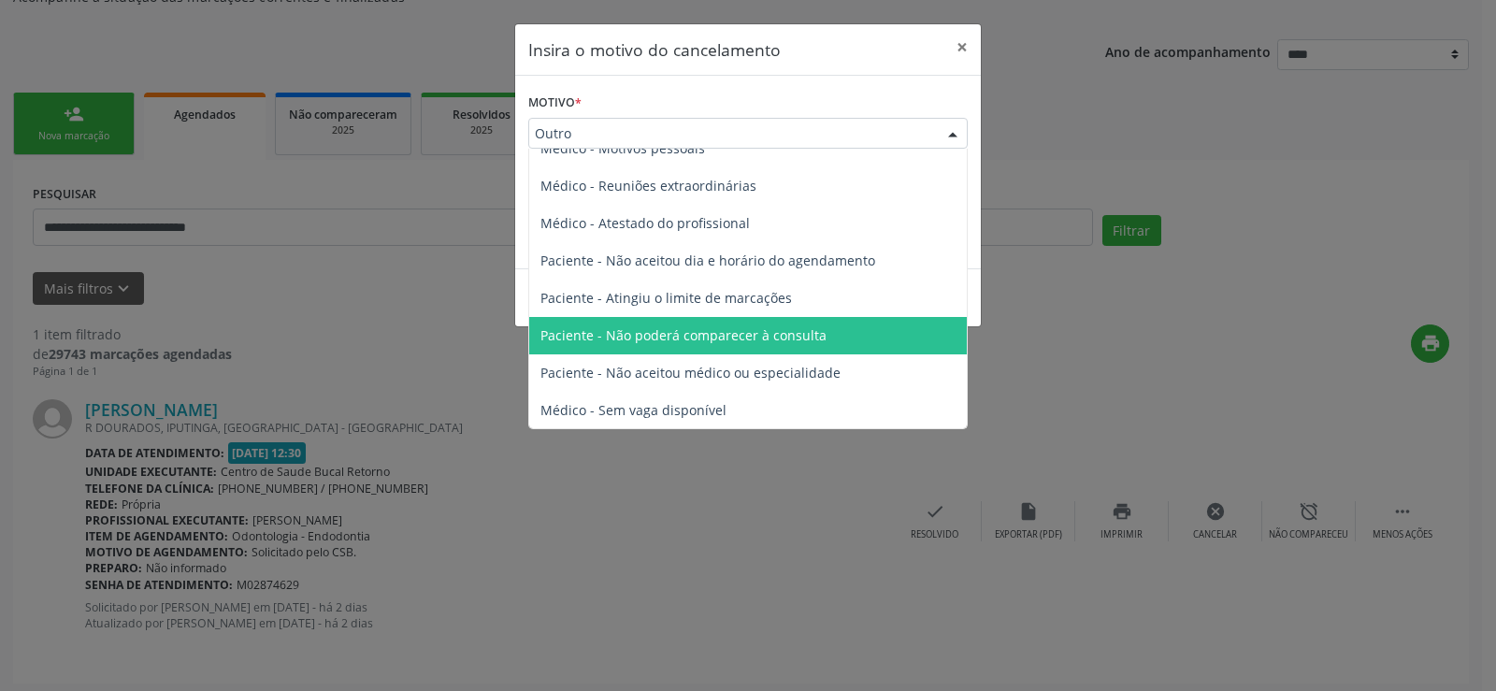
click at [742, 332] on span "Paciente - Não poderá comparecer à consulta" at bounding box center [683, 335] width 286 height 18
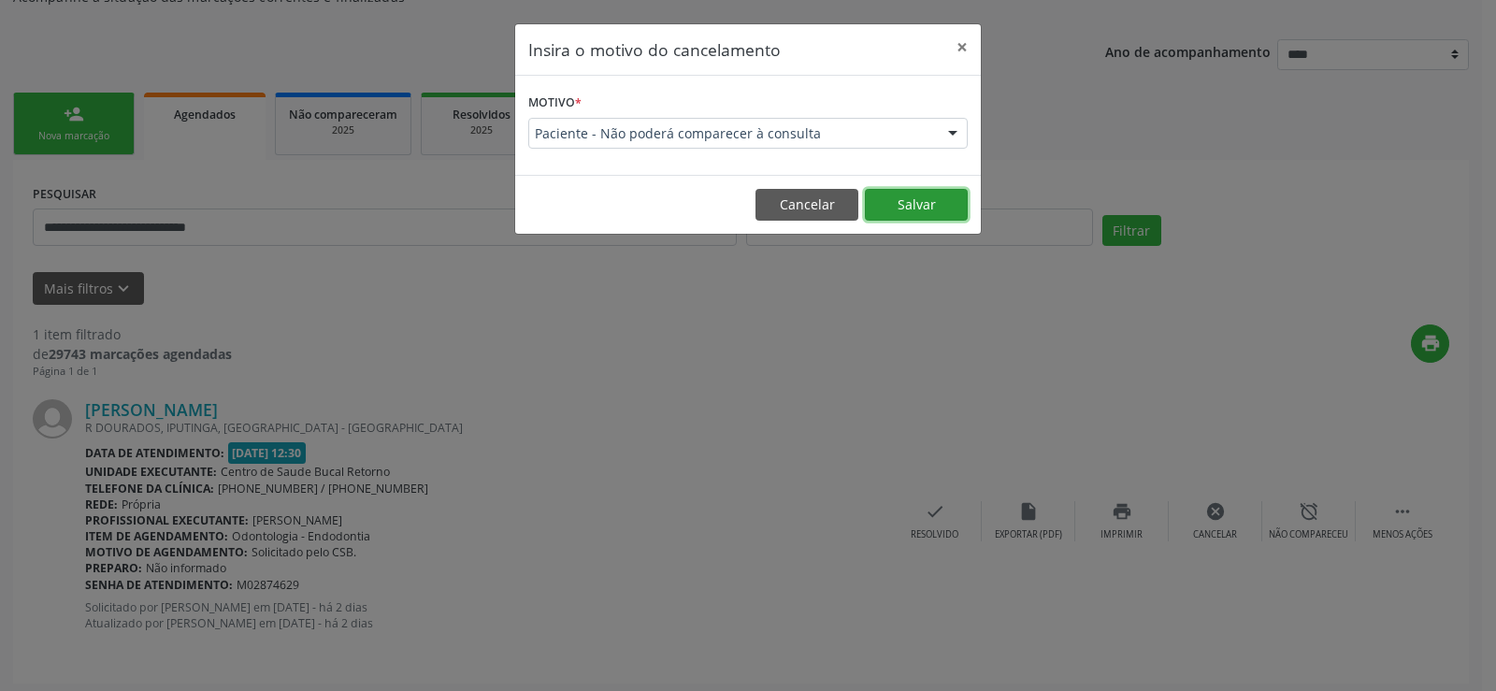
click at [935, 202] on button "Salvar" at bounding box center [916, 205] width 103 height 32
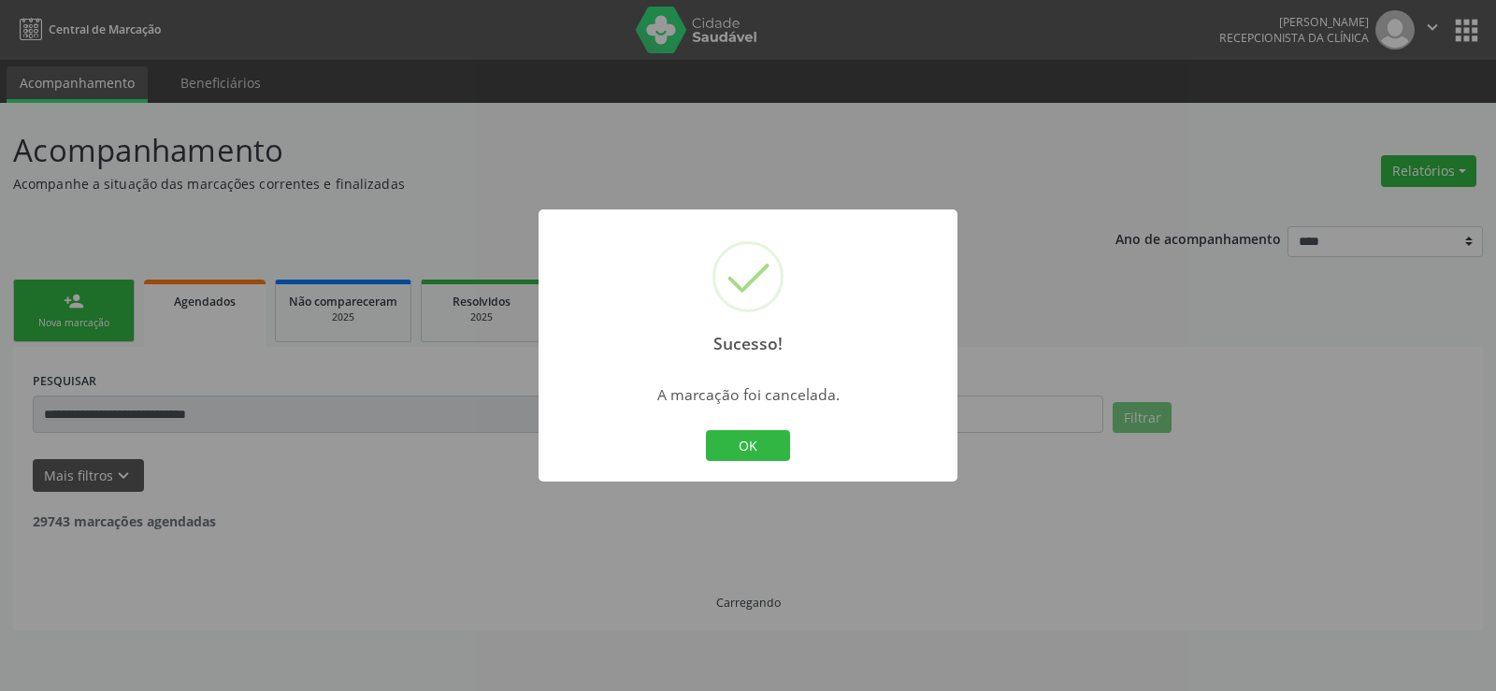
scroll to position [0, 0]
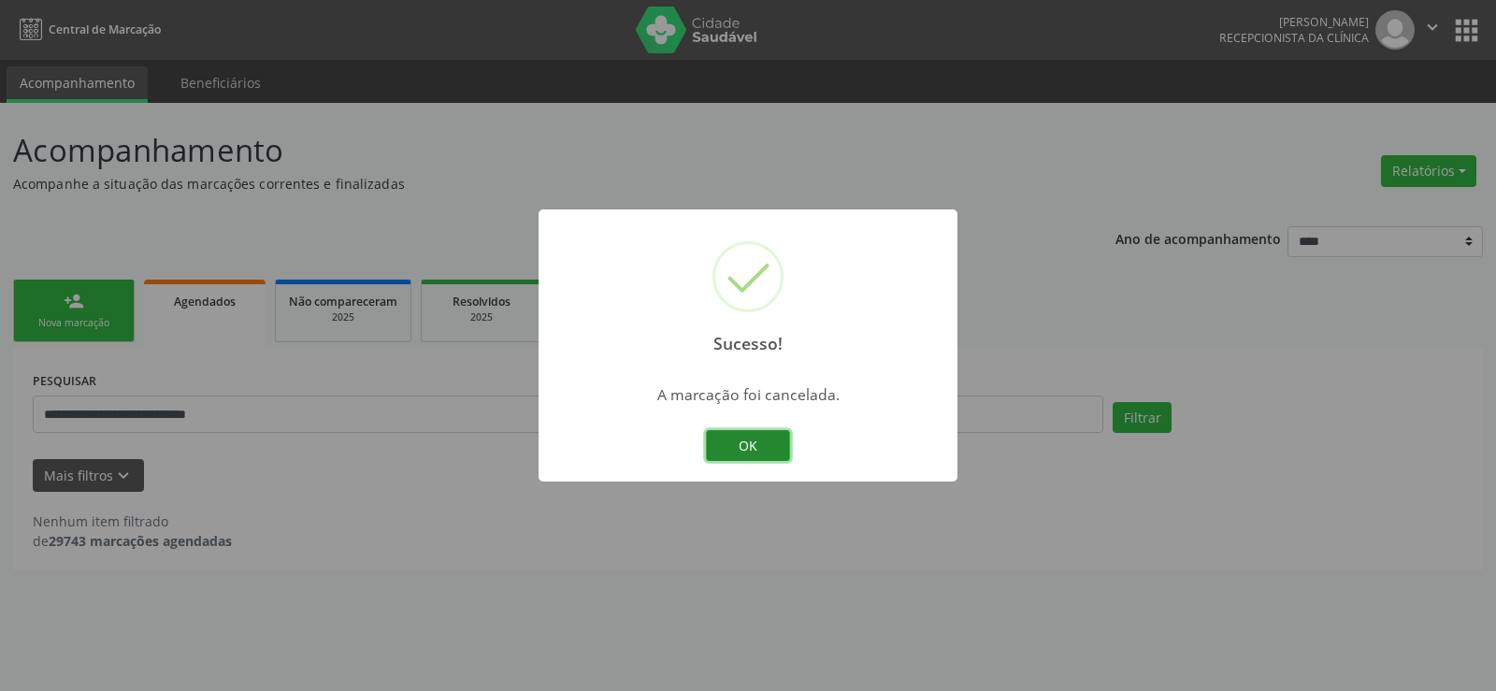
click at [776, 435] on button "OK" at bounding box center [748, 446] width 84 height 32
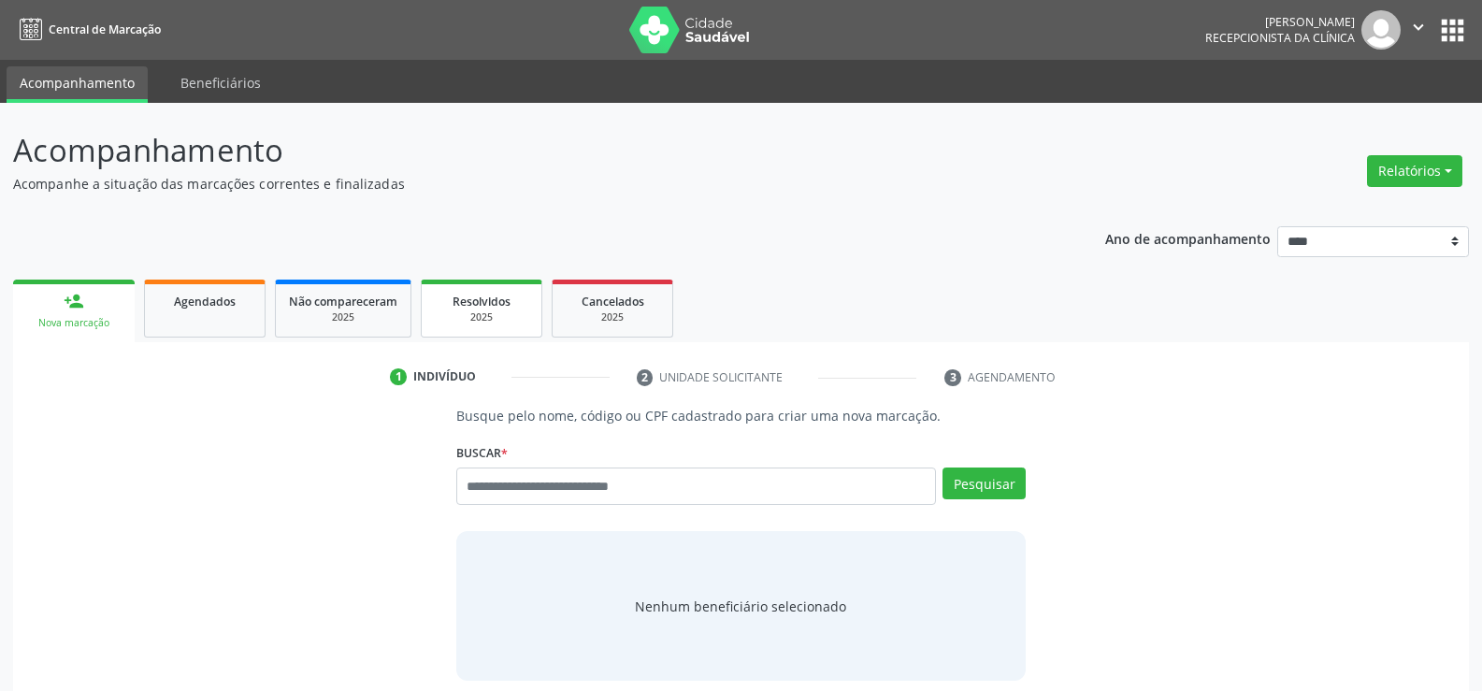
click at [496, 303] on span "Resolvidos" at bounding box center [482, 302] width 58 height 16
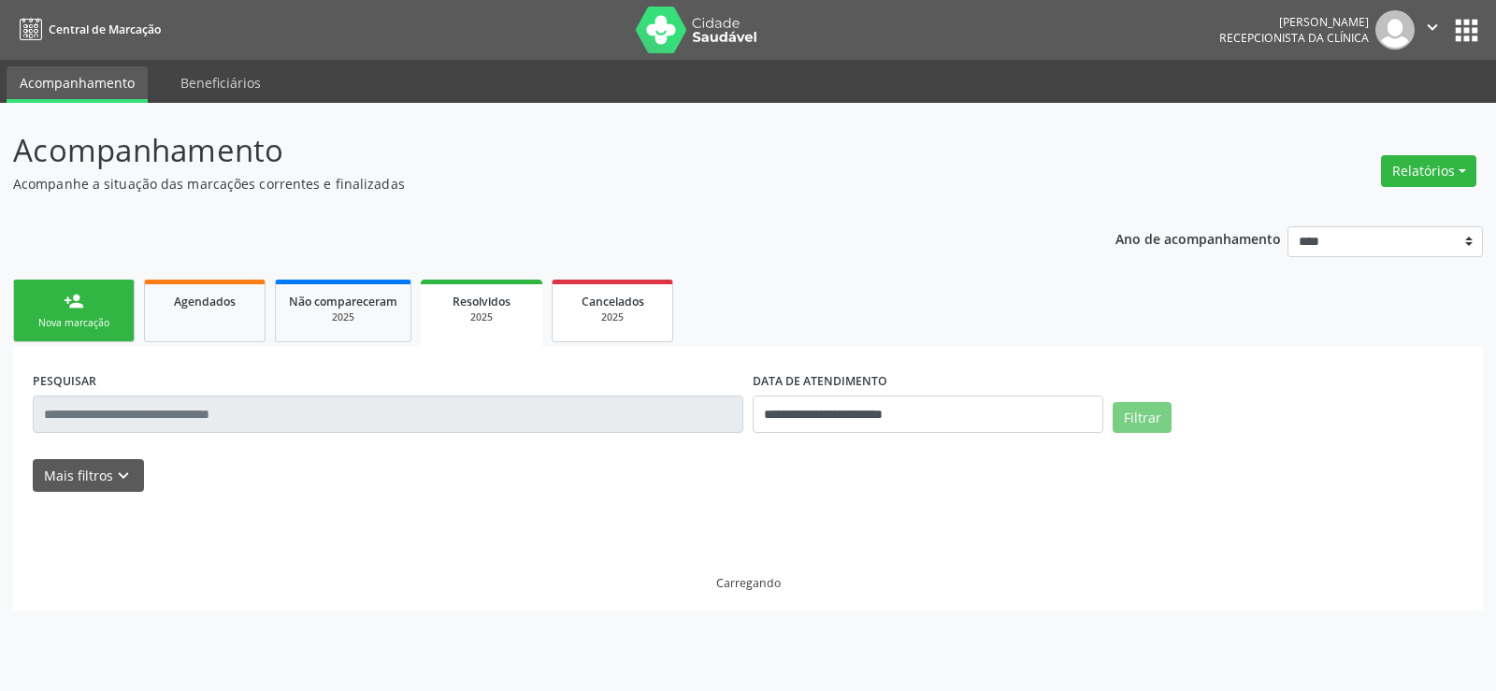
click at [600, 307] on span "Cancelados" at bounding box center [613, 302] width 63 height 16
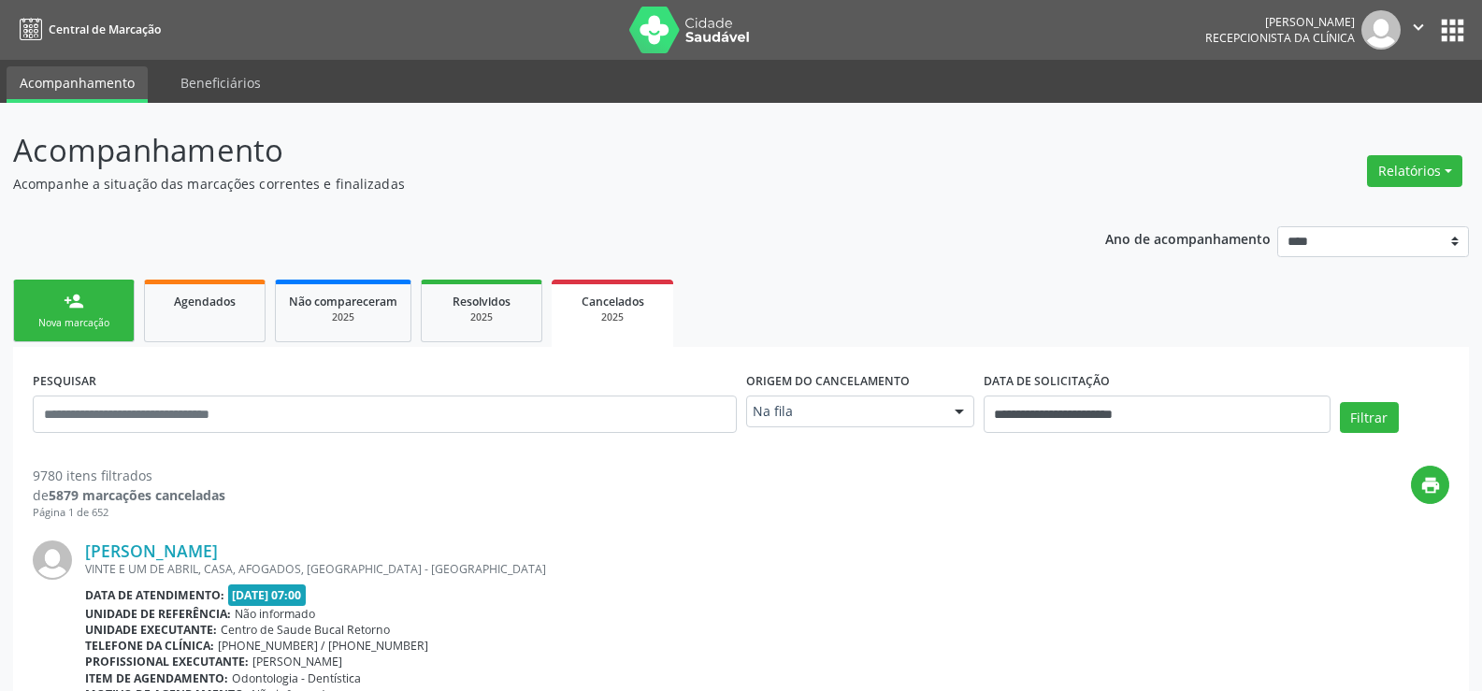
click at [773, 425] on div "Na fila" at bounding box center [860, 412] width 228 height 32
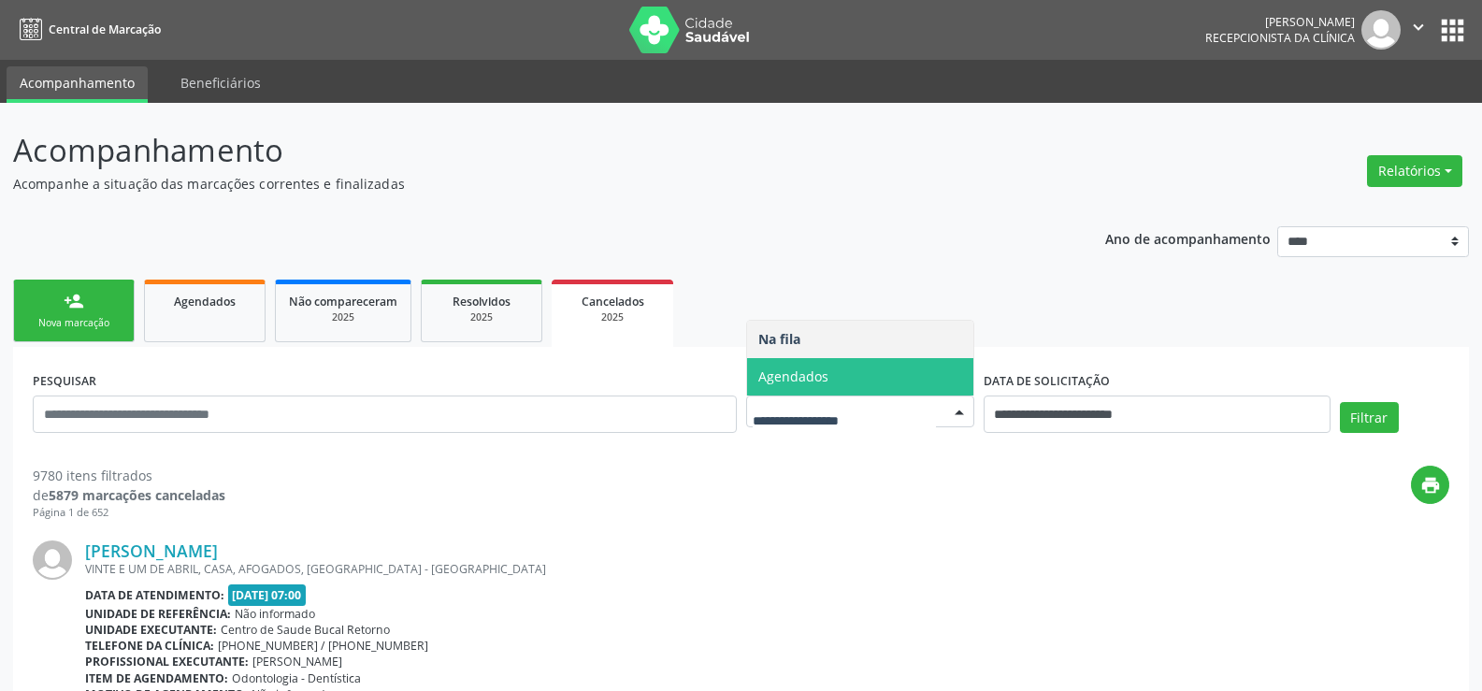
click at [775, 392] on span "Agendados" at bounding box center [860, 376] width 226 height 37
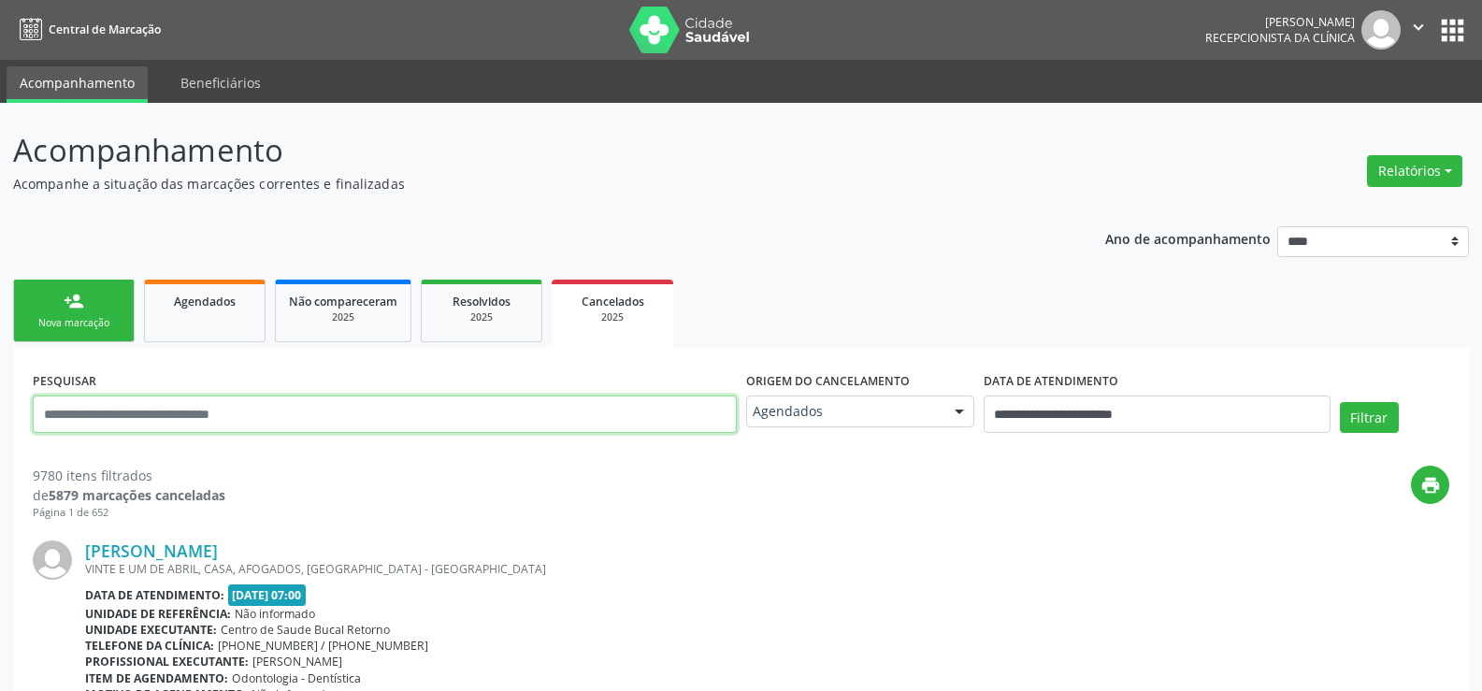
click at [226, 427] on input "text" at bounding box center [385, 414] width 704 height 37
type input "**********"
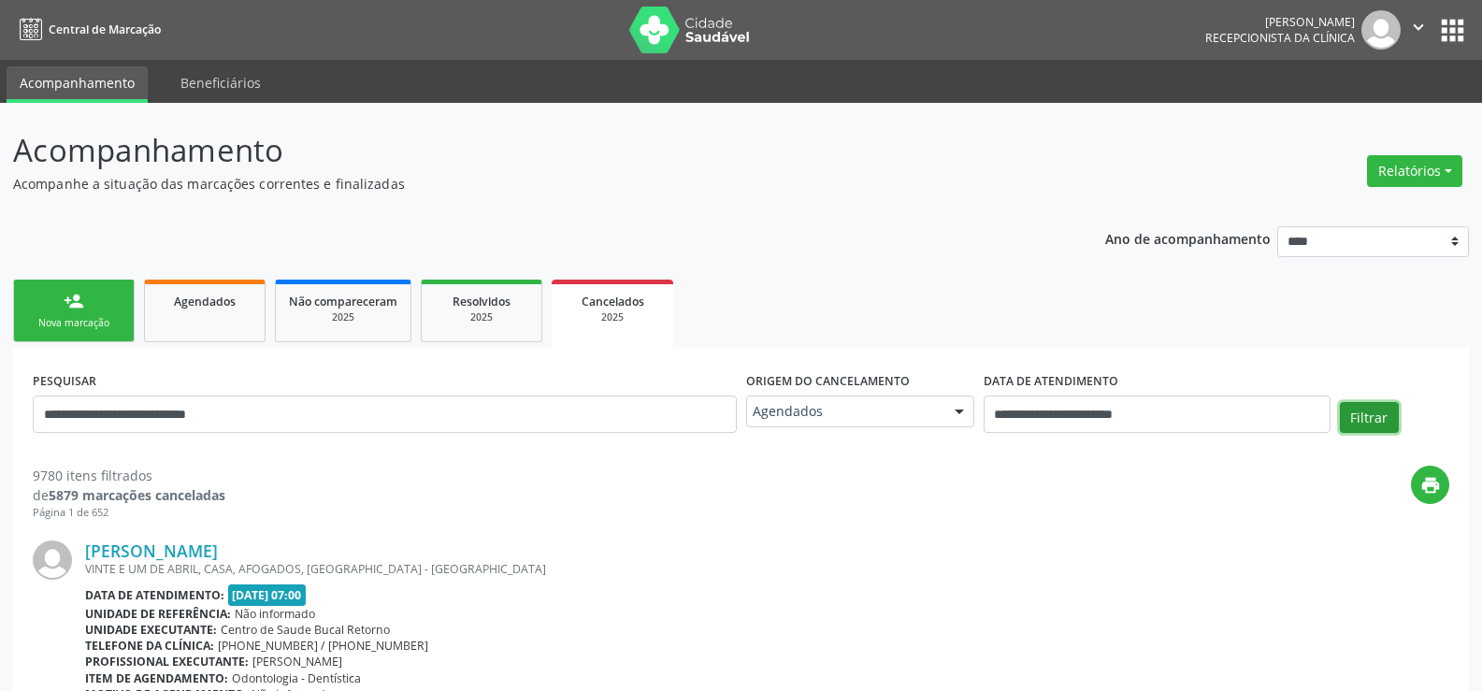
click at [1376, 407] on button "Filtrar" at bounding box center [1369, 418] width 59 height 32
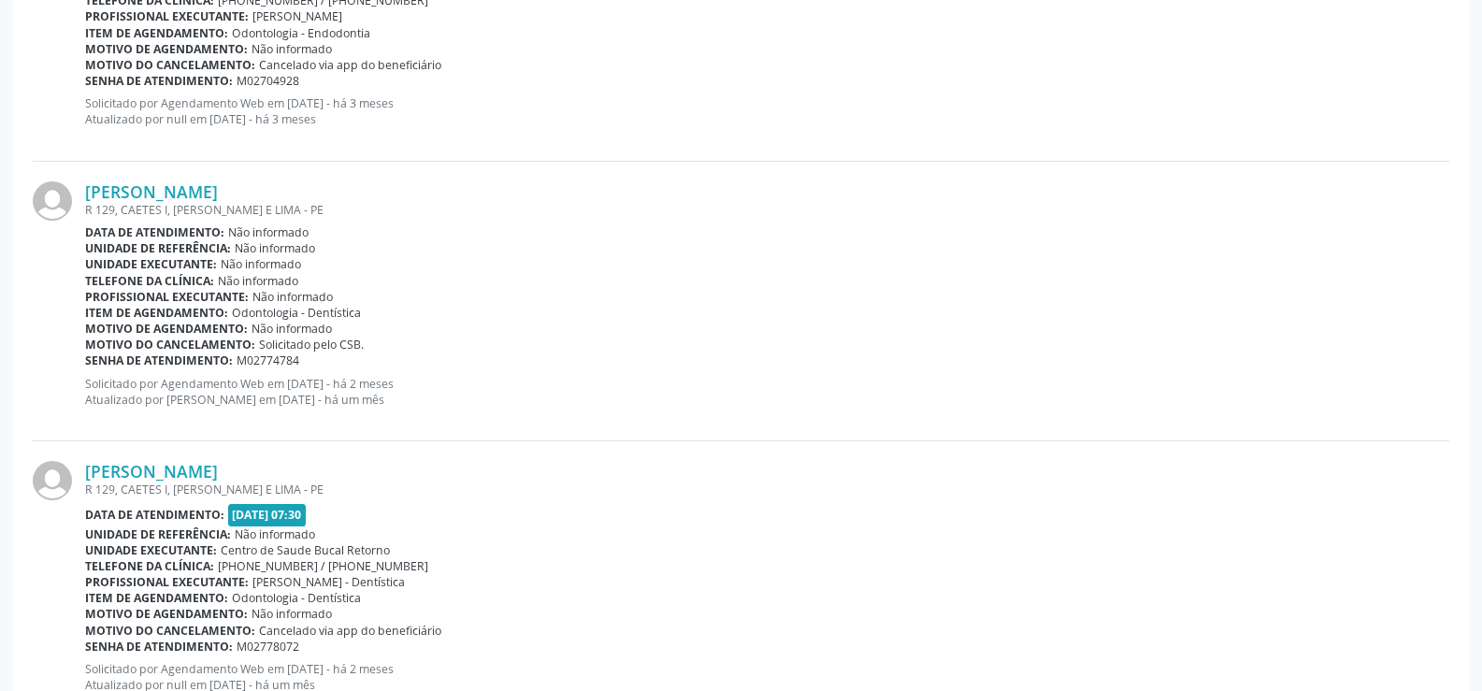
scroll to position [1563, 0]
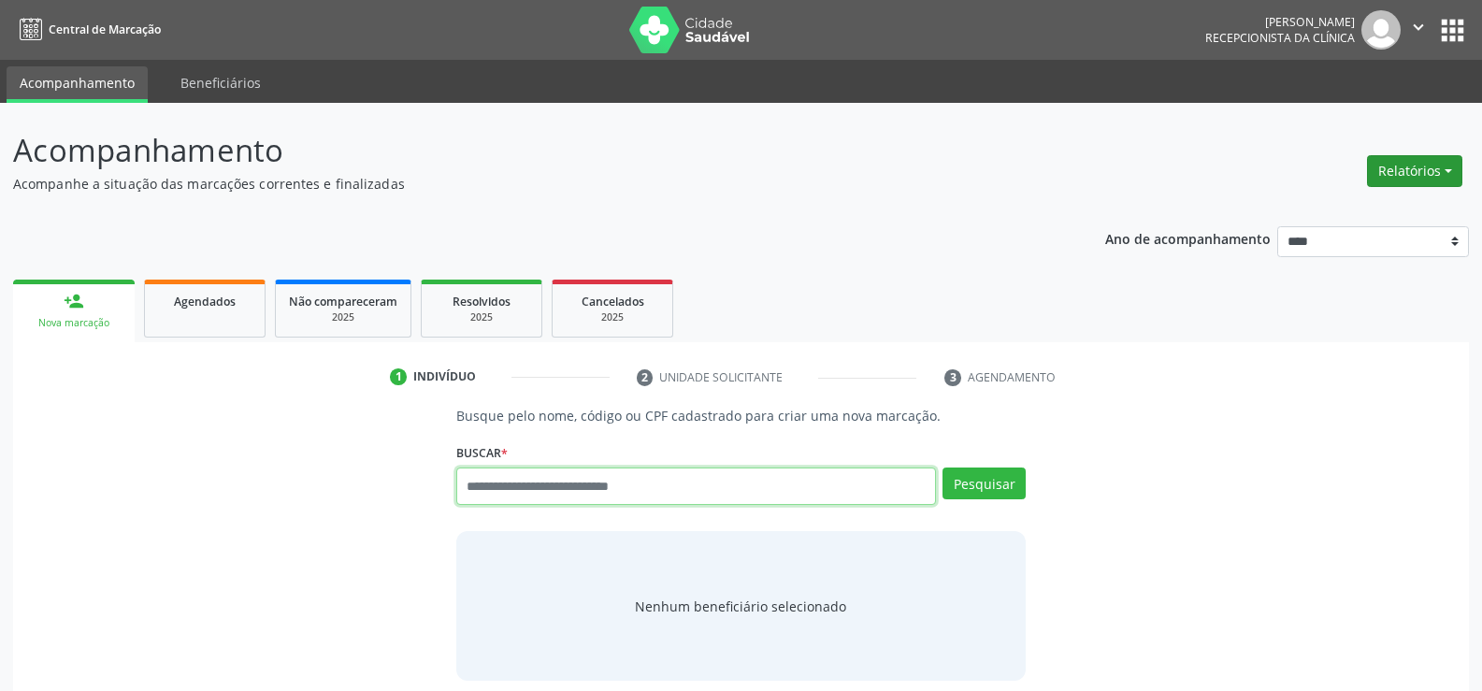
click at [1390, 175] on button "Relatórios" at bounding box center [1414, 171] width 95 height 32
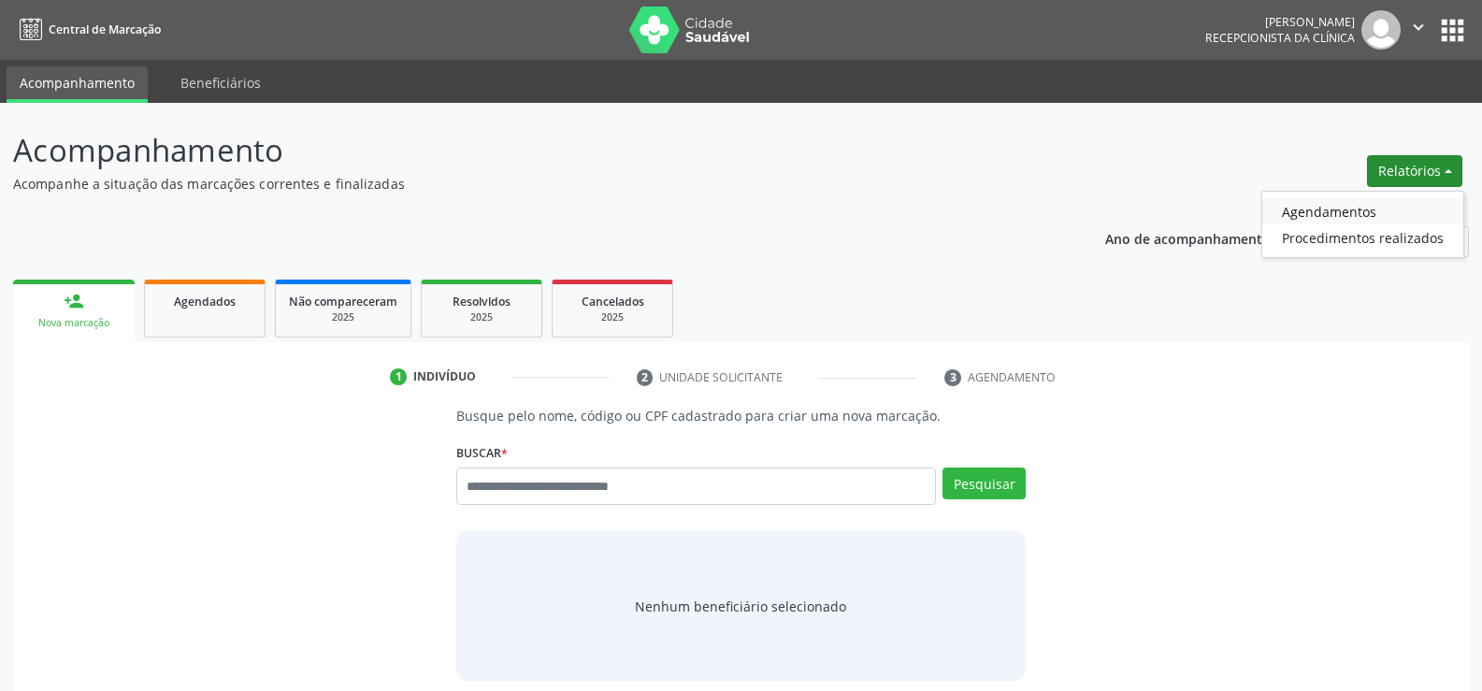
click at [1343, 207] on link "Agendamentos" at bounding box center [1362, 211] width 201 height 26
select select "*"
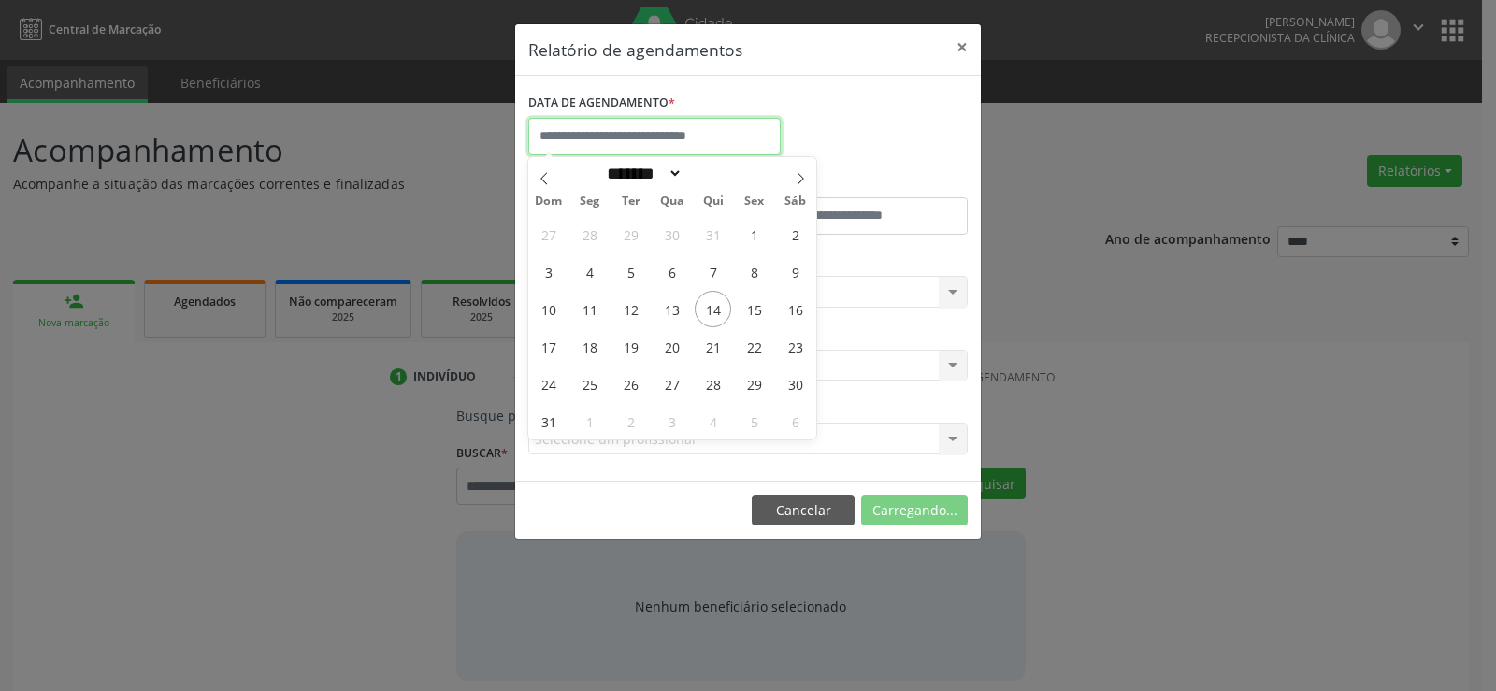
click at [583, 126] on input "text" at bounding box center [654, 136] width 252 height 37
click at [706, 310] on span "14" at bounding box center [713, 309] width 36 height 36
type input "**********"
click at [706, 310] on span "14" at bounding box center [713, 309] width 36 height 36
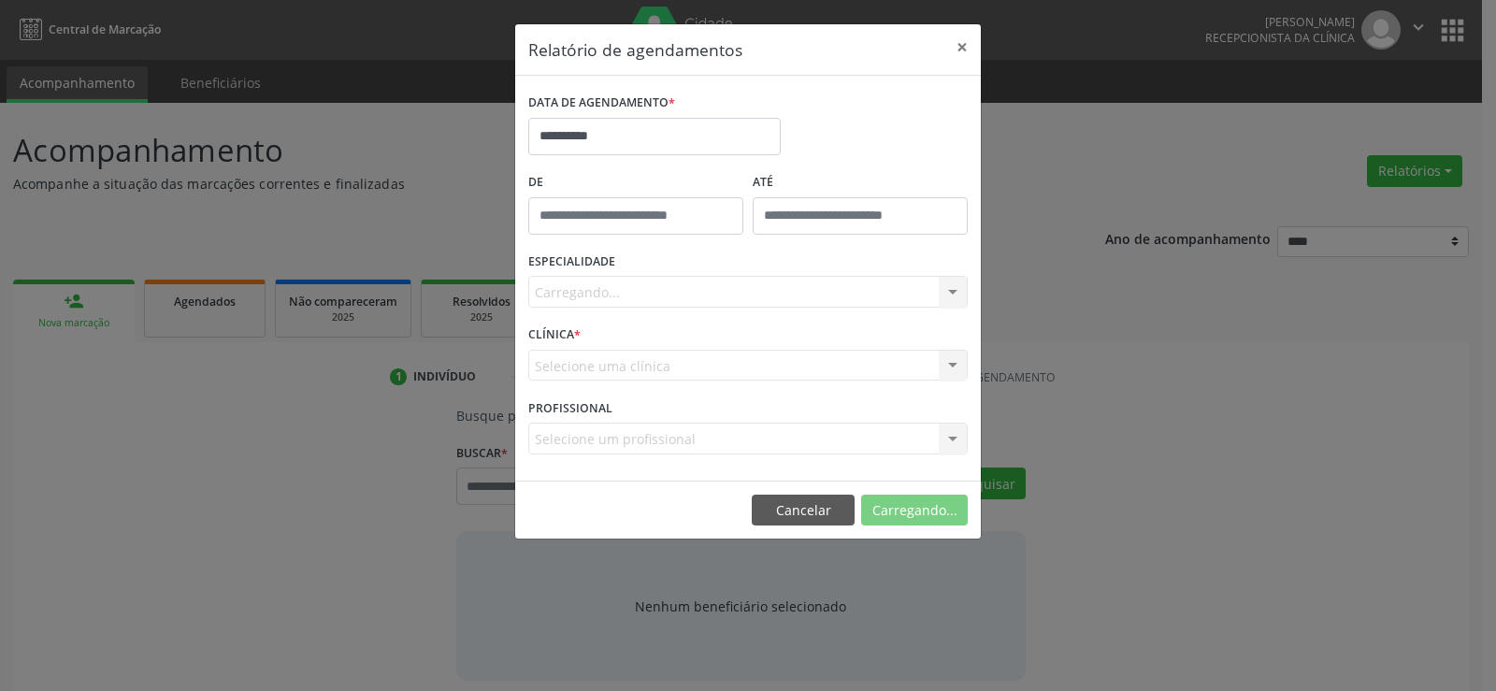
click at [705, 292] on div "Carregando... Nenhum resultado encontrado para: " " Não há nenhuma opção para s…" at bounding box center [747, 292] width 439 height 32
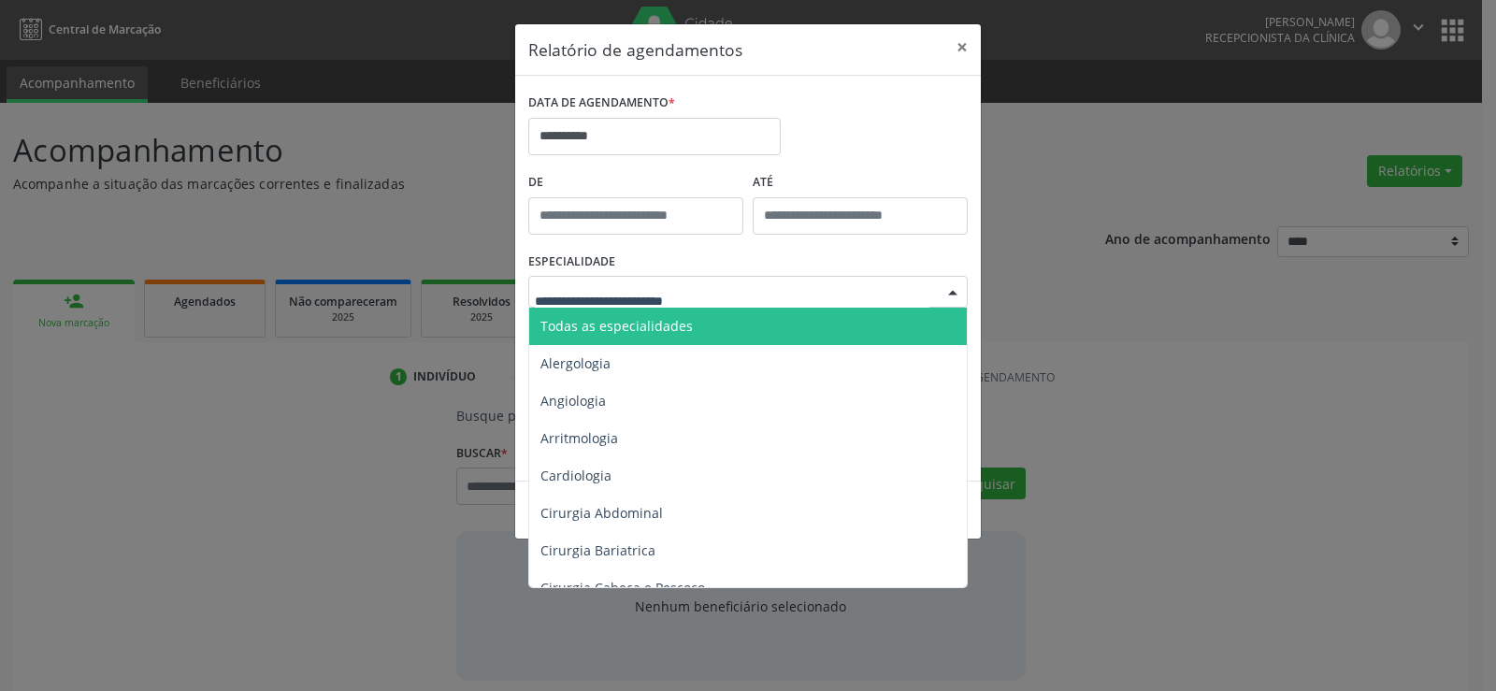
click at [676, 331] on span "Todas as especialidades" at bounding box center [616, 326] width 152 height 18
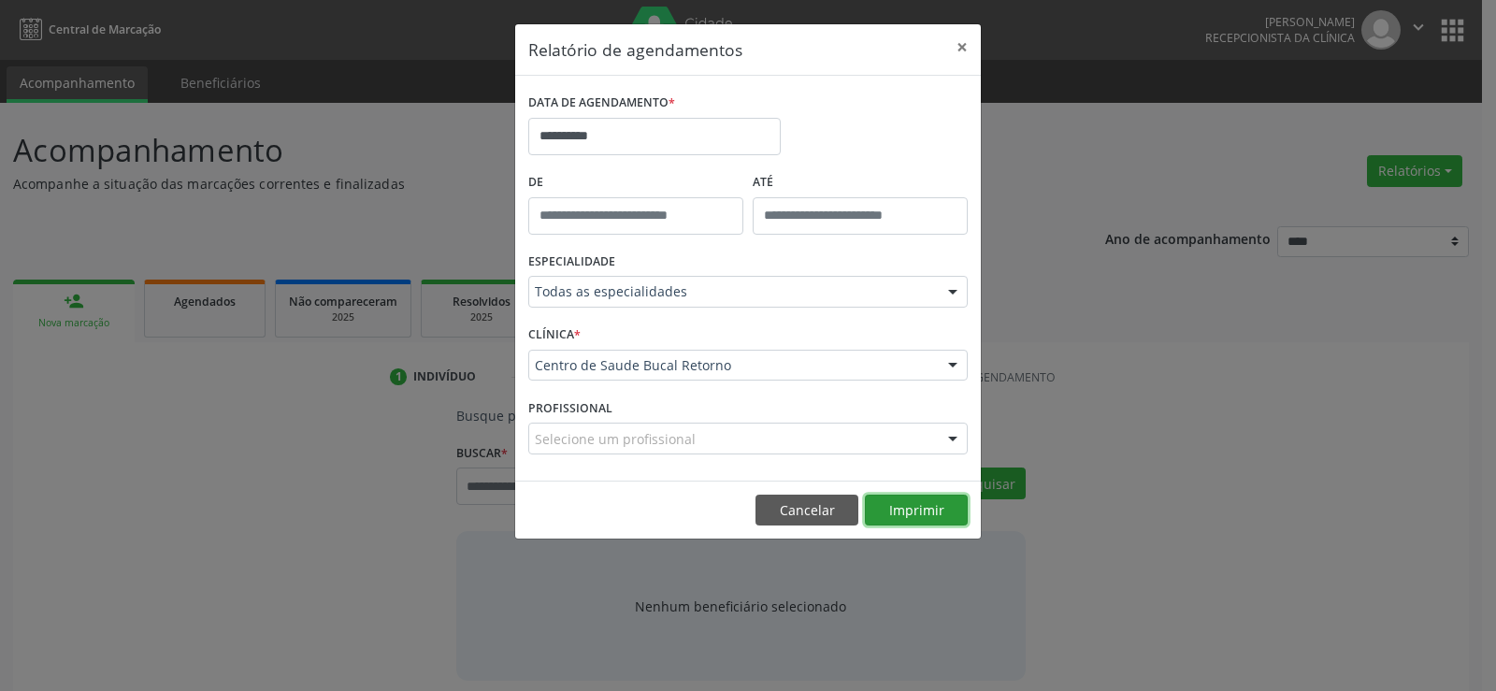
click at [921, 511] on button "Imprimir" at bounding box center [916, 511] width 103 height 32
click at [783, 499] on button "Cancelar" at bounding box center [807, 511] width 103 height 32
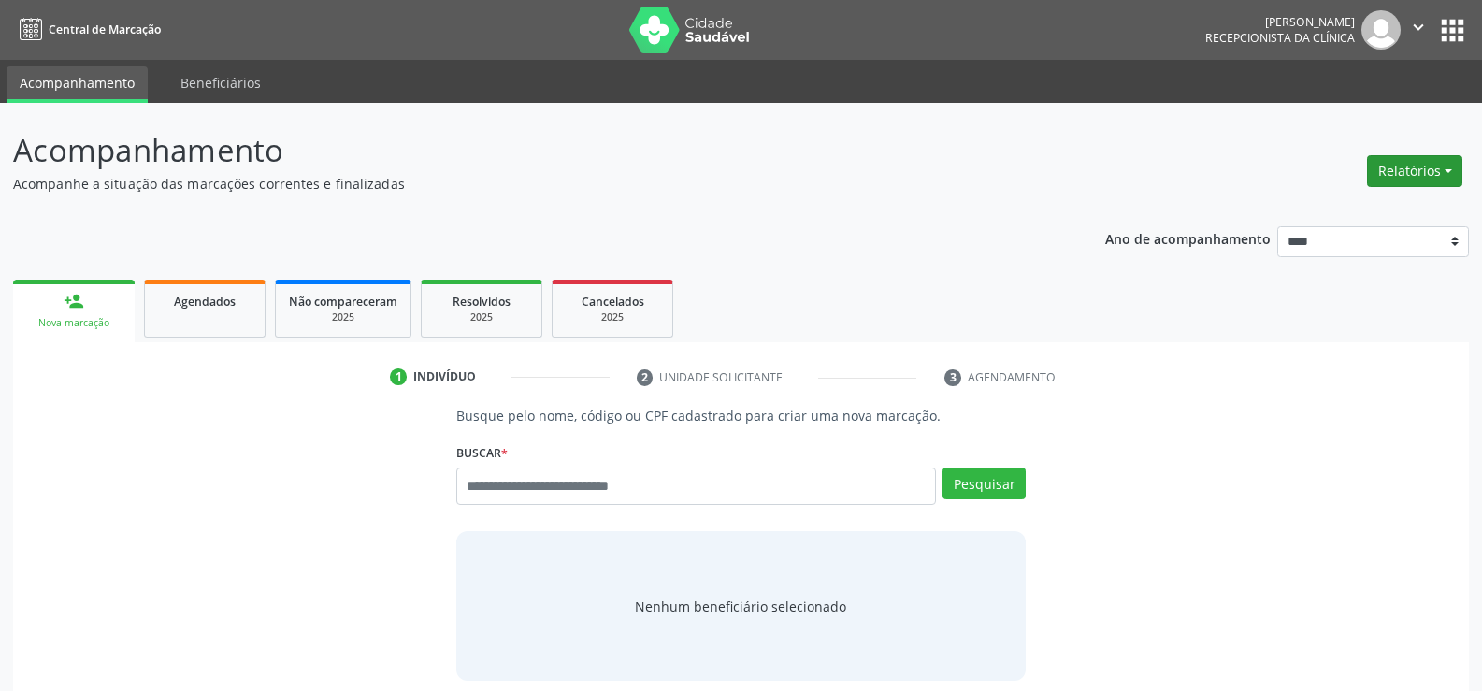
click at [1380, 180] on button "Relatórios" at bounding box center [1414, 171] width 95 height 32
click at [1371, 210] on link "Agendamentos" at bounding box center [1362, 211] width 201 height 26
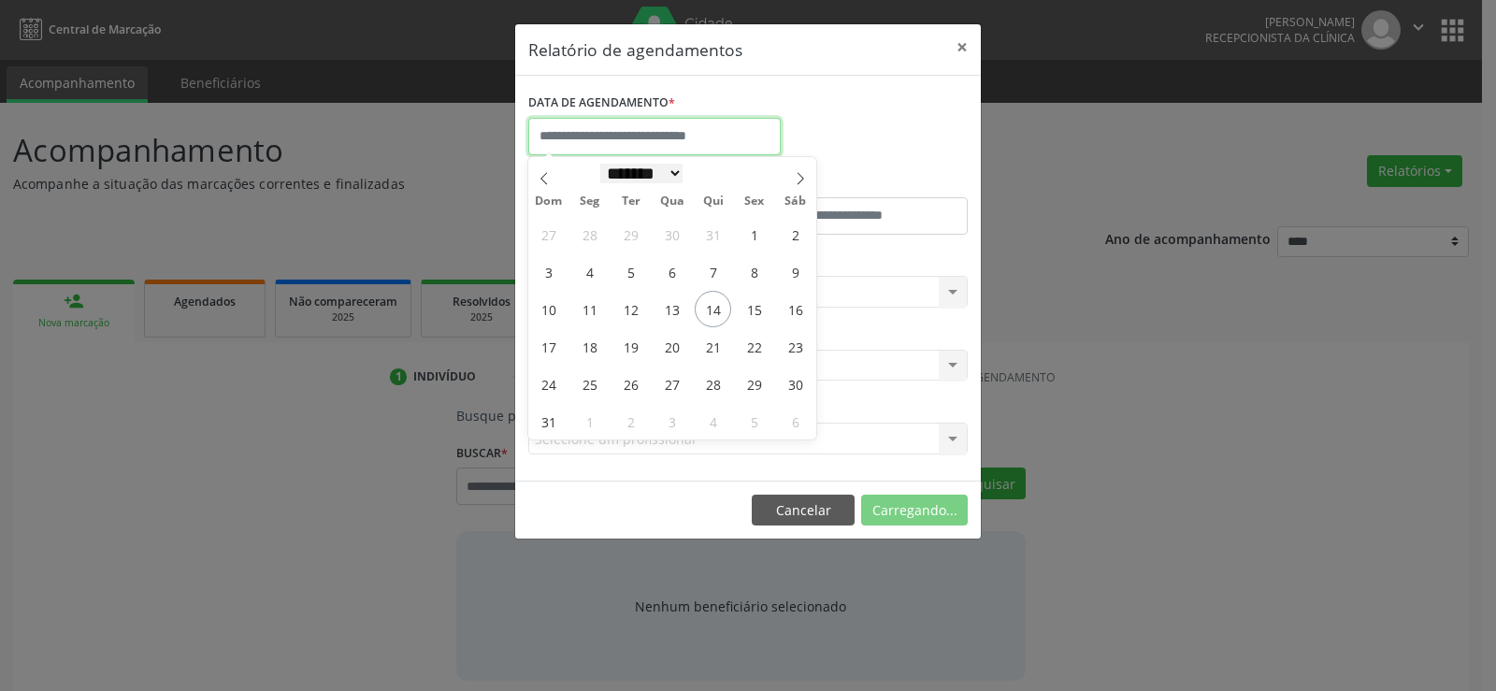
click at [655, 144] on input "text" at bounding box center [654, 136] width 252 height 37
click at [710, 311] on span "14" at bounding box center [713, 309] width 36 height 36
type input "**********"
click at [710, 311] on span "14" at bounding box center [713, 309] width 36 height 36
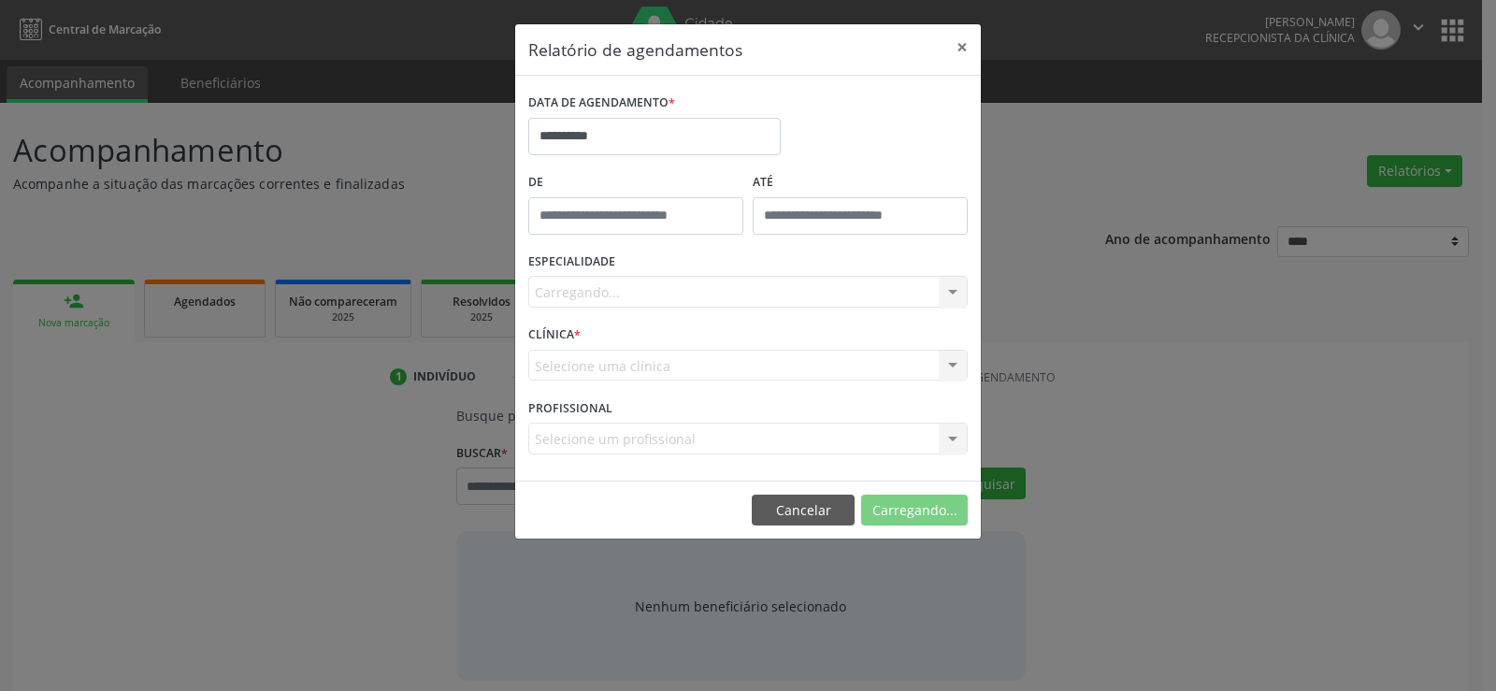
click at [712, 292] on div "Carregando... Todas as especialidades Alergologia Angiologia Arritmologia Cardi…" at bounding box center [747, 292] width 439 height 32
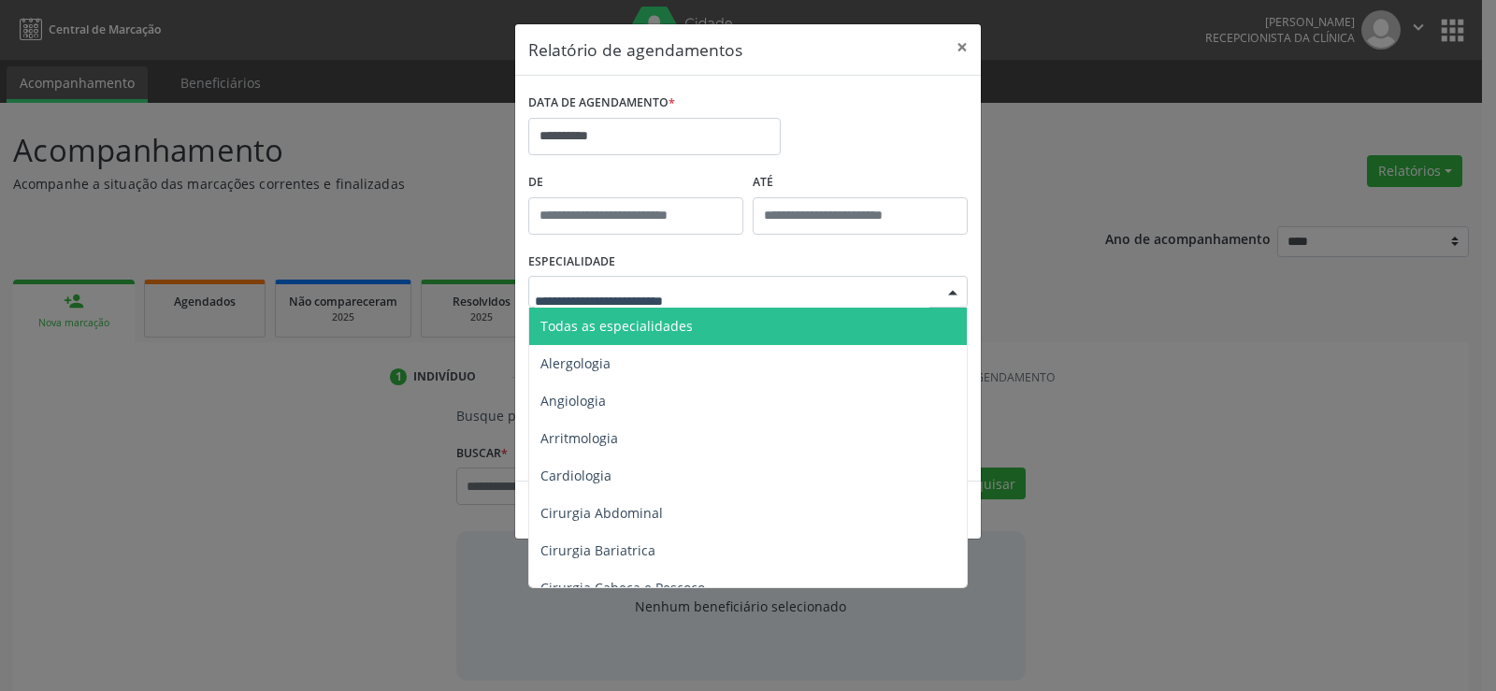
click at [685, 339] on span "Todas as especialidades" at bounding box center [749, 326] width 440 height 37
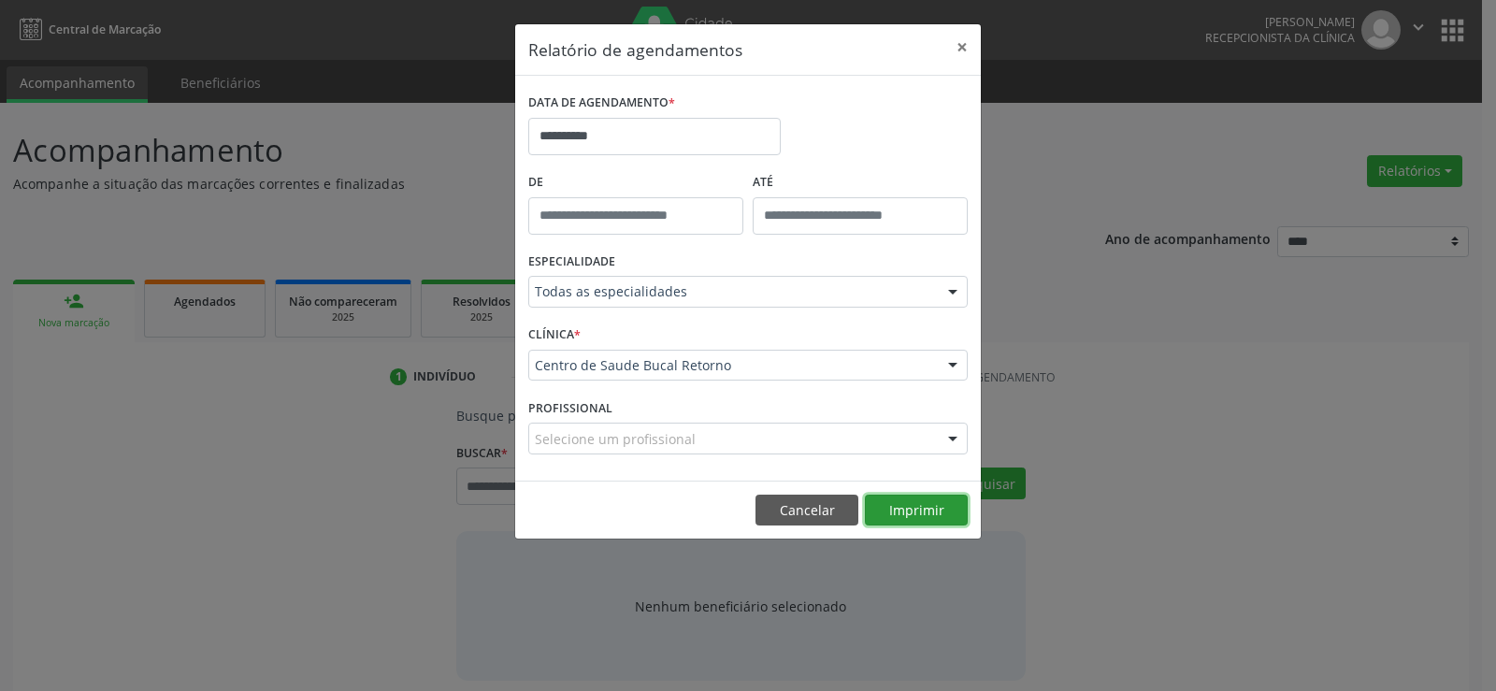
click at [902, 510] on button "Imprimir" at bounding box center [916, 511] width 103 height 32
click at [886, 507] on button "Imprimir" at bounding box center [916, 511] width 103 height 32
click at [783, 517] on button "Cancelar" at bounding box center [807, 511] width 103 height 32
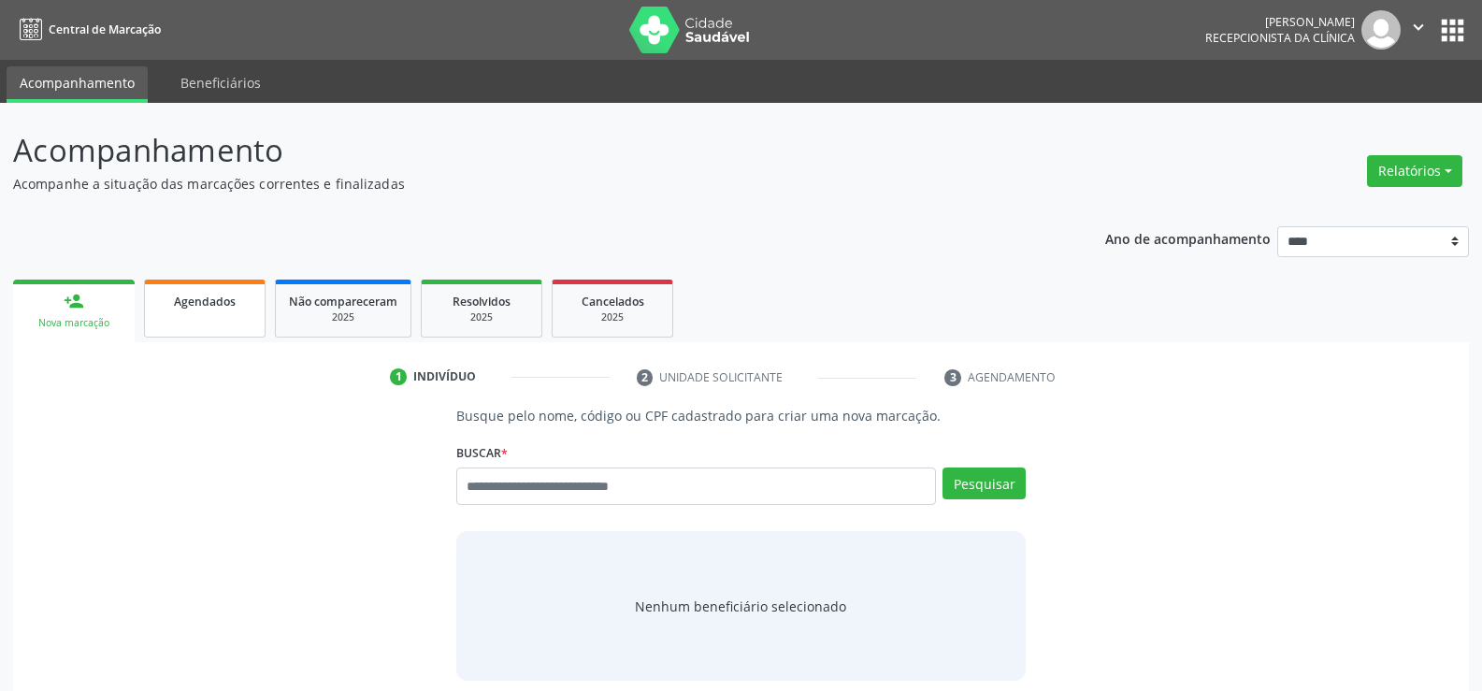
click at [226, 304] on span "Agendados" at bounding box center [205, 302] width 62 height 16
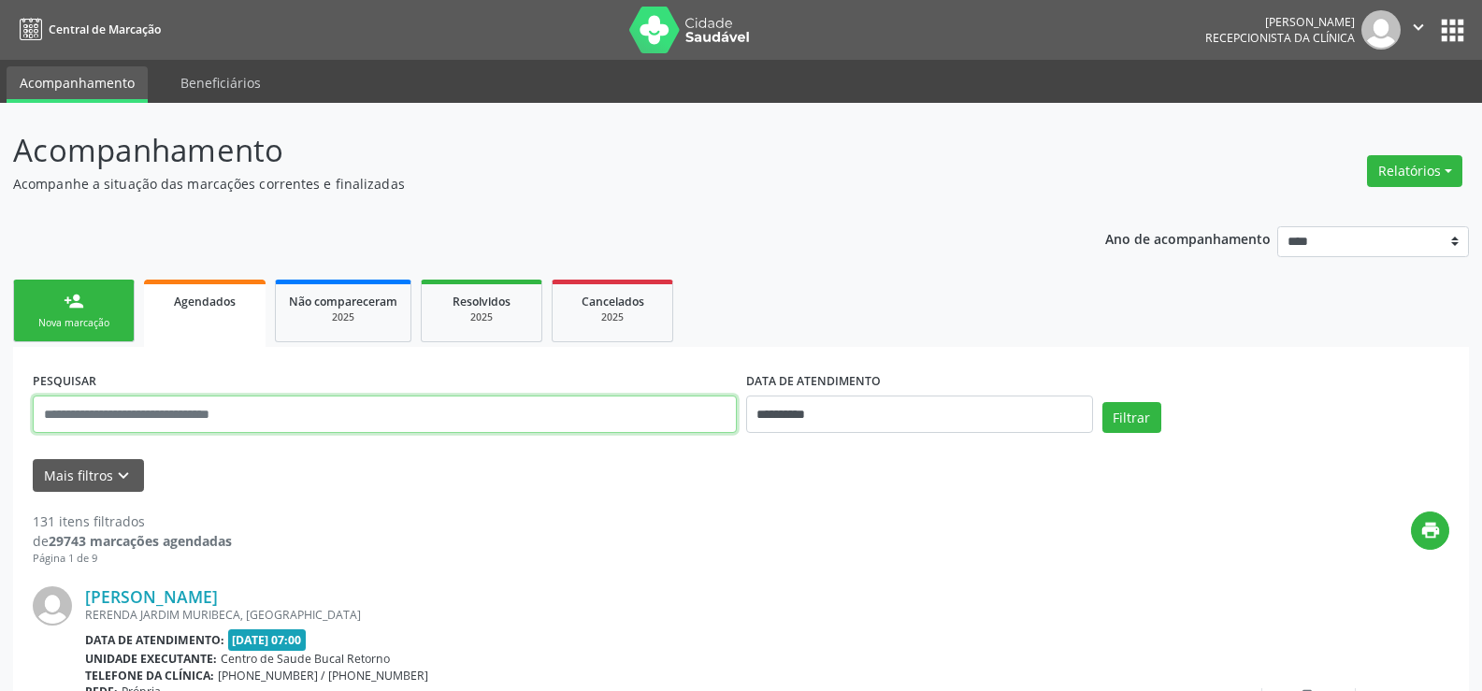
click at [215, 417] on input "text" at bounding box center [385, 414] width 704 height 37
type input "**********"
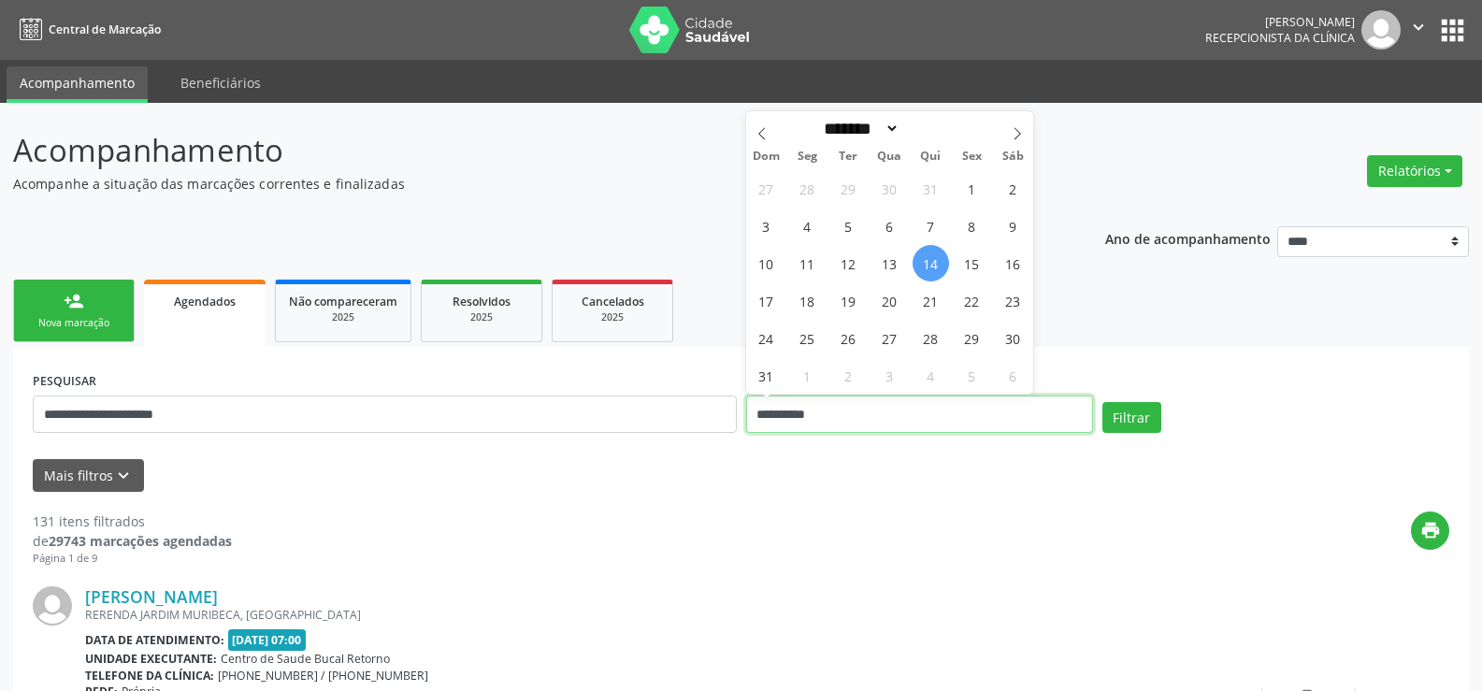
click at [1102, 402] on button "Filtrar" at bounding box center [1131, 418] width 59 height 32
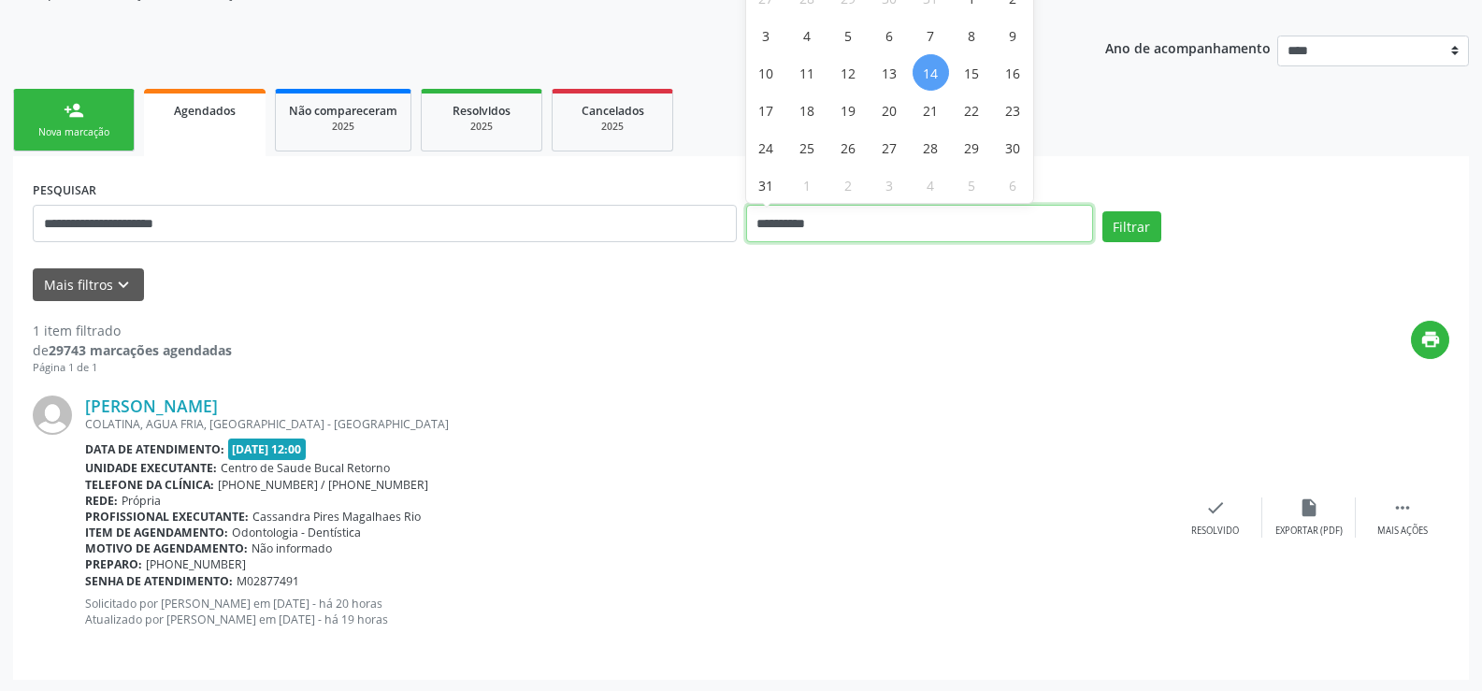
scroll to position [193, 0]
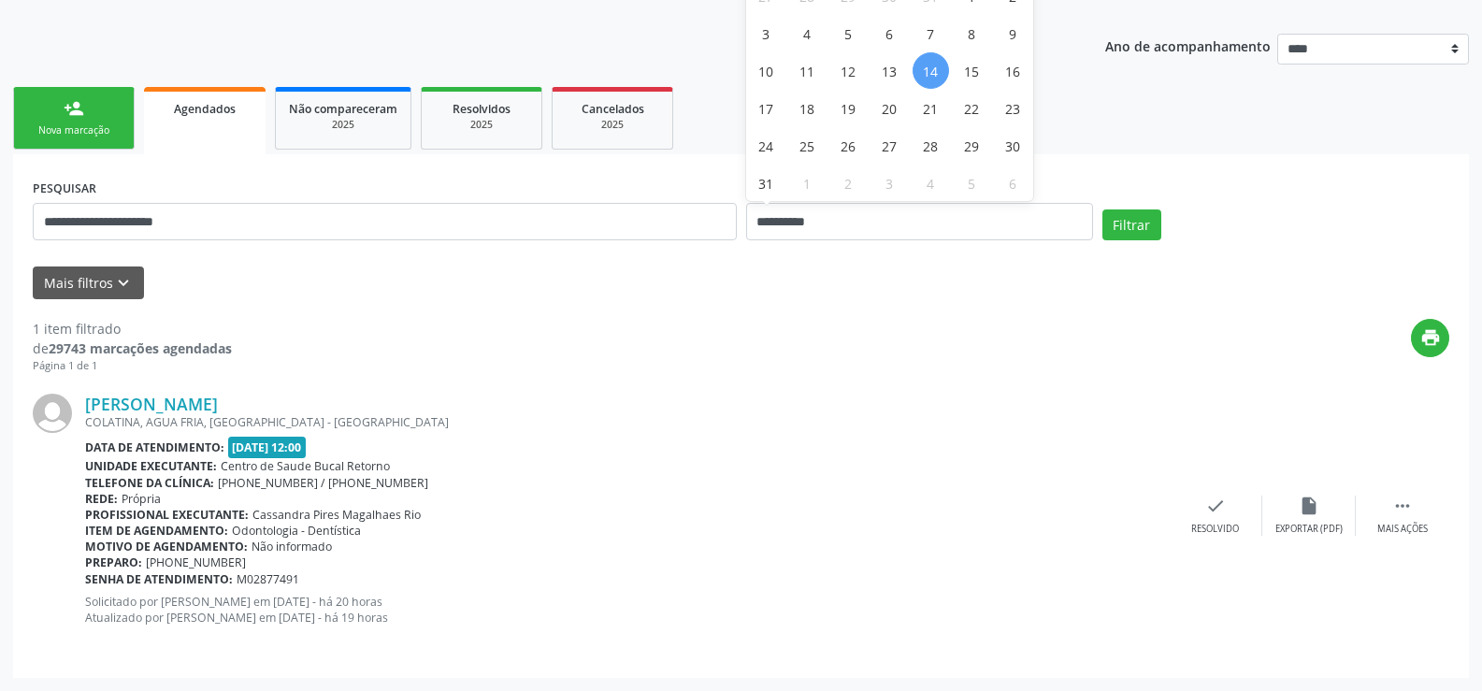
click at [109, 140] on link "person_add Nova marcação" at bounding box center [74, 118] width 122 height 63
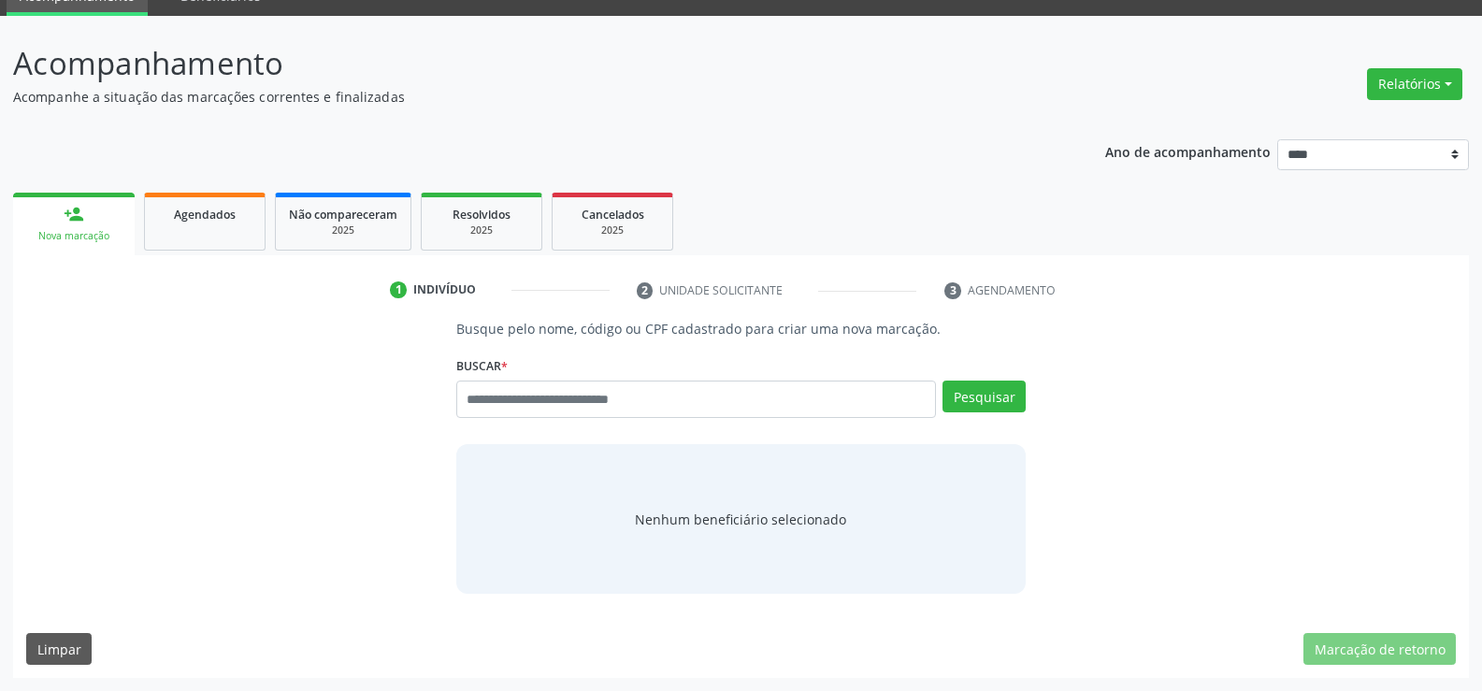
scroll to position [87, 0]
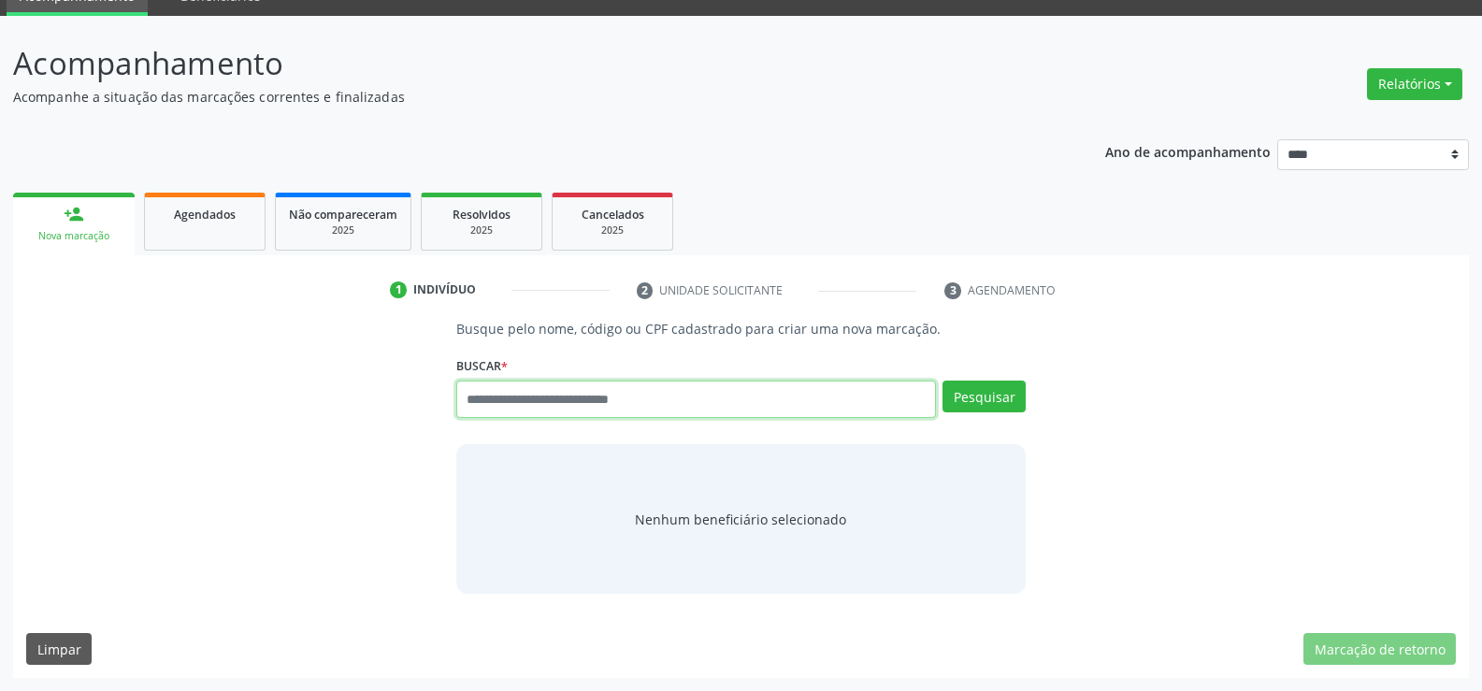
click at [492, 399] on input "text" at bounding box center [696, 399] width 480 height 37
type input "**********"
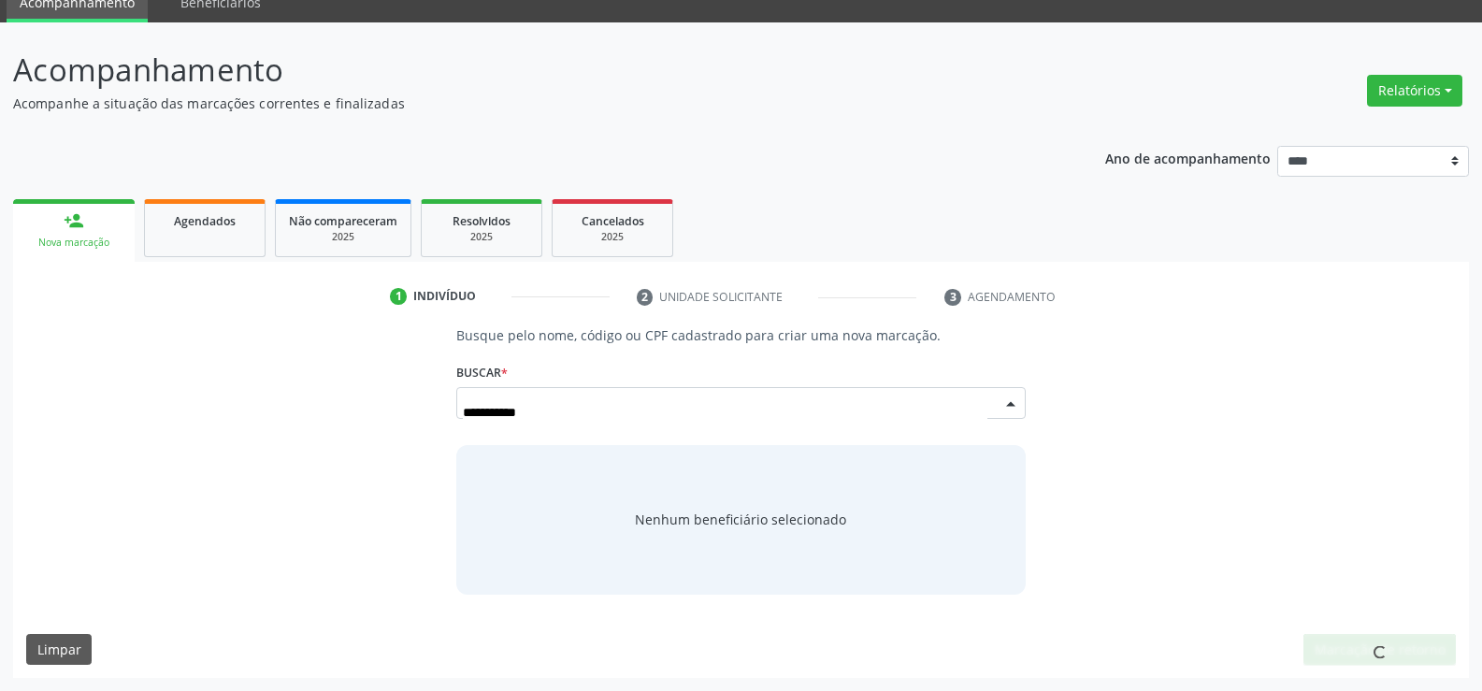
scroll to position [80, 0]
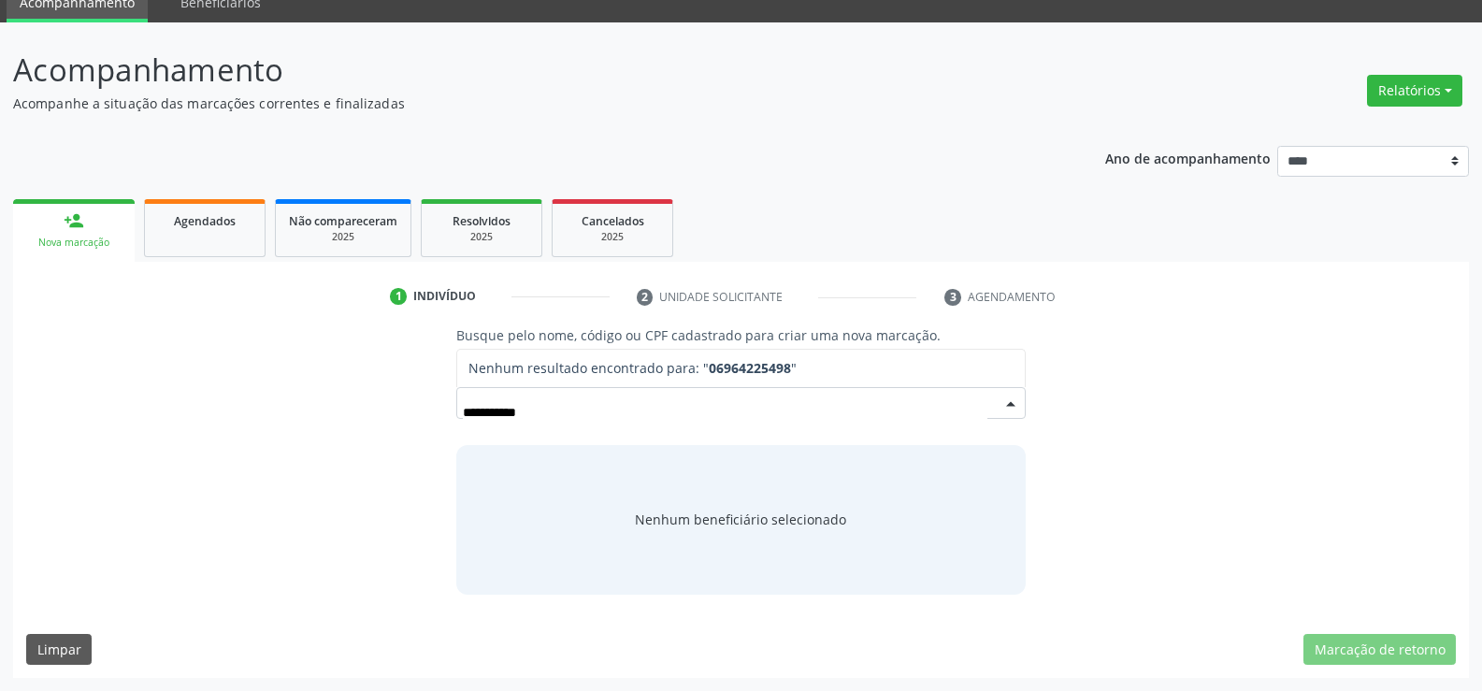
drag, startPoint x: 605, startPoint y: 423, endPoint x: 395, endPoint y: 430, distance: 210.5
click at [395, 430] on div "**********" at bounding box center [741, 459] width 1430 height 268
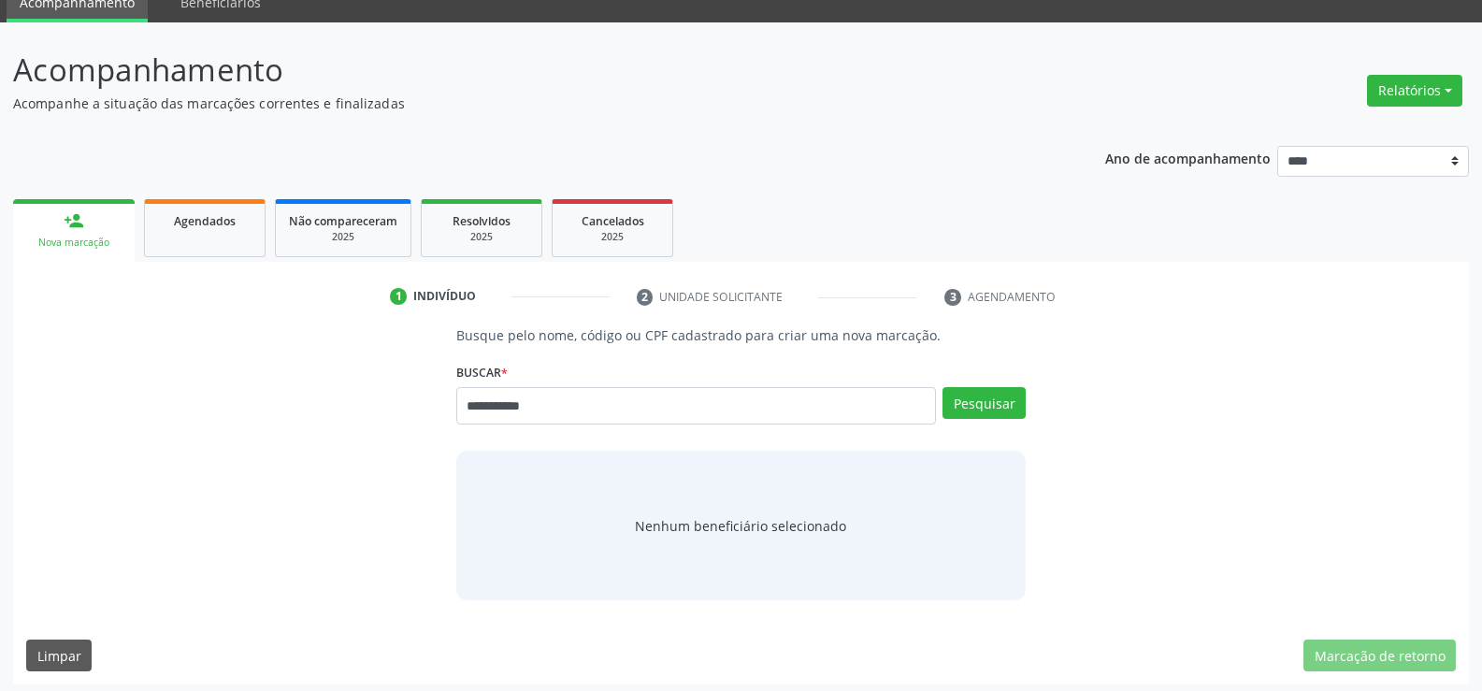
type input "**********"
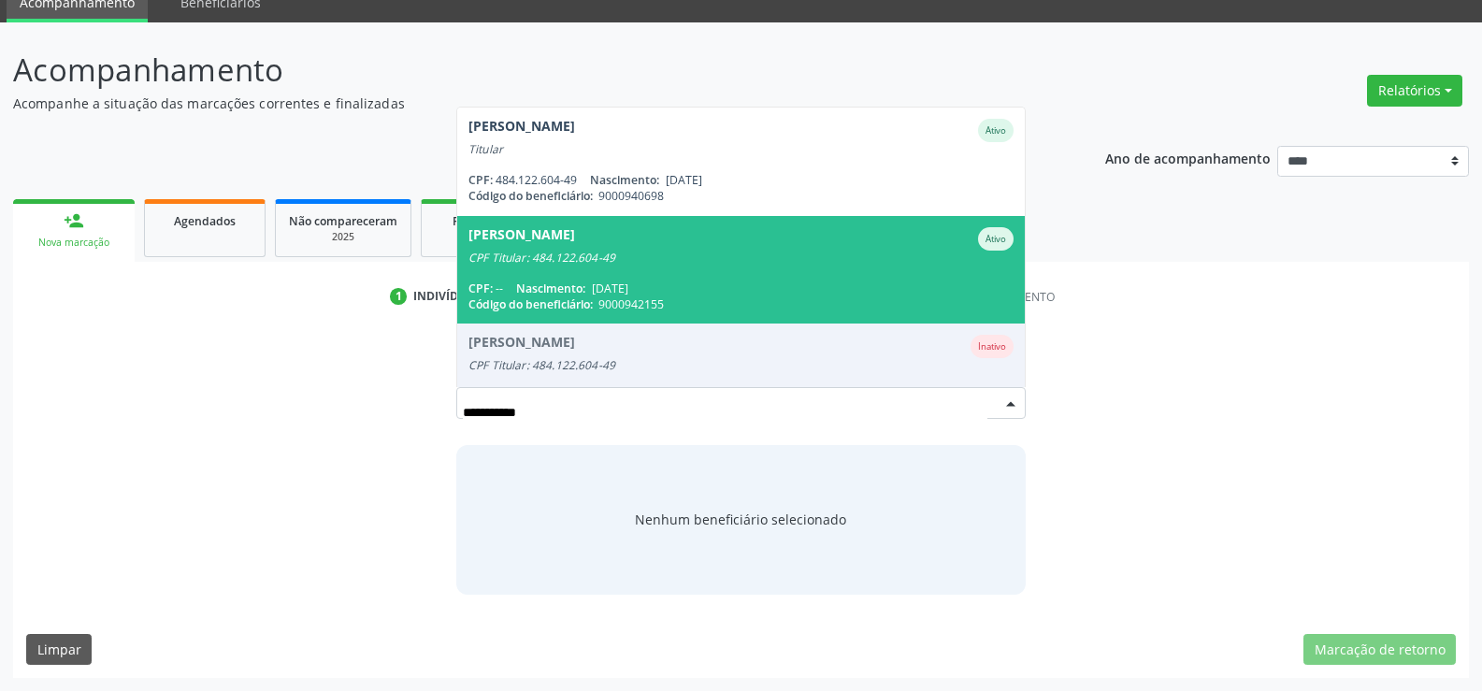
click at [559, 252] on div "CPF Titular: 484.122.604-49" at bounding box center [740, 258] width 545 height 15
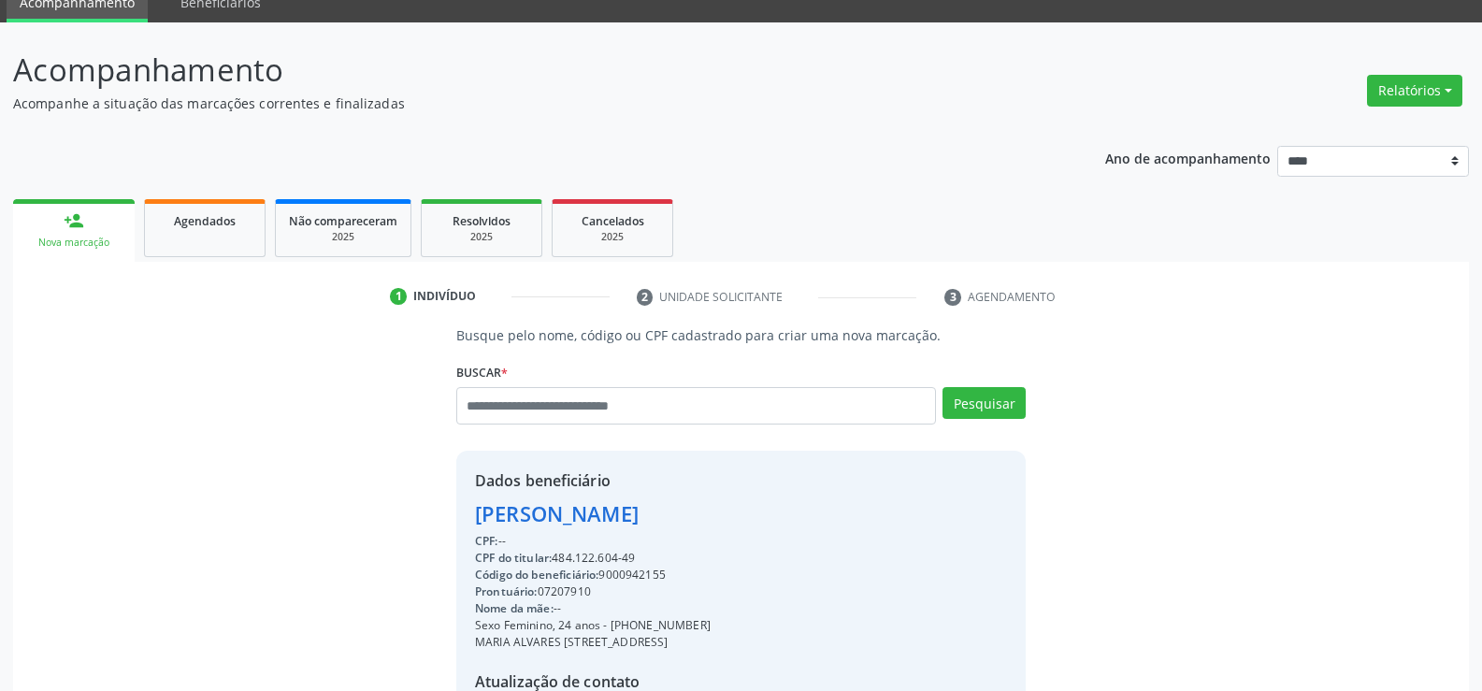
drag, startPoint x: 638, startPoint y: 564, endPoint x: 420, endPoint y: 504, distance: 225.9
click at [420, 504] on div "Busque pelo nome, código ou CPF cadastrado para criar uma nova marcação. Buscar…" at bounding box center [741, 567] width 1430 height 484
copy div "Gabriela de Paula Silva CPF: -- CPF do titular: 484.122.604-49"
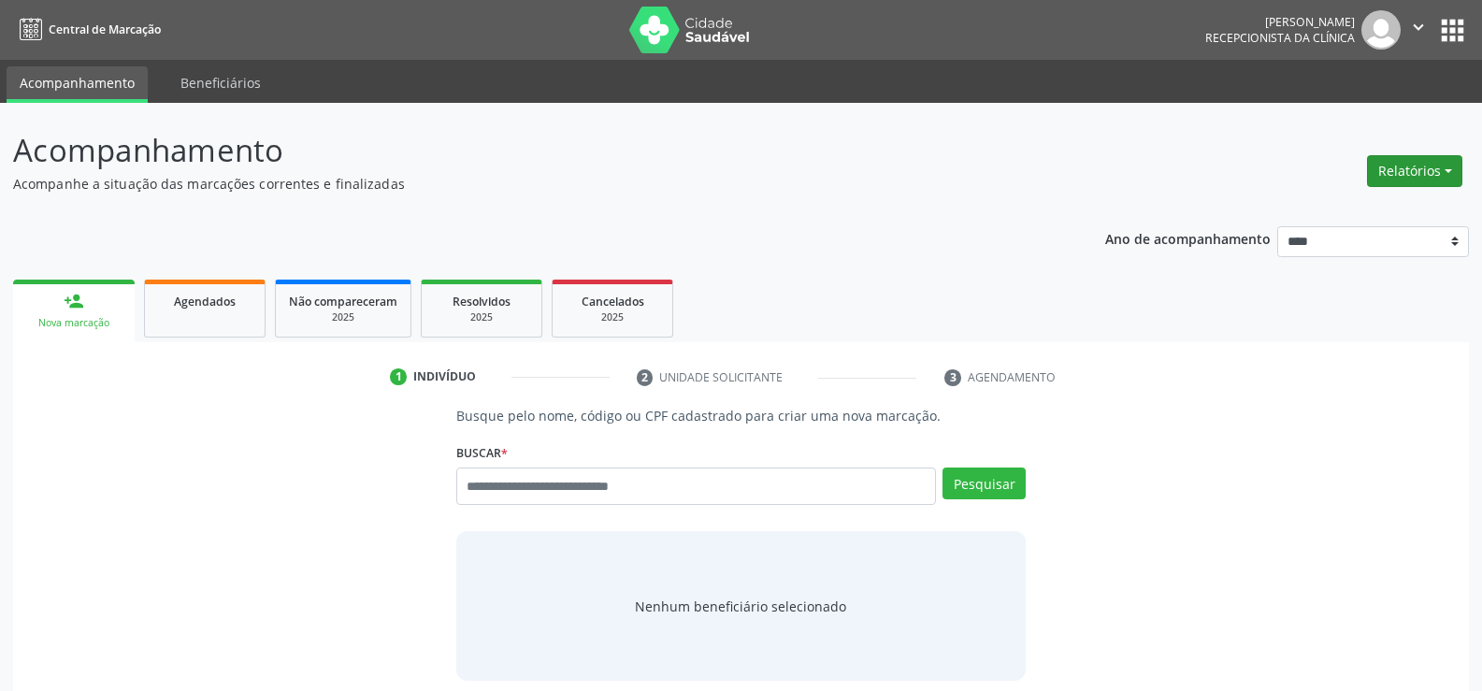
click at [1425, 163] on button "Relatórios" at bounding box center [1414, 171] width 95 height 32
click at [1335, 204] on link "Agendamentos" at bounding box center [1362, 211] width 201 height 26
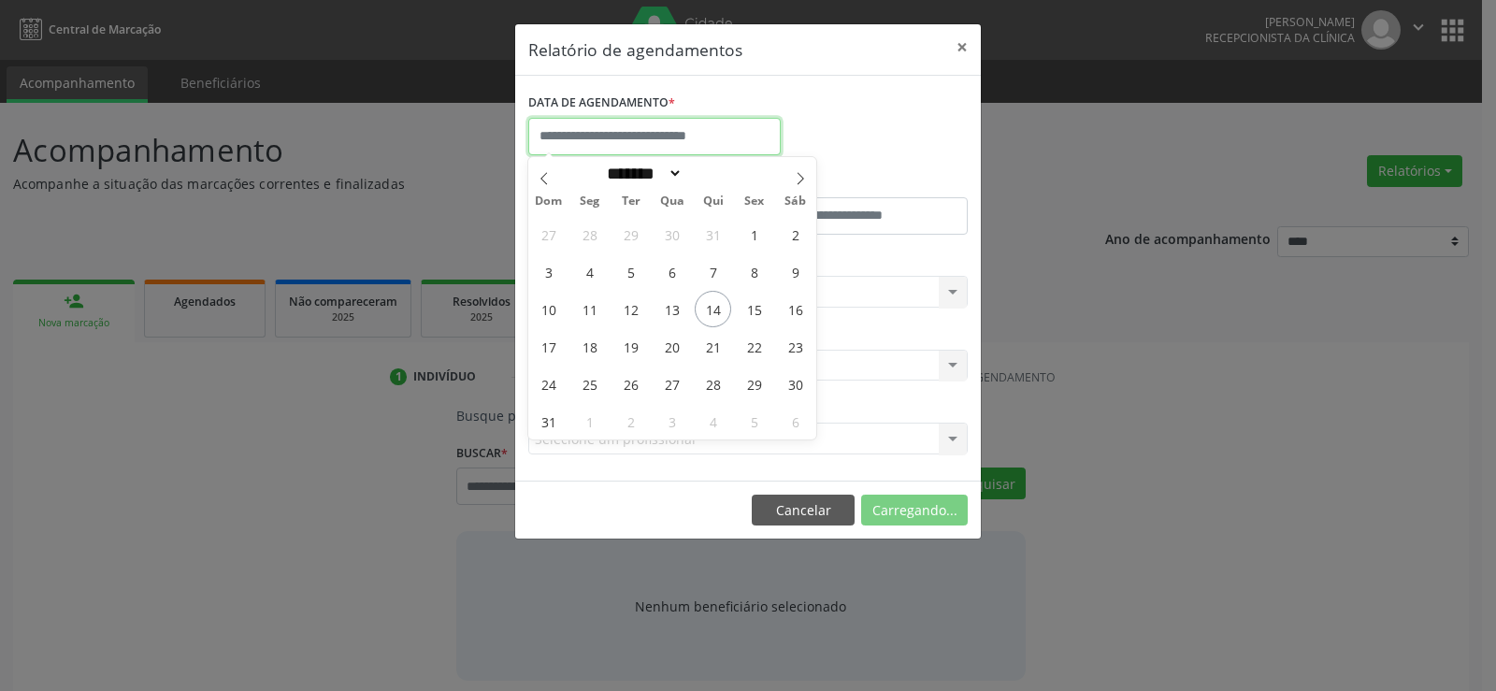
click at [761, 145] on input "text" at bounding box center [654, 136] width 252 height 37
click at [712, 310] on span "14" at bounding box center [713, 309] width 36 height 36
type input "**********"
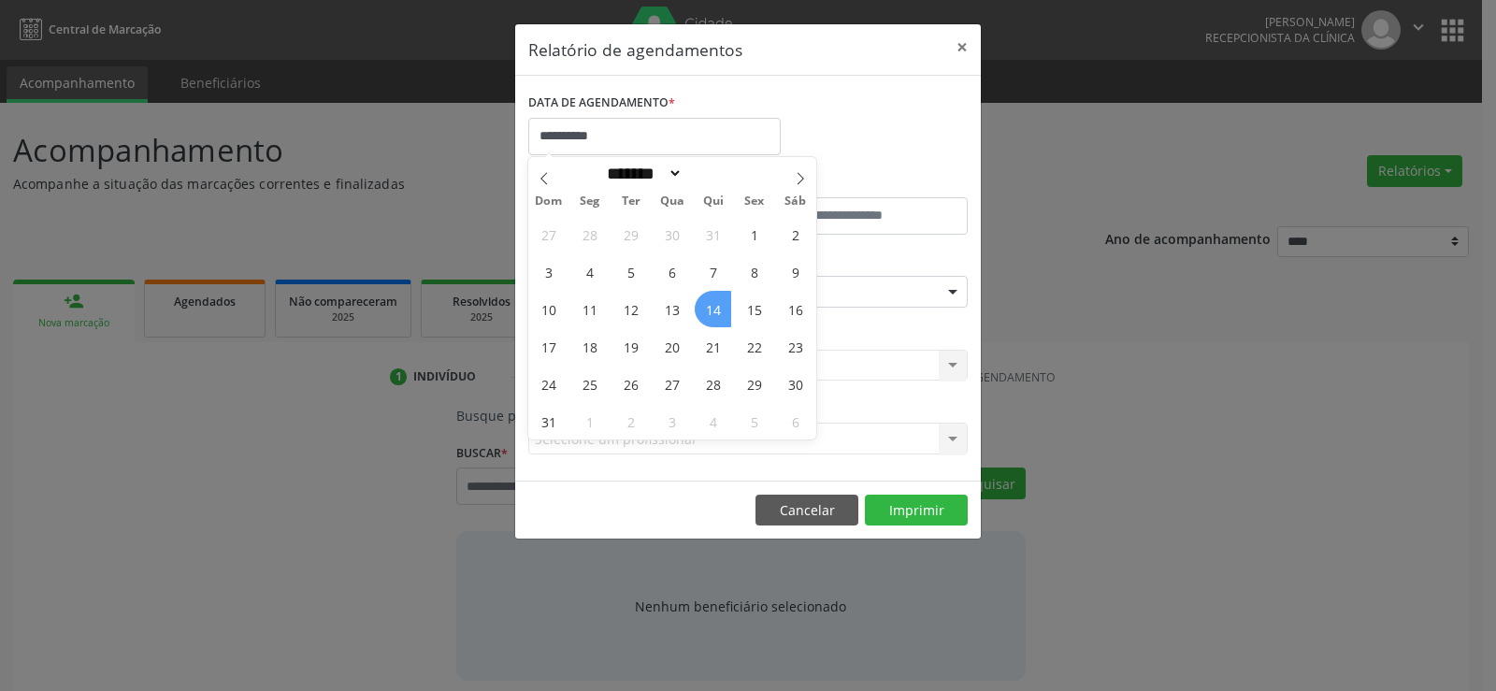
click at [712, 310] on span "14" at bounding box center [713, 309] width 36 height 36
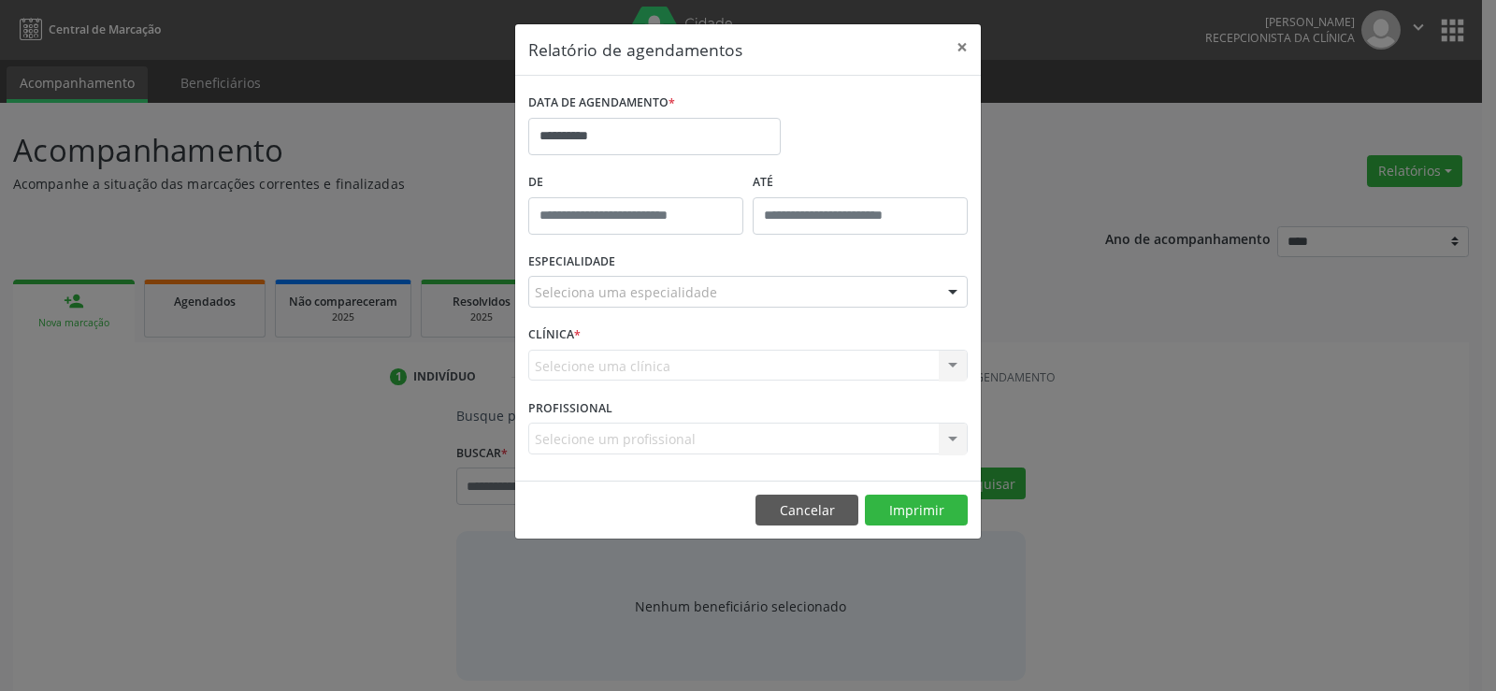
click at [714, 298] on div "Seleciona uma especialidade" at bounding box center [747, 292] width 439 height 32
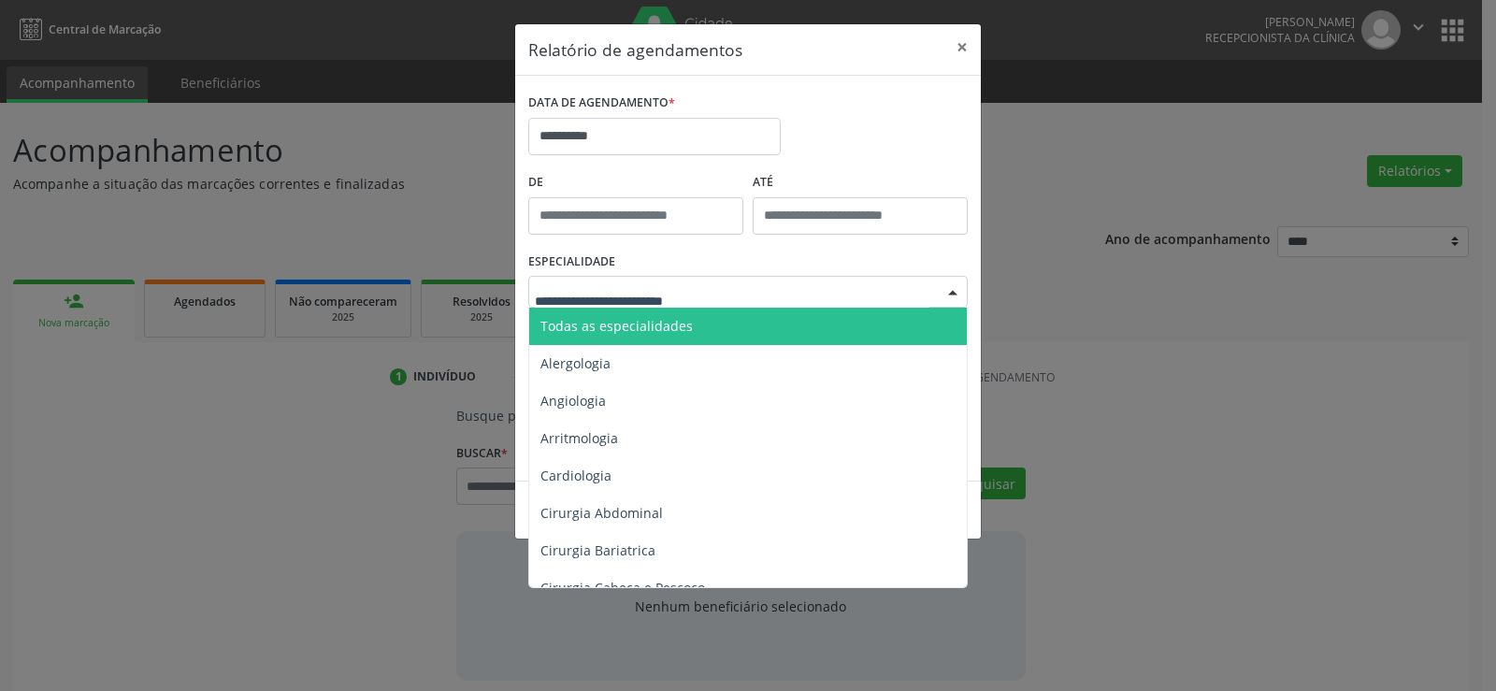
click at [712, 319] on span "Todas as especialidades" at bounding box center [749, 326] width 440 height 37
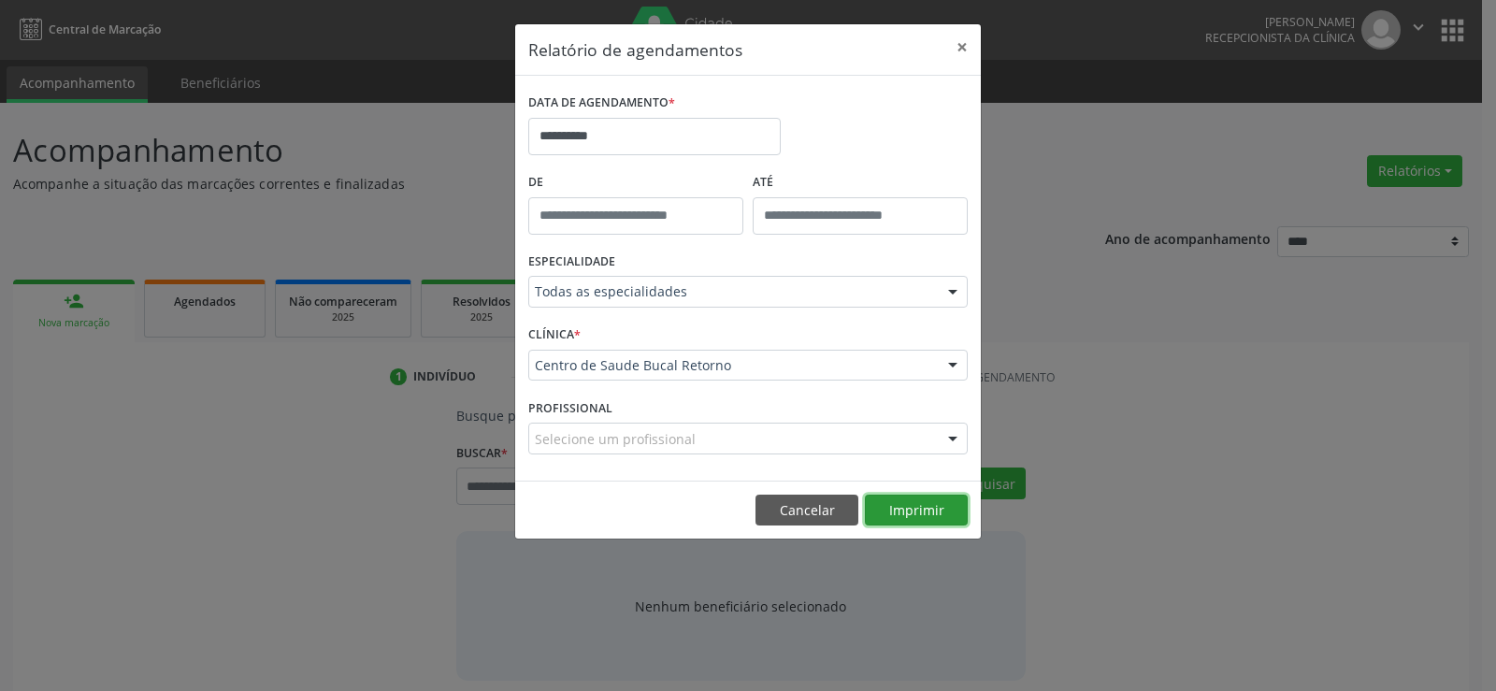
click at [933, 518] on button "Imprimir" at bounding box center [916, 511] width 103 height 32
drag, startPoint x: 797, startPoint y: 513, endPoint x: 792, endPoint y: 484, distance: 29.4
click at [797, 513] on button "Cancelar" at bounding box center [807, 511] width 103 height 32
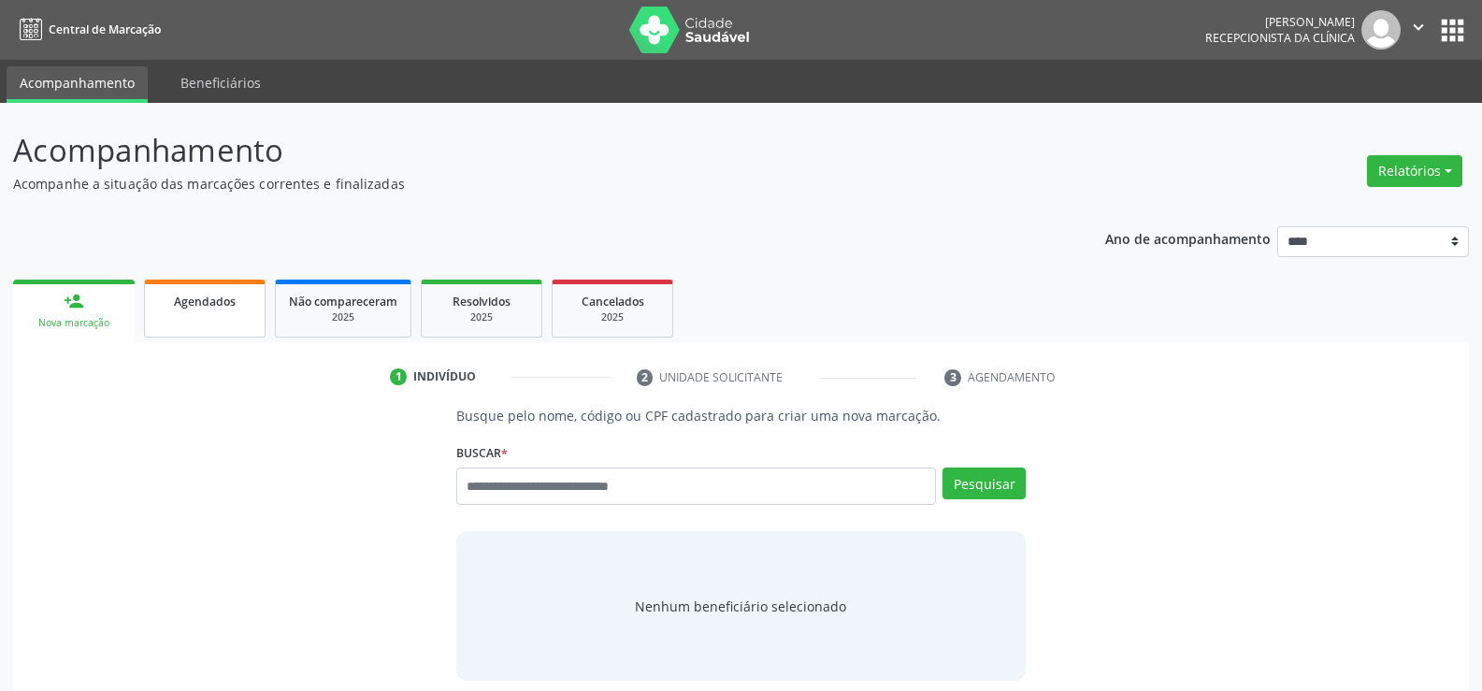
click at [188, 322] on link "Agendados" at bounding box center [205, 309] width 122 height 58
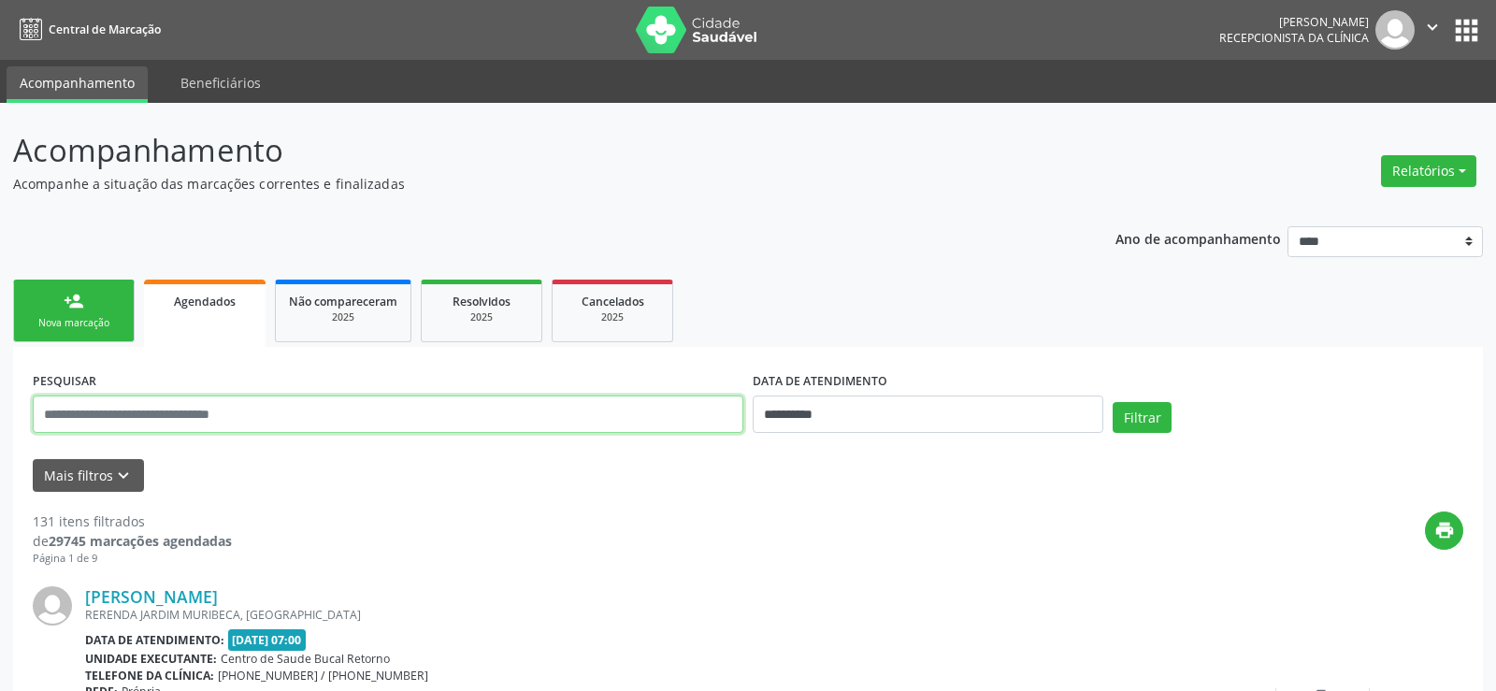
click at [190, 416] on input "text" at bounding box center [388, 414] width 711 height 37
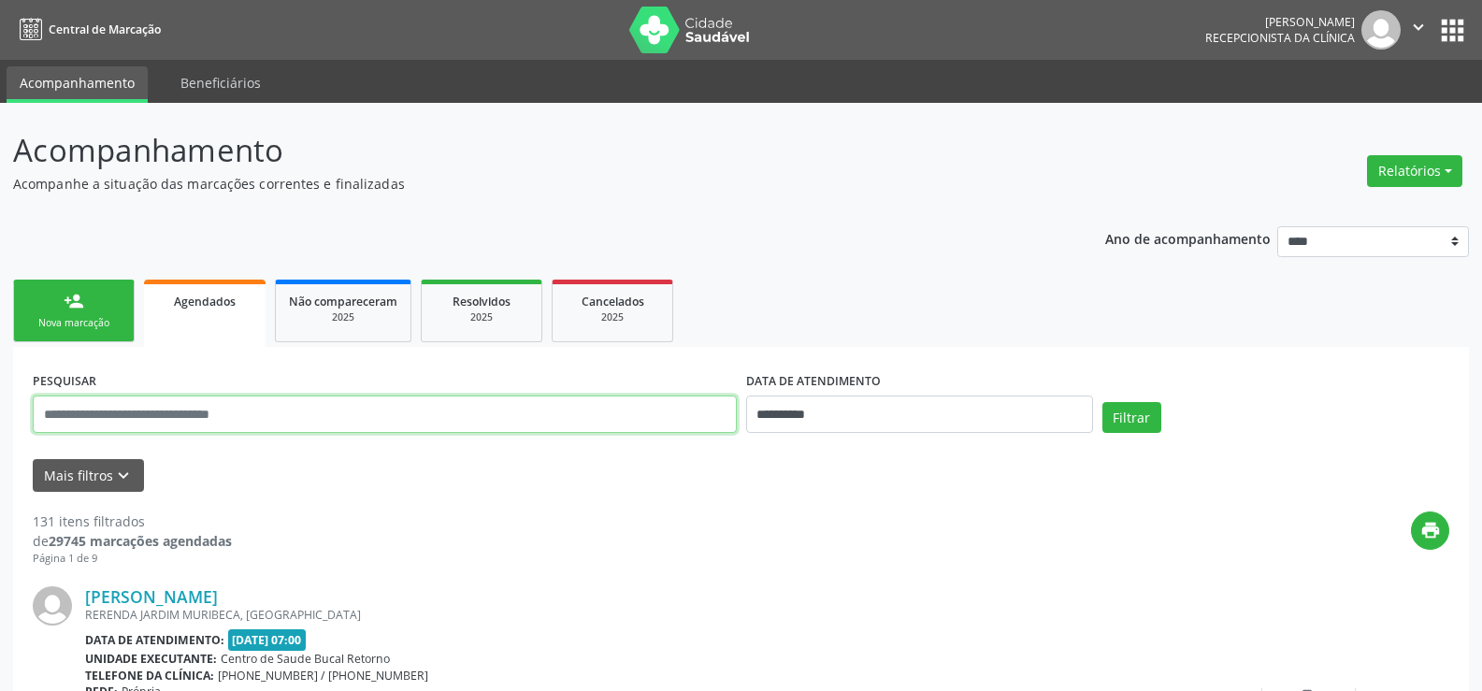
click at [190, 415] on input "text" at bounding box center [385, 414] width 704 height 37
type input "**********"
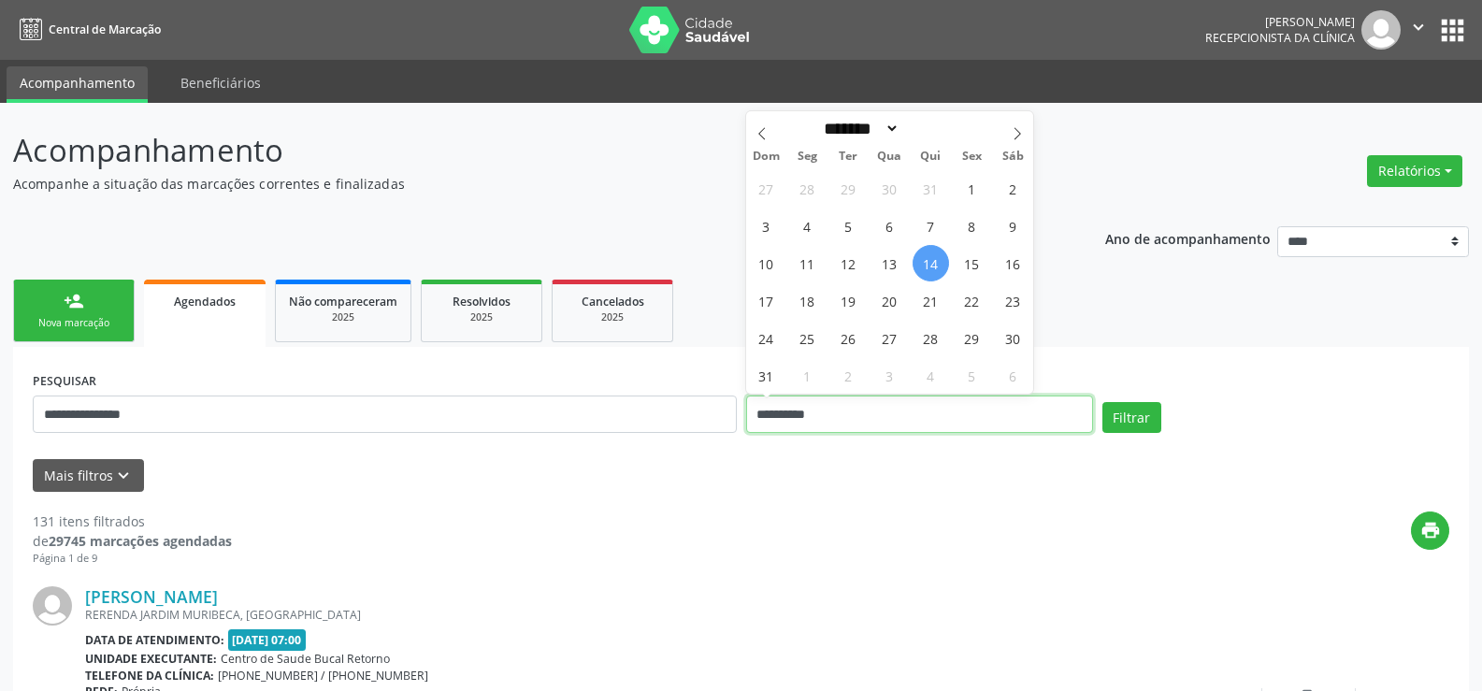
drag, startPoint x: 862, startPoint y: 410, endPoint x: 728, endPoint y: 426, distance: 134.7
click at [728, 426] on div "**********" at bounding box center [741, 406] width 1426 height 79
click at [1102, 402] on button "Filtrar" at bounding box center [1131, 418] width 59 height 32
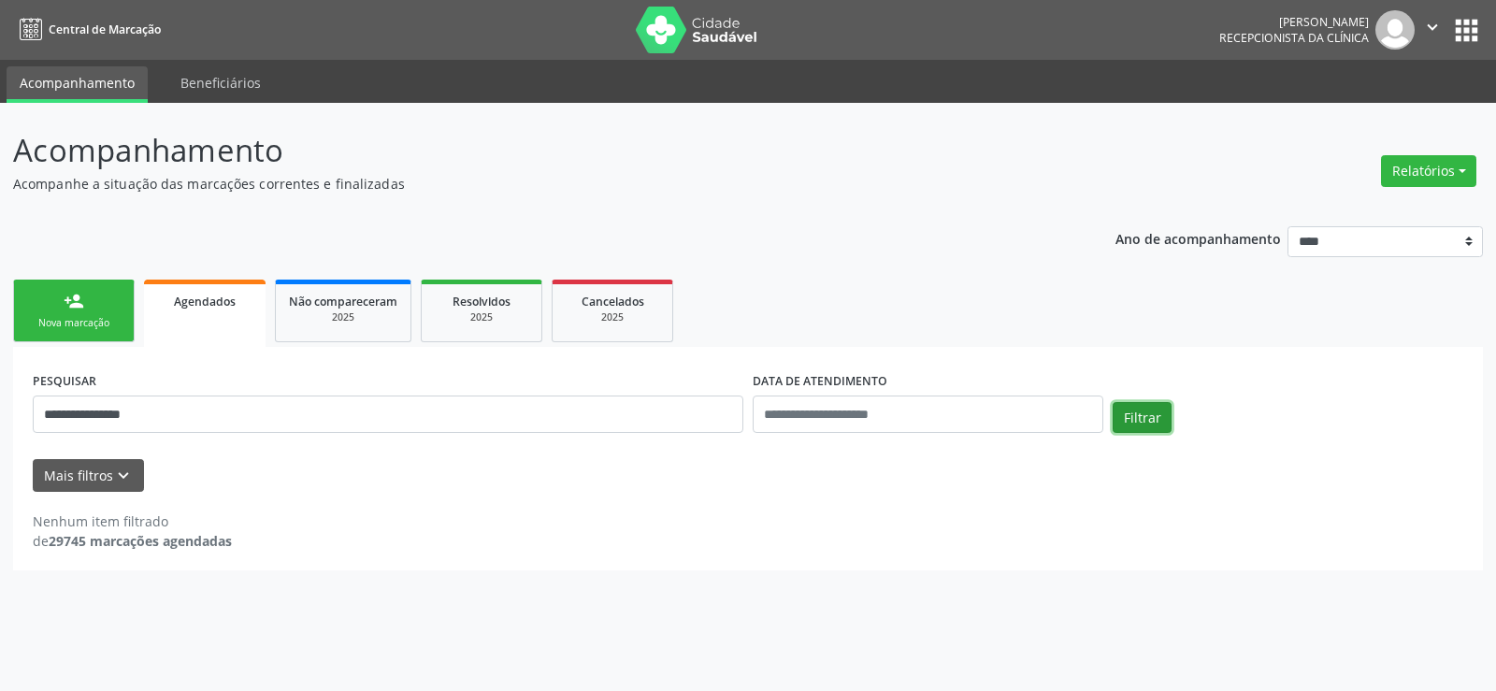
click at [1156, 425] on button "Filtrar" at bounding box center [1142, 418] width 59 height 32
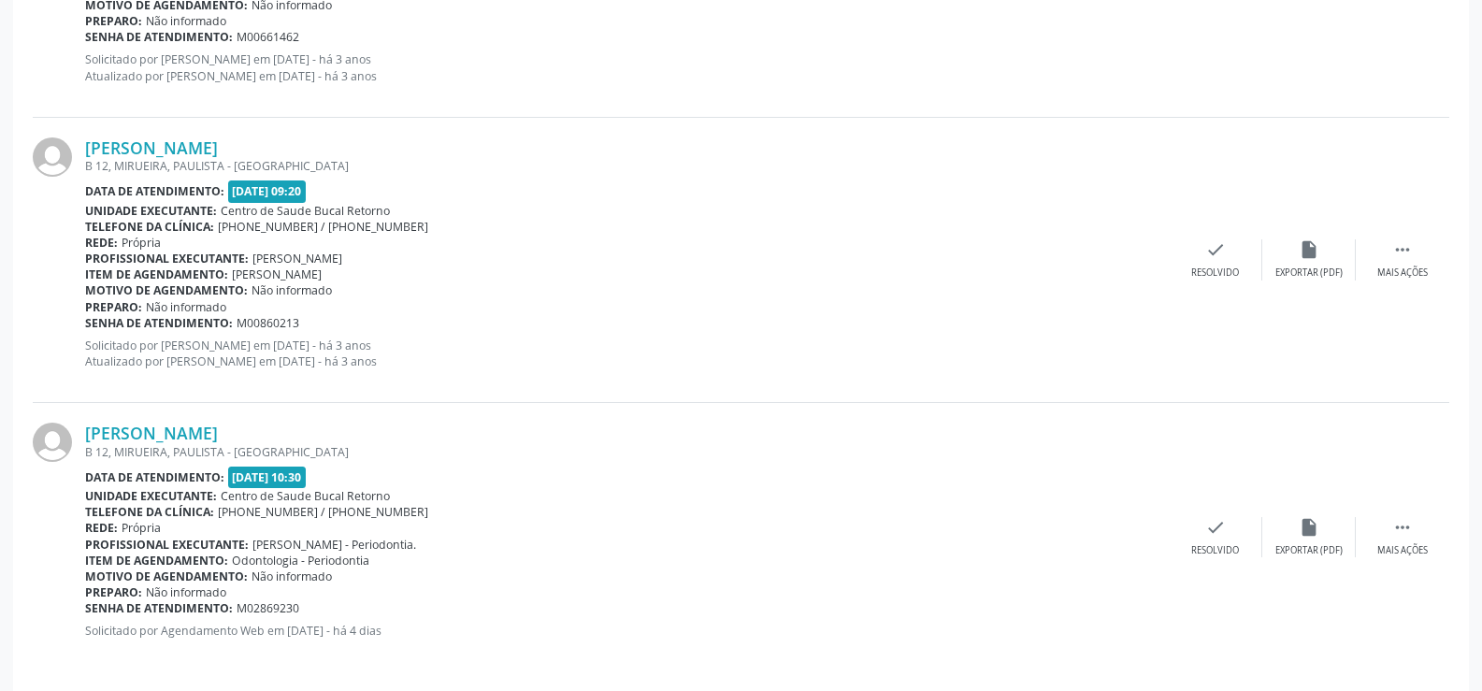
scroll to position [1318, 0]
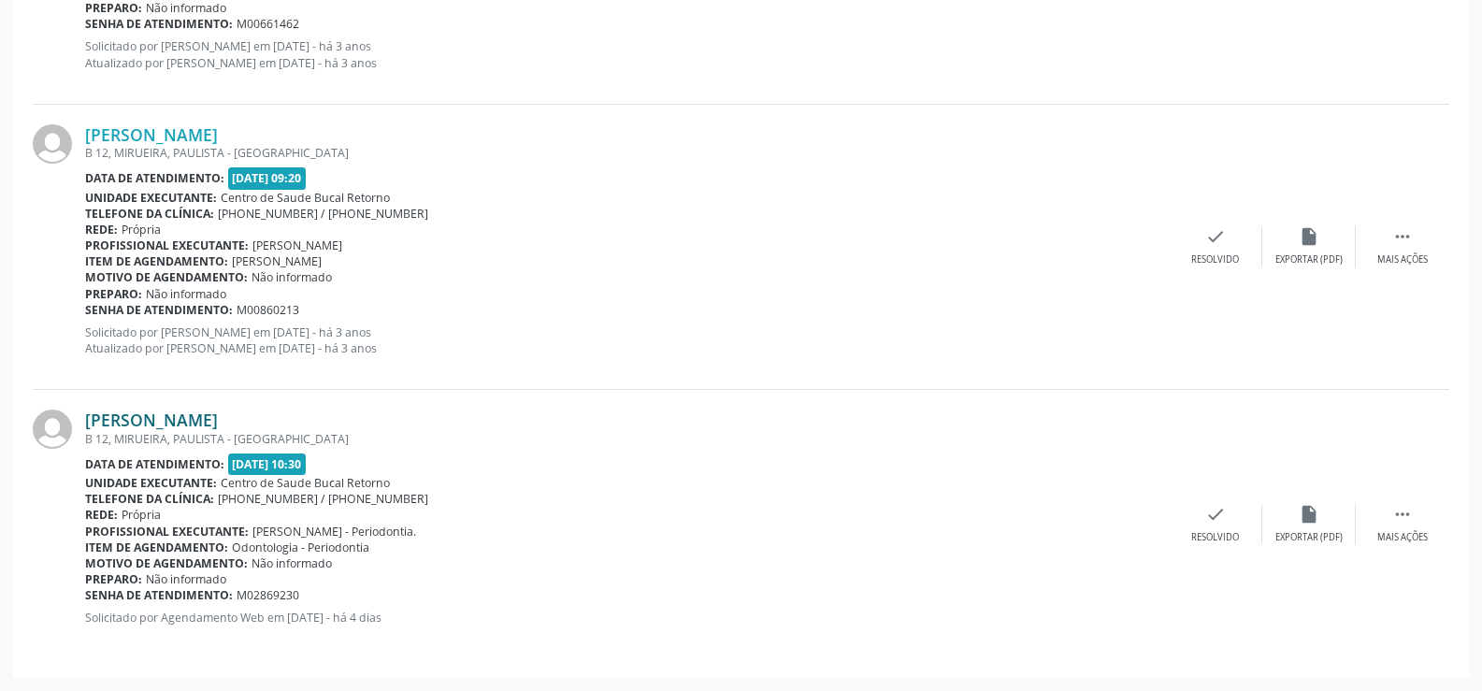
click at [194, 424] on link "[PERSON_NAME]" at bounding box center [151, 420] width 133 height 21
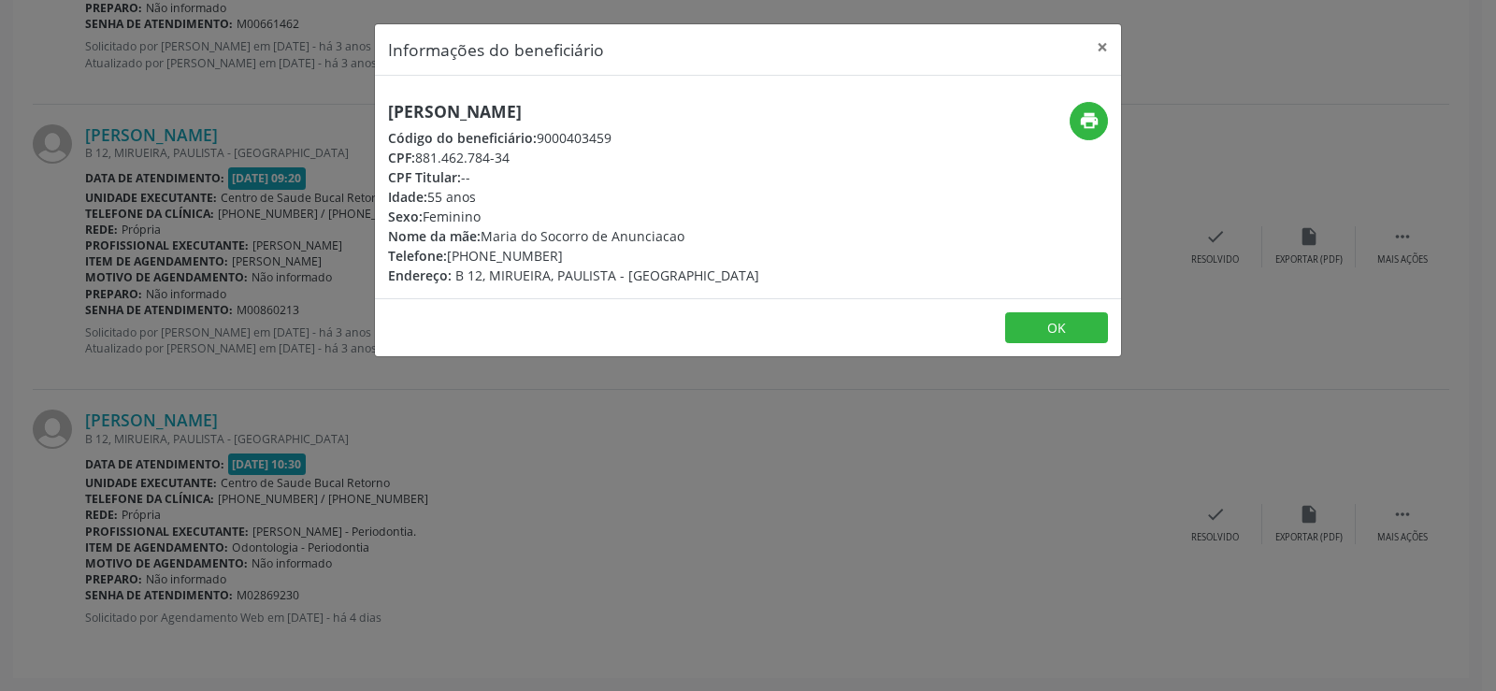
drag, startPoint x: 395, startPoint y: 108, endPoint x: 507, endPoint y: 108, distance: 112.2
click at [509, 108] on h5 "[PERSON_NAME]" at bounding box center [573, 112] width 371 height 20
drag, startPoint x: 392, startPoint y: 115, endPoint x: 657, endPoint y: 115, distance: 265.6
click at [657, 115] on h5 "[PERSON_NAME]" at bounding box center [573, 112] width 371 height 20
copy h5 "[PERSON_NAME]"
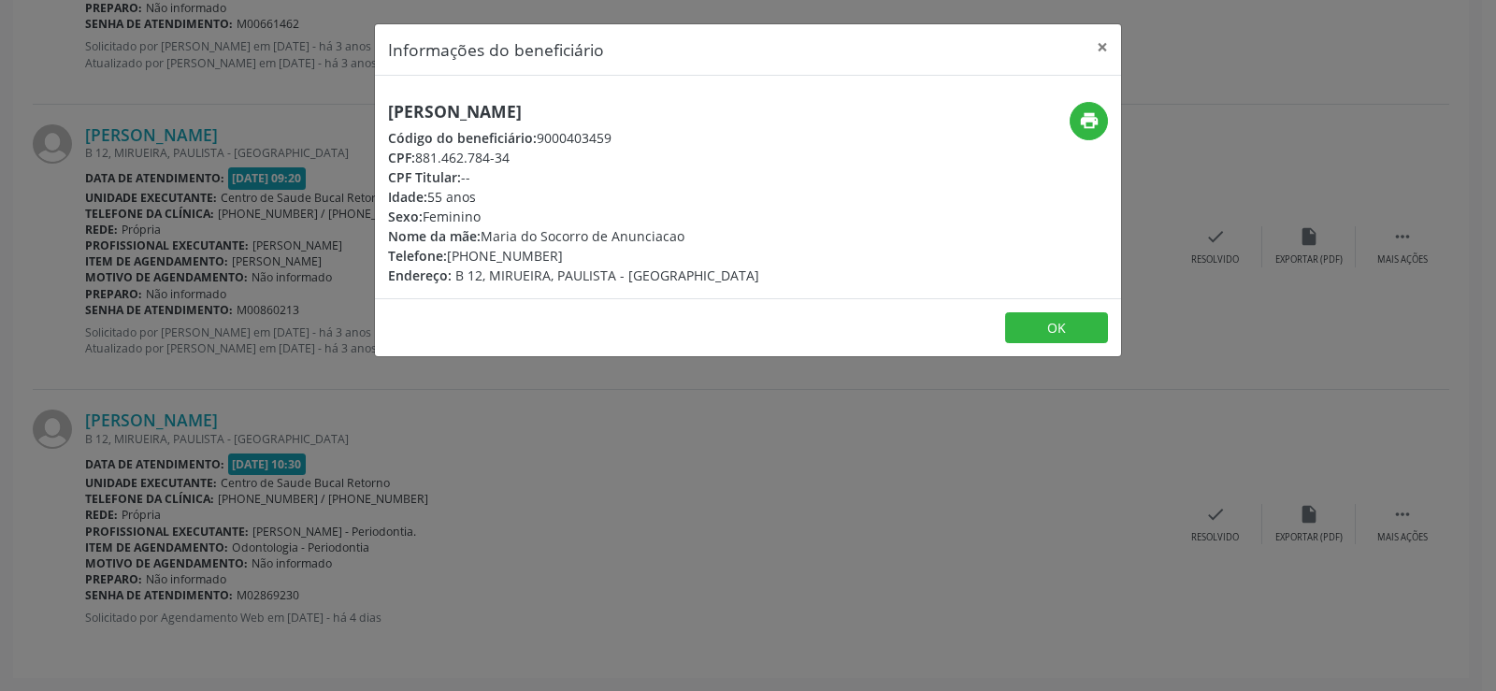
drag, startPoint x: 416, startPoint y: 152, endPoint x: 513, endPoint y: 152, distance: 97.2
click at [513, 152] on div "CPF: 881.462.784-34" at bounding box center [573, 158] width 371 height 20
copy div "881.462.784-34"
drag, startPoint x: 455, startPoint y: 262, endPoint x: 547, endPoint y: 263, distance: 91.6
click at [547, 263] on div "Telefone: (81) 99756-5057" at bounding box center [573, 256] width 371 height 20
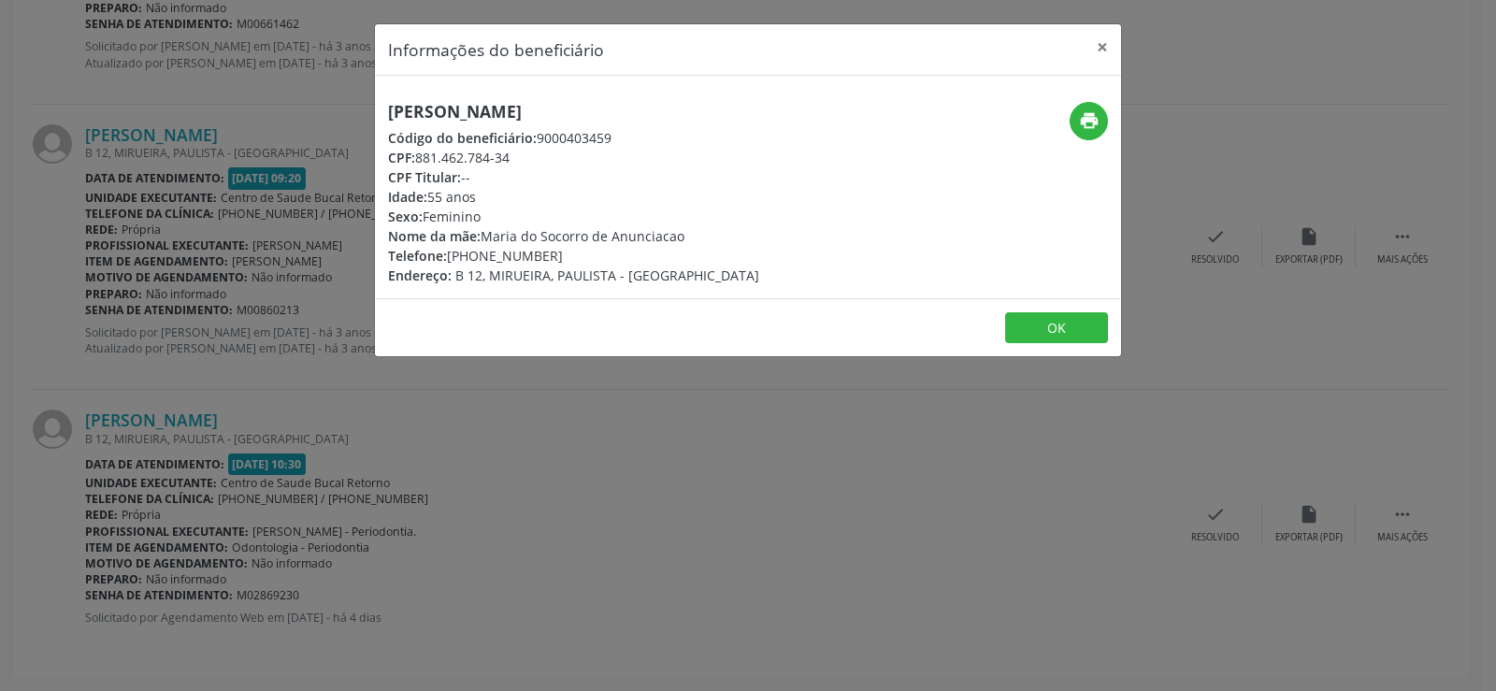
copy div "81) 99756-5057"
click at [1103, 48] on button "×" at bounding box center [1102, 47] width 37 height 46
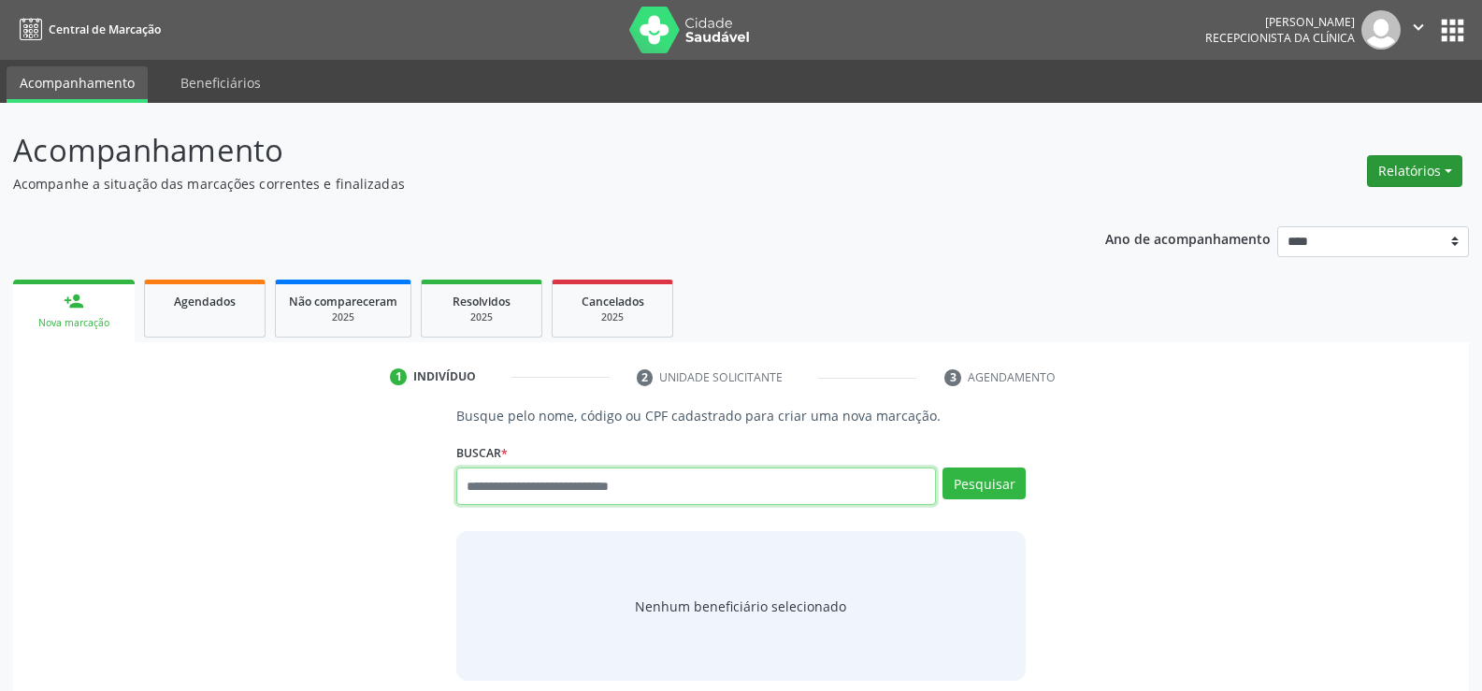
click at [1422, 162] on button "Relatórios" at bounding box center [1414, 171] width 95 height 32
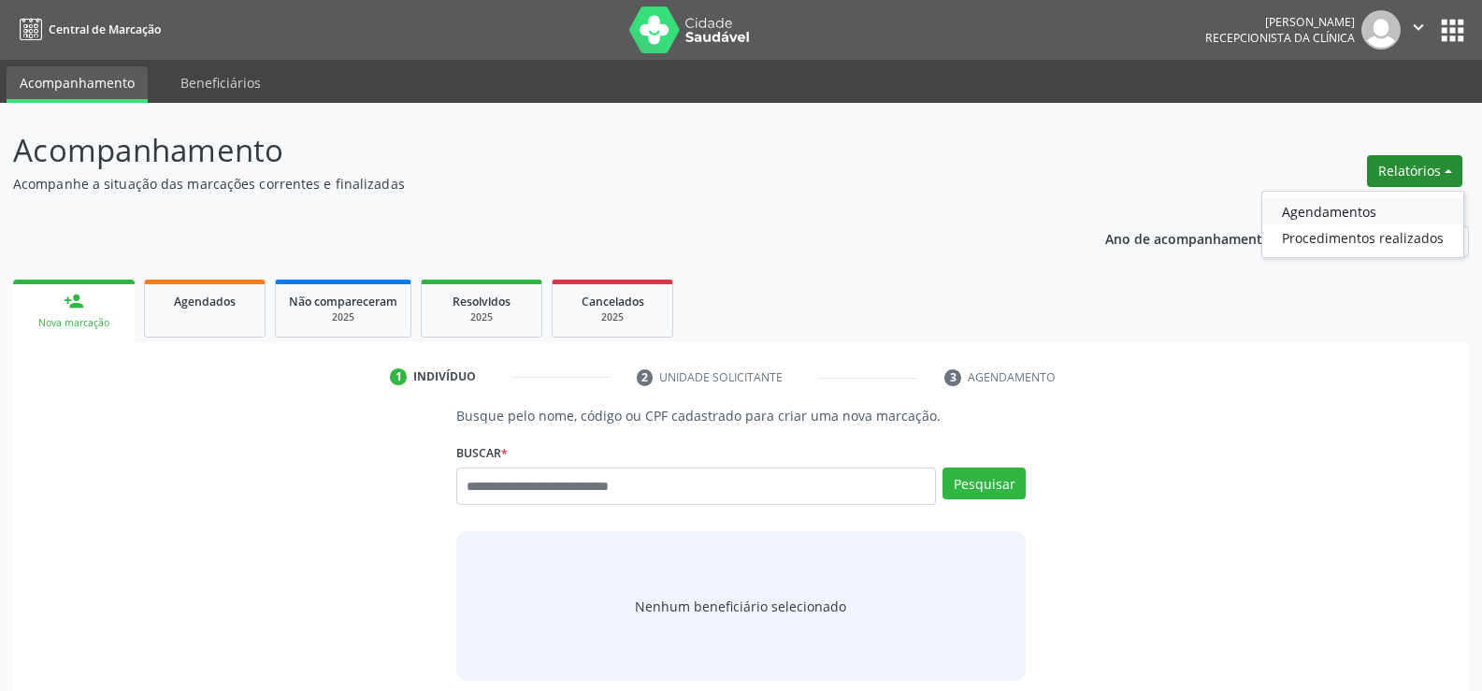
click at [1358, 212] on link "Agendamentos" at bounding box center [1362, 211] width 201 height 26
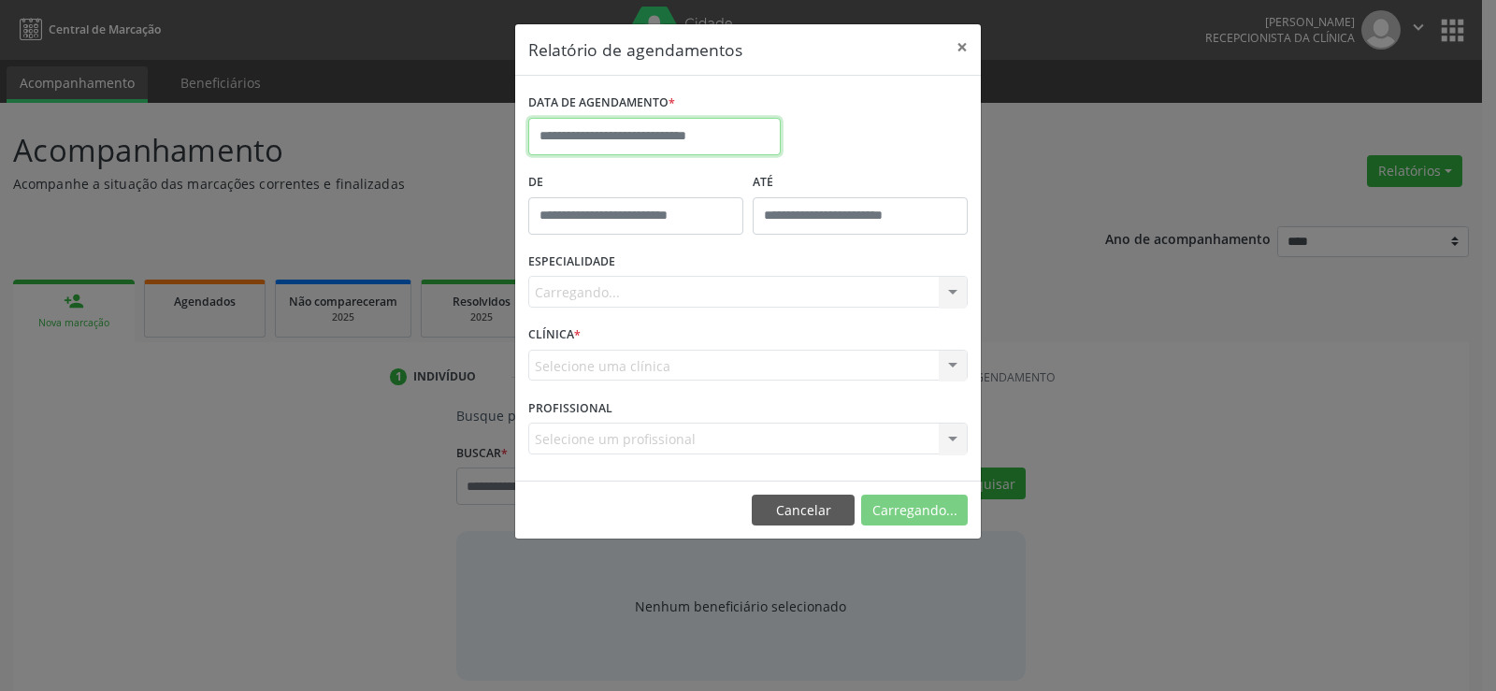
click at [726, 118] on input "text" at bounding box center [654, 136] width 252 height 37
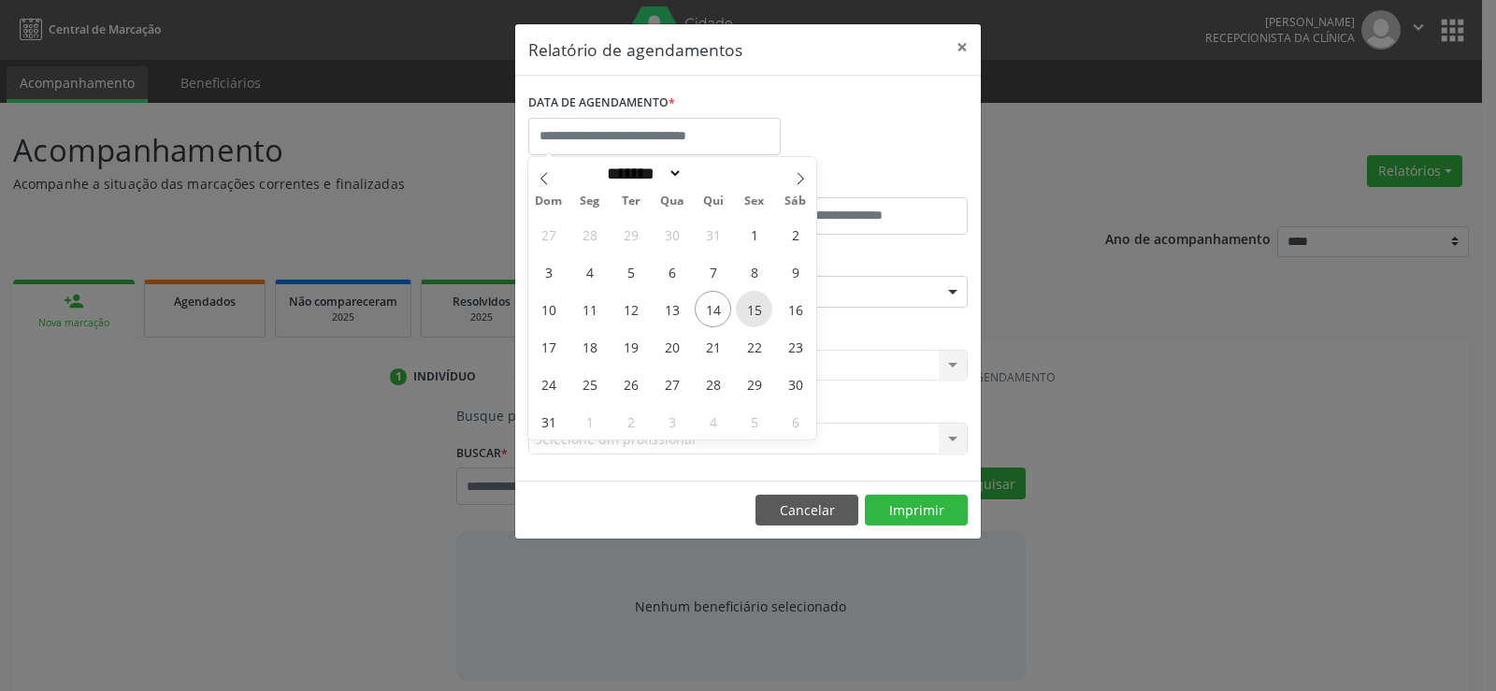
click at [752, 316] on span "15" at bounding box center [754, 309] width 36 height 36
type input "**********"
click at [752, 316] on span "15" at bounding box center [754, 309] width 36 height 36
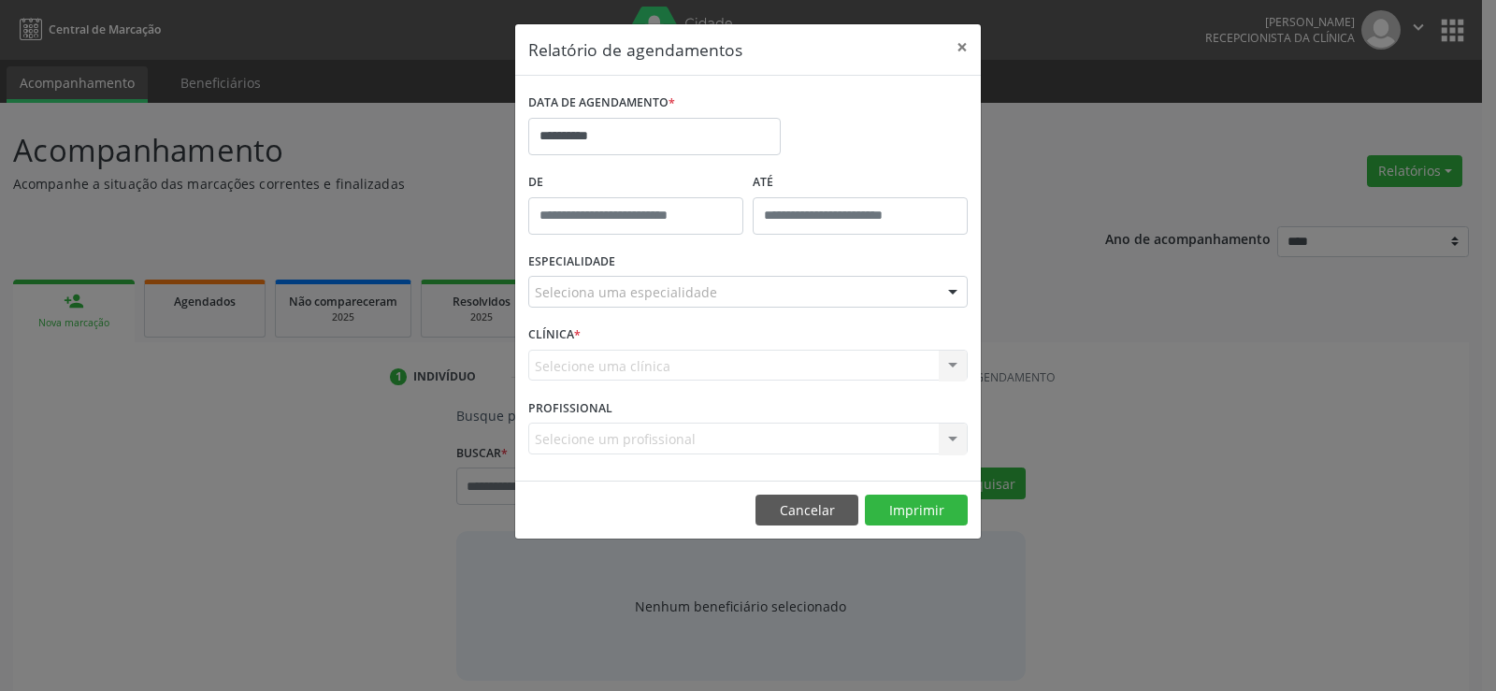
click at [754, 298] on div "Seleciona uma especialidade" at bounding box center [747, 292] width 439 height 32
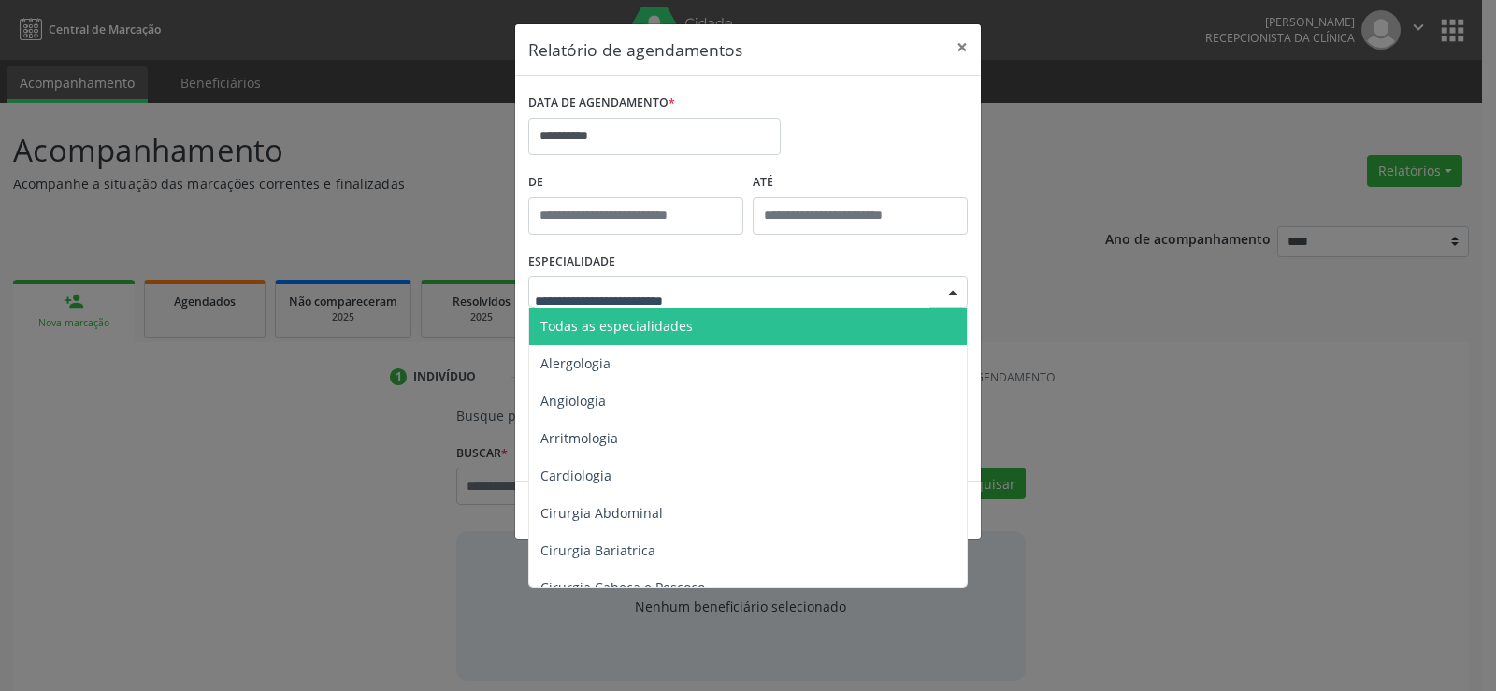
click at [748, 324] on span "Todas as especialidades" at bounding box center [749, 326] width 440 height 37
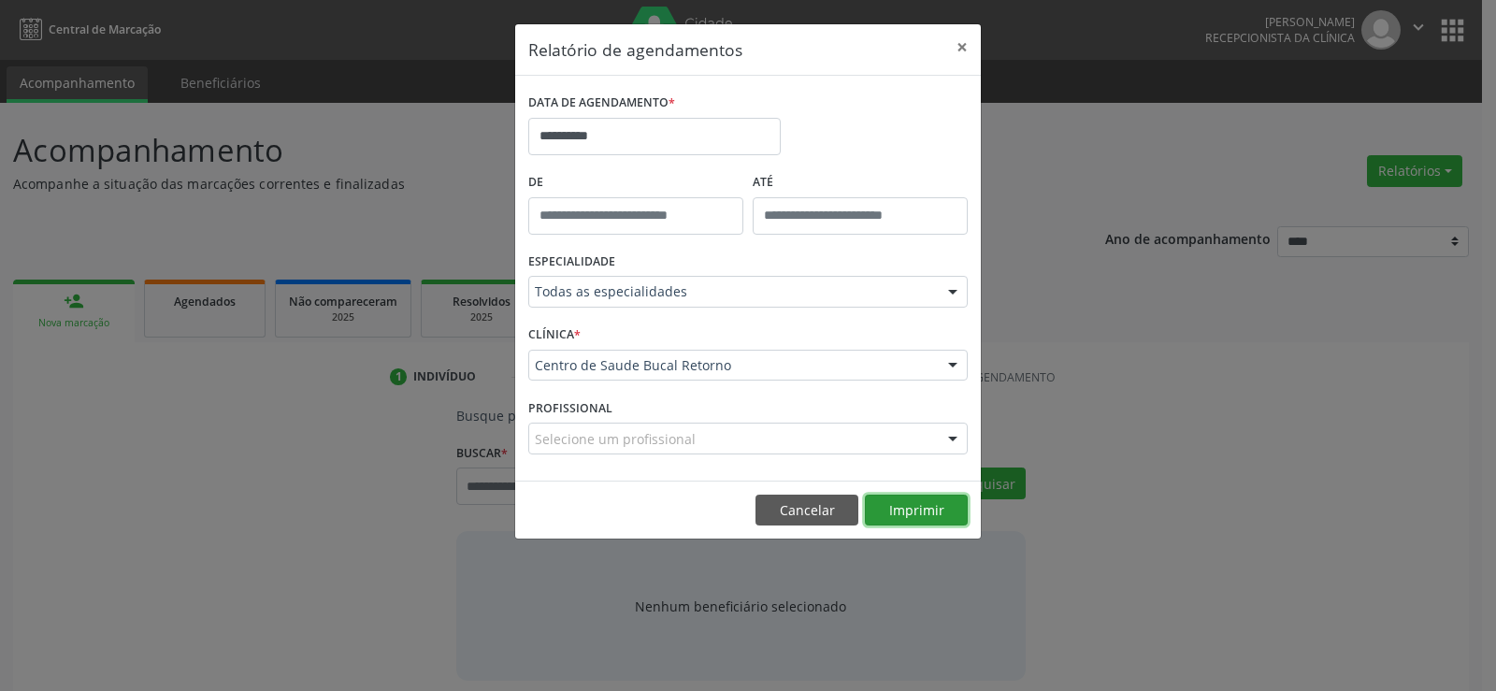
click at [890, 507] on button "Imprimir" at bounding box center [916, 511] width 103 height 32
click at [828, 497] on button "Cancelar" at bounding box center [807, 511] width 103 height 32
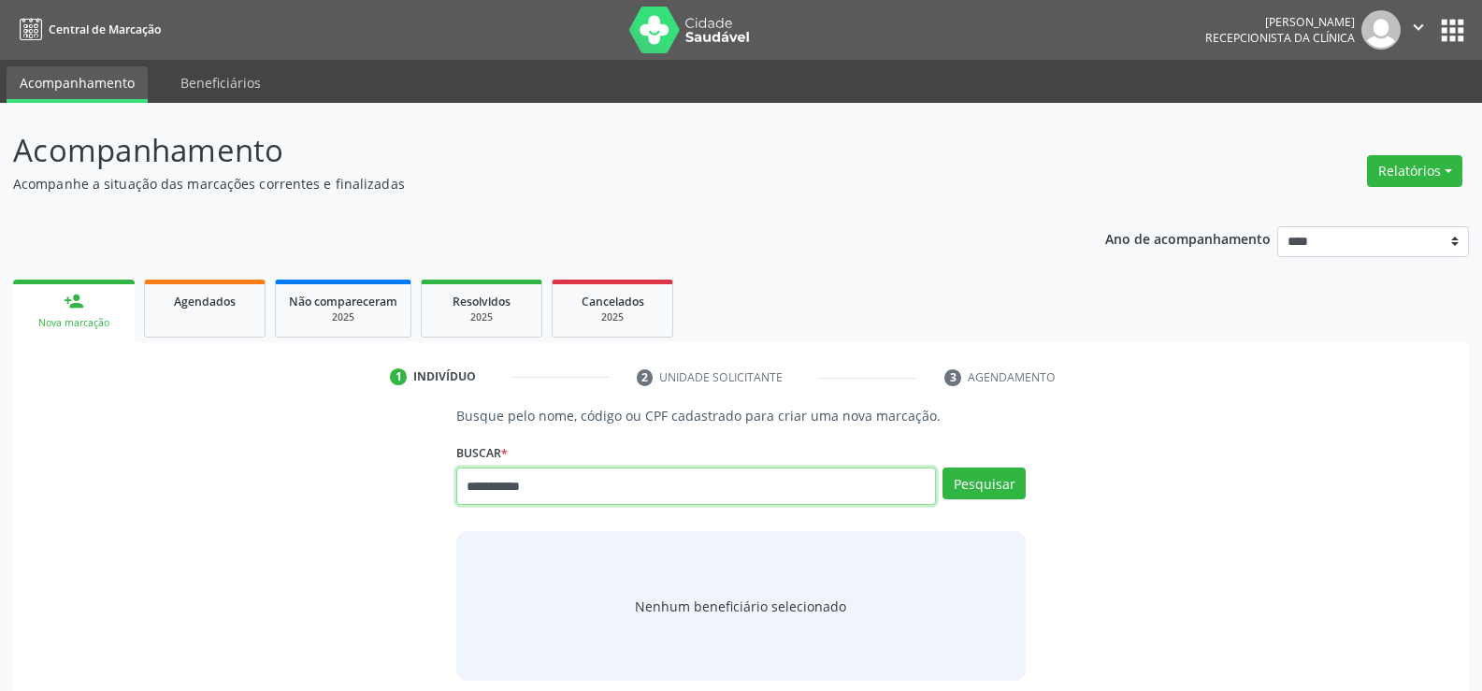
type input "**********"
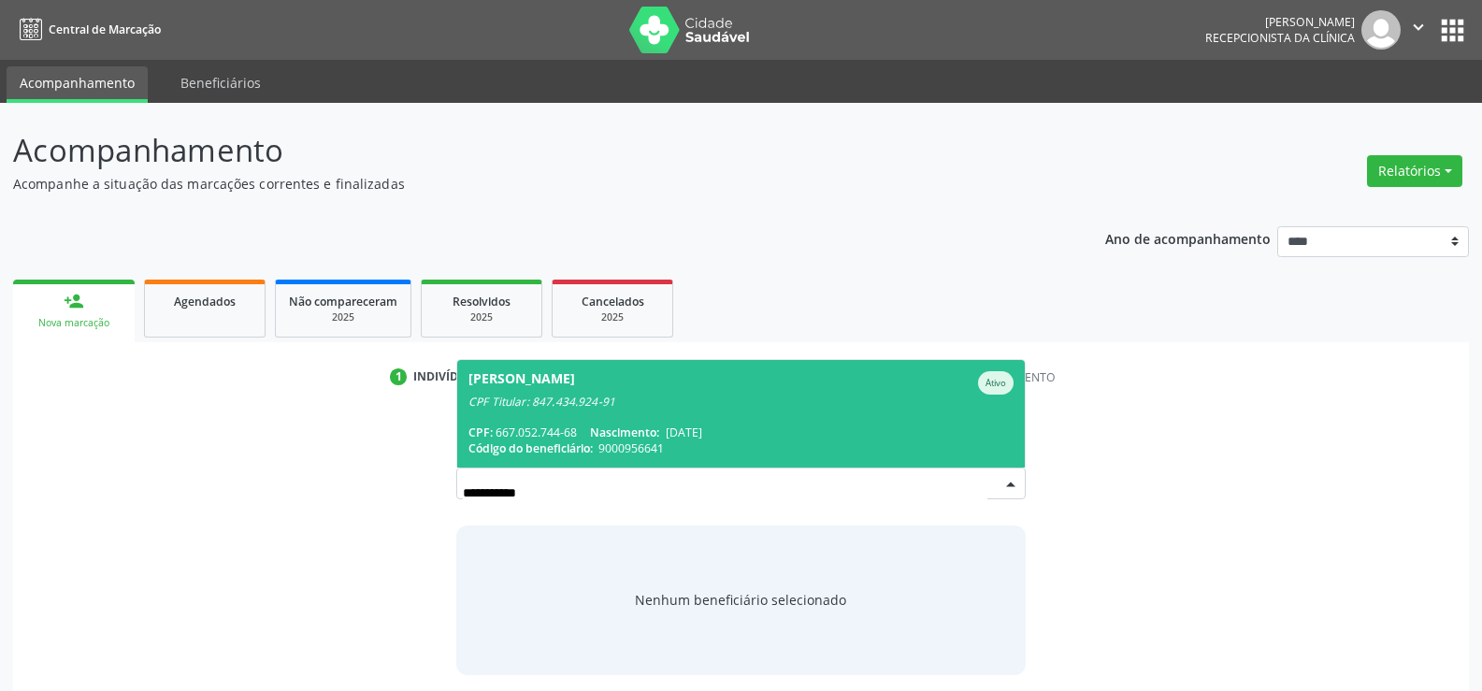
click at [510, 432] on div "CPF: 667.052.744-68 Nascimento: [DATE]" at bounding box center [740, 433] width 545 height 16
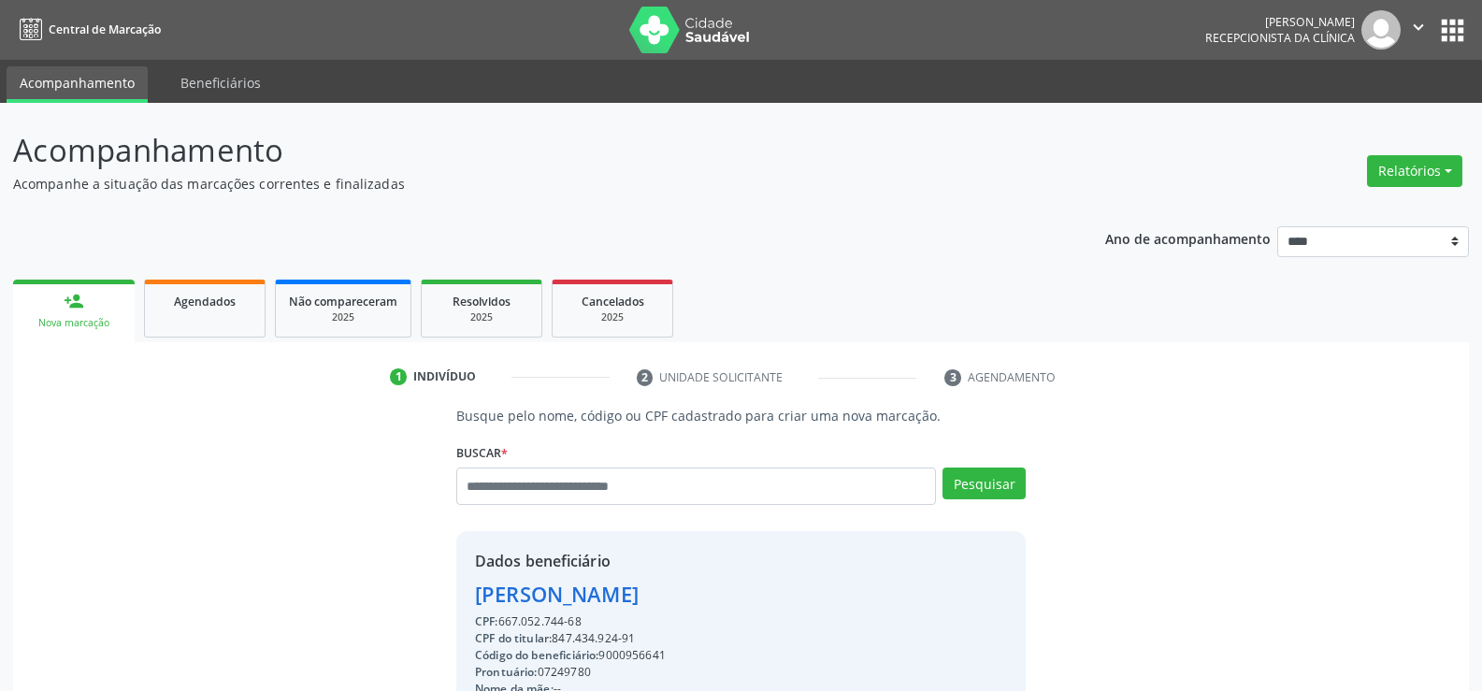
click at [590, 614] on div "CPF: 667.052.744-68" at bounding box center [669, 621] width 388 height 17
drag, startPoint x: 586, startPoint y: 620, endPoint x: 409, endPoint y: 610, distance: 178.0
click at [409, 610] on div "Busque pelo nome, código ou CPF cadastrado para criar uma nova marcação. Buscar…" at bounding box center [741, 648] width 1430 height 484
copy div "Robson Vieira Rodrigues CPF: 667.052.744-68"
click at [1404, 166] on button "Relatórios" at bounding box center [1414, 171] width 95 height 32
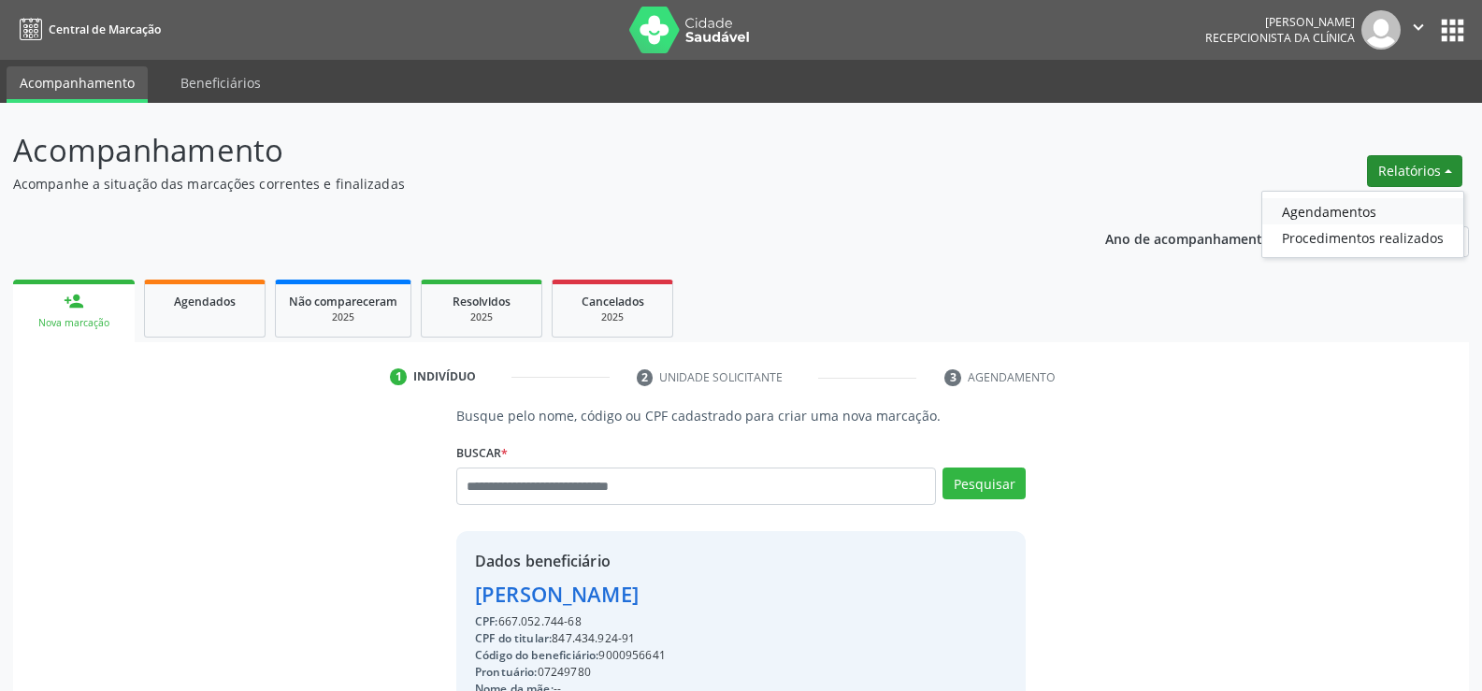
click at [1336, 221] on link "Agendamentos" at bounding box center [1362, 211] width 201 height 26
select select "*"
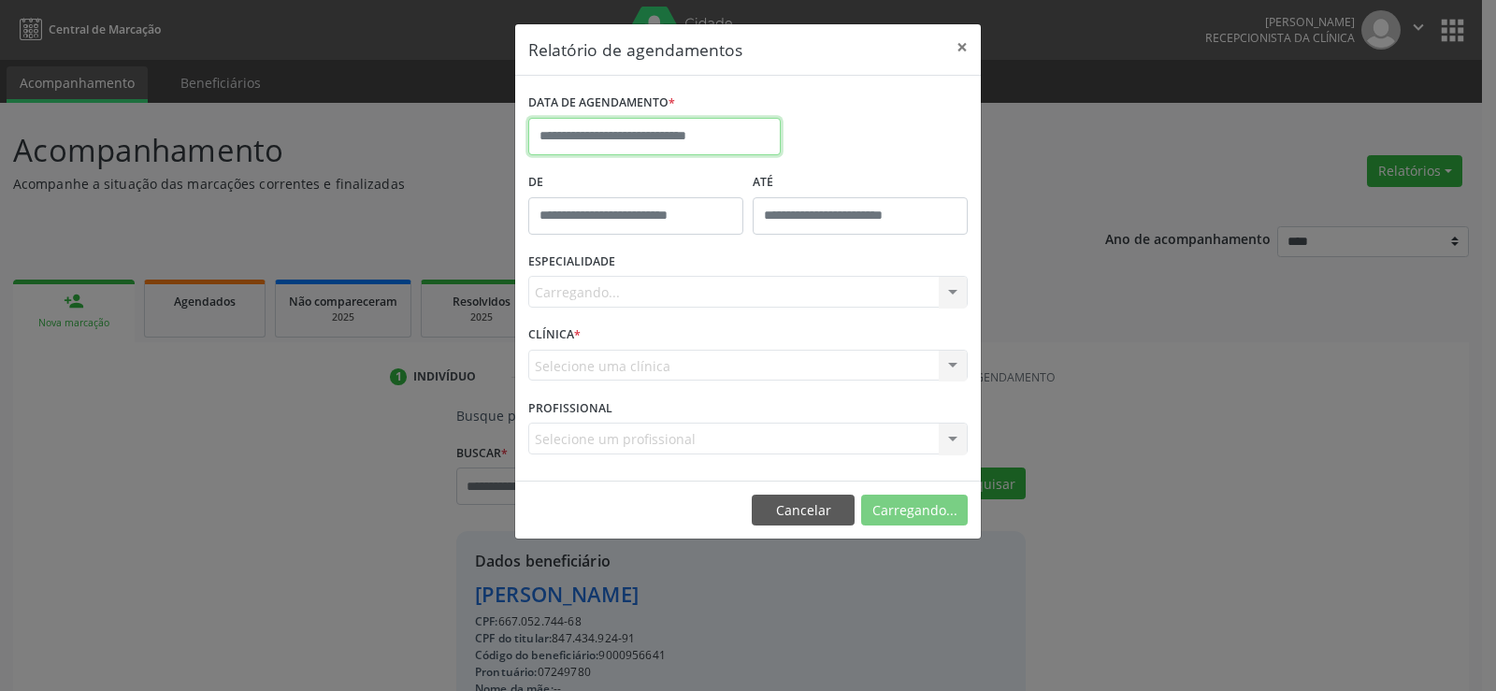
click at [561, 142] on input "text" at bounding box center [654, 136] width 252 height 37
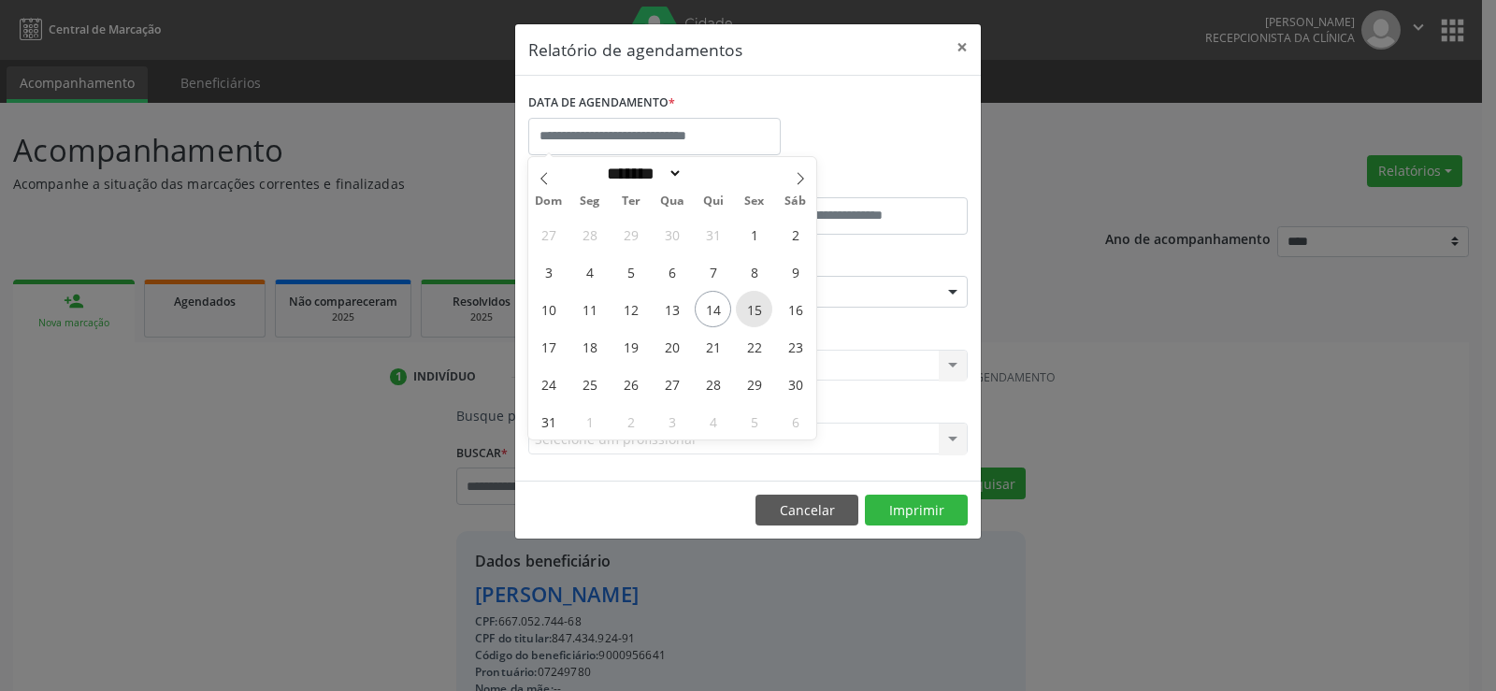
click at [751, 295] on span "15" at bounding box center [754, 309] width 36 height 36
type input "**********"
click at [751, 295] on span "15" at bounding box center [754, 309] width 36 height 36
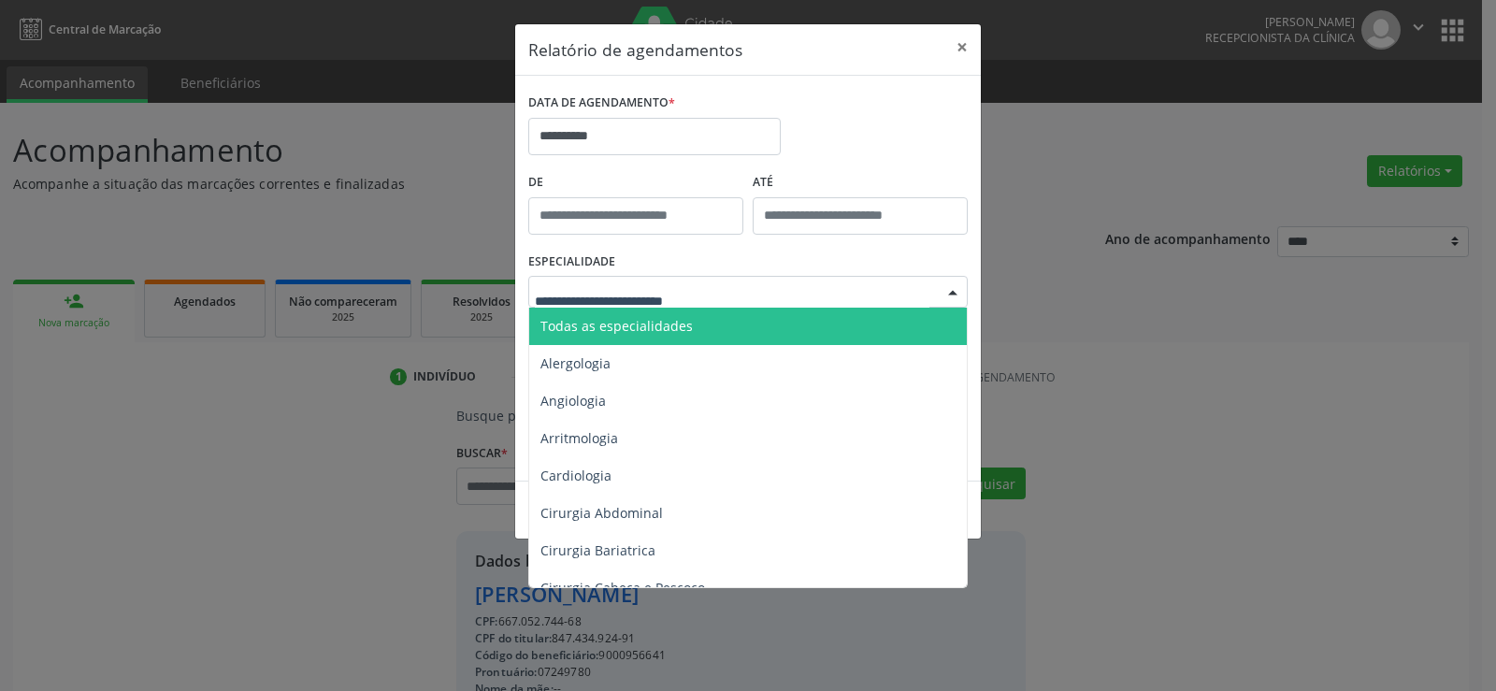
click at [751, 295] on div at bounding box center [747, 292] width 439 height 32
click at [742, 336] on span "Todas as especialidades" at bounding box center [749, 326] width 440 height 37
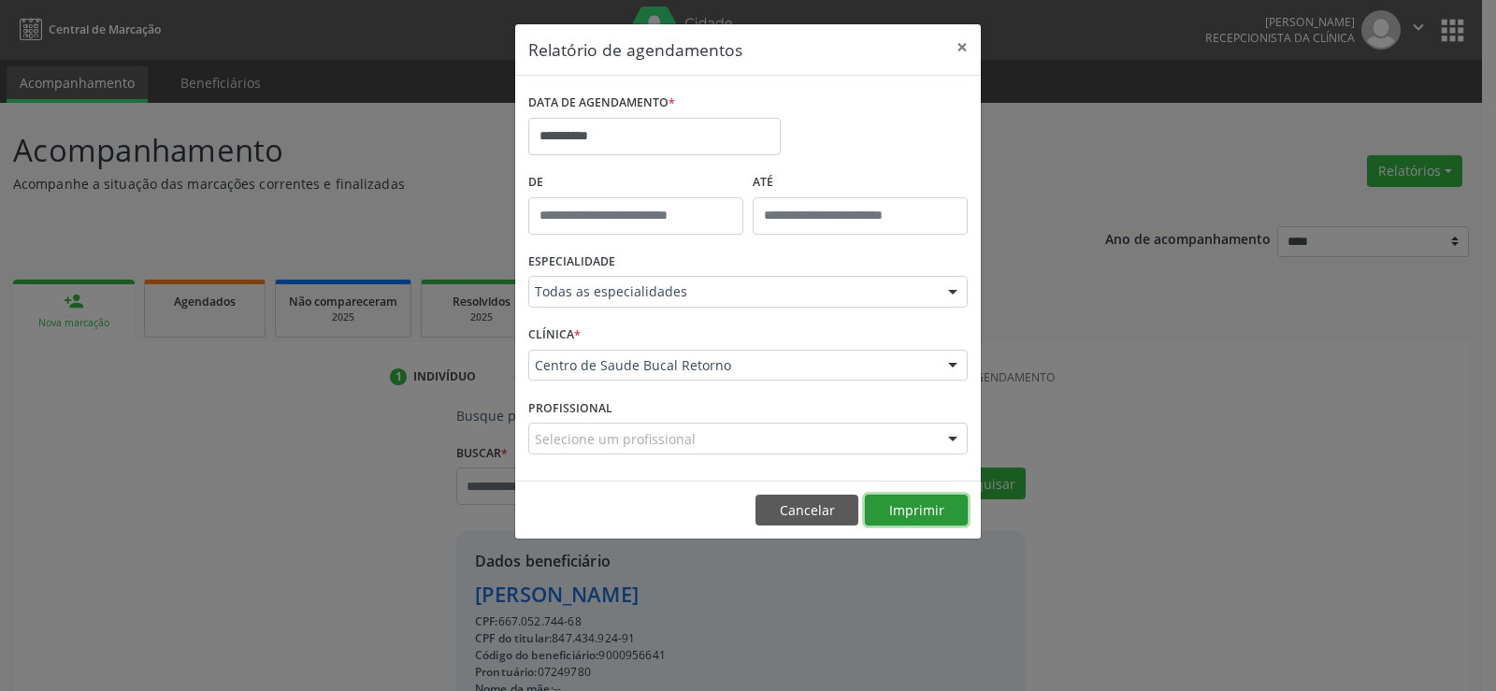
click at [914, 508] on button "Imprimir" at bounding box center [916, 511] width 103 height 32
click at [788, 517] on button "Cancelar" at bounding box center [807, 511] width 103 height 32
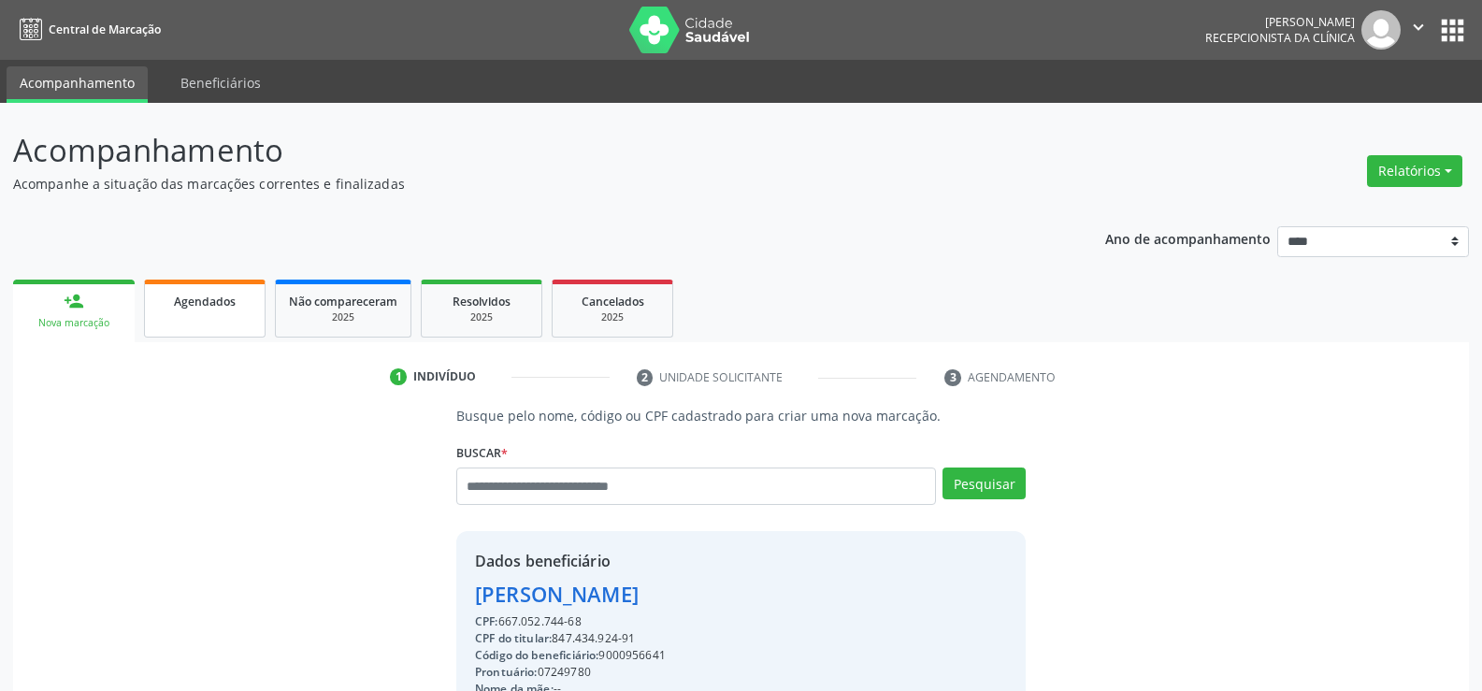
click at [240, 299] on div "Agendados" at bounding box center [205, 301] width 94 height 20
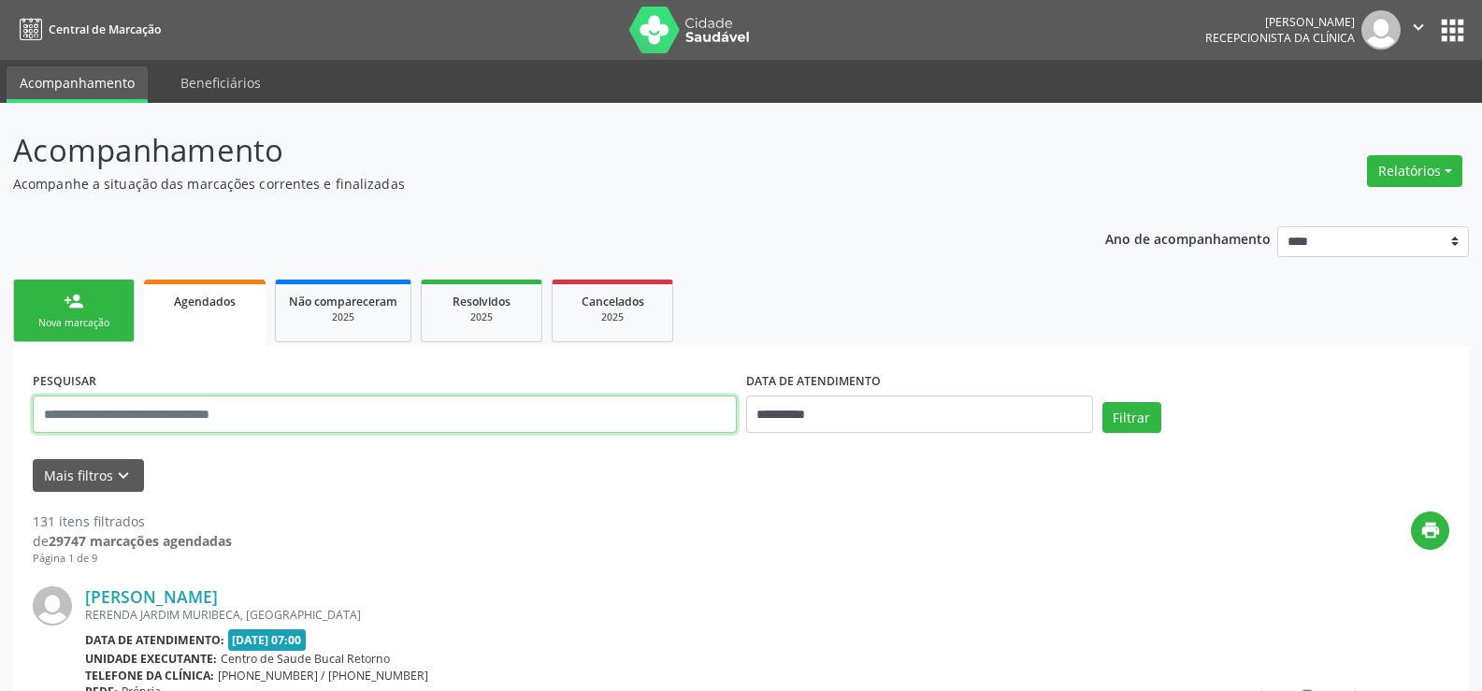
click at [247, 410] on input "text" at bounding box center [385, 414] width 704 height 37
paste input "**********"
type input "**********"
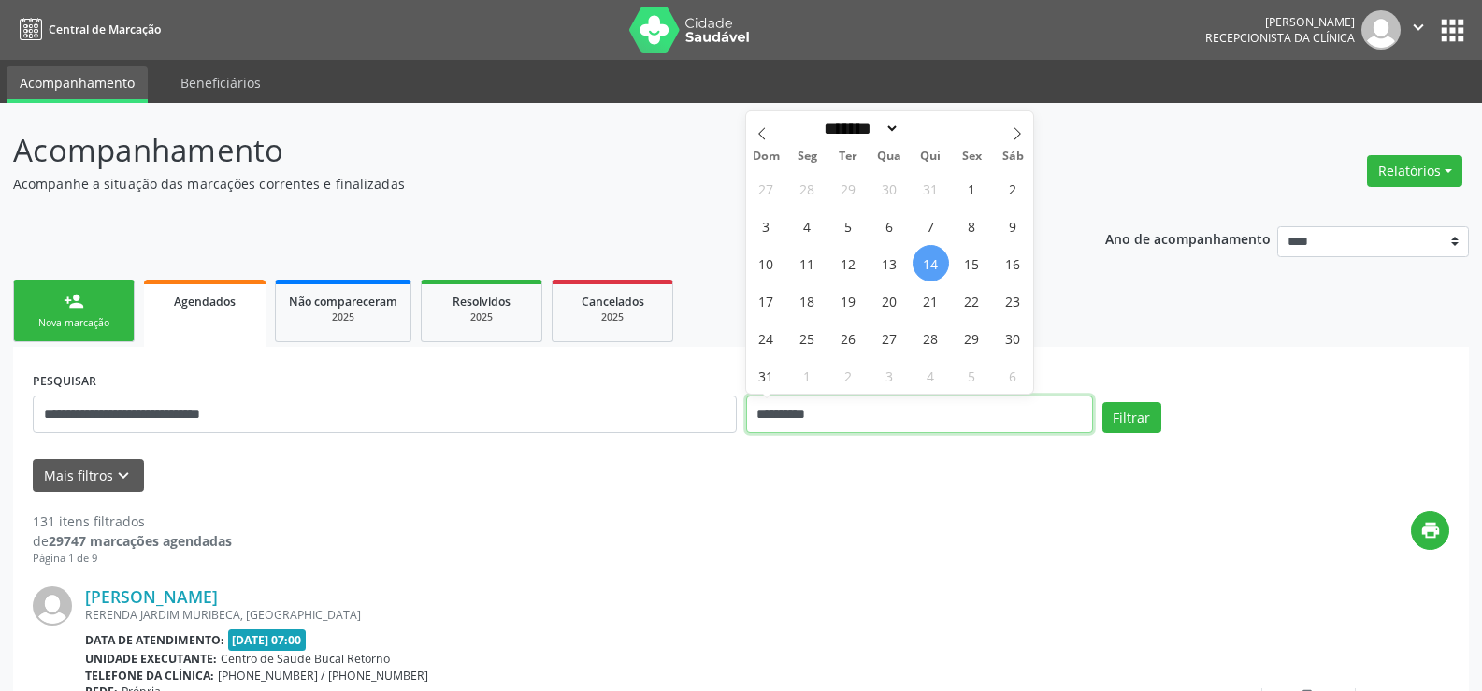
drag, startPoint x: 843, startPoint y: 420, endPoint x: 722, endPoint y: 410, distance: 121.9
click at [722, 410] on div "**********" at bounding box center [741, 406] width 1426 height 79
click at [1102, 402] on button "Filtrar" at bounding box center [1131, 418] width 59 height 32
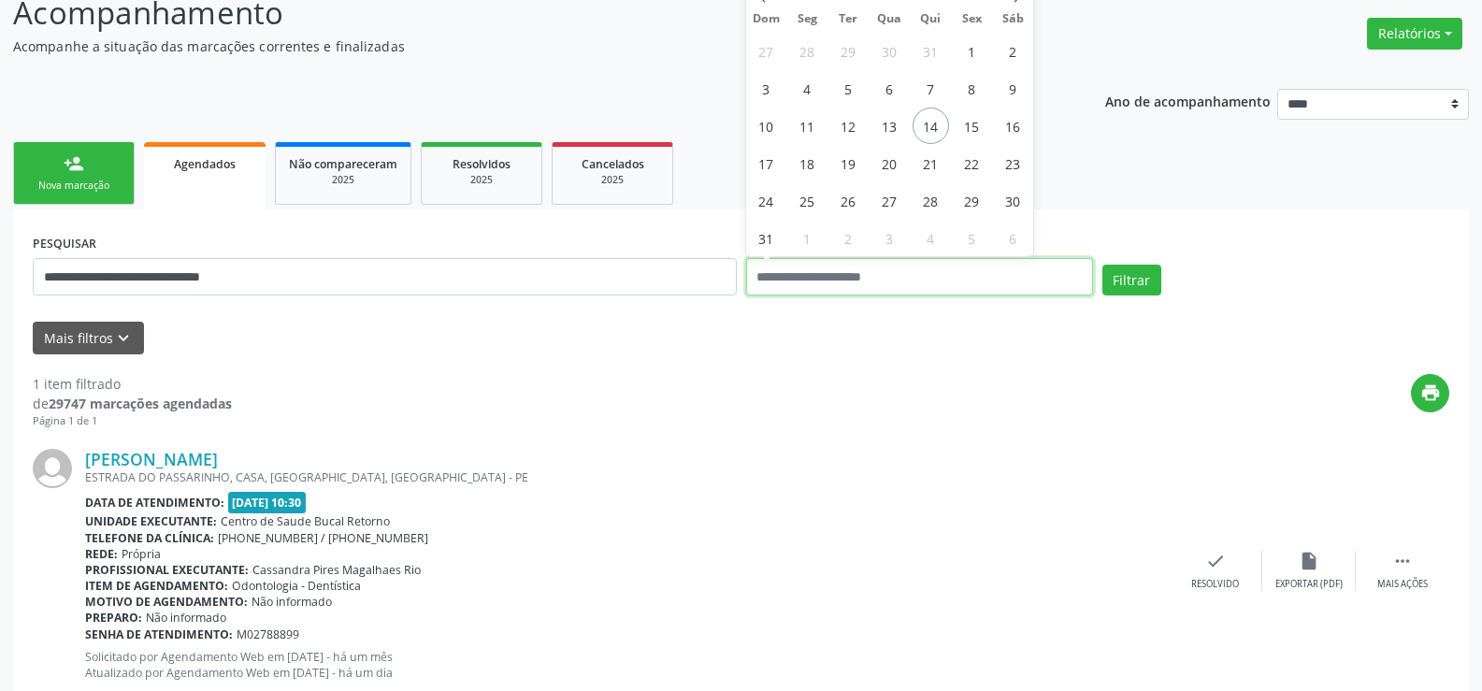
scroll to position [193, 0]
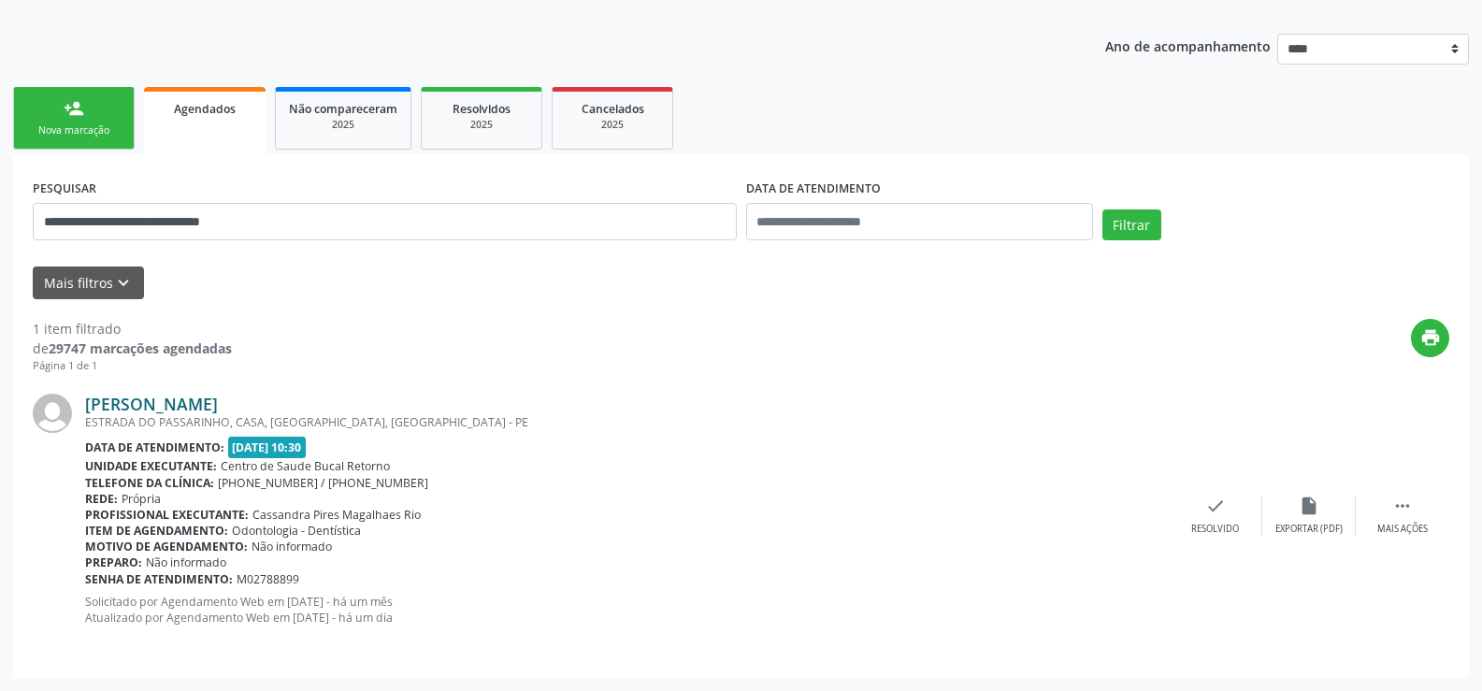
click at [218, 405] on link "Guilherme Menezes de Aquino Silva" at bounding box center [151, 404] width 133 height 21
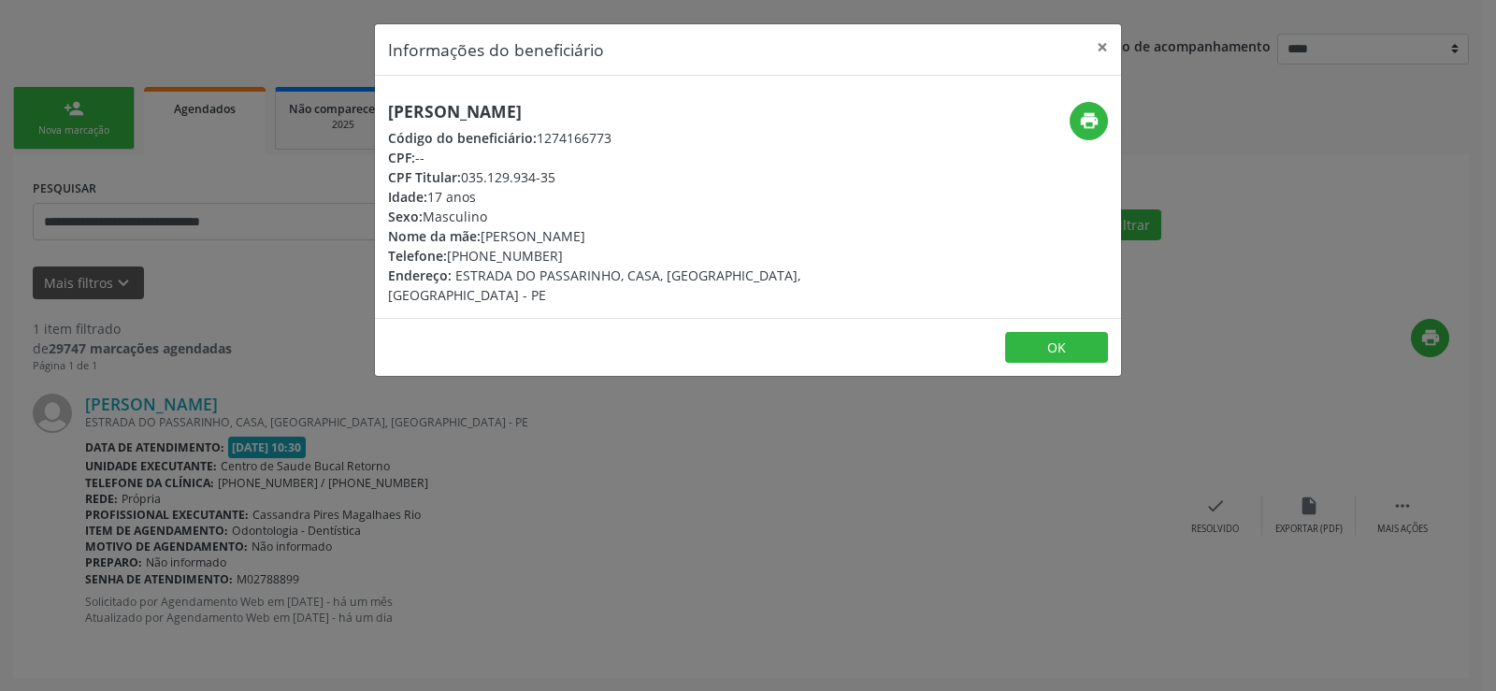
drag, startPoint x: 465, startPoint y: 175, endPoint x: 556, endPoint y: 184, distance: 92.1
click at [556, 184] on div "CPF Titular: 035.129.934-35" at bounding box center [623, 177] width 471 height 20
copy div "035.129.934-35"
click at [1087, 47] on button "×" at bounding box center [1102, 47] width 37 height 46
